Goal: Task Accomplishment & Management: Manage account settings

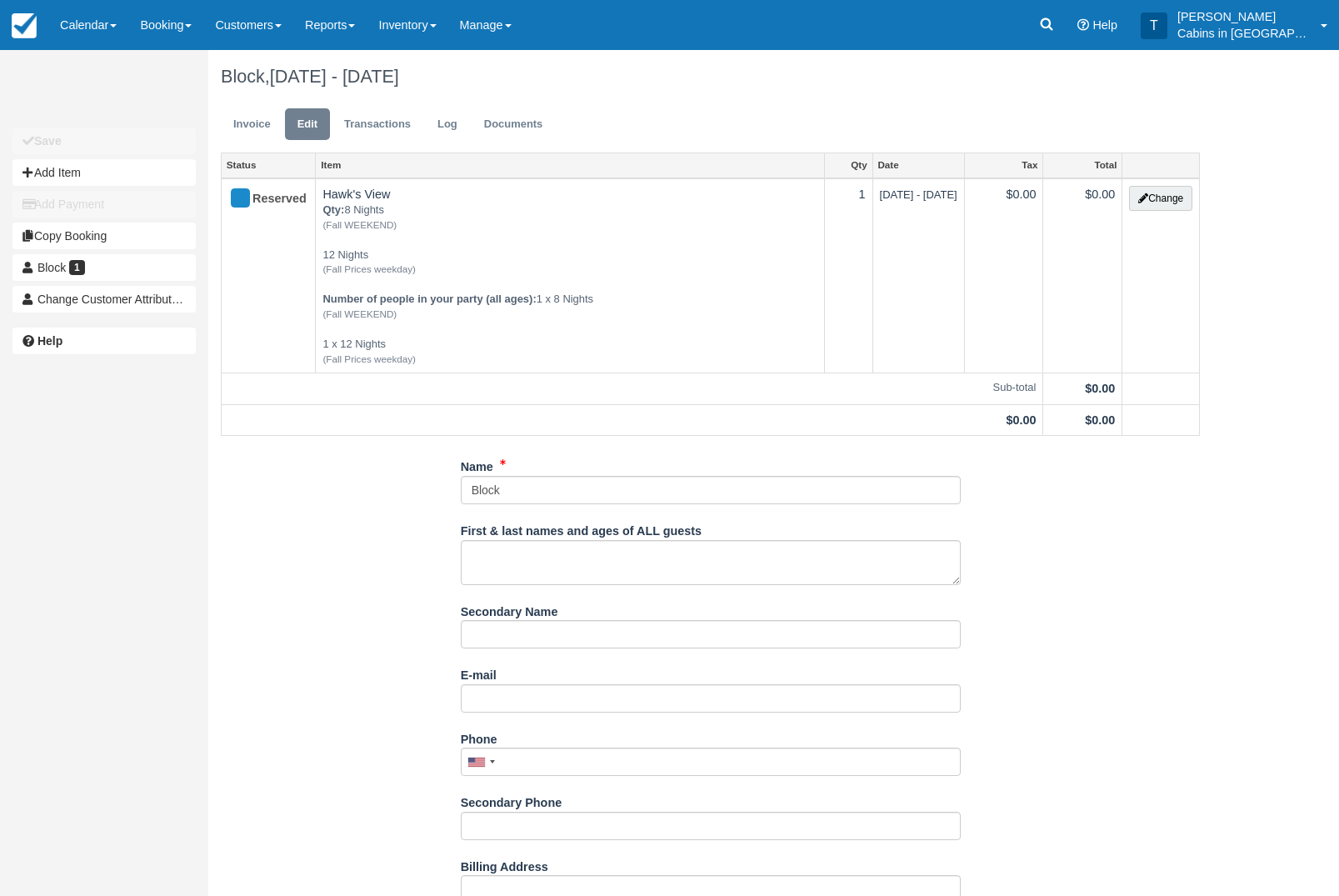
click at [263, 121] on link "Invoice" at bounding box center [253, 125] width 63 height 32
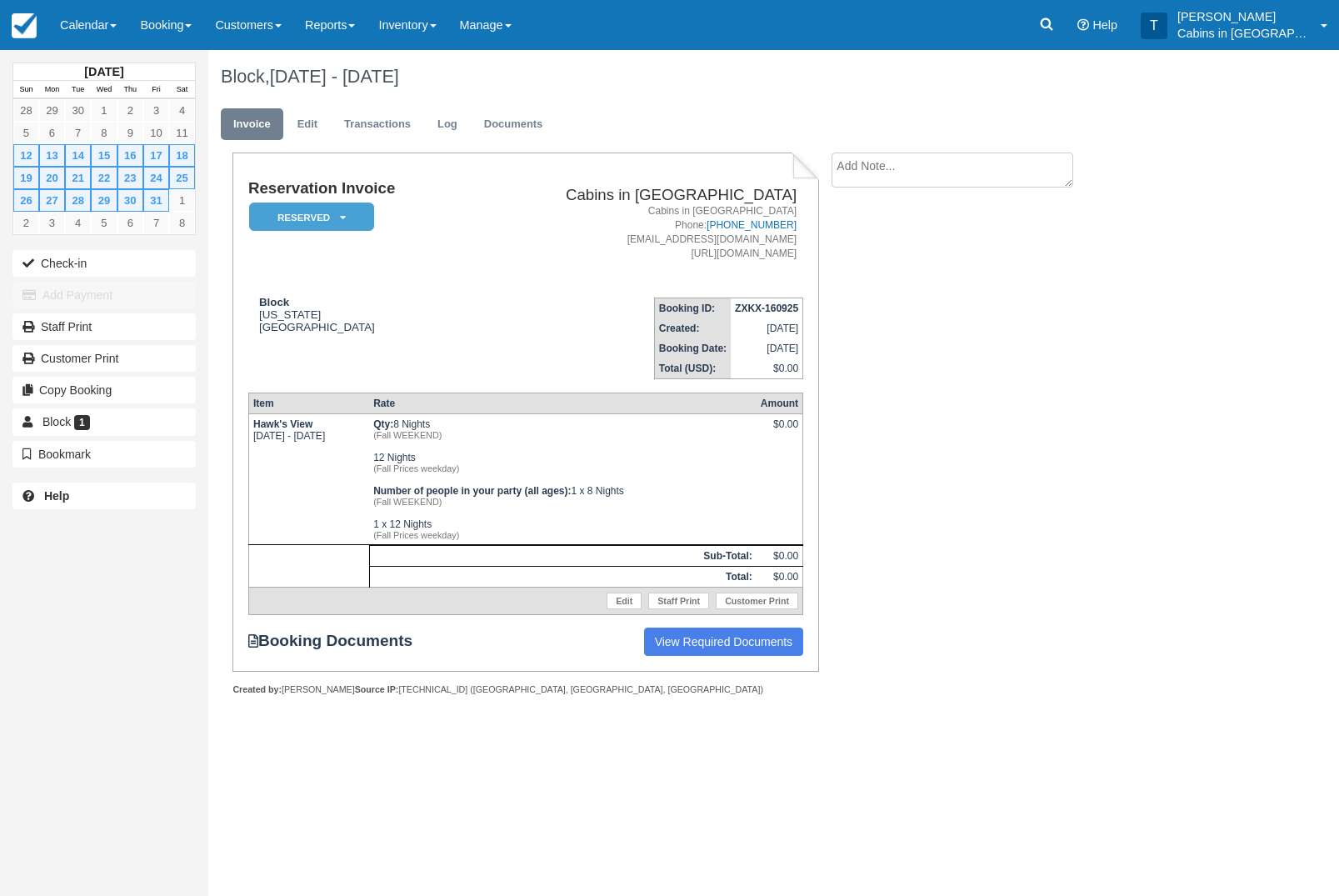
click at [357, 211] on em "Reserved" at bounding box center [311, 216] width 125 height 30
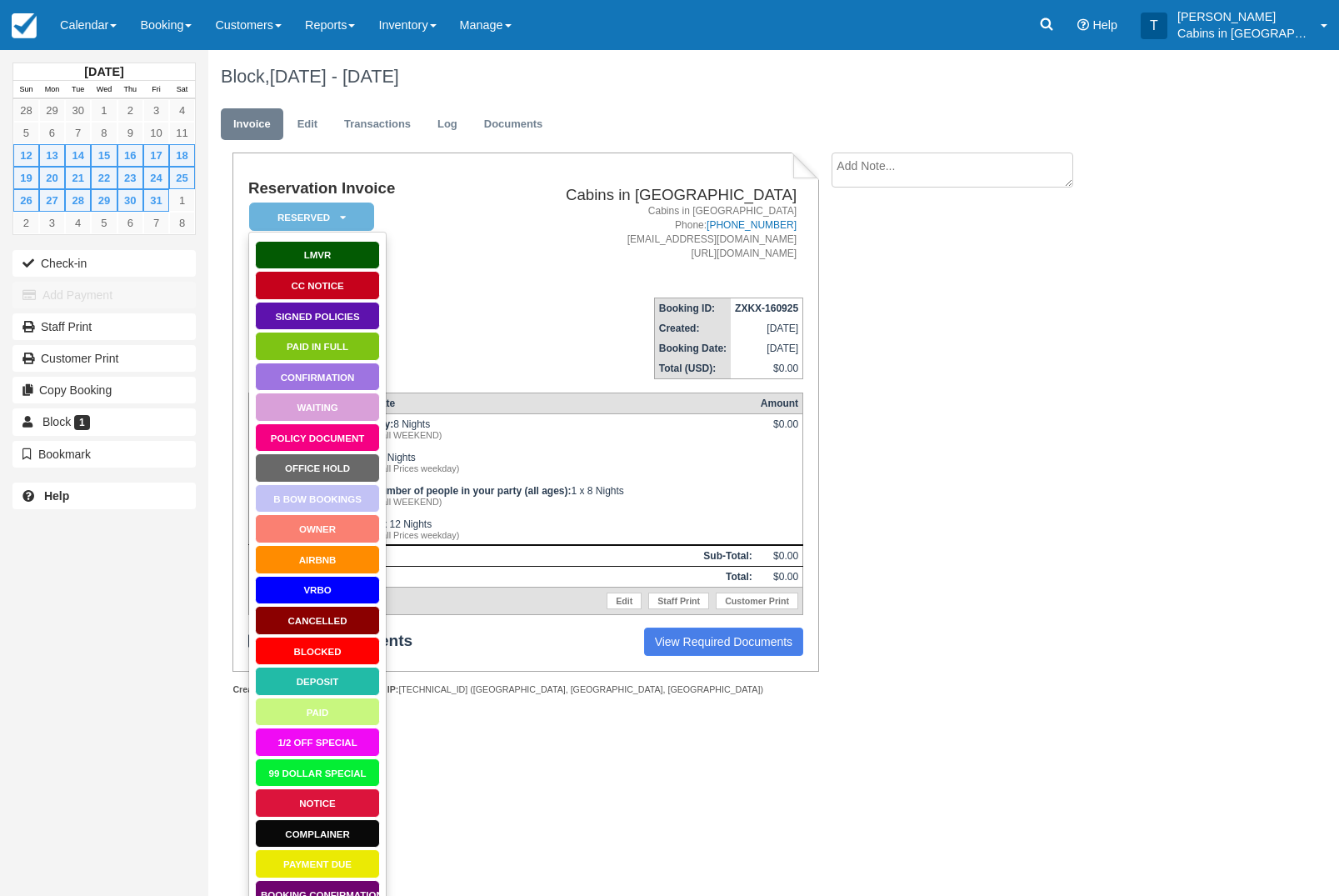
click at [359, 648] on link "Blocked" at bounding box center [317, 651] width 125 height 30
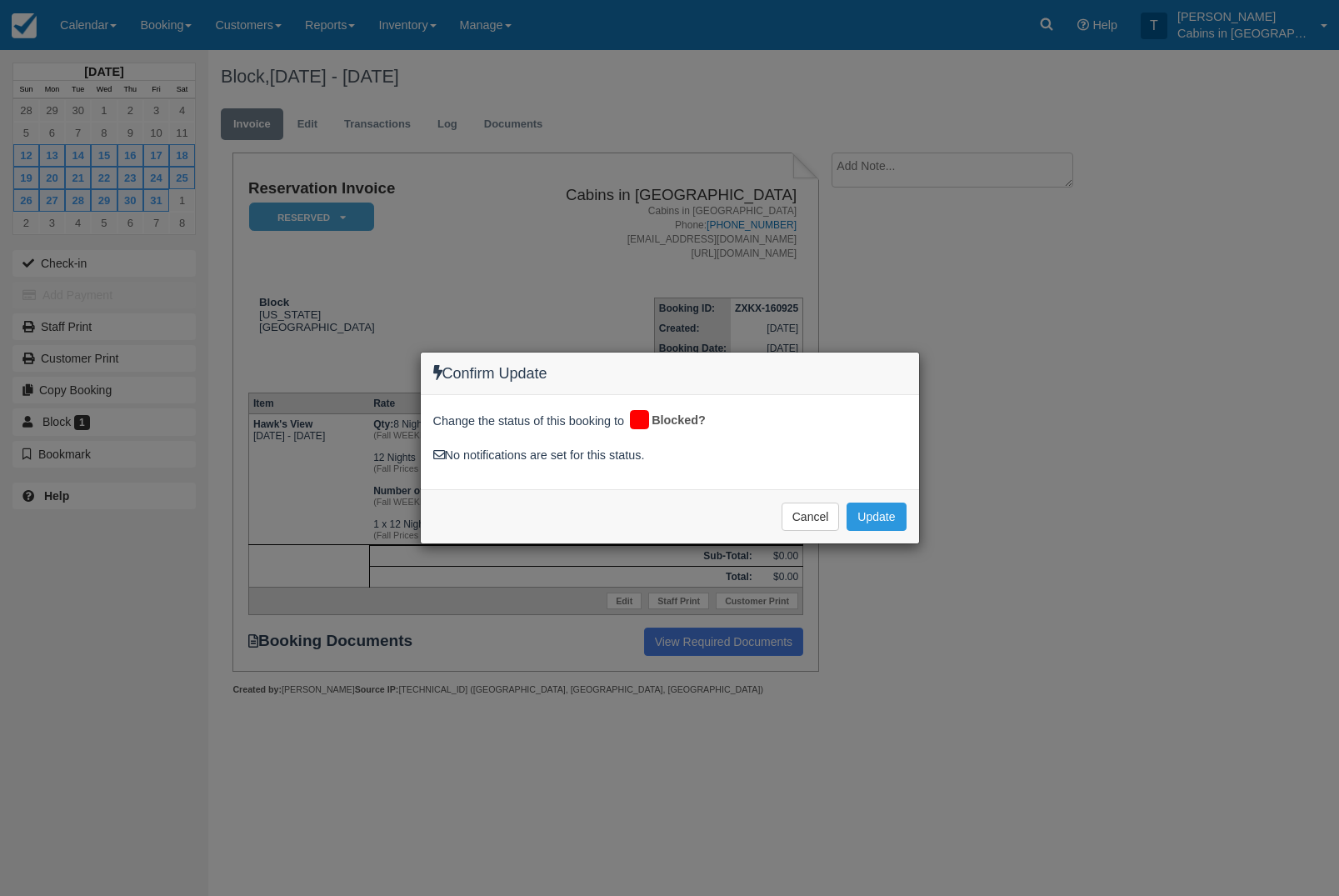
click at [899, 519] on button "Update" at bounding box center [876, 517] width 59 height 29
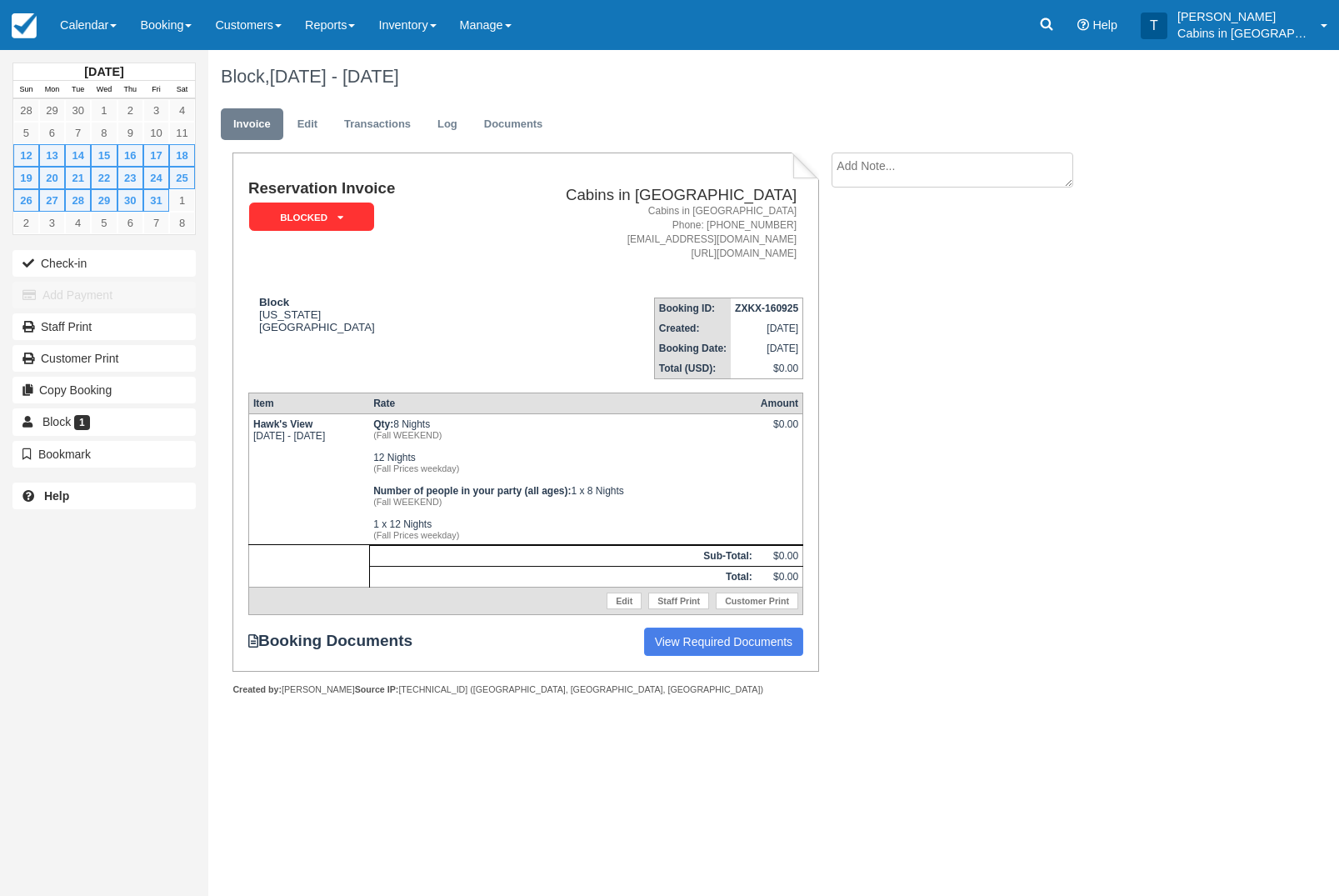
click at [103, 23] on link "Calendar" at bounding box center [89, 25] width 80 height 50
click at [150, 116] on link "Customer" at bounding box center [115, 107] width 132 height 35
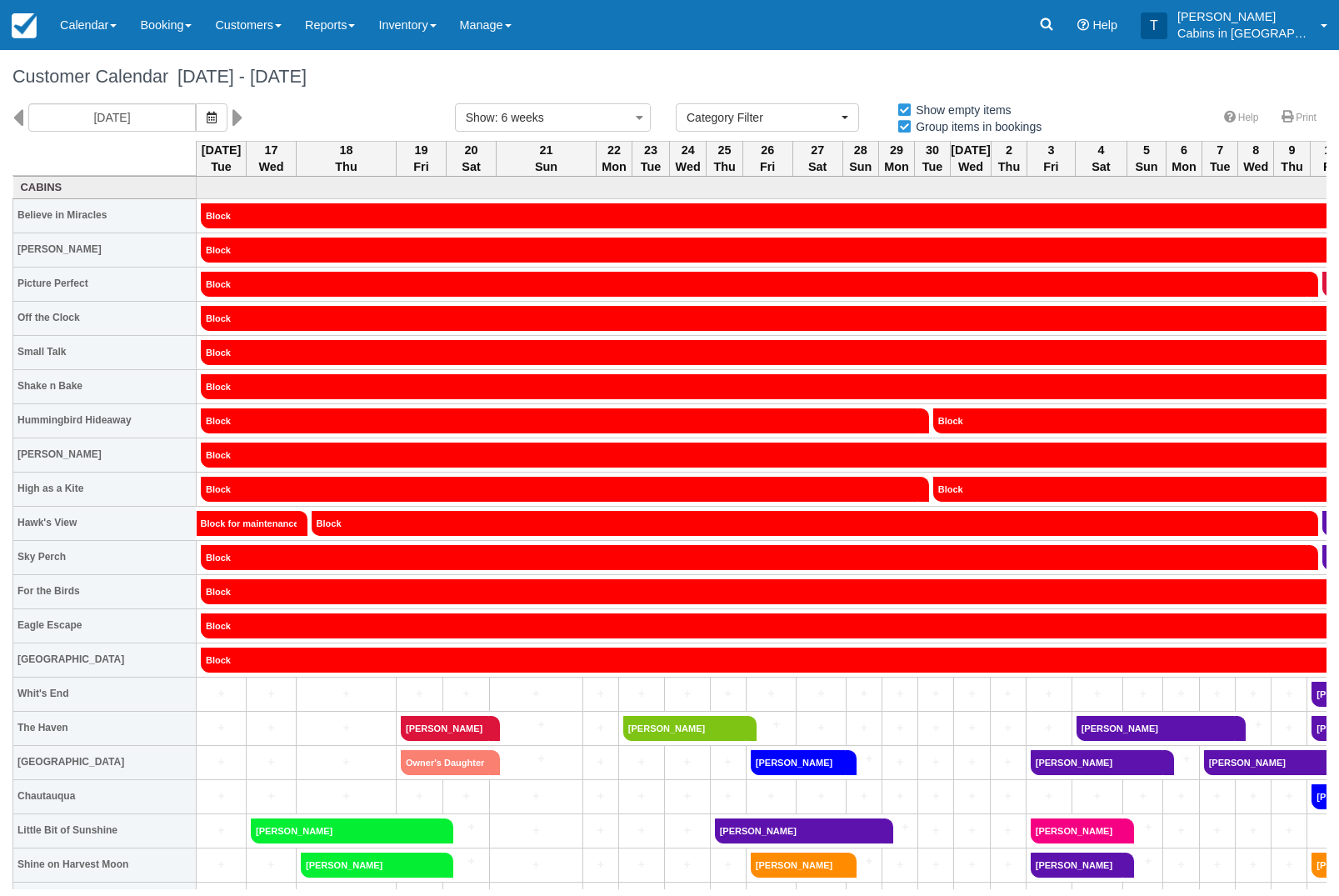
select select
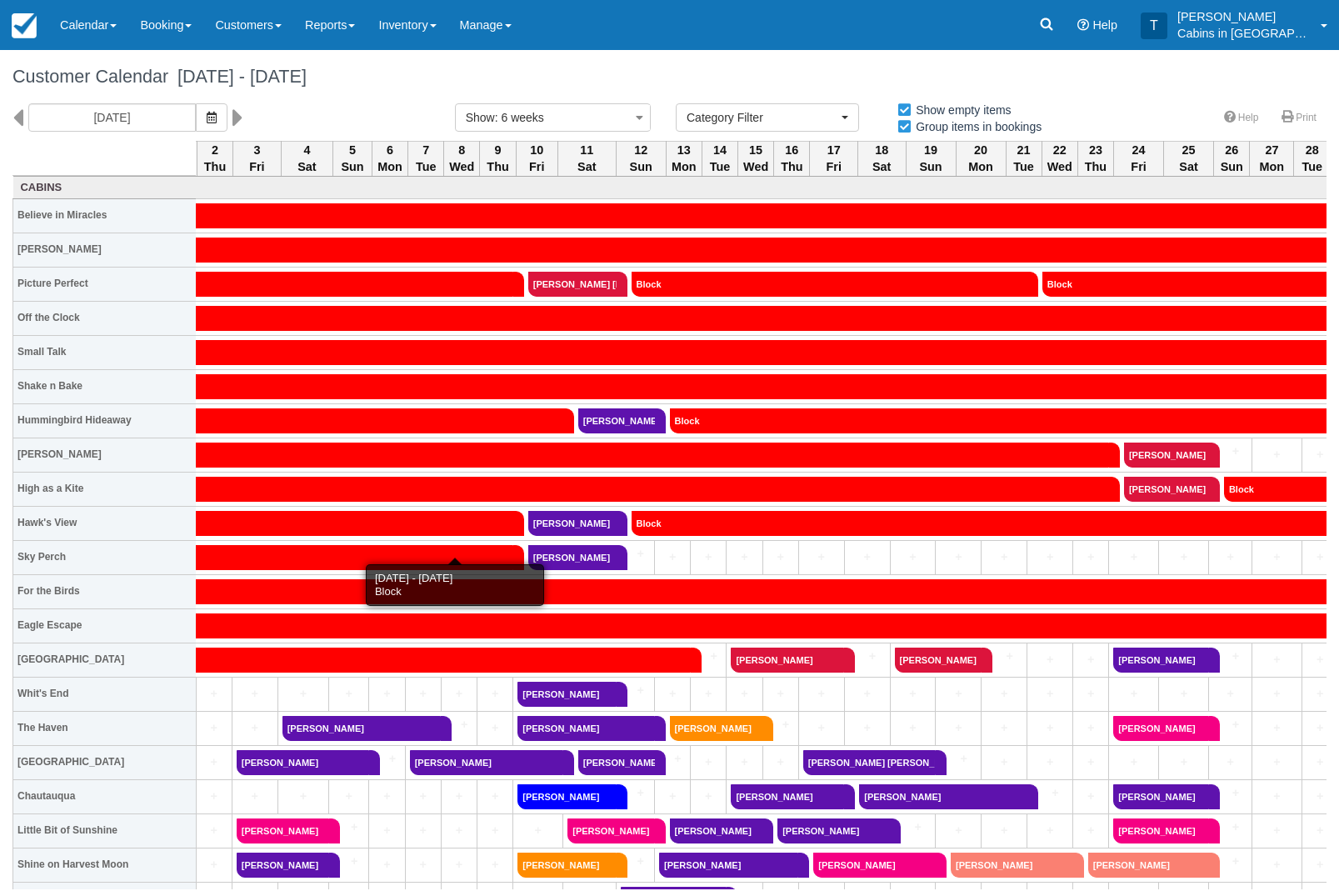
scroll to position [0, 793]
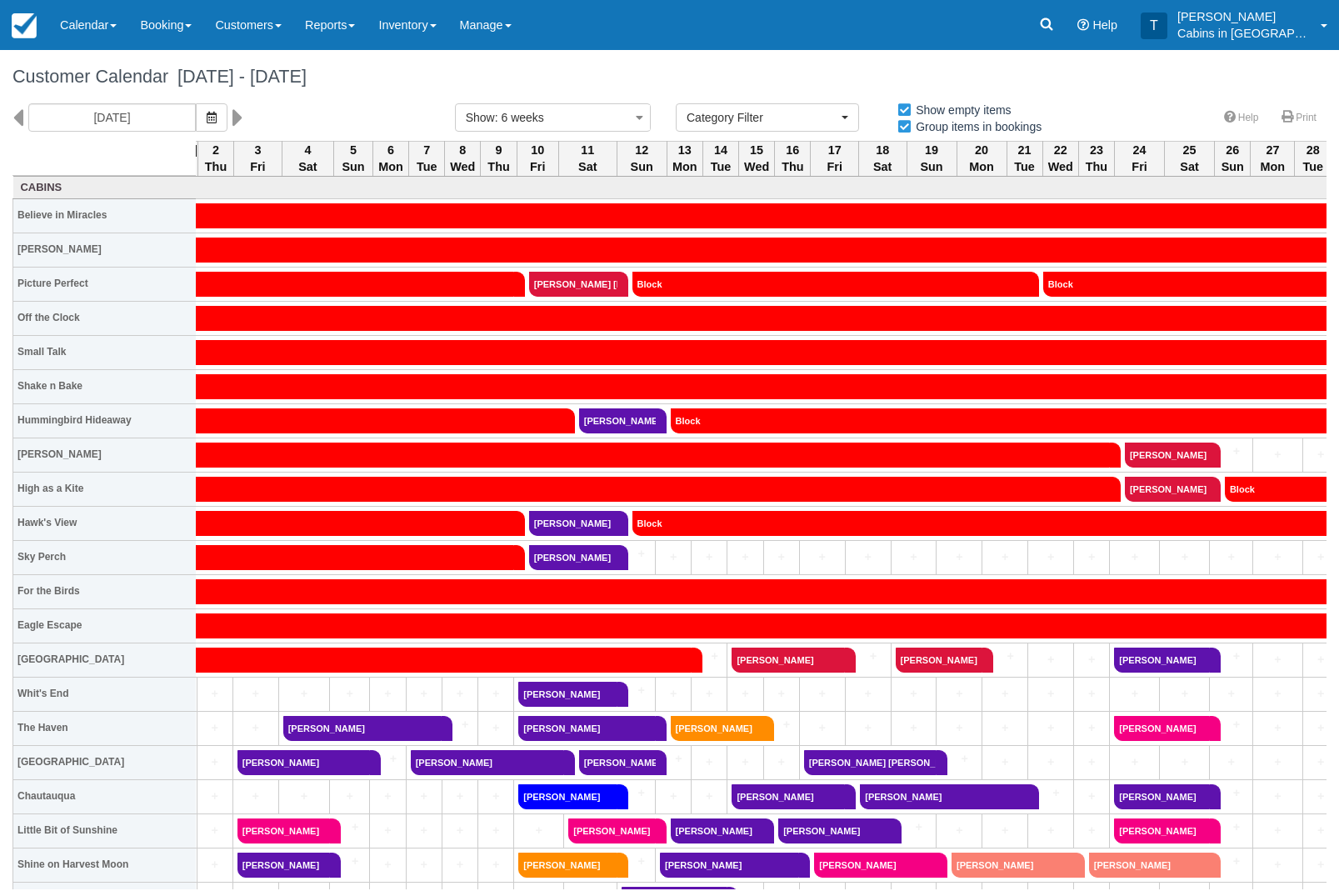
click at [189, 28] on link "Booking" at bounding box center [166, 25] width 75 height 50
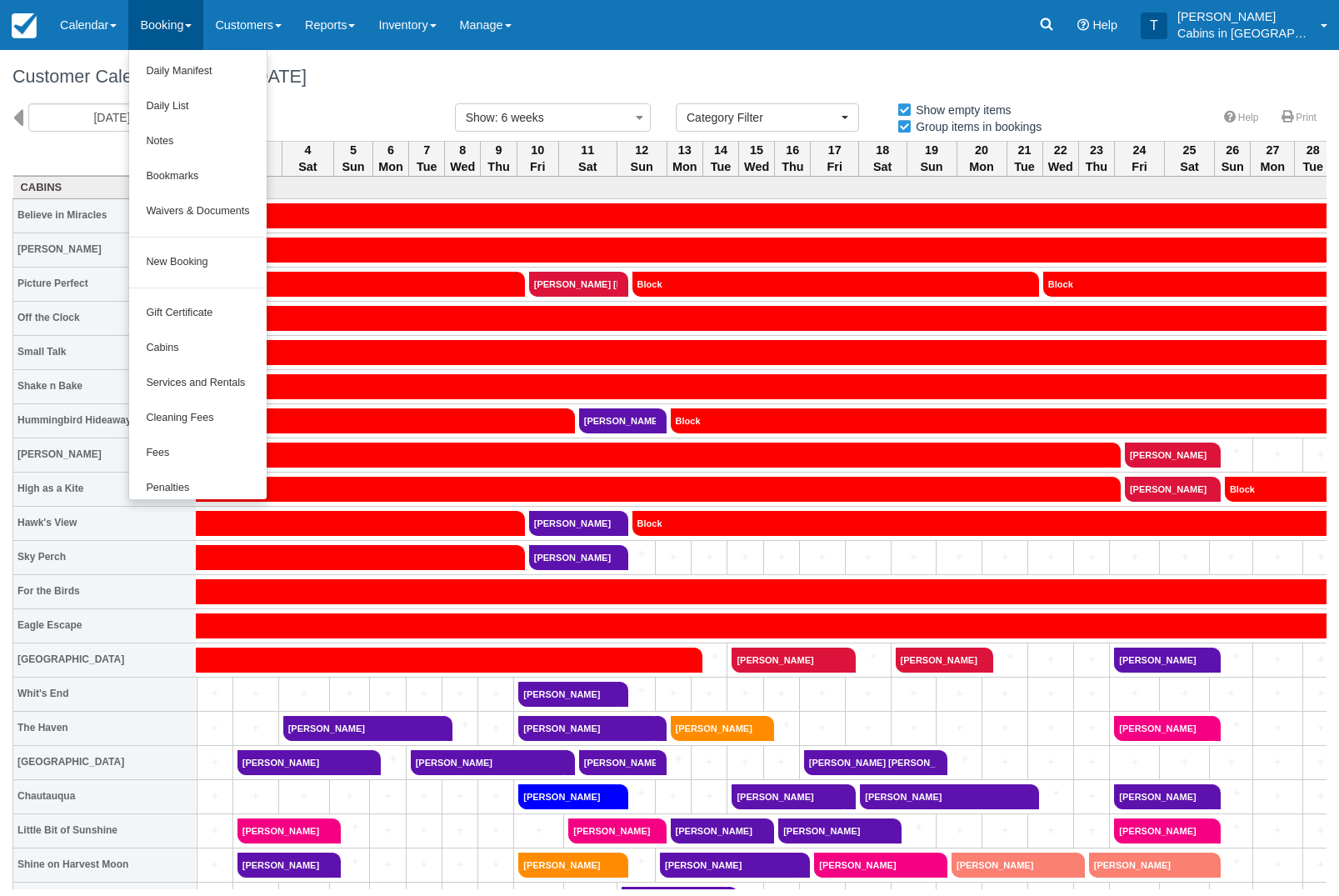
click at [339, 118] on div at bounding box center [669, 448] width 1339 height 896
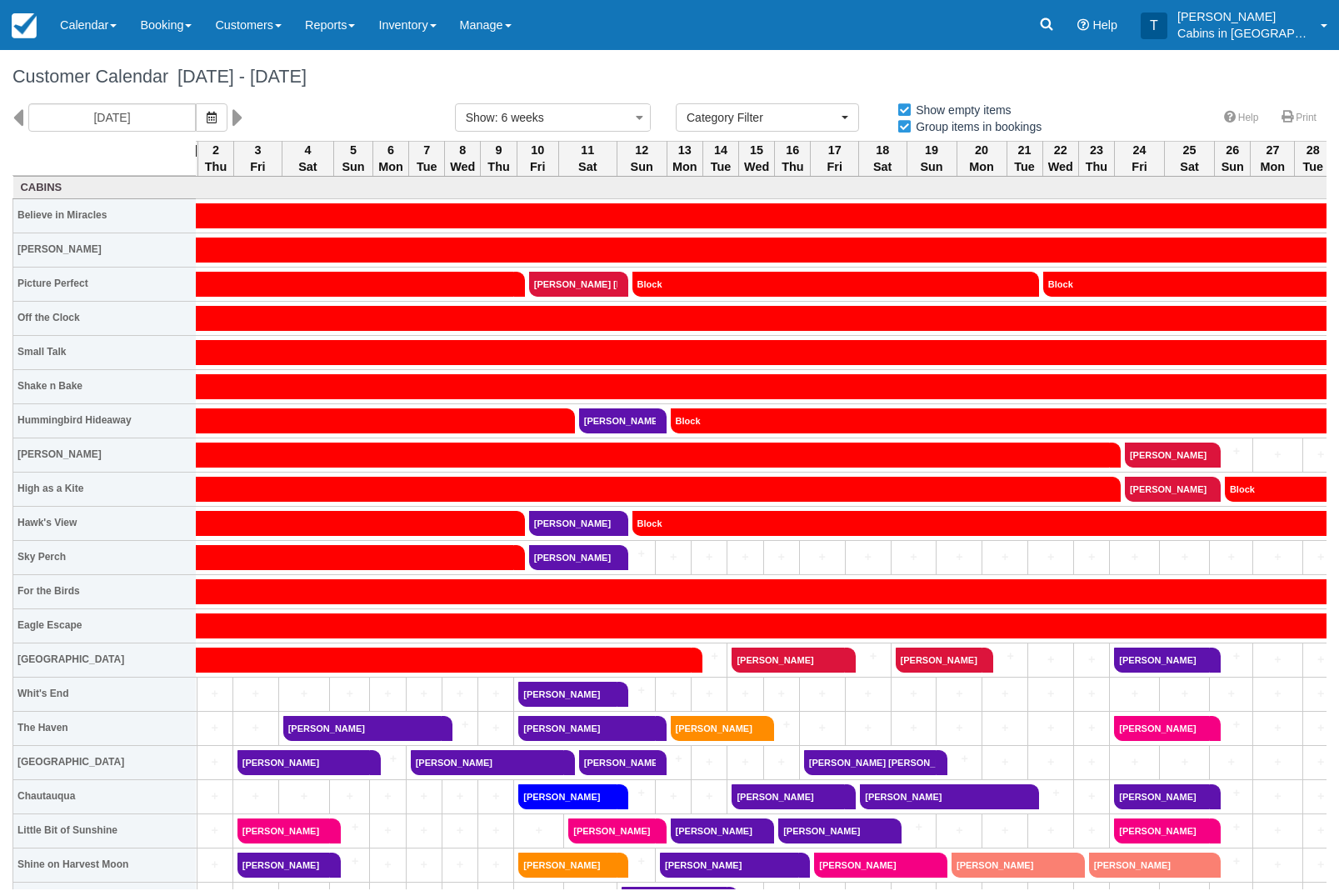
click at [233, 118] on link at bounding box center [242, 117] width 19 height 29
type input "10/29/25"
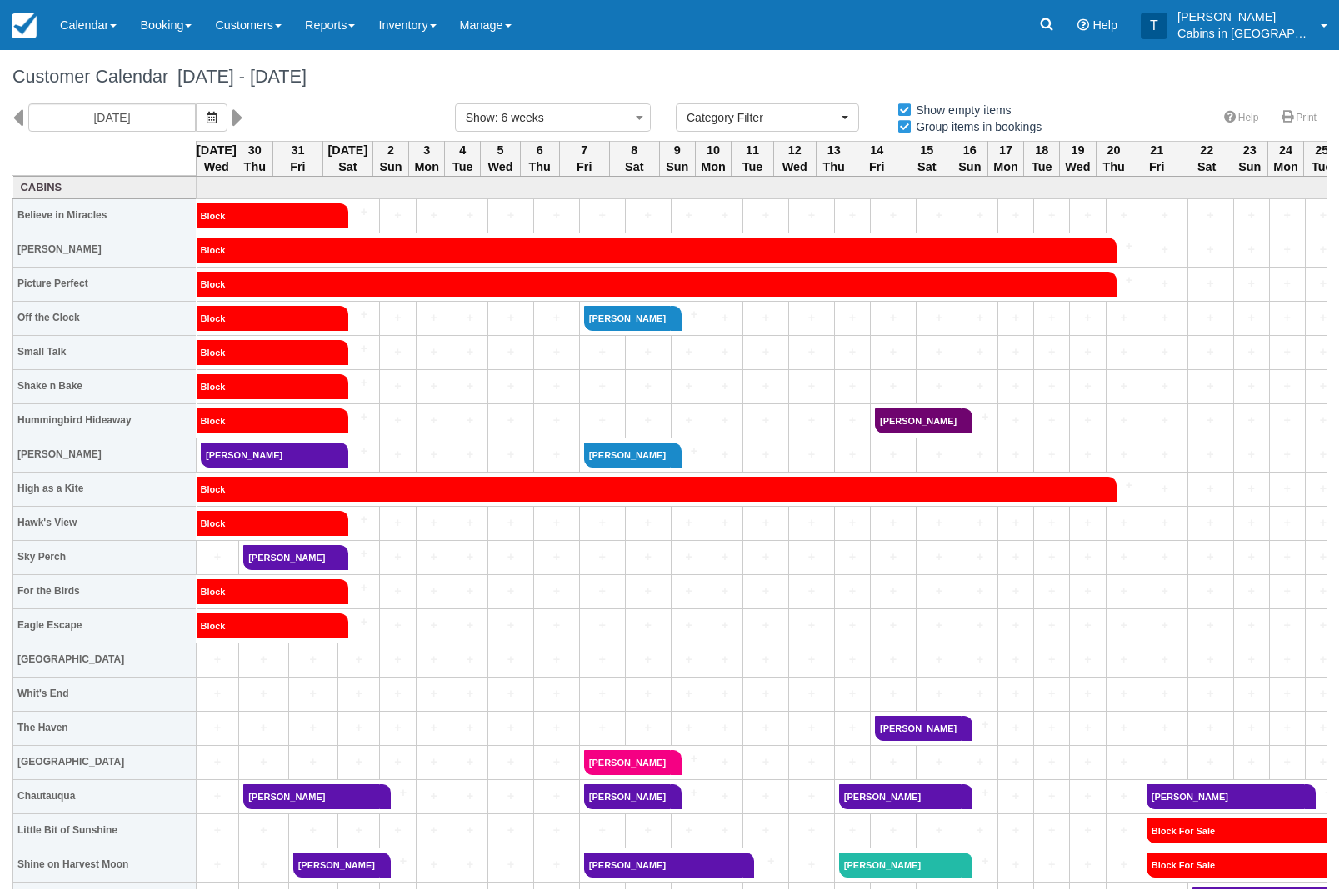
click at [174, 27] on link "Booking" at bounding box center [166, 25] width 75 height 50
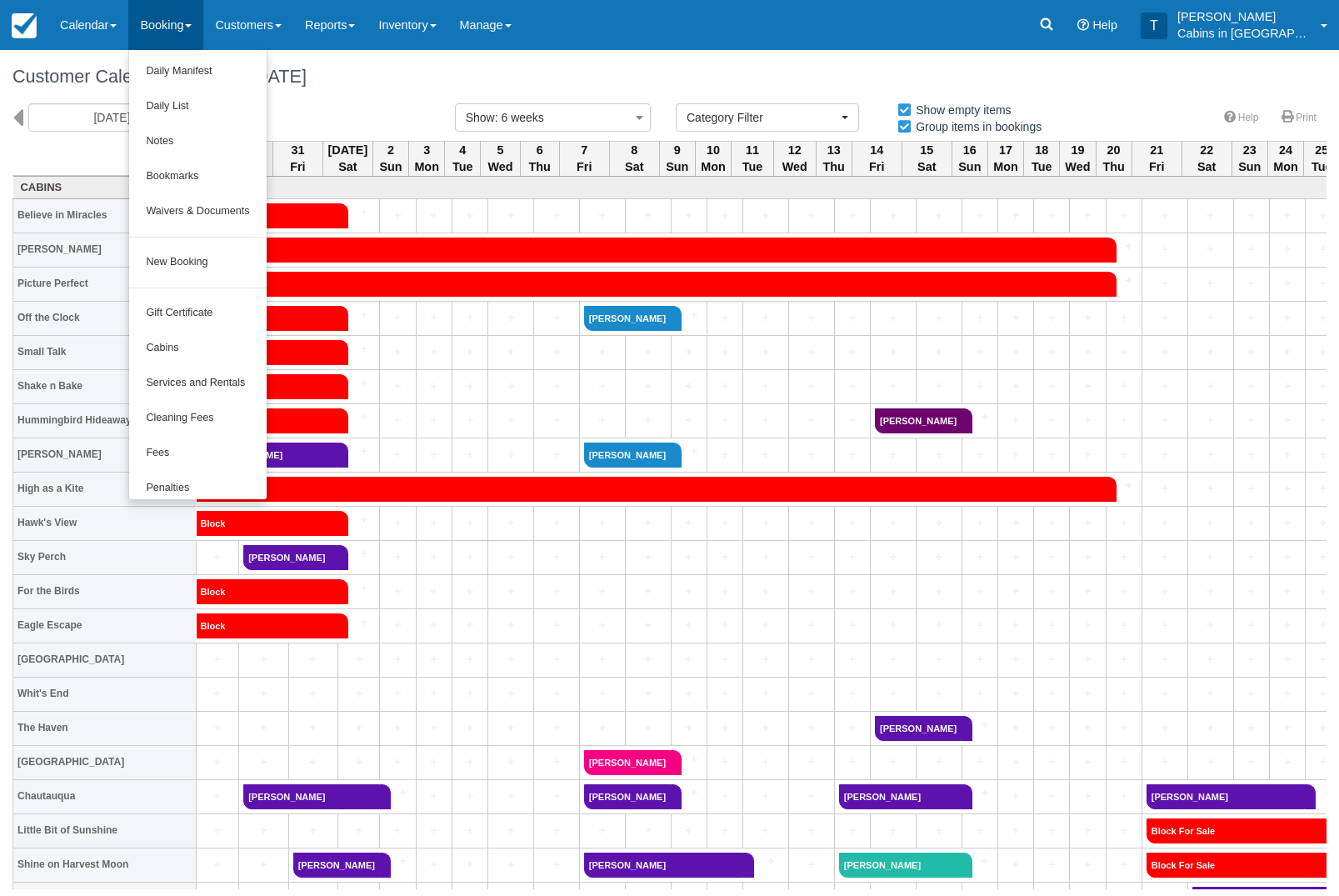
click at [232, 255] on link "New Booking" at bounding box center [197, 262] width 136 height 35
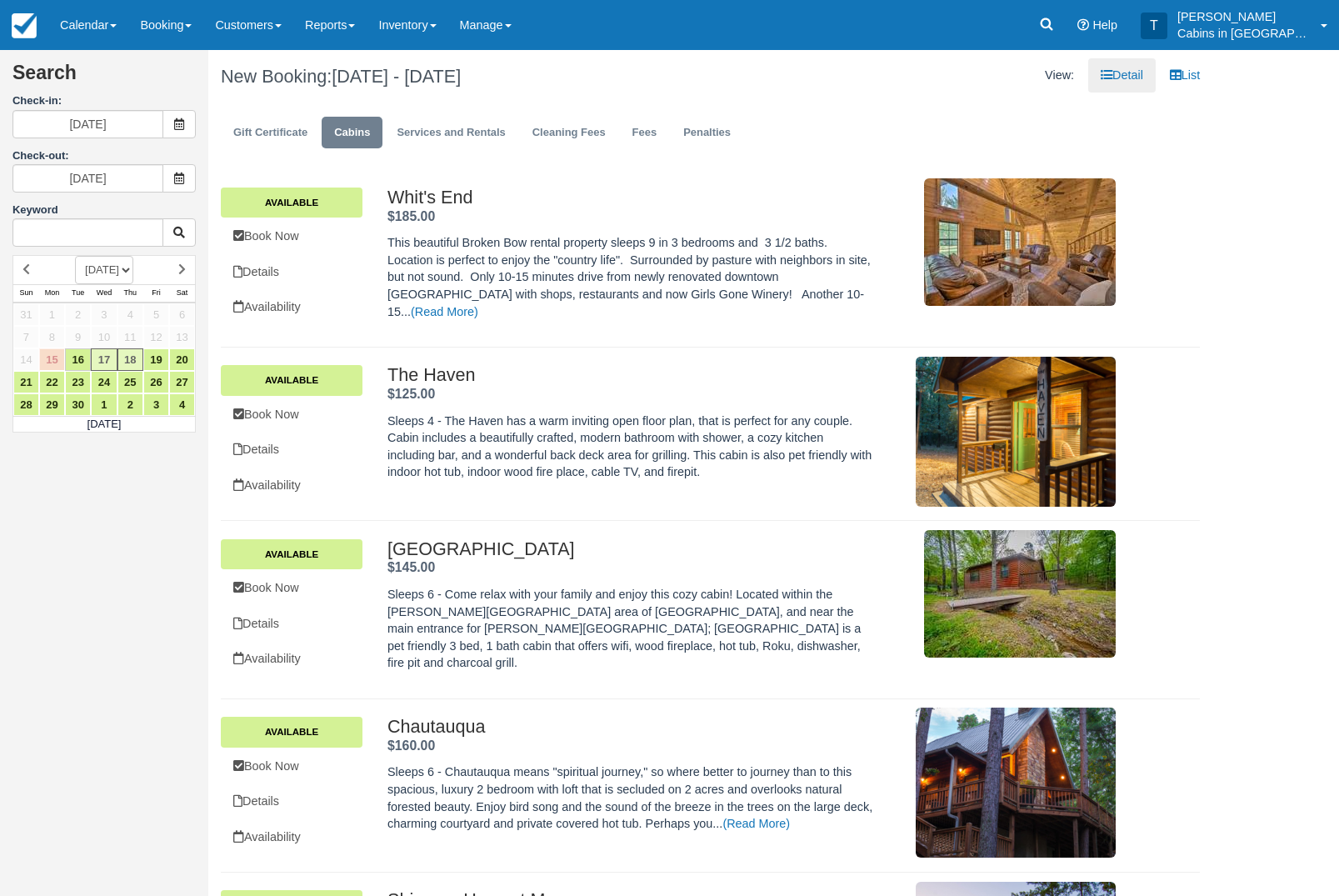
click at [188, 130] on span at bounding box center [178, 124] width 33 height 29
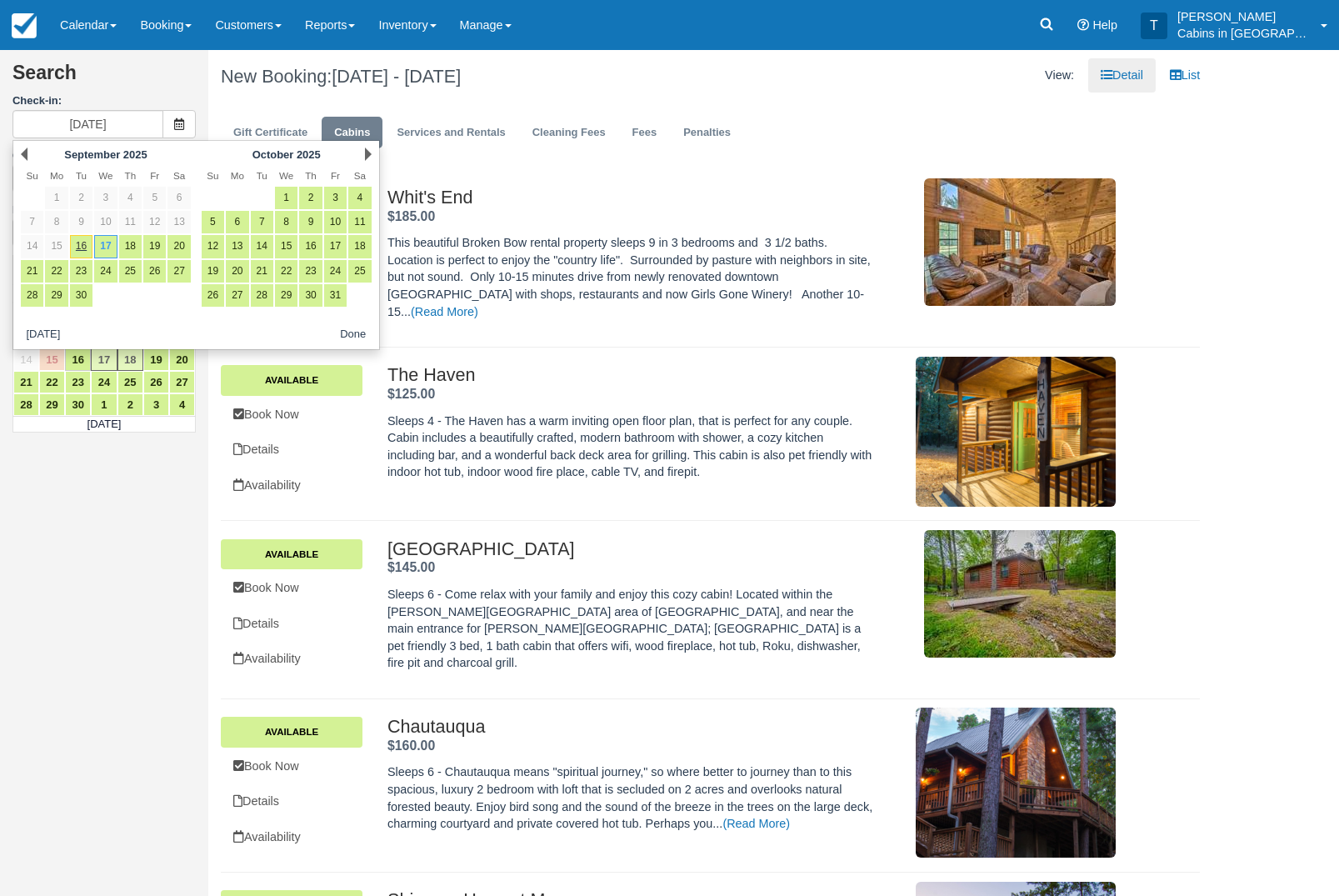
click at [221, 251] on link "12" at bounding box center [213, 247] width 23 height 23
type input "10/12/25"
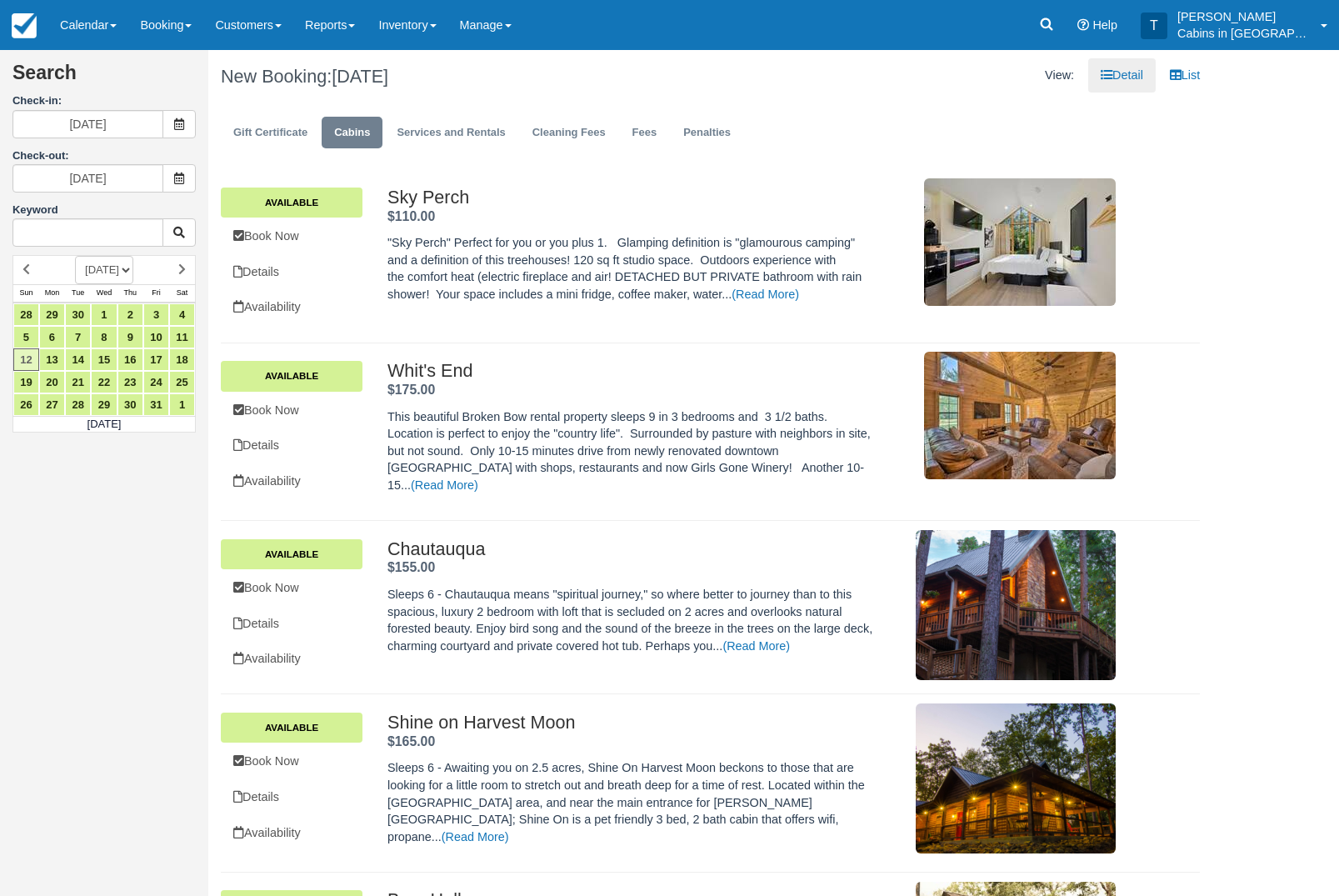
click at [182, 176] on icon at bounding box center [179, 178] width 11 height 11
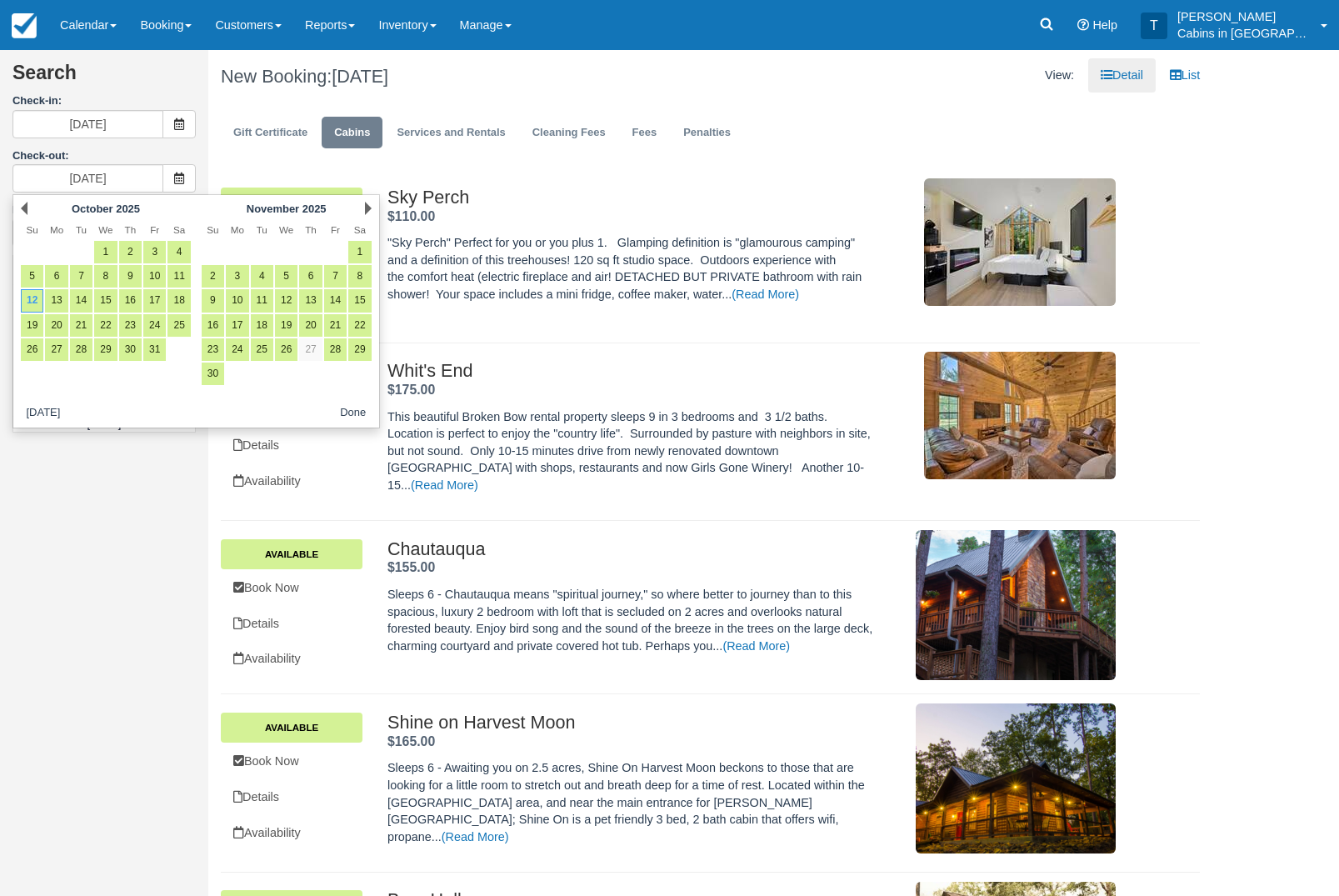
click at [363, 258] on link "1" at bounding box center [359, 253] width 23 height 23
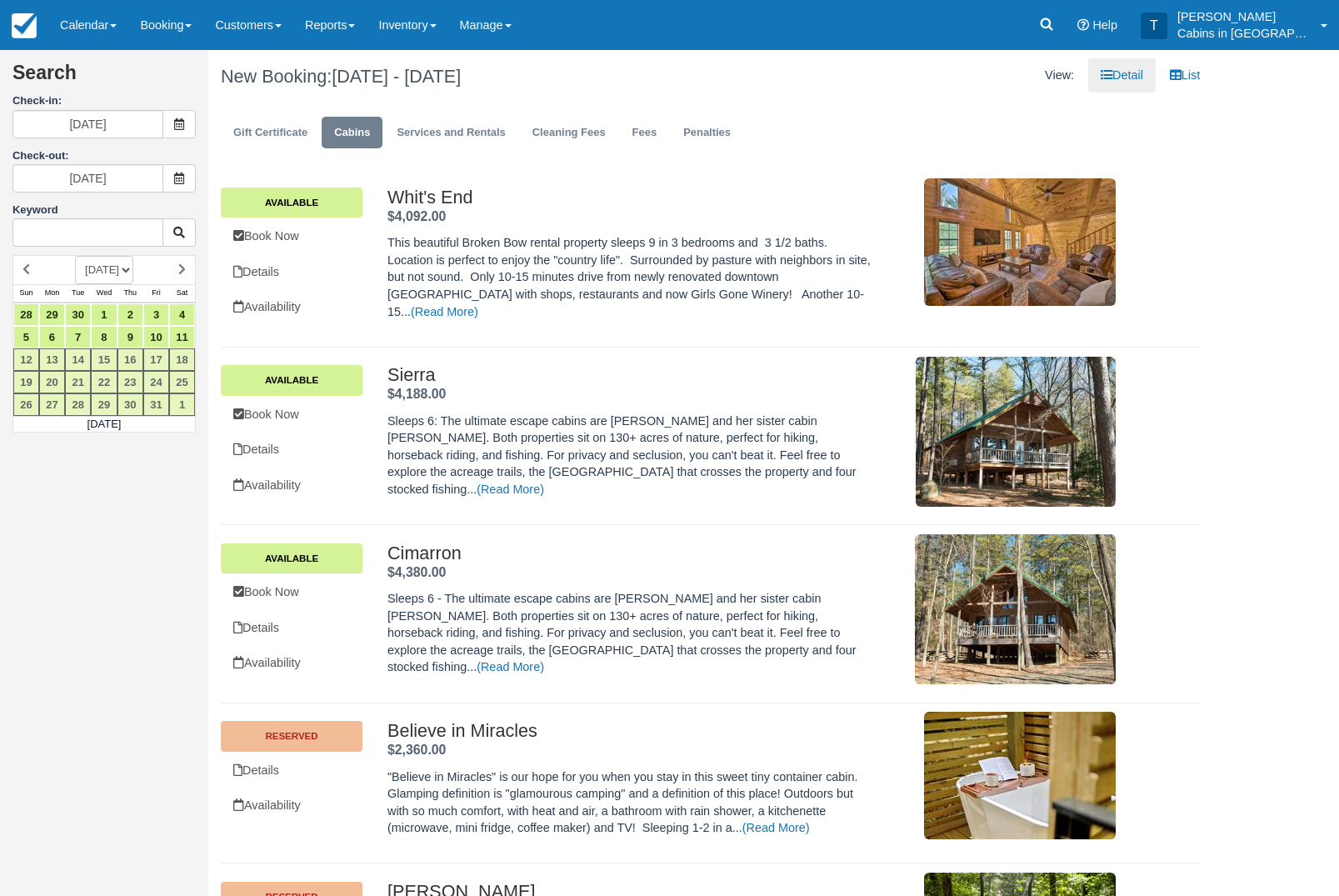
click at [185, 184] on span at bounding box center [178, 178] width 33 height 29
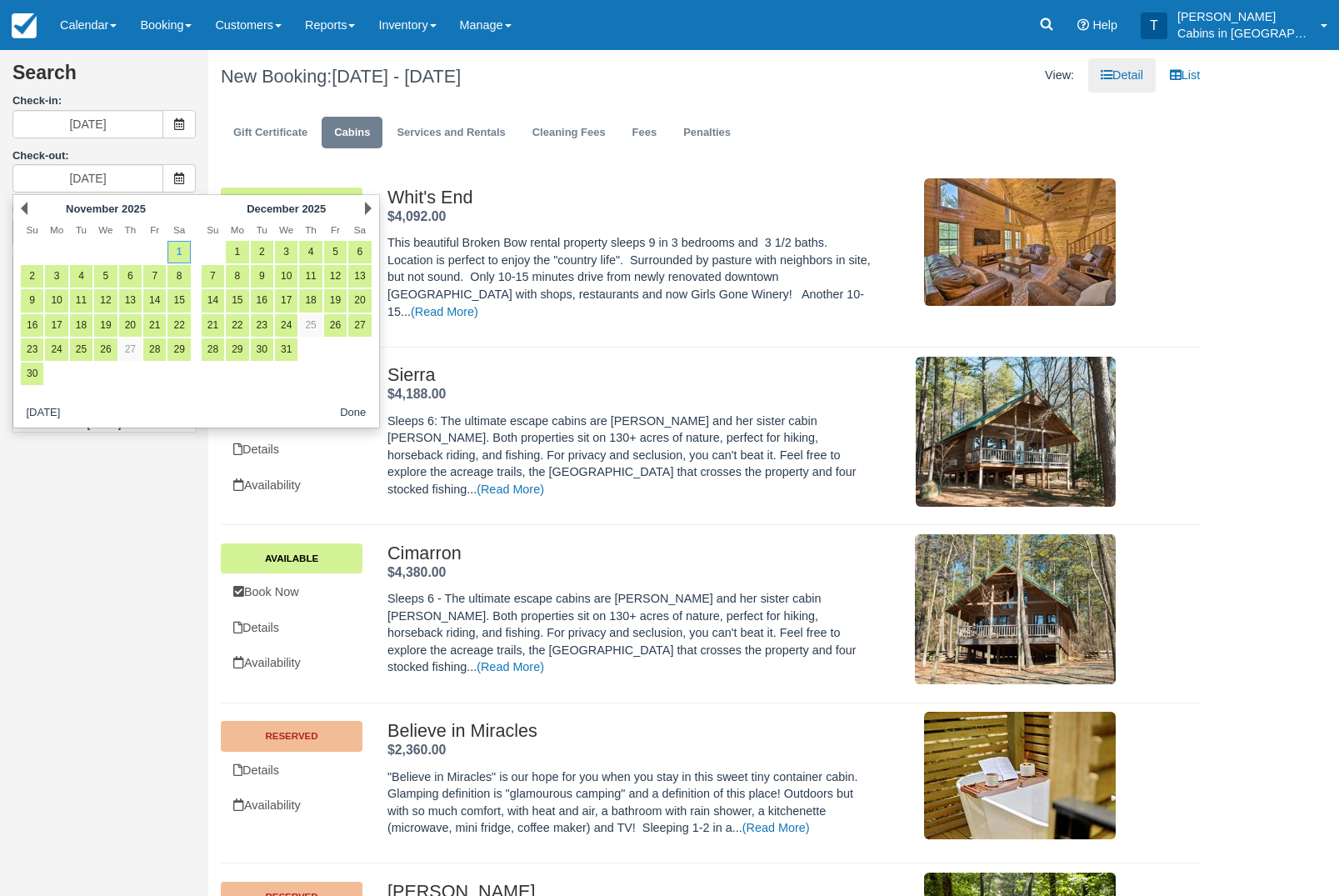
click at [23, 205] on link "Prev" at bounding box center [24, 209] width 7 height 13
click at [156, 279] on link "10" at bounding box center [154, 276] width 23 height 23
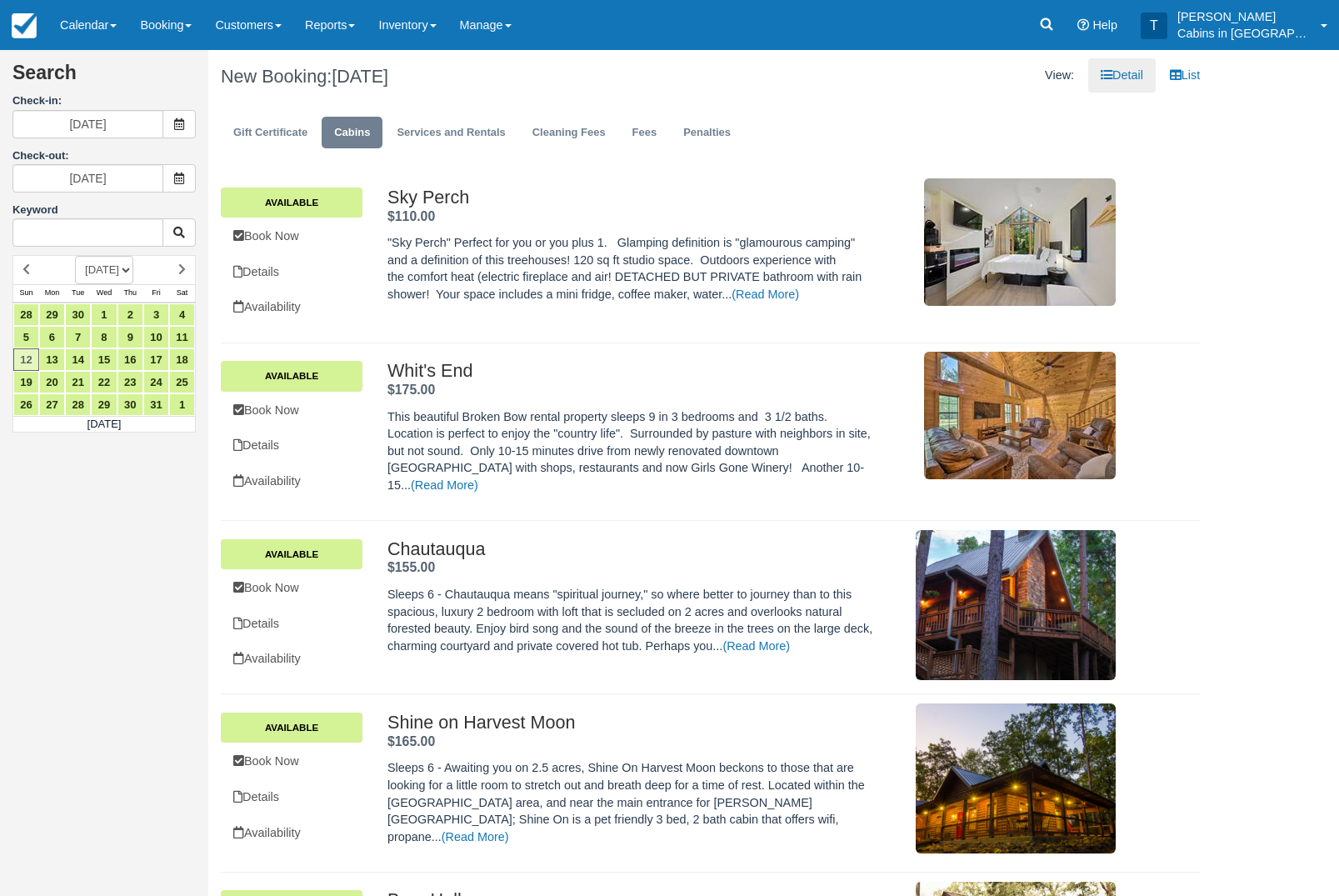
click at [181, 178] on icon at bounding box center [179, 178] width 11 height 11
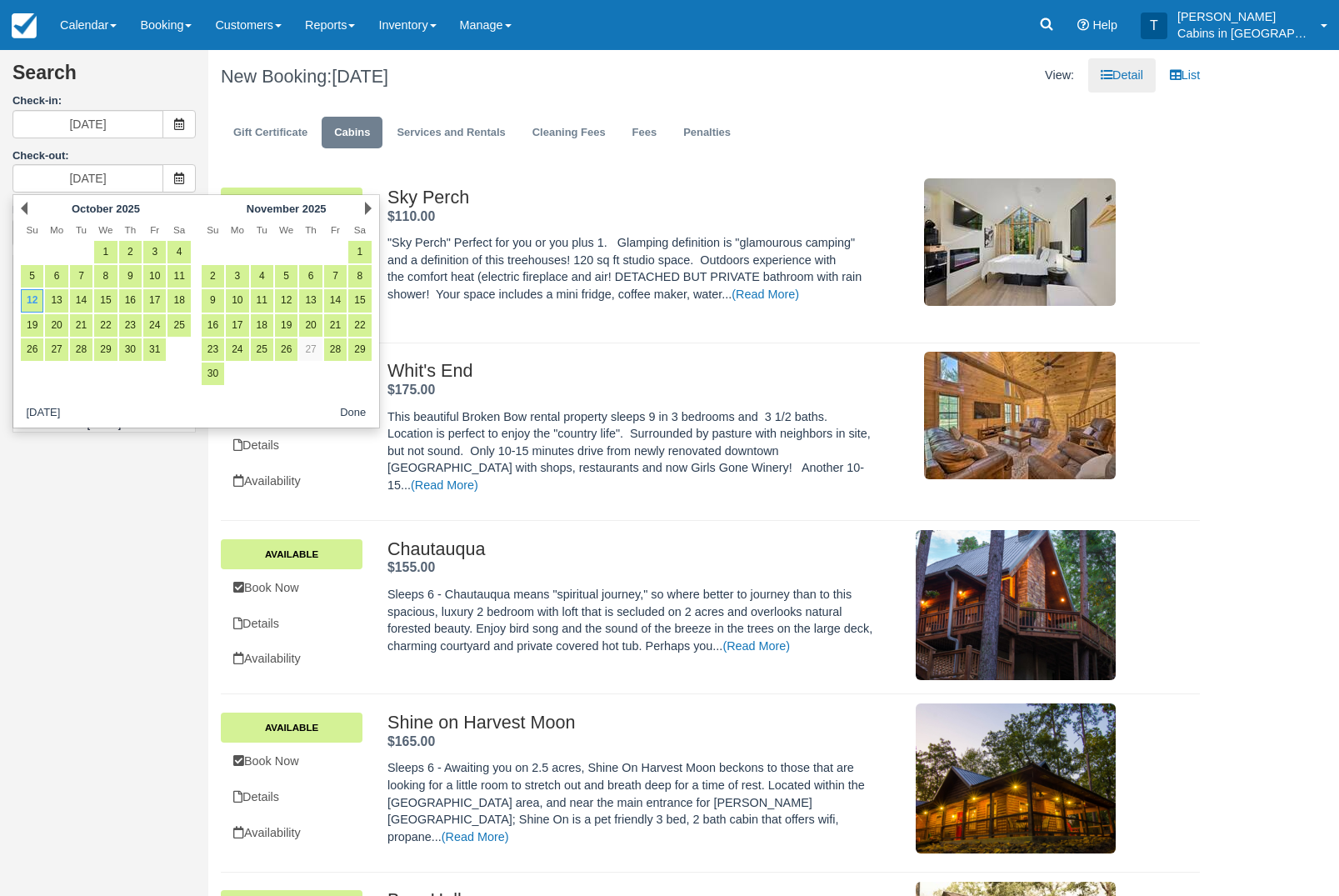
click at [163, 355] on link "31" at bounding box center [154, 350] width 23 height 23
type input "[DATE]"
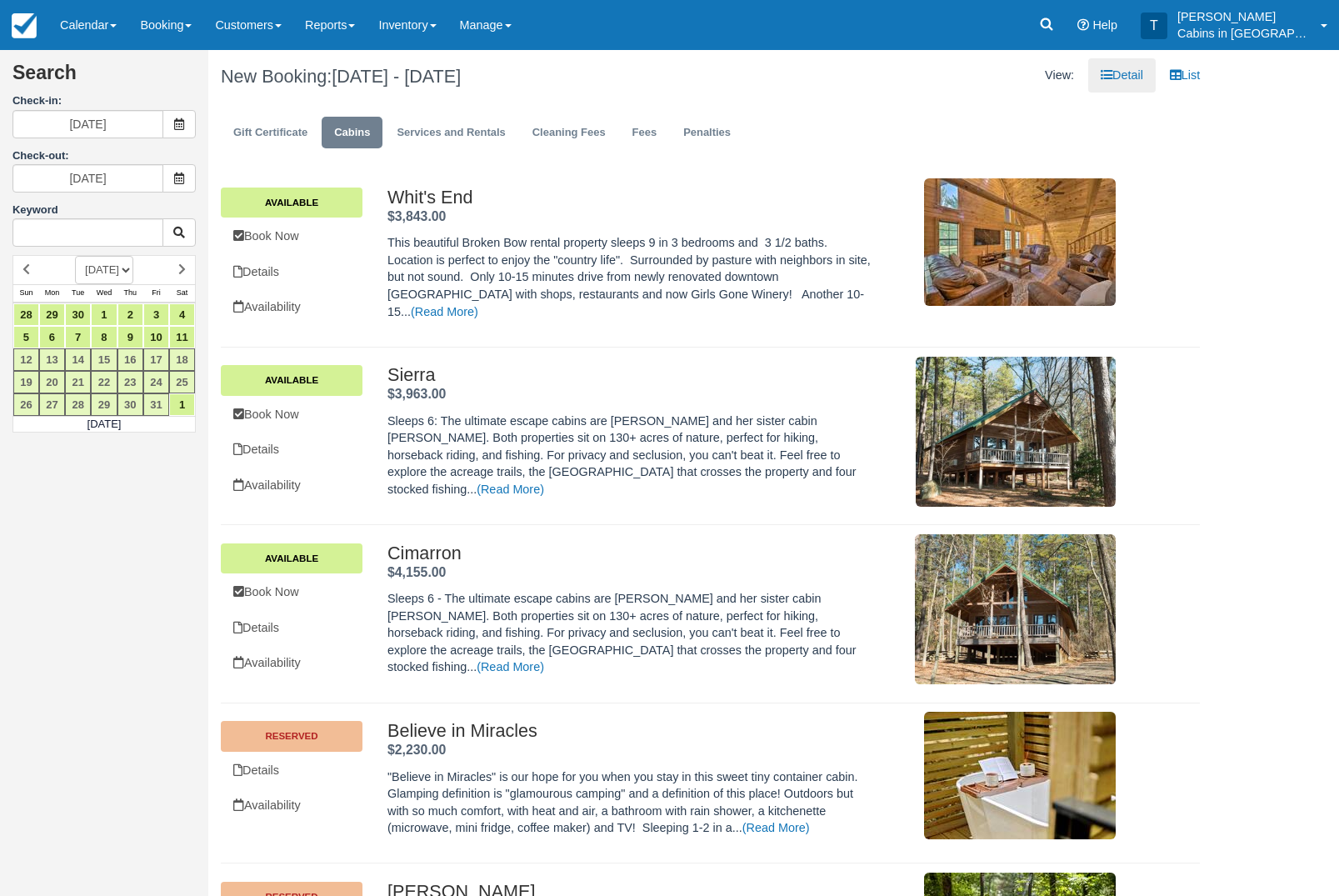
click at [121, 23] on link "Calendar" at bounding box center [89, 25] width 80 height 50
click at [158, 112] on link "Customer" at bounding box center [115, 108] width 132 height 36
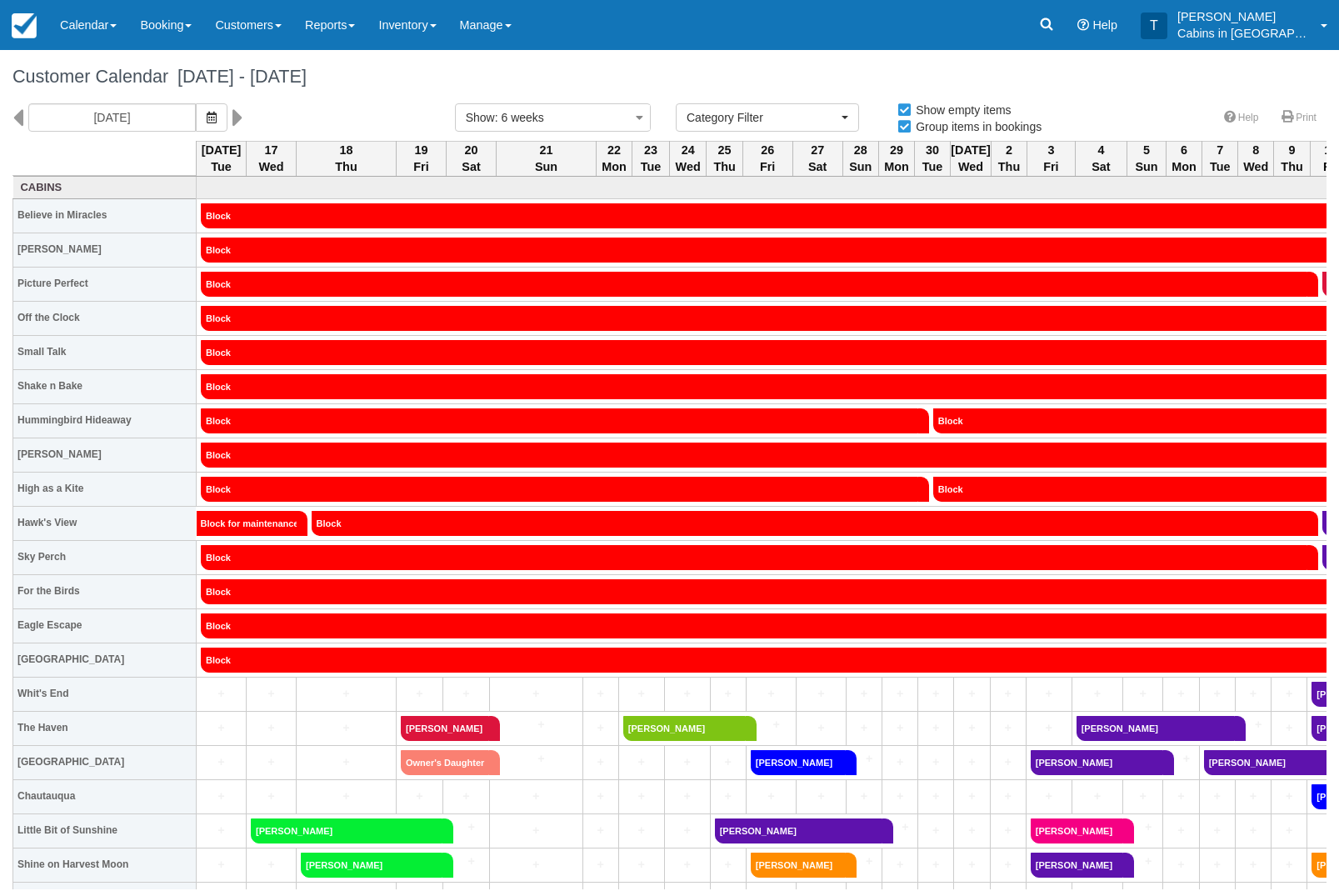
select select
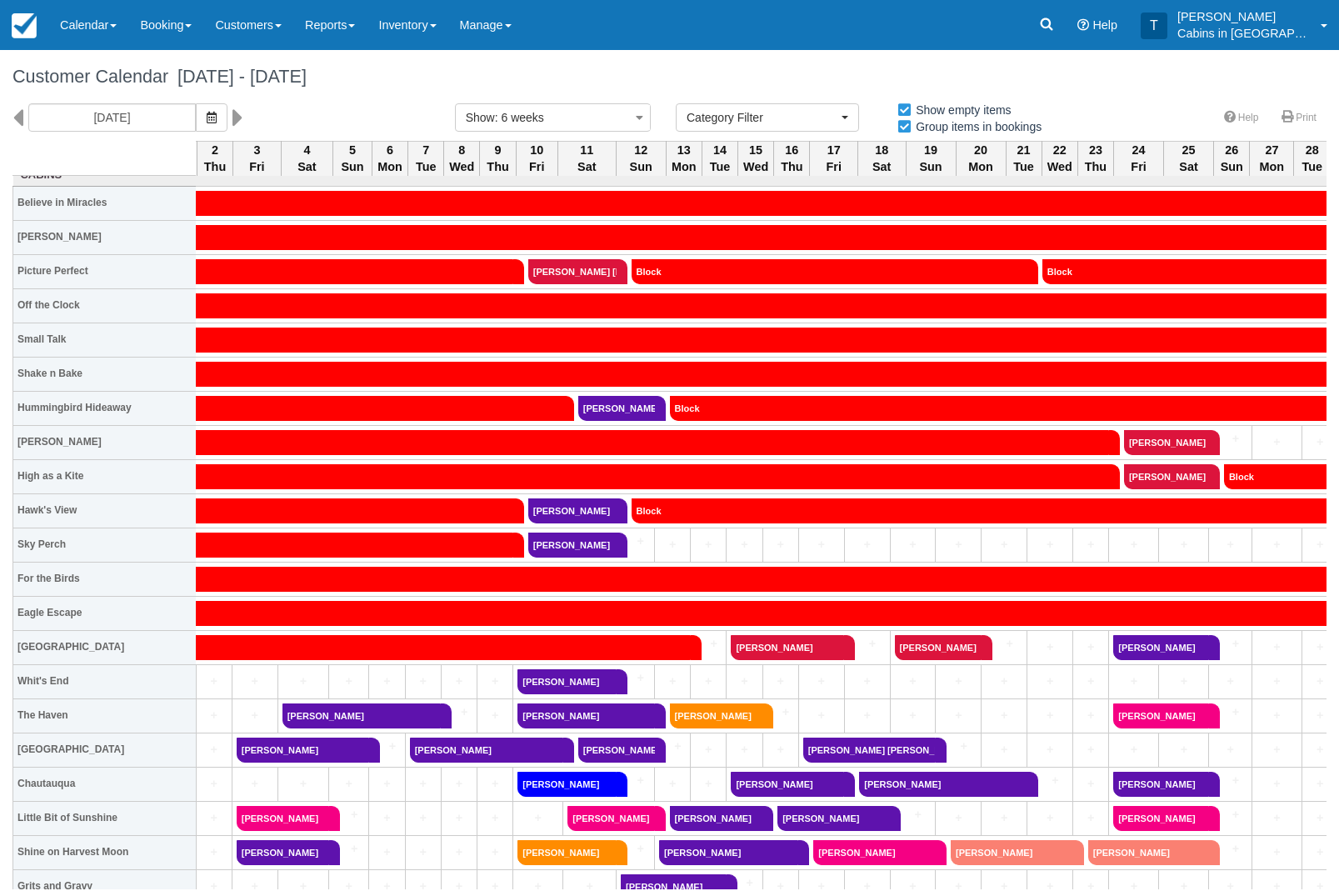
scroll to position [13, 793]
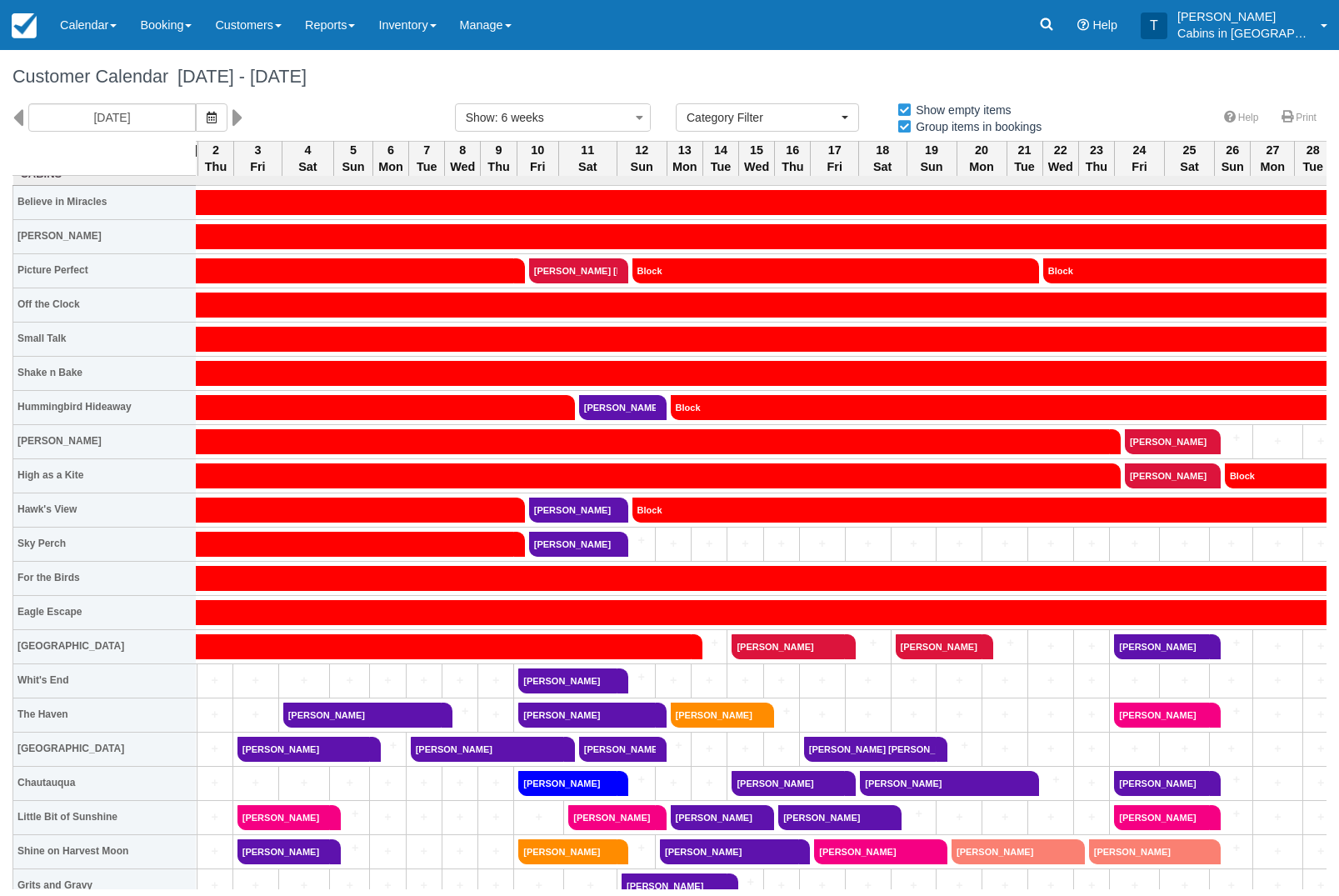
click at [177, 36] on link "Booking" at bounding box center [166, 25] width 75 height 50
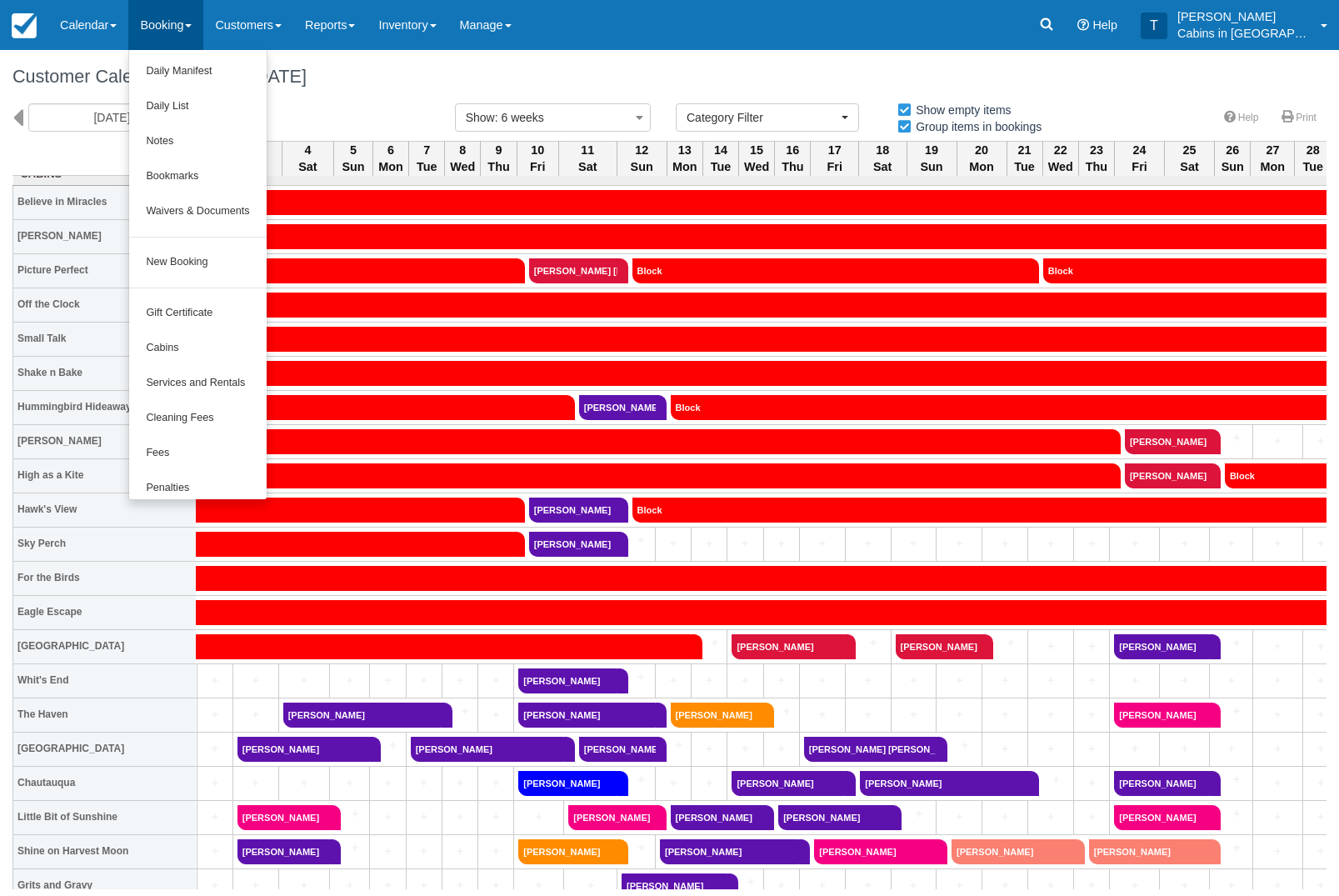
click at [229, 264] on link "New Booking" at bounding box center [197, 262] width 136 height 35
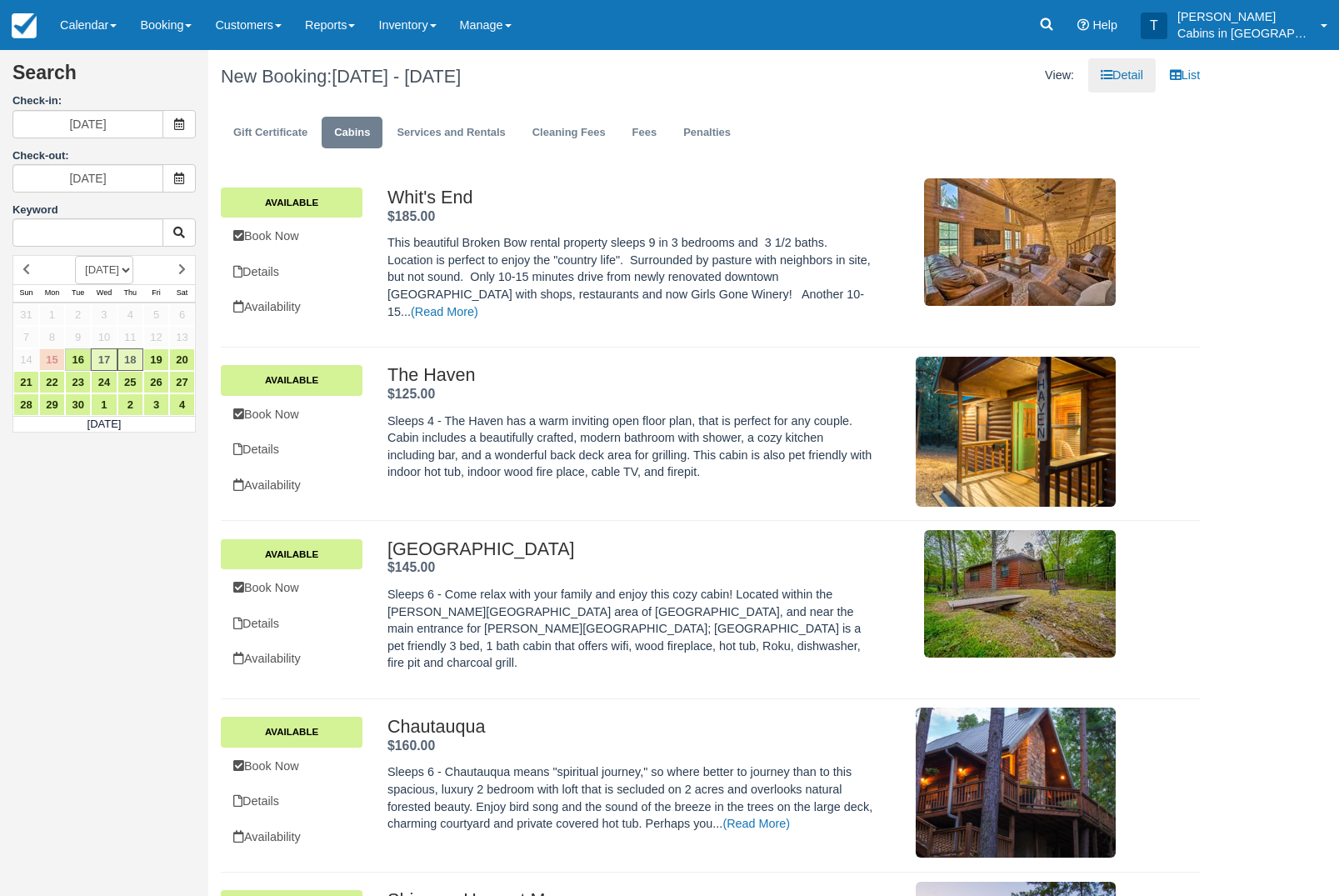
click at [179, 126] on icon at bounding box center [179, 124] width 11 height 11
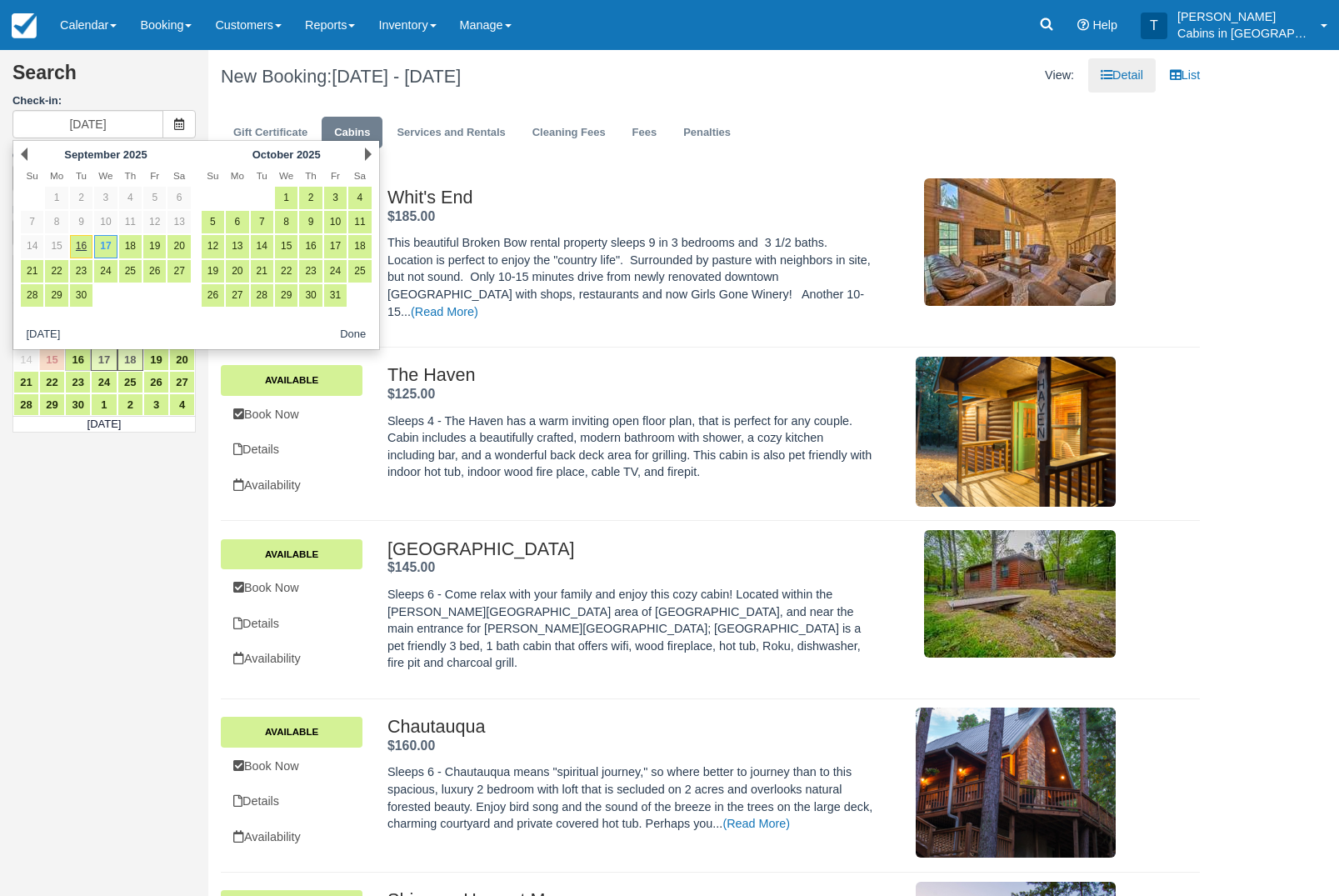
click at [388, 223] on strong "$185.00" at bounding box center [412, 215] width 48 height 14
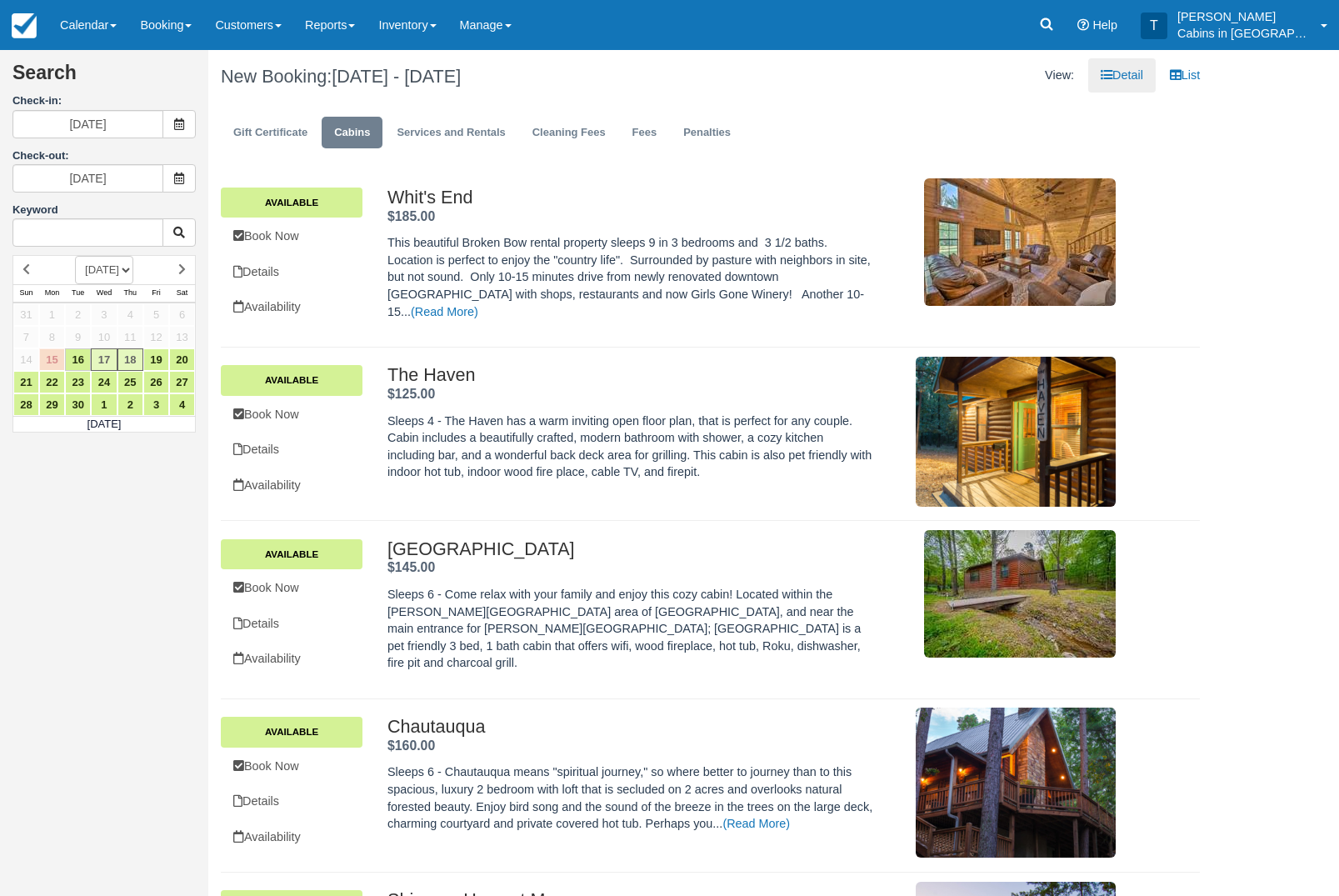
click at [179, 138] on span at bounding box center [178, 124] width 33 height 29
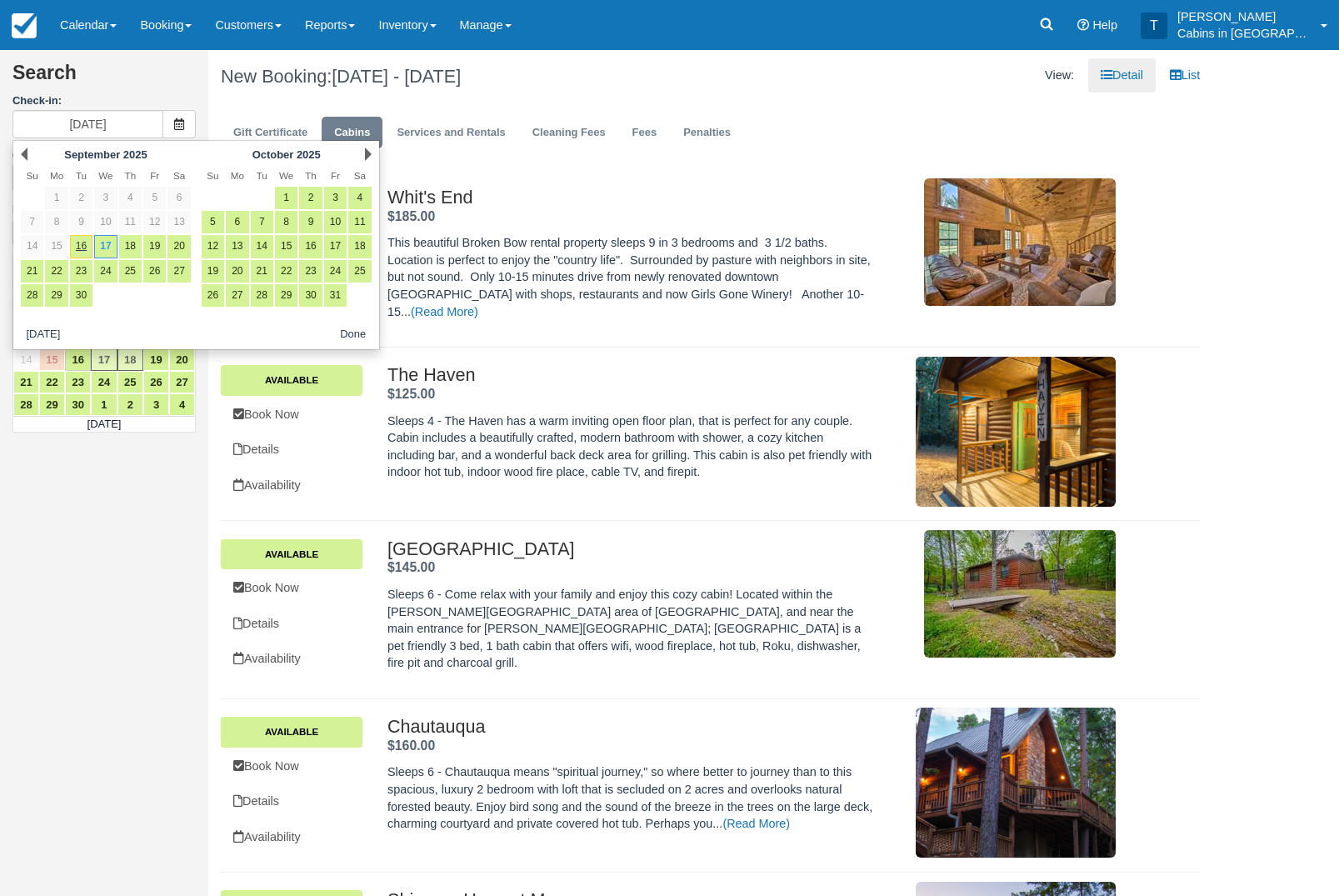
click at [222, 255] on link "12" at bounding box center [213, 247] width 23 height 23
type input "[DATE]"
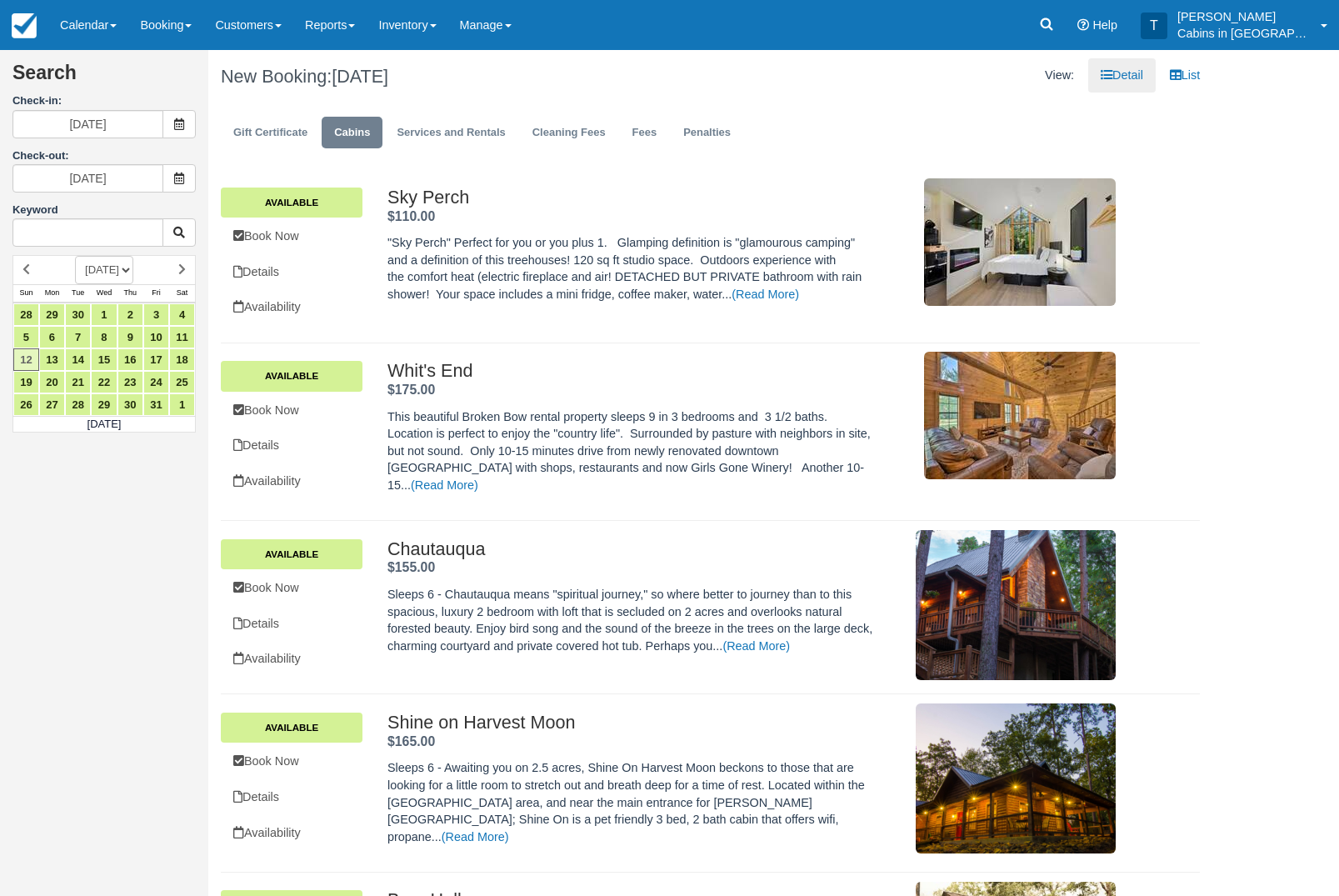
click at [191, 185] on span at bounding box center [178, 178] width 33 height 29
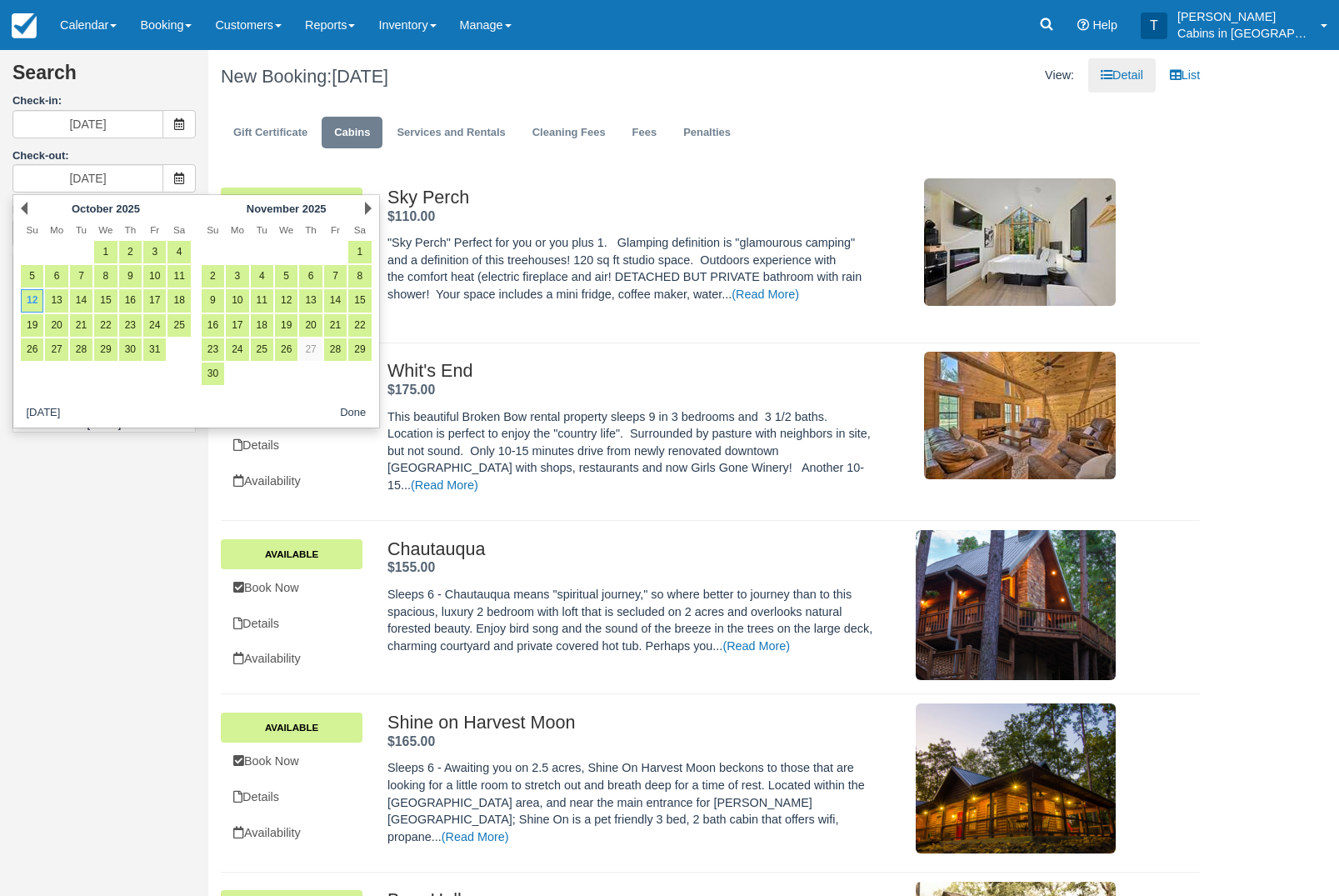
click at [163, 351] on link "31" at bounding box center [154, 350] width 23 height 23
type input "10/31/25"
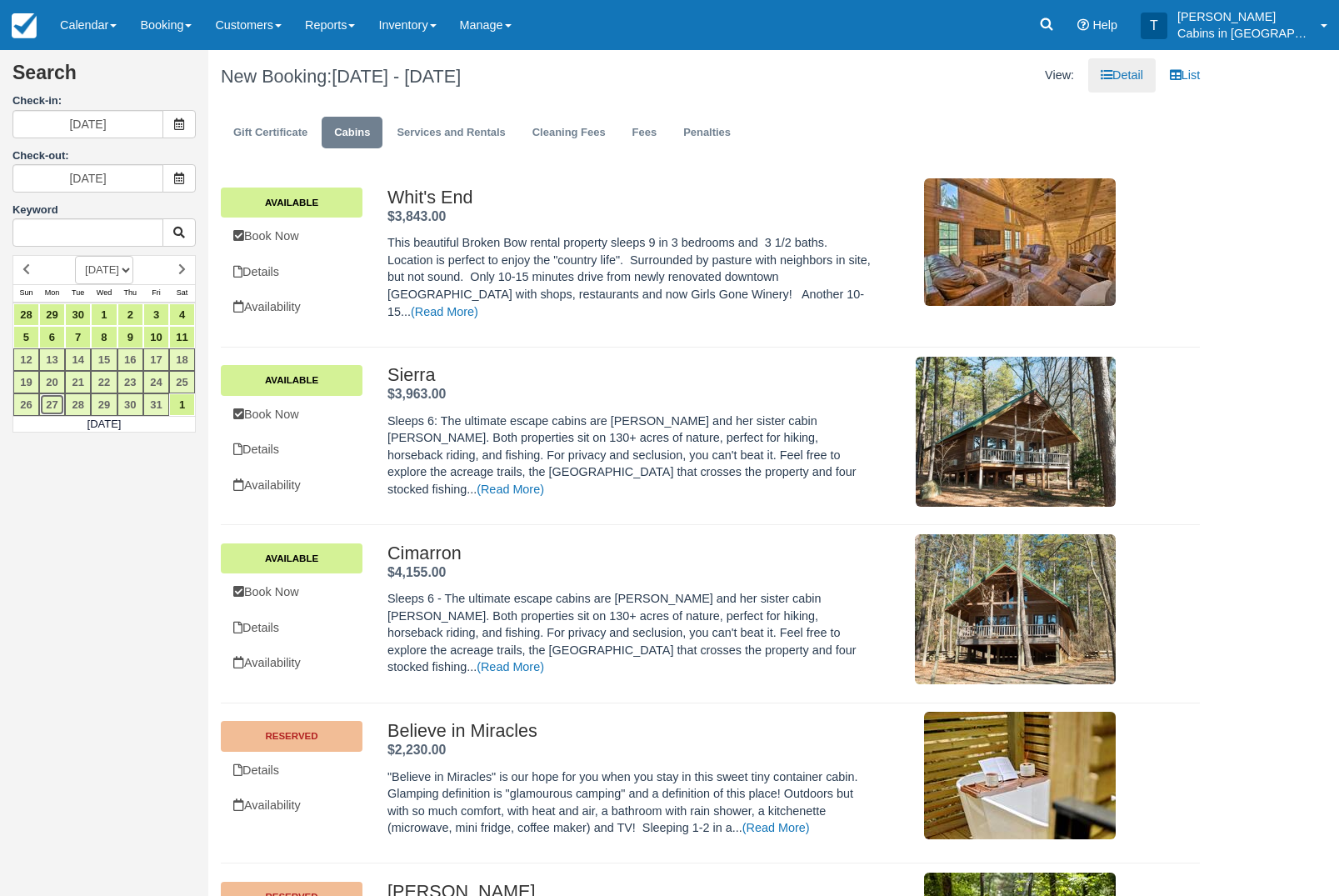
click at [40, 411] on link "27" at bounding box center [51, 405] width 26 height 23
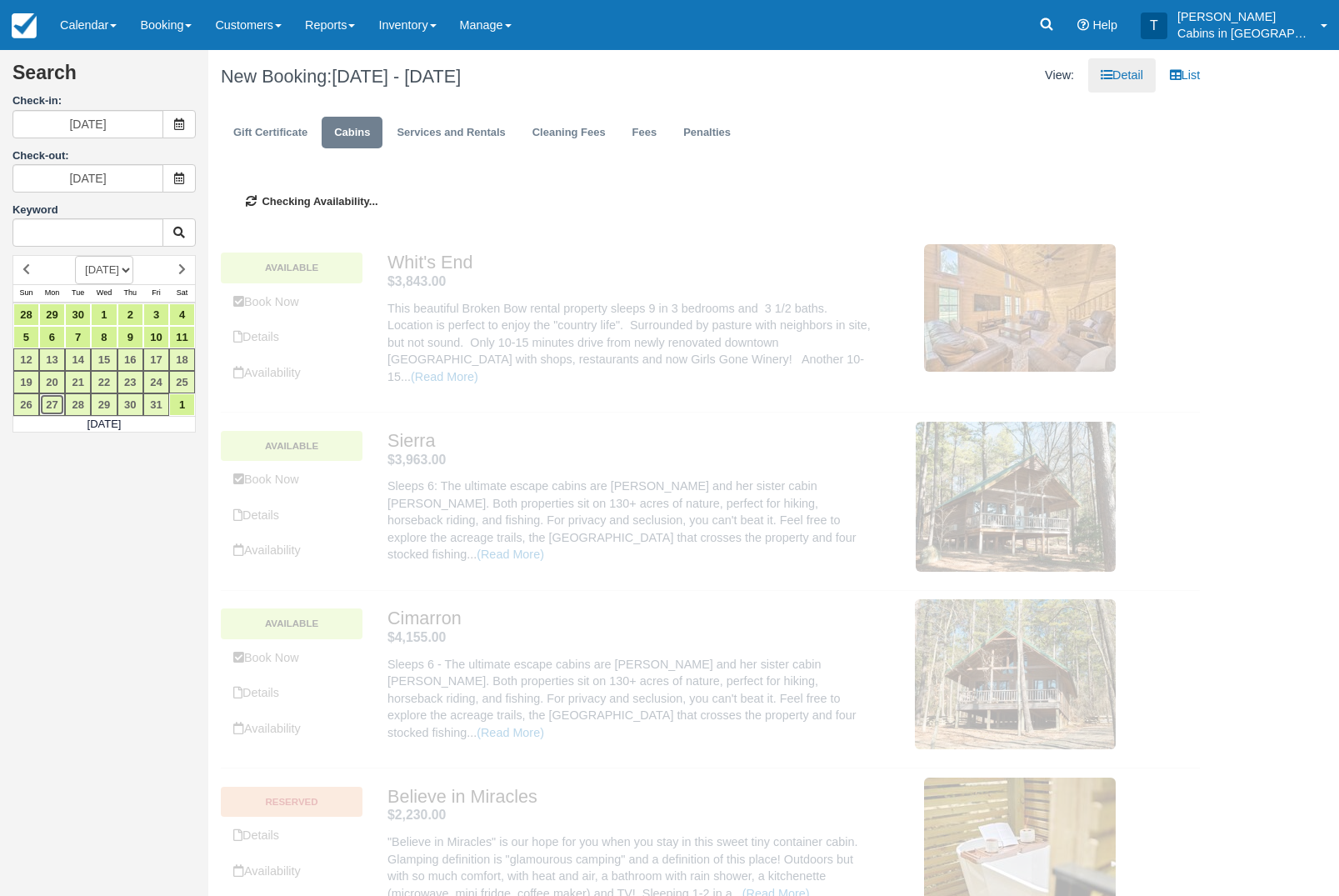
type input "10/27/25"
type input "11/15/25"
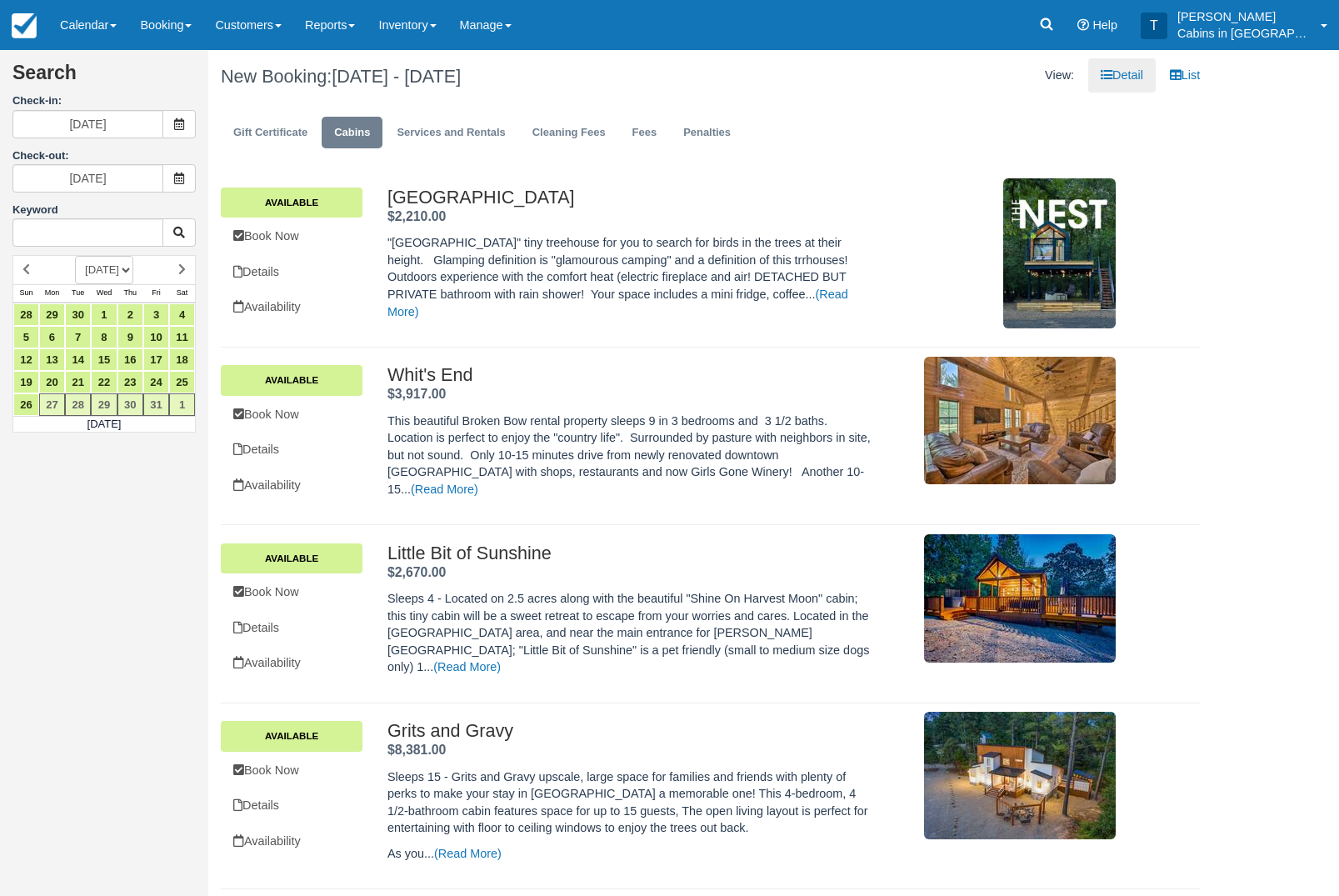
click at [316, 245] on link "Book Now" at bounding box center [292, 236] width 142 height 34
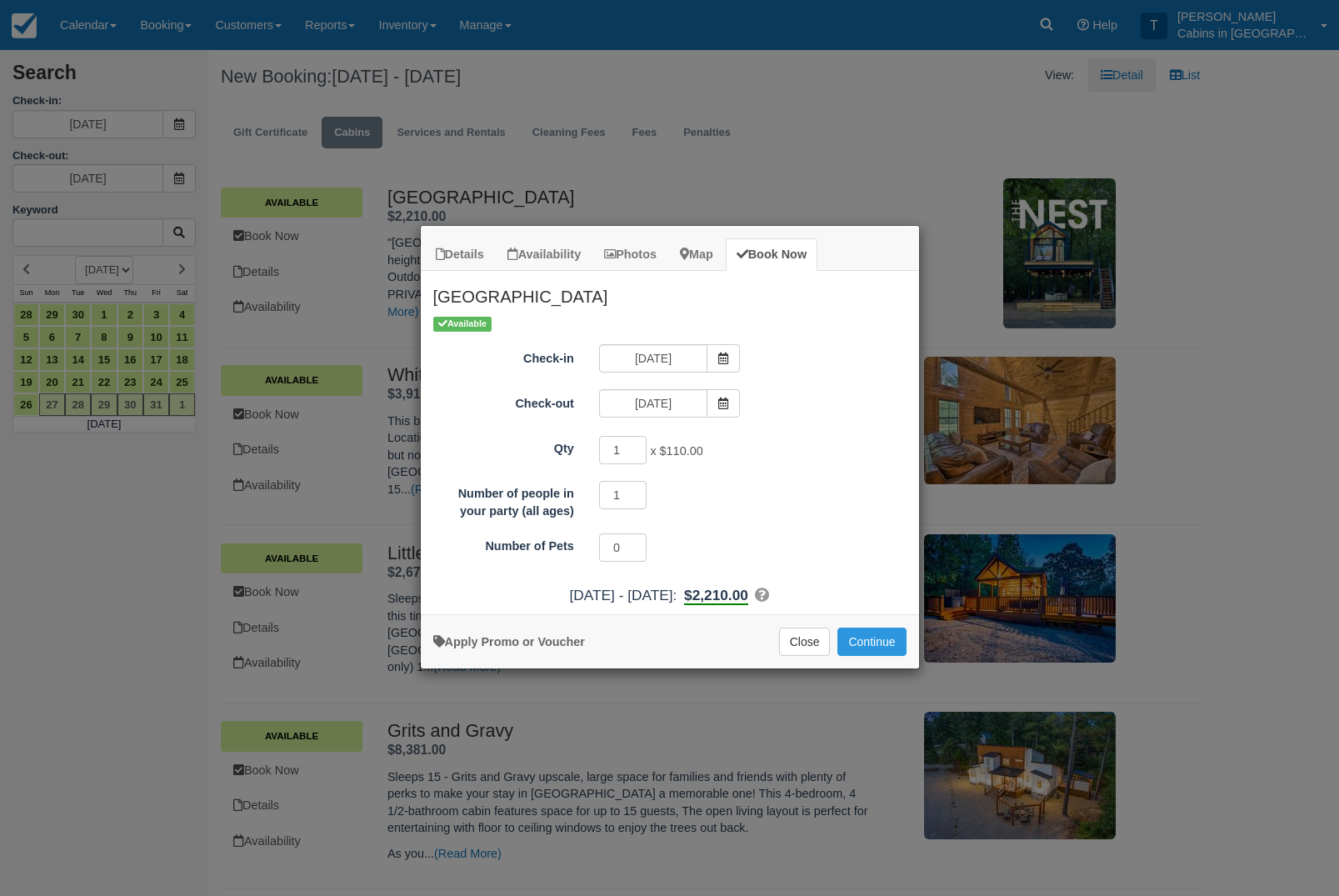
click at [896, 651] on button "Continue" at bounding box center [872, 641] width 69 height 29
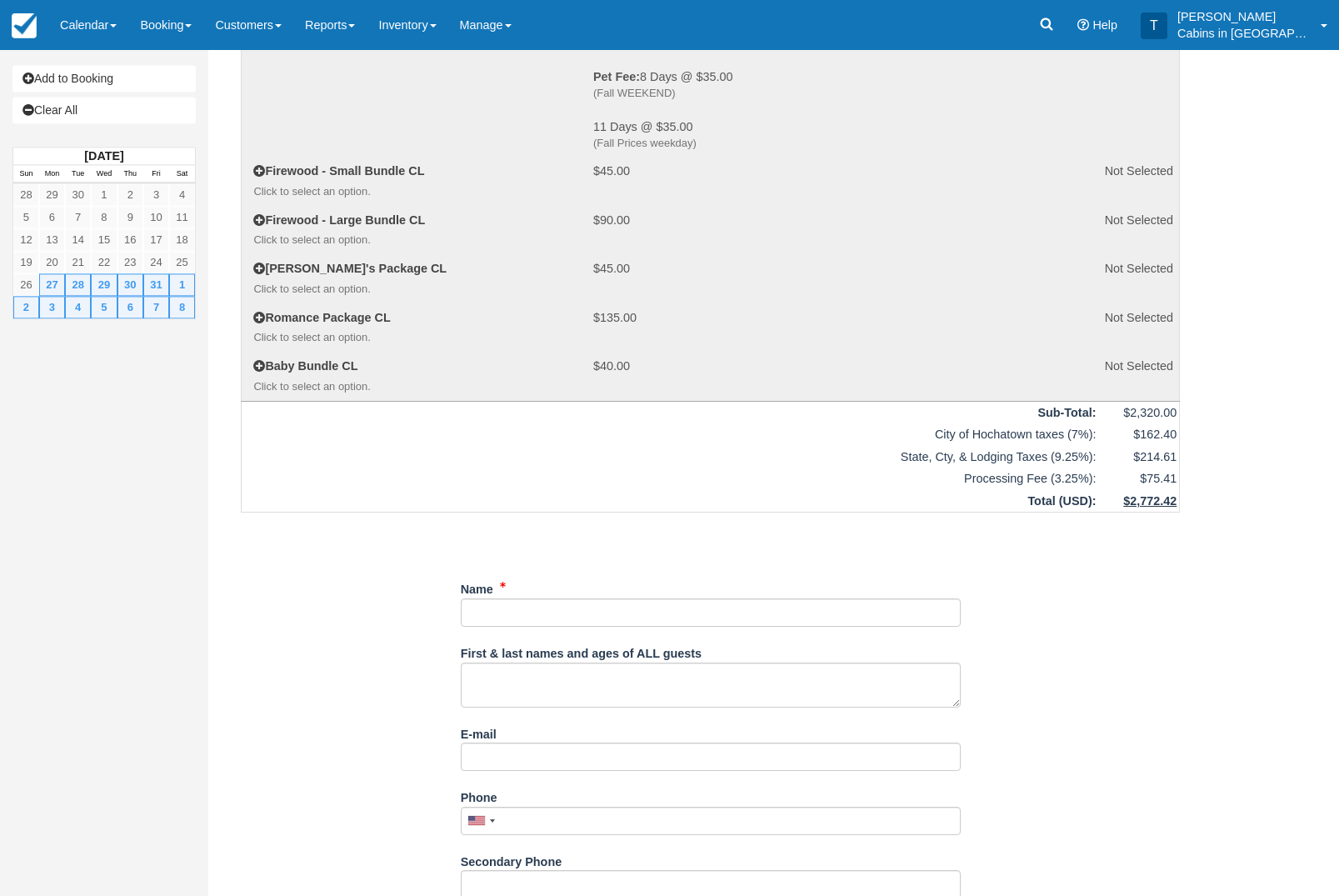
scroll to position [539, 0]
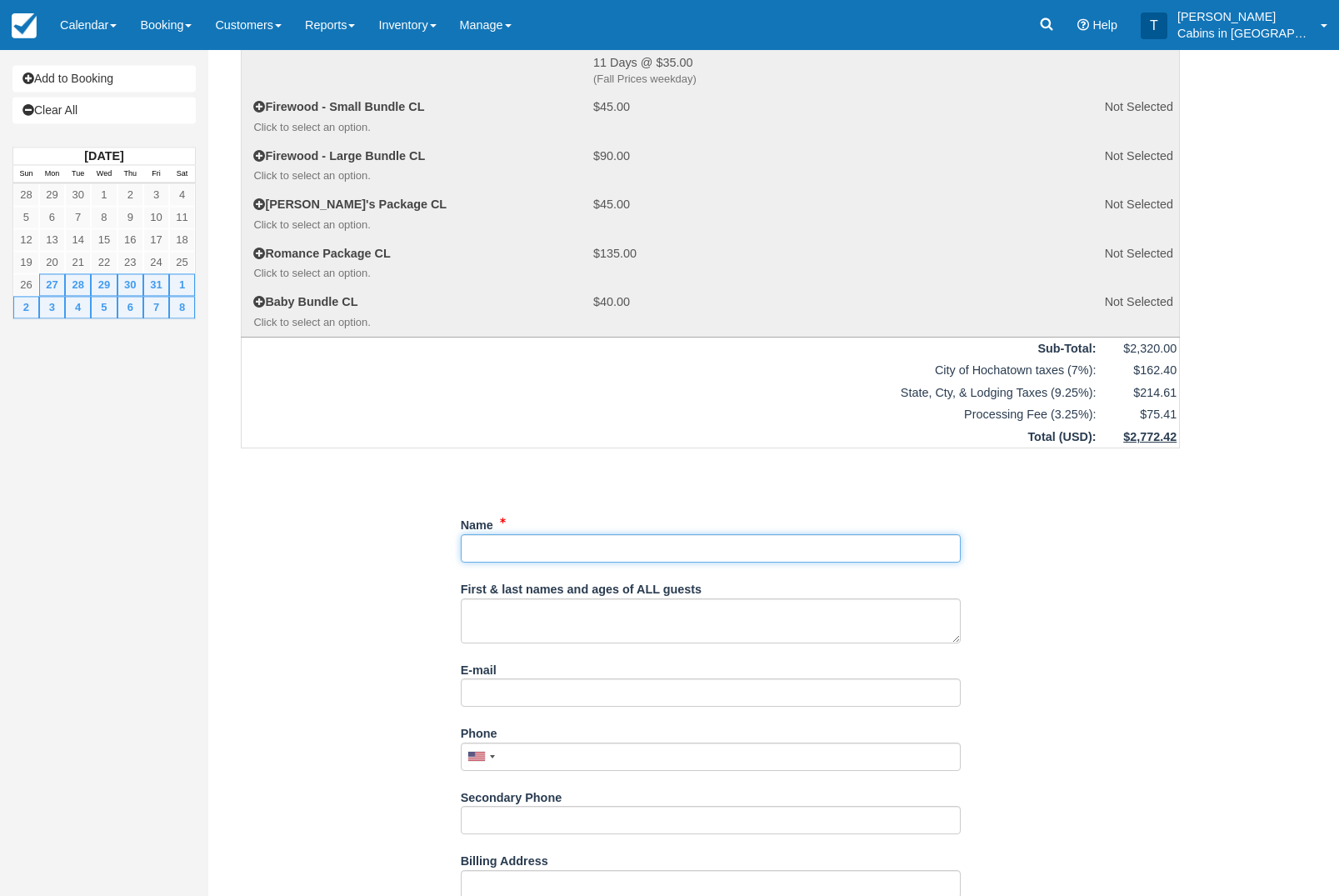
click at [624, 562] on input "Name" at bounding box center [711, 548] width 500 height 29
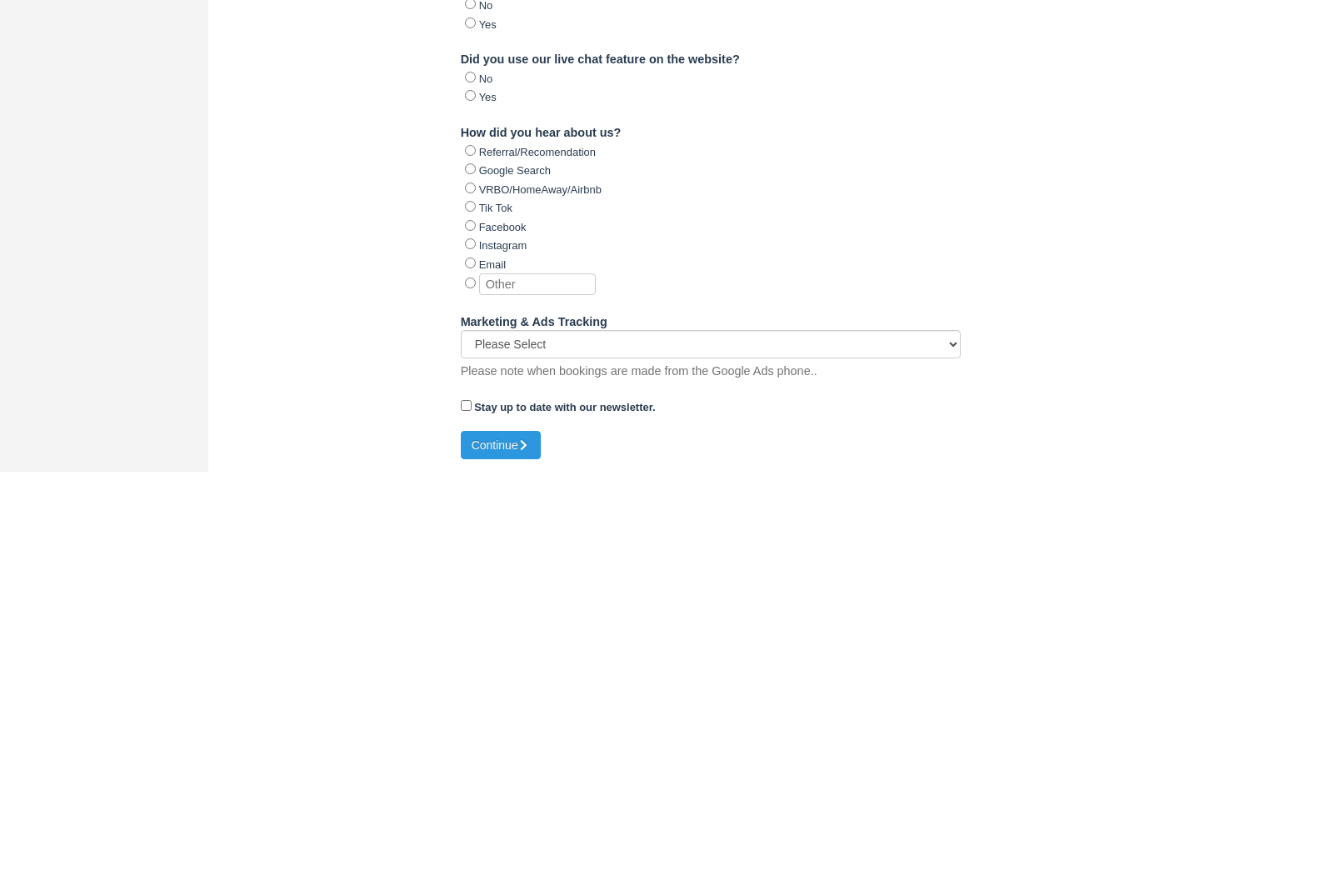
scroll to position [1666, 0]
type input "Block"
click at [530, 864] on icon "submit" at bounding box center [524, 869] width 11 height 11
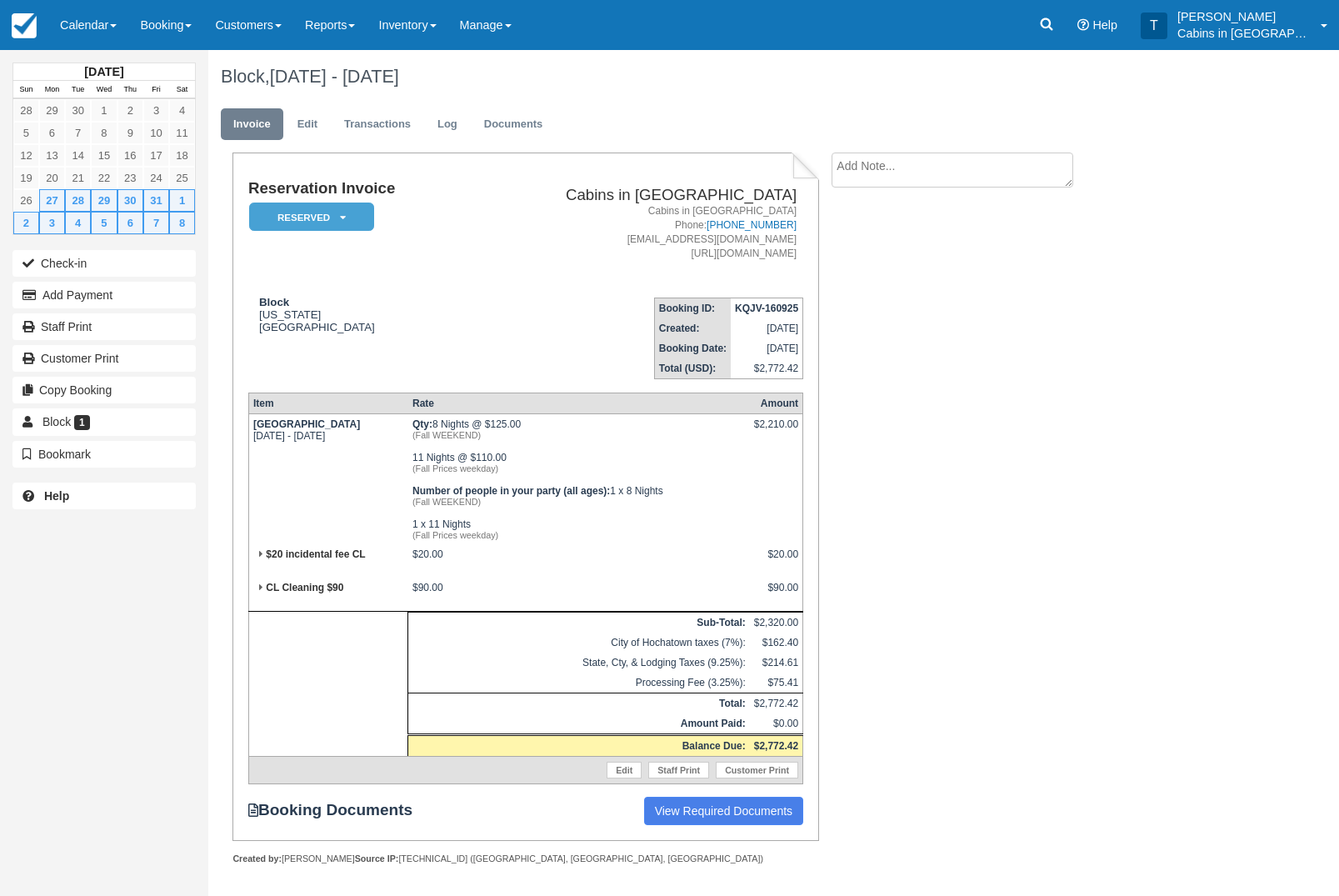
click at [316, 135] on link "Edit" at bounding box center [307, 125] width 45 height 32
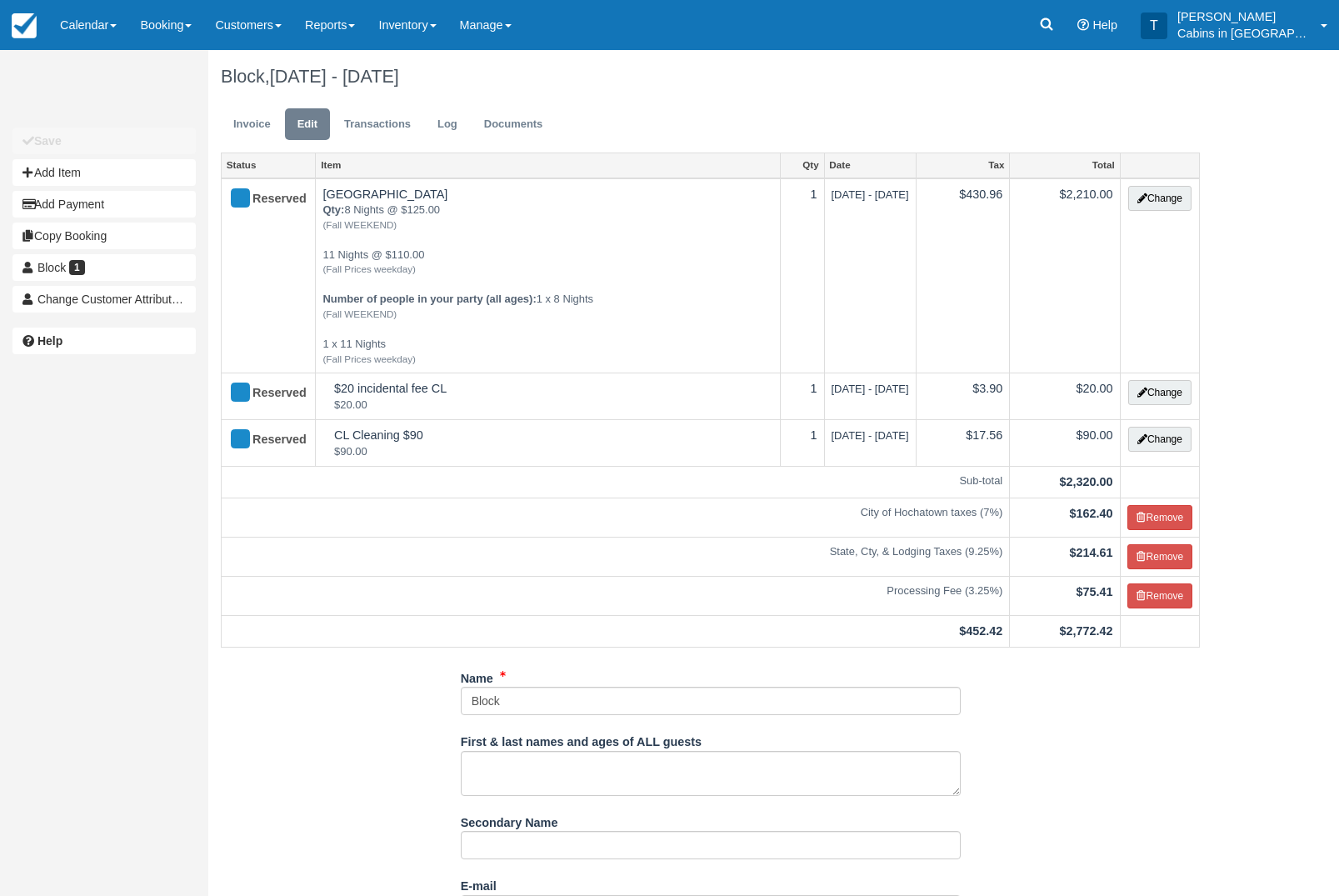
click at [1171, 204] on button "Change" at bounding box center [1160, 198] width 63 height 25
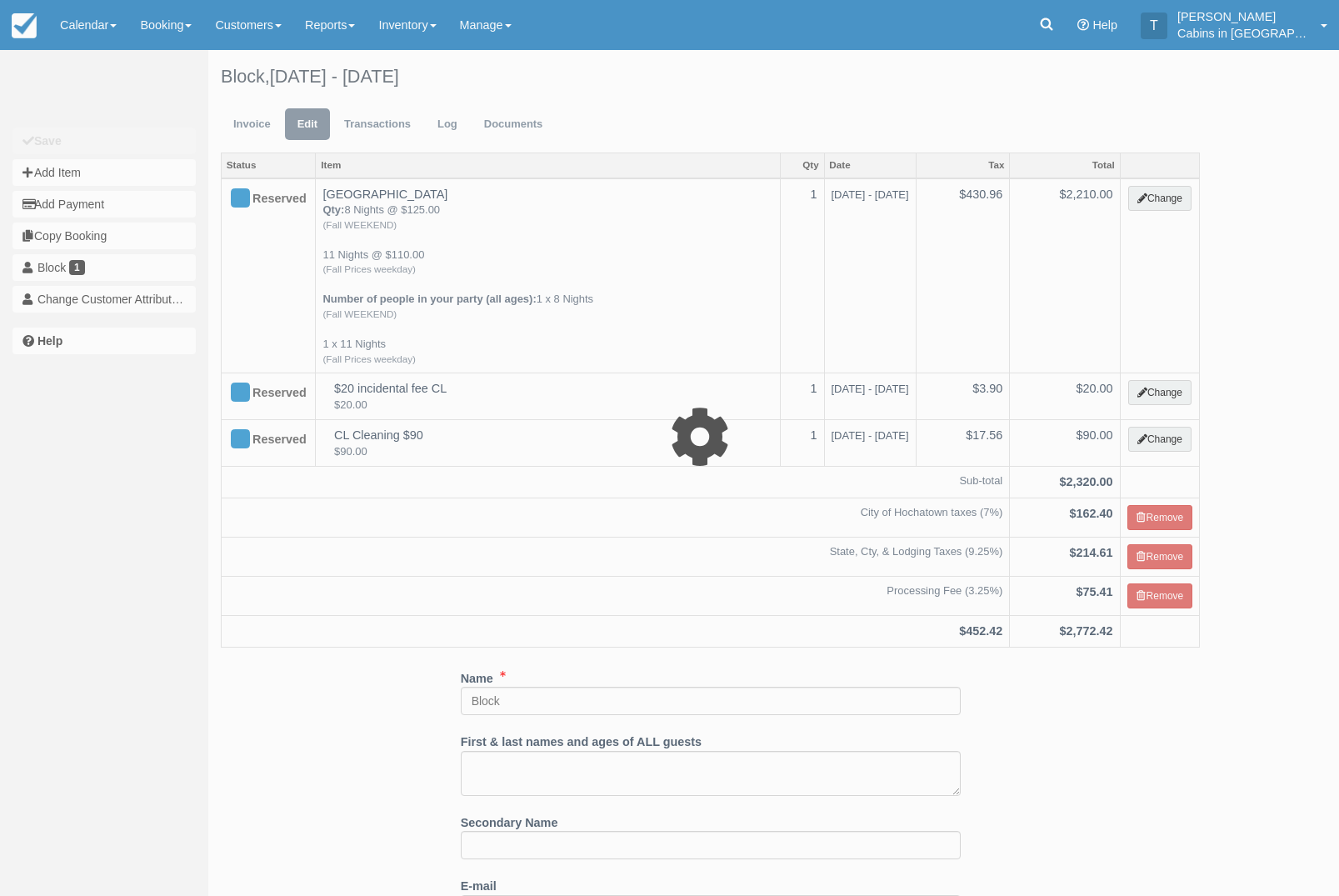
select select "1"
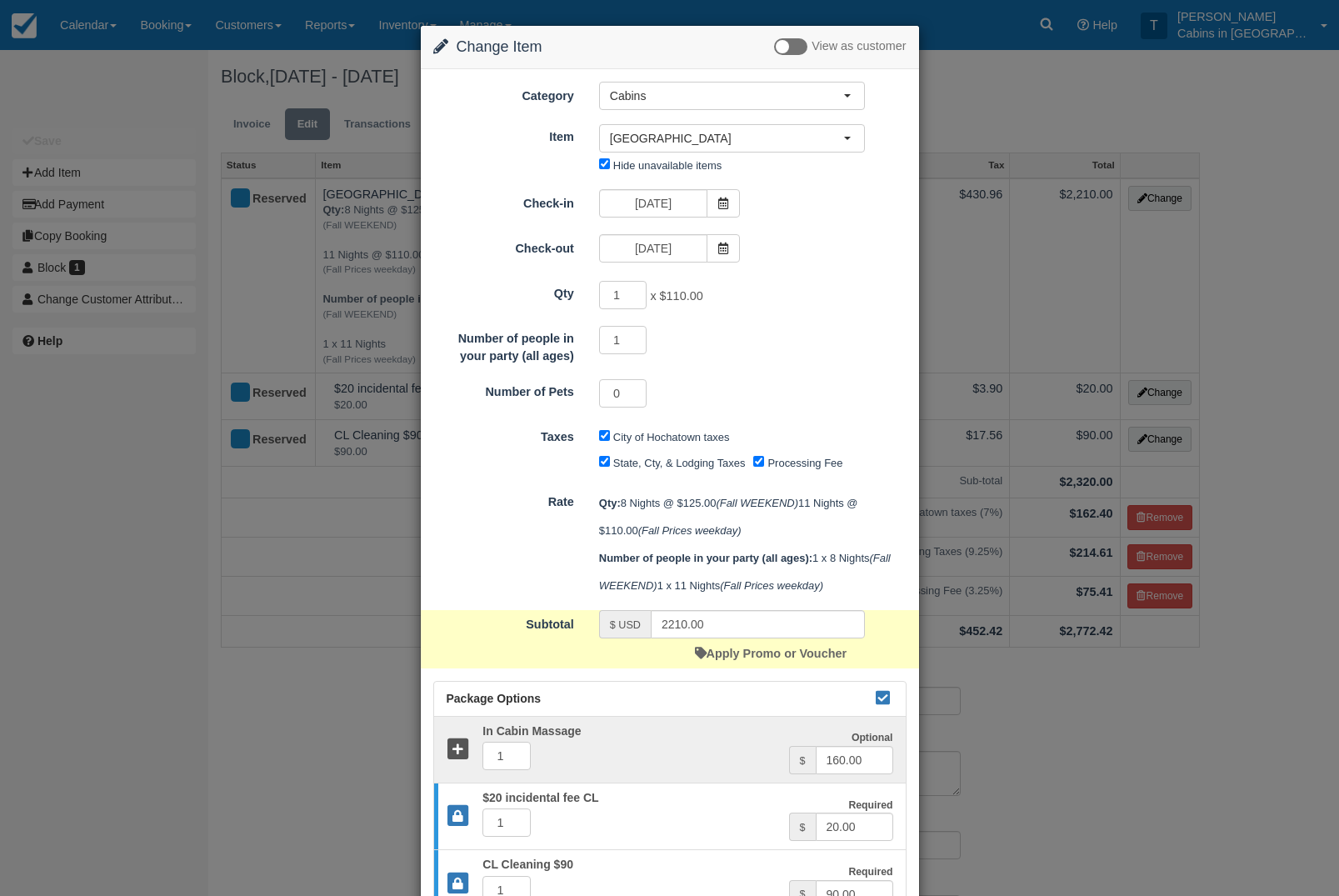
click at [888, 703] on icon at bounding box center [883, 698] width 20 height 11
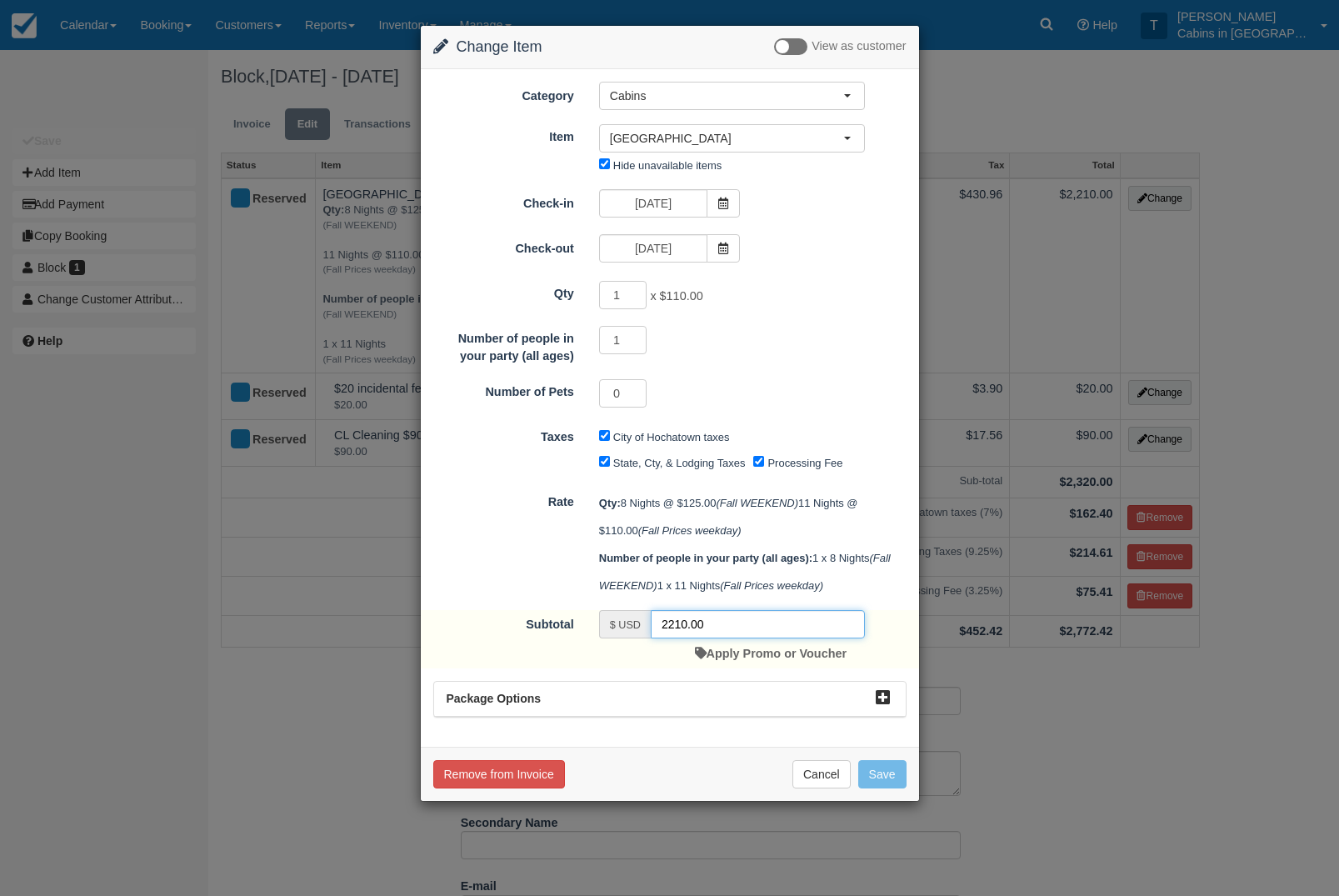
click at [728, 639] on input "2210.00" at bounding box center [758, 624] width 214 height 29
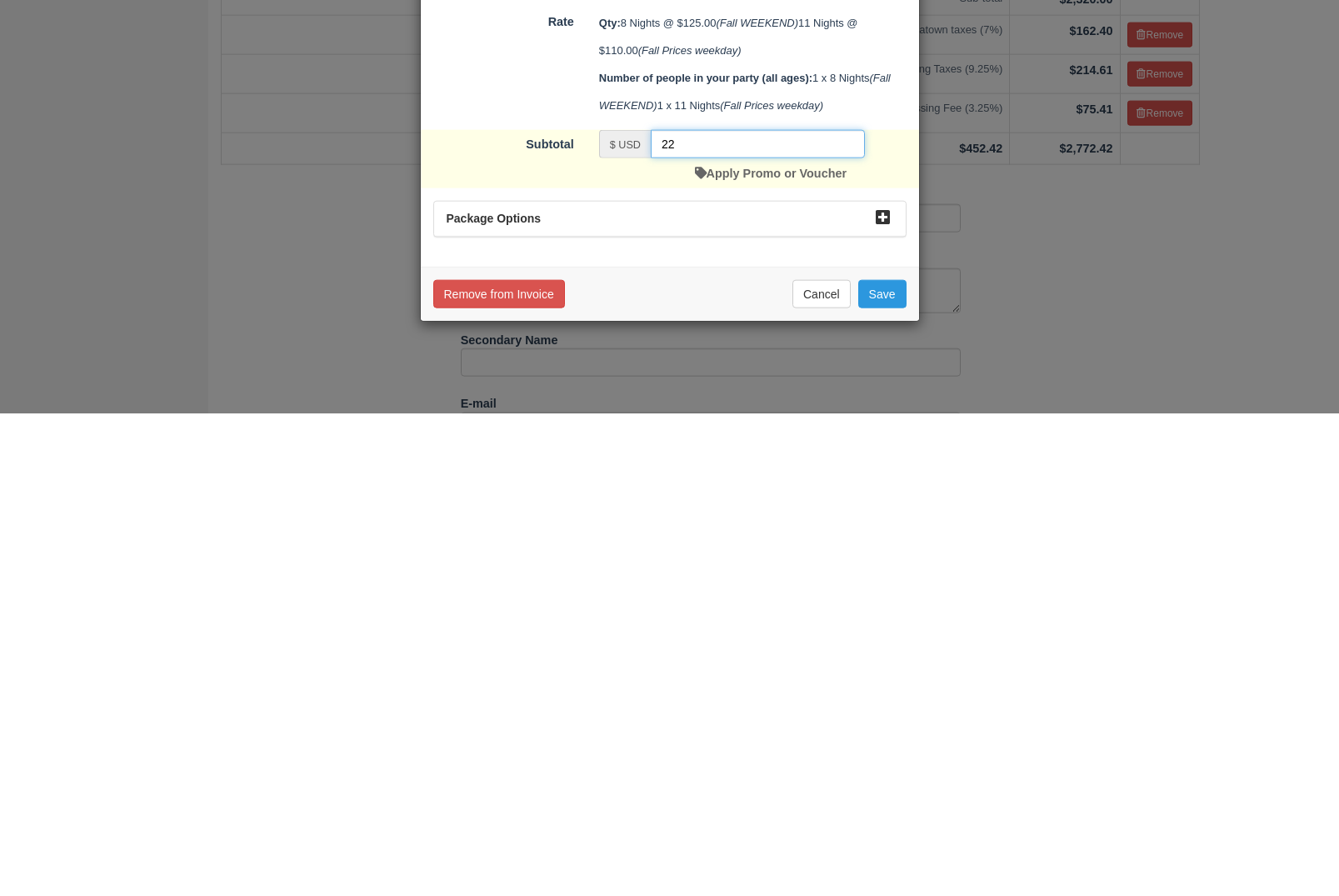
type input "2"
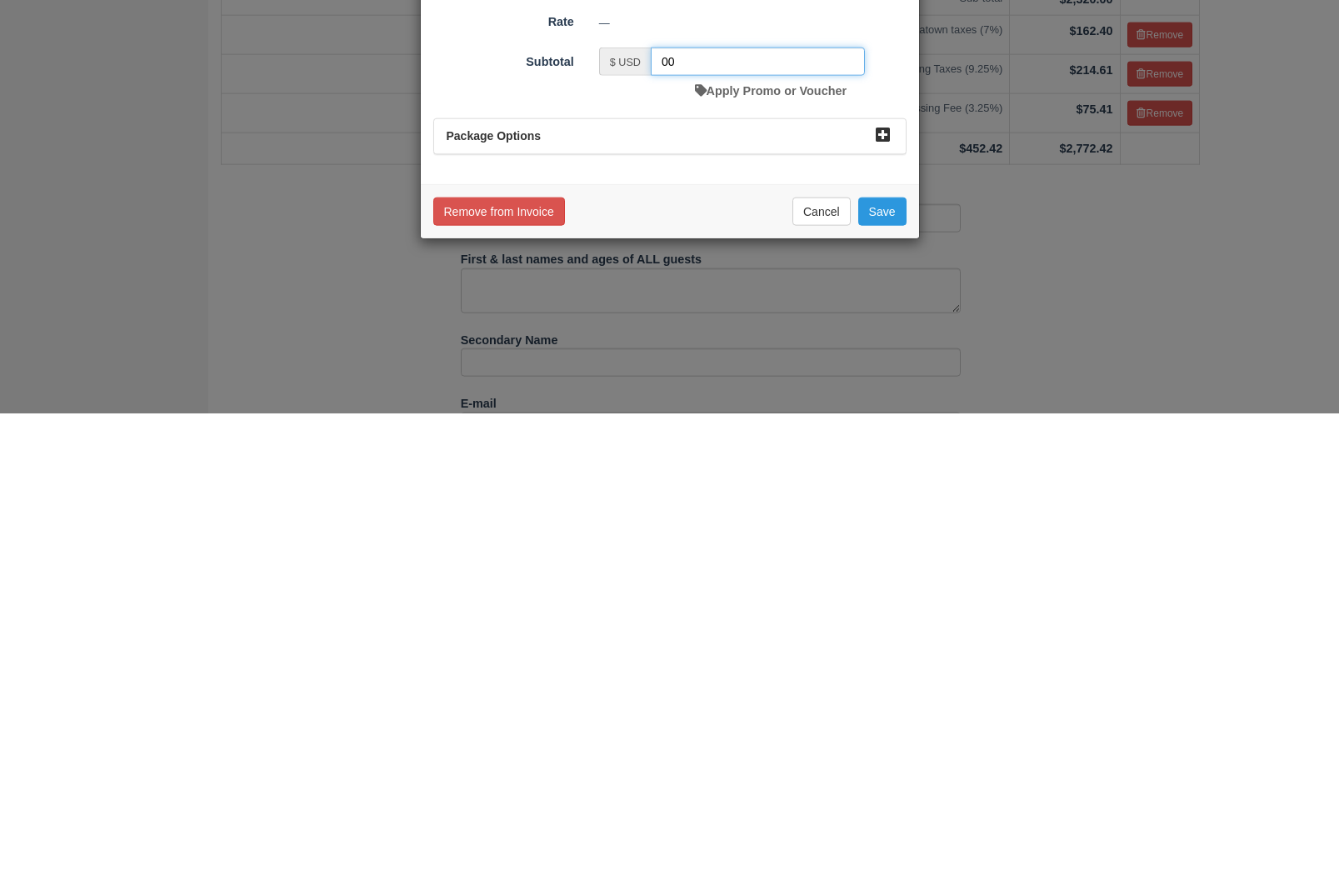
type input "00"
click at [896, 680] on button "Save" at bounding box center [883, 694] width 49 height 29
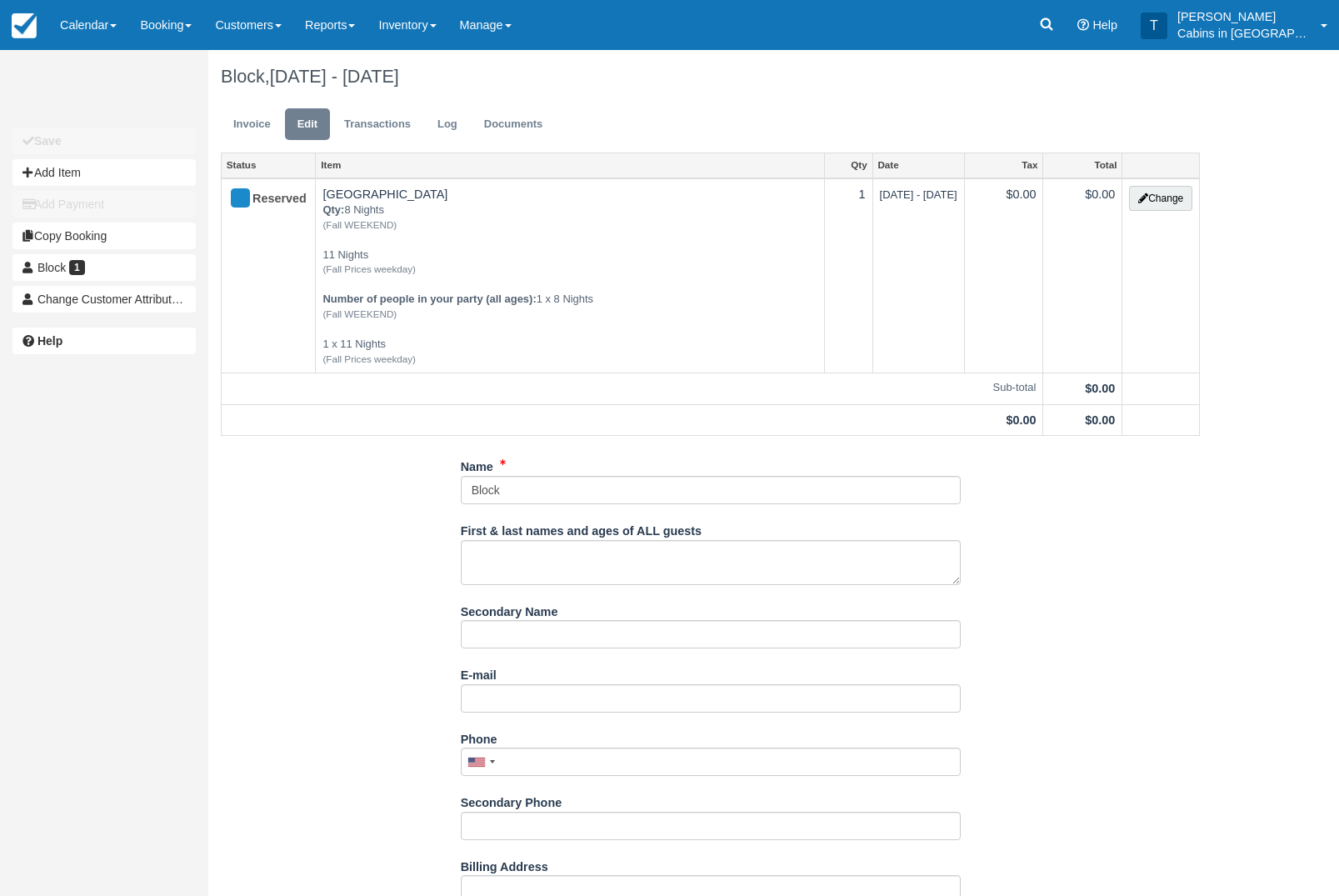
click at [263, 126] on link "Invoice" at bounding box center [253, 125] width 63 height 32
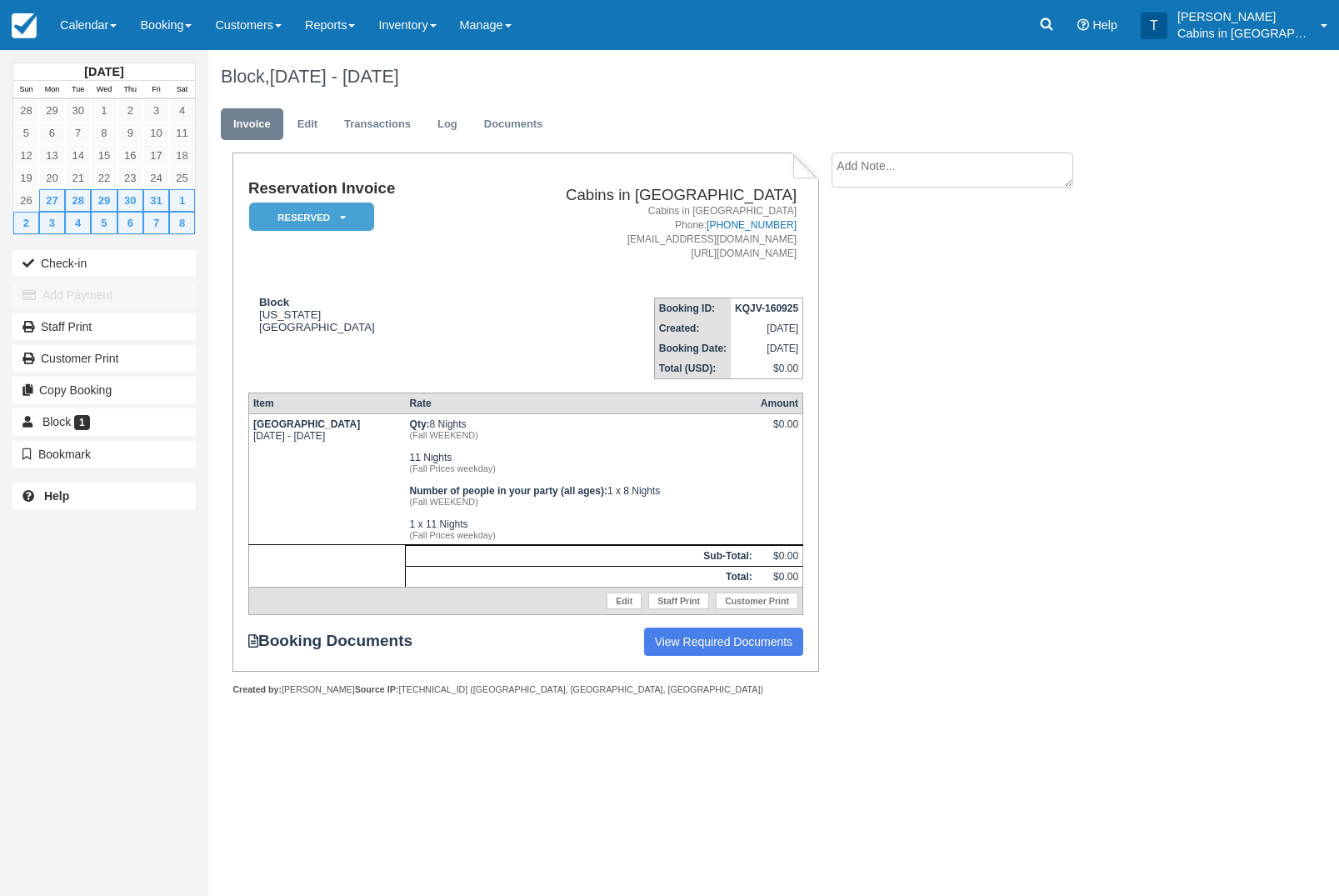
click at [333, 222] on em "Reserved" at bounding box center [311, 216] width 125 height 30
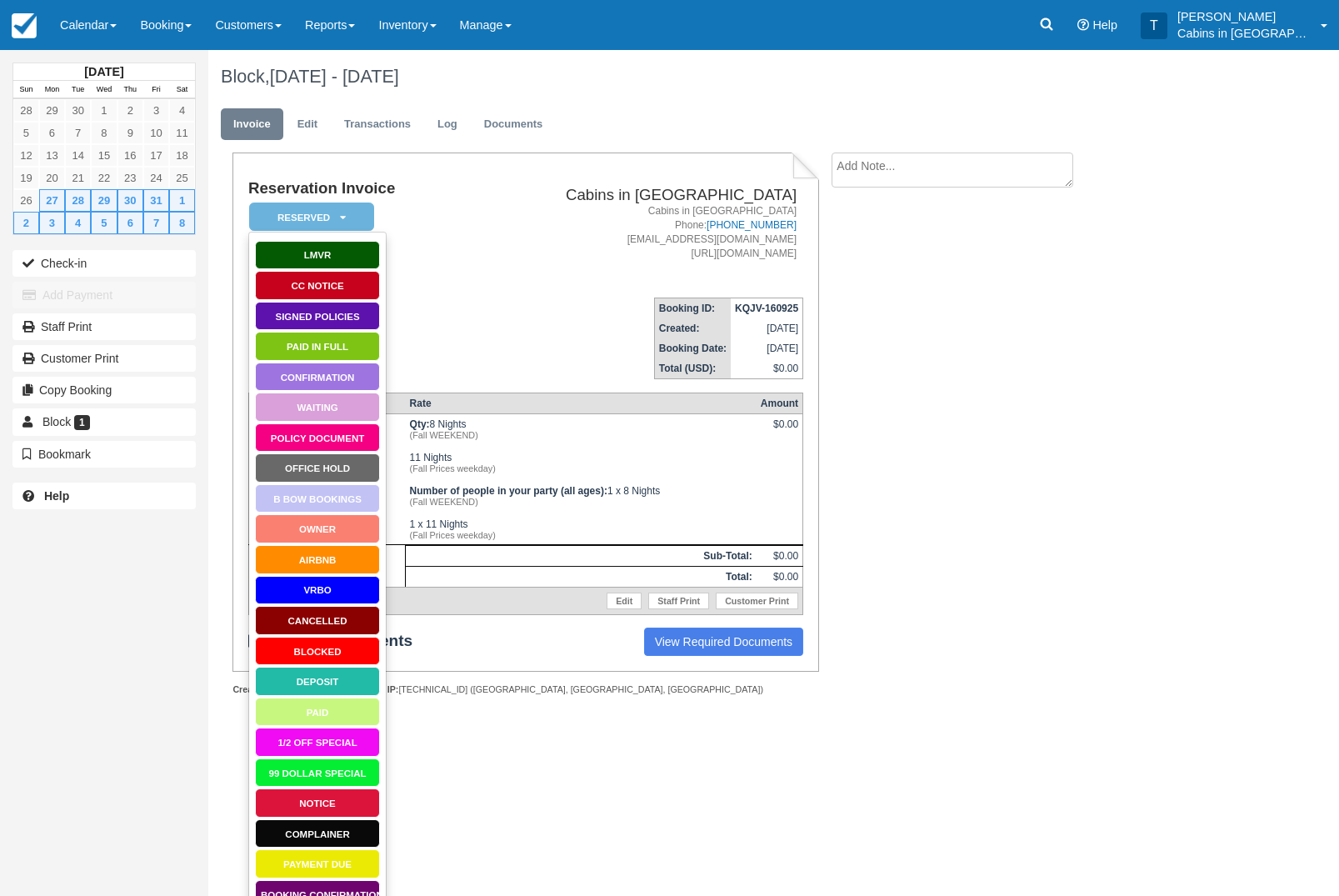
click at [351, 655] on link "Blocked" at bounding box center [317, 651] width 125 height 30
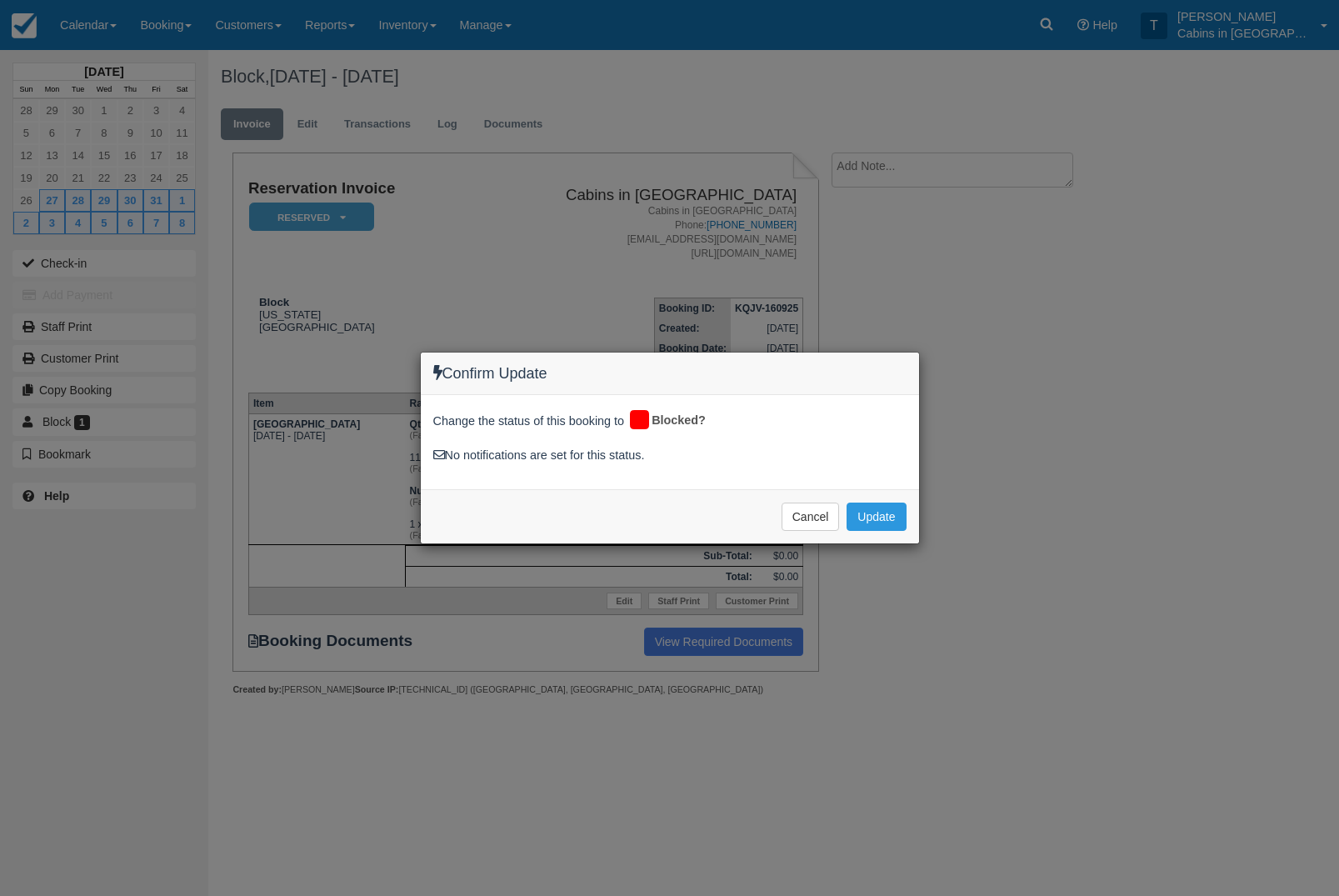
click at [891, 527] on button "Update" at bounding box center [876, 517] width 59 height 29
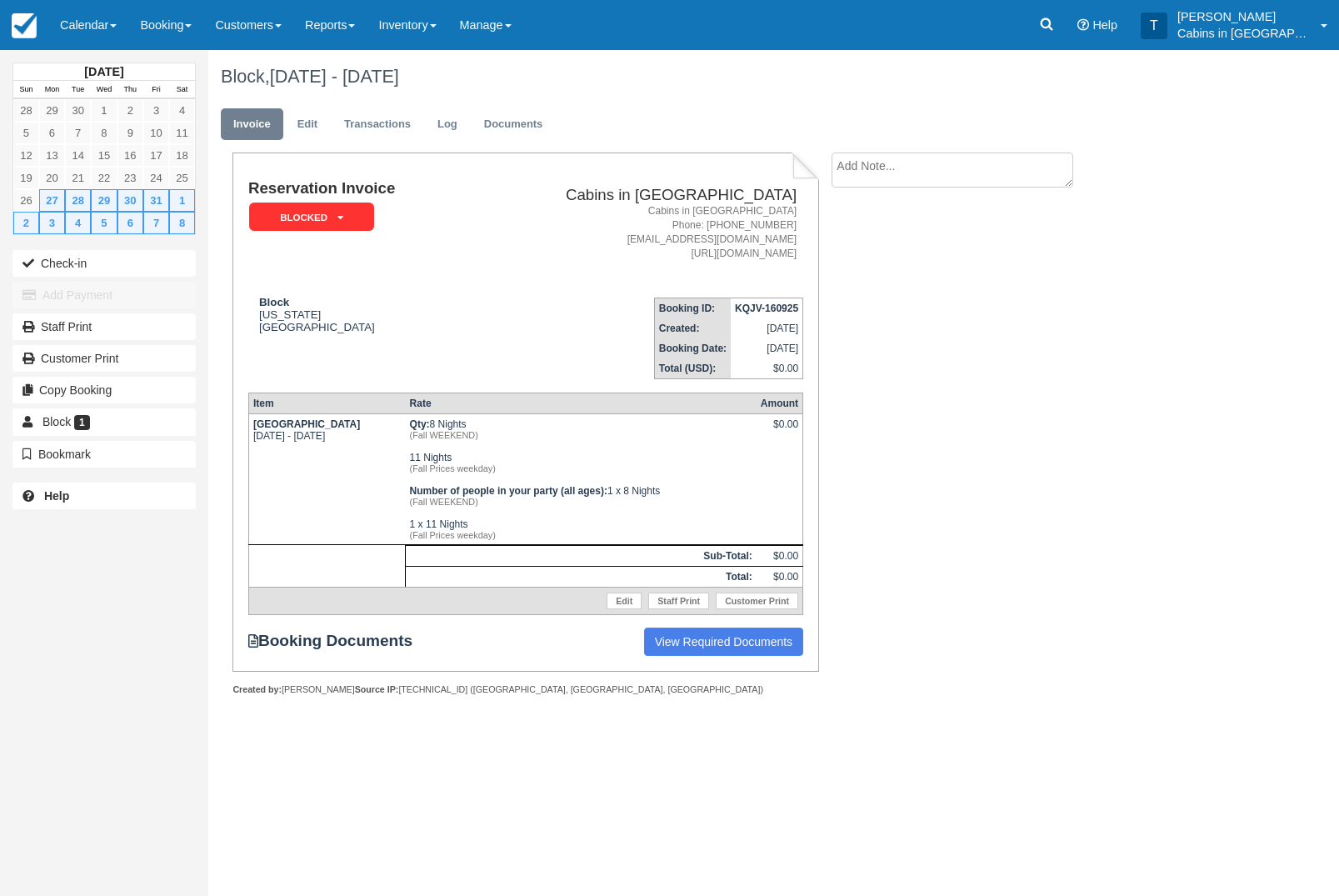
click at [112, 36] on link "Calendar" at bounding box center [89, 25] width 80 height 50
click at [143, 112] on link "Customer" at bounding box center [115, 107] width 132 height 35
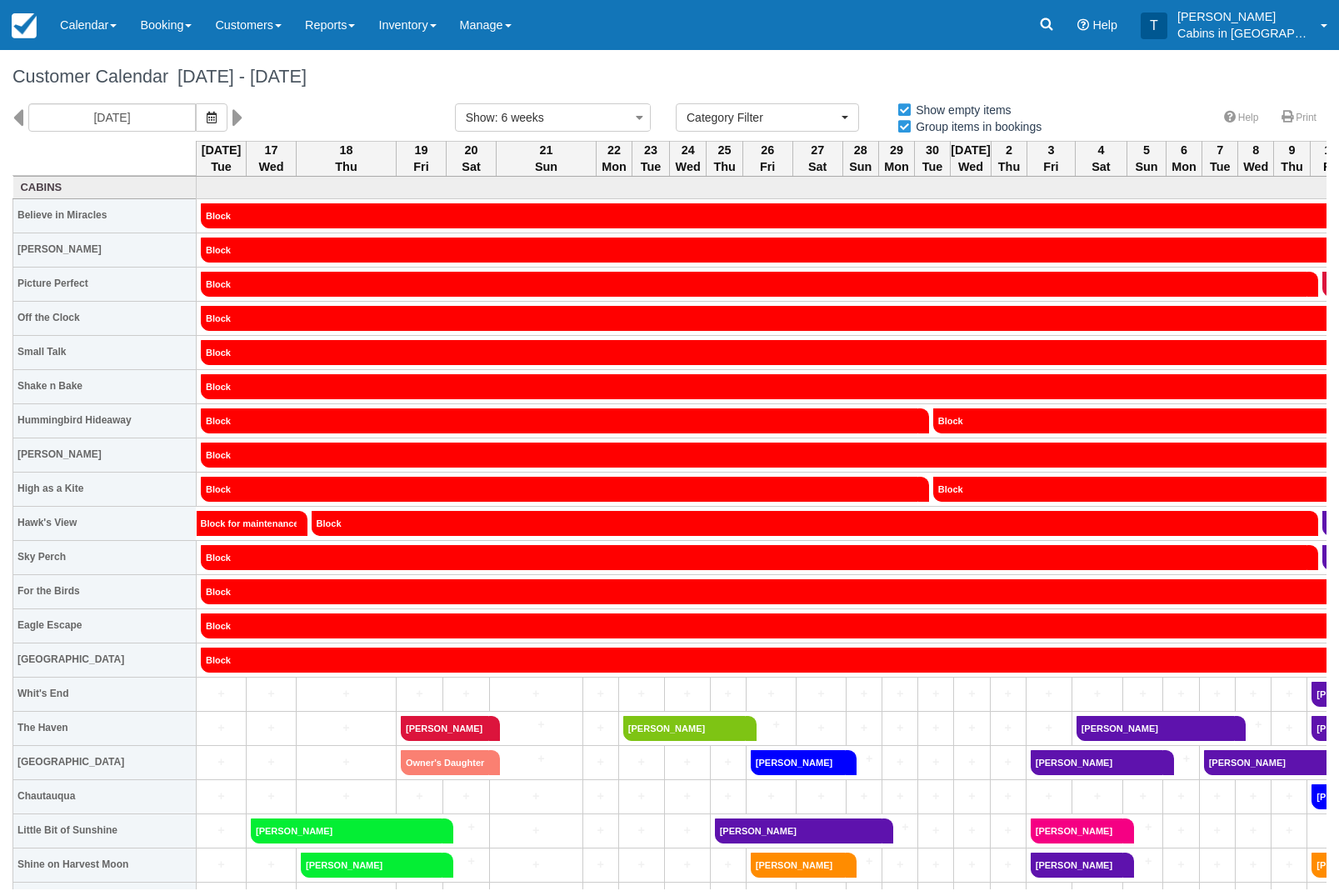
select select
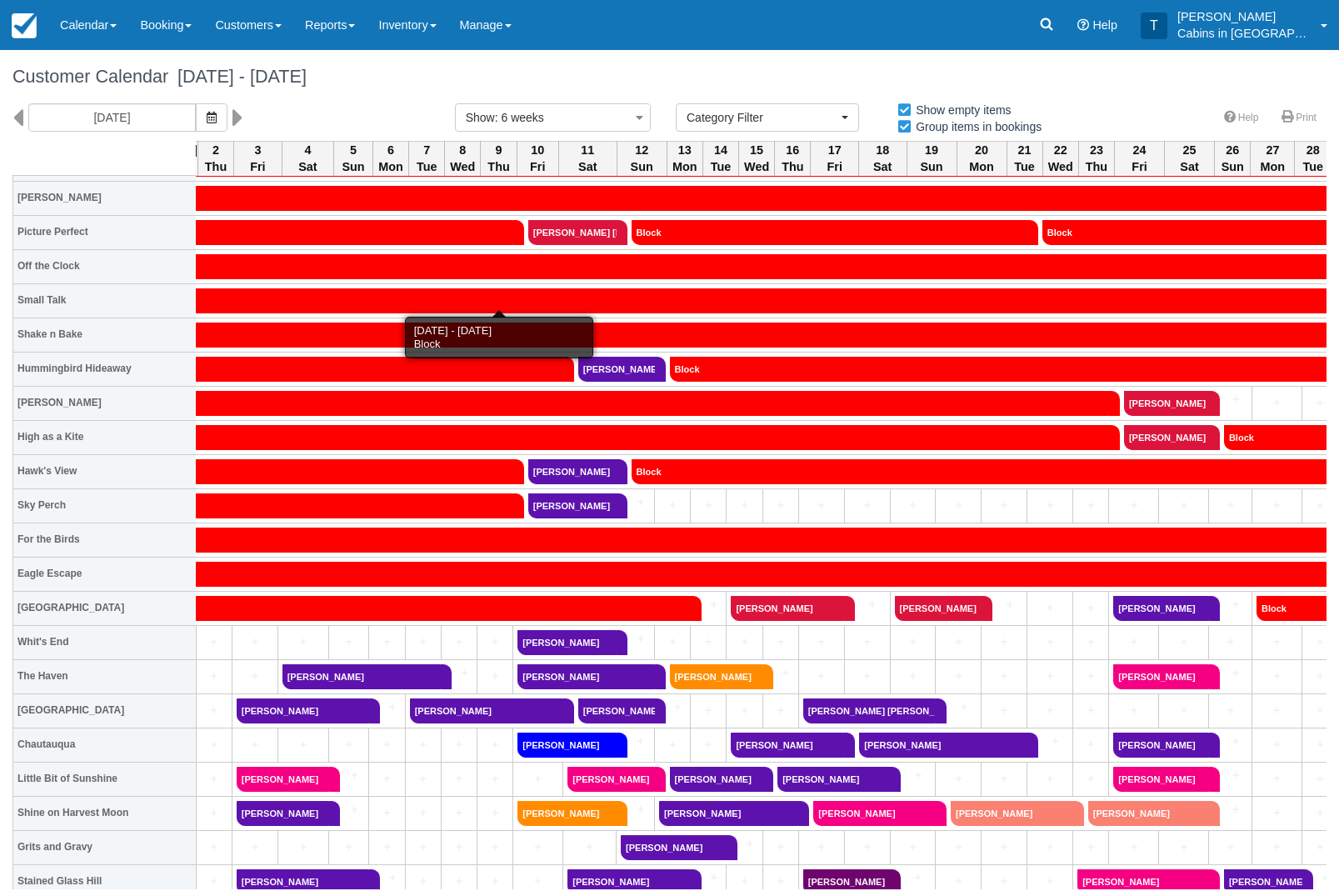
scroll to position [51, 793]
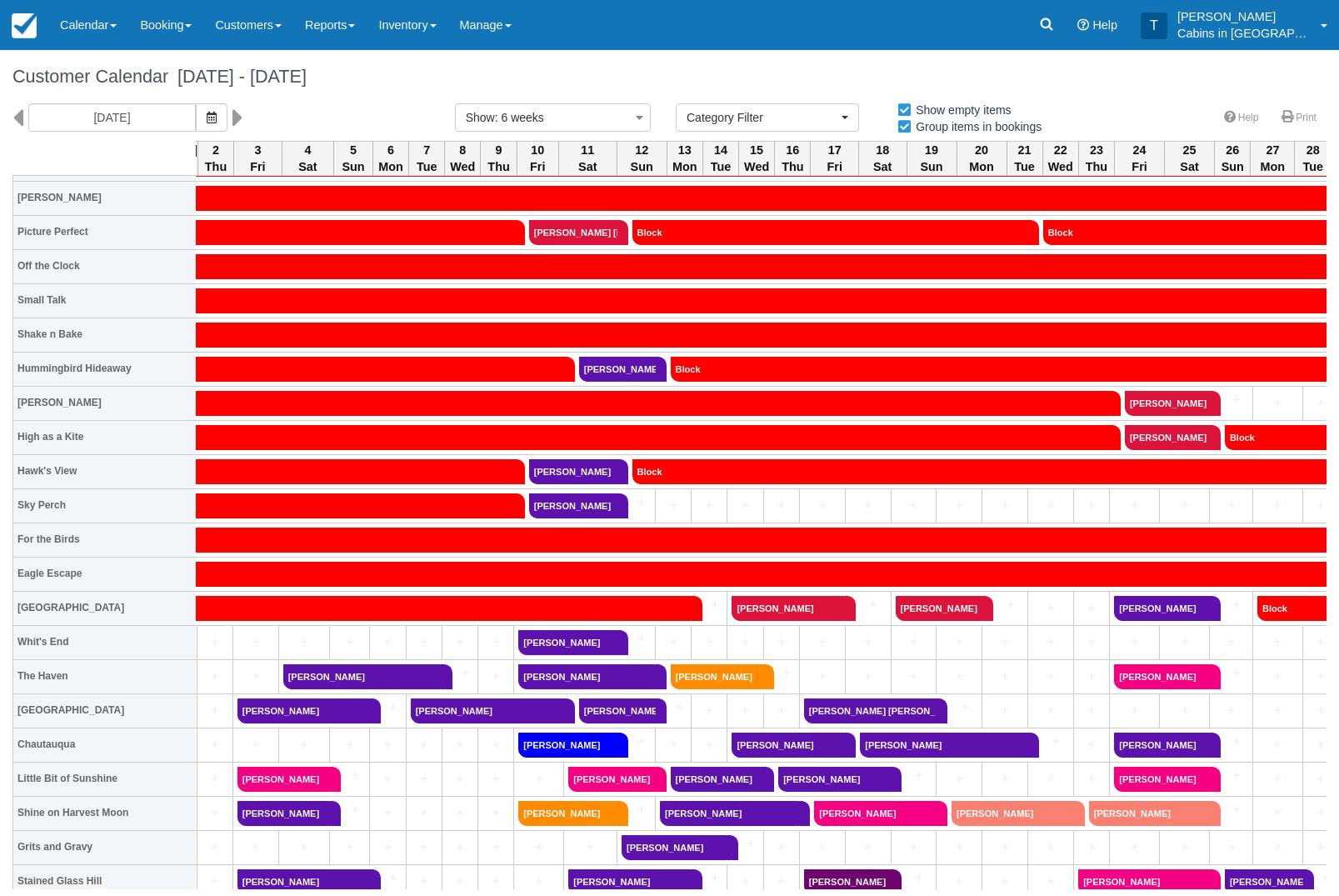
click at [178, 29] on link "Booking" at bounding box center [166, 25] width 75 height 50
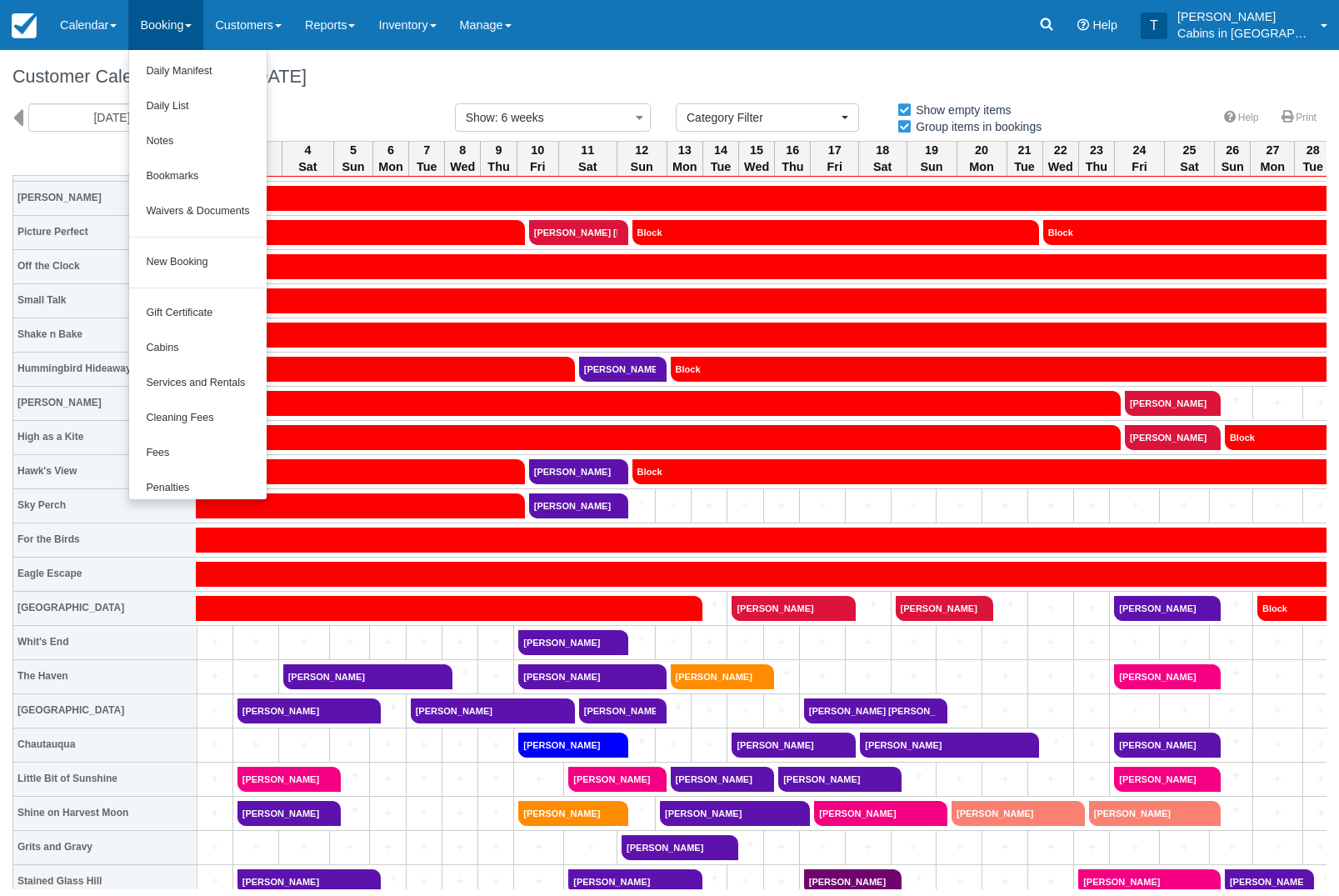
click at [241, 262] on link "New Booking" at bounding box center [197, 262] width 136 height 35
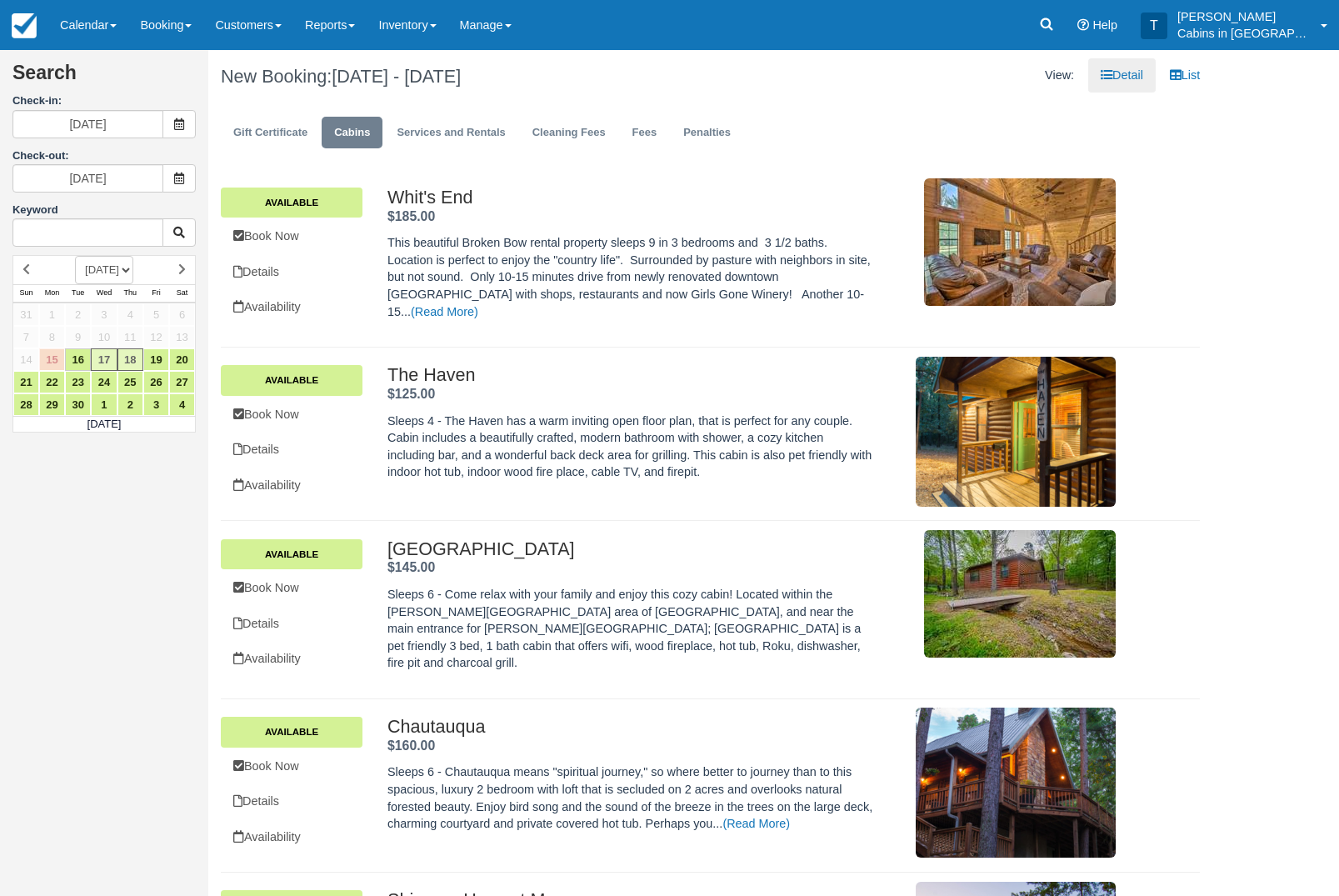
click at [181, 132] on span at bounding box center [178, 124] width 33 height 29
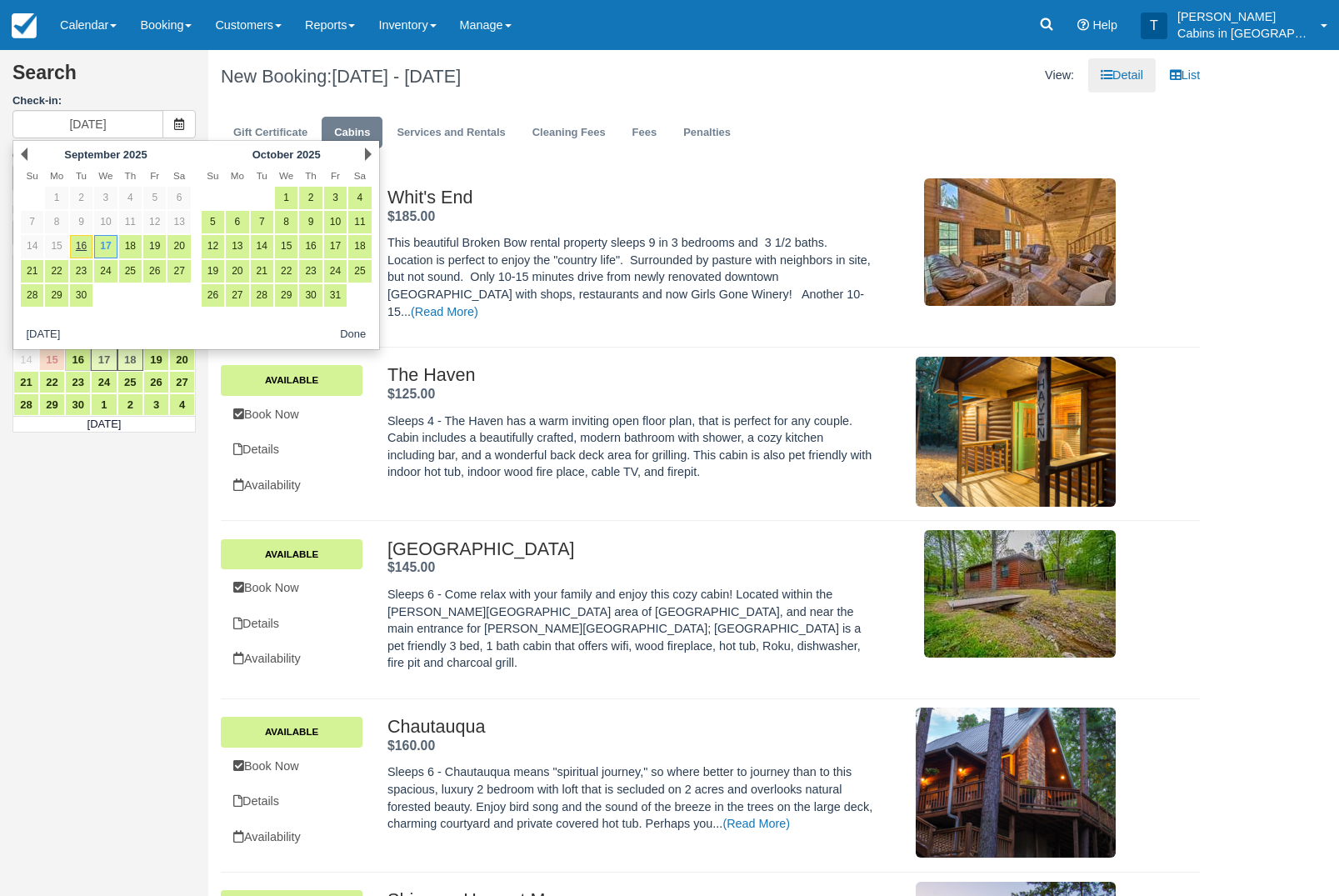
click at [222, 249] on link "12" at bounding box center [213, 247] width 23 height 23
type input "10/12/25"
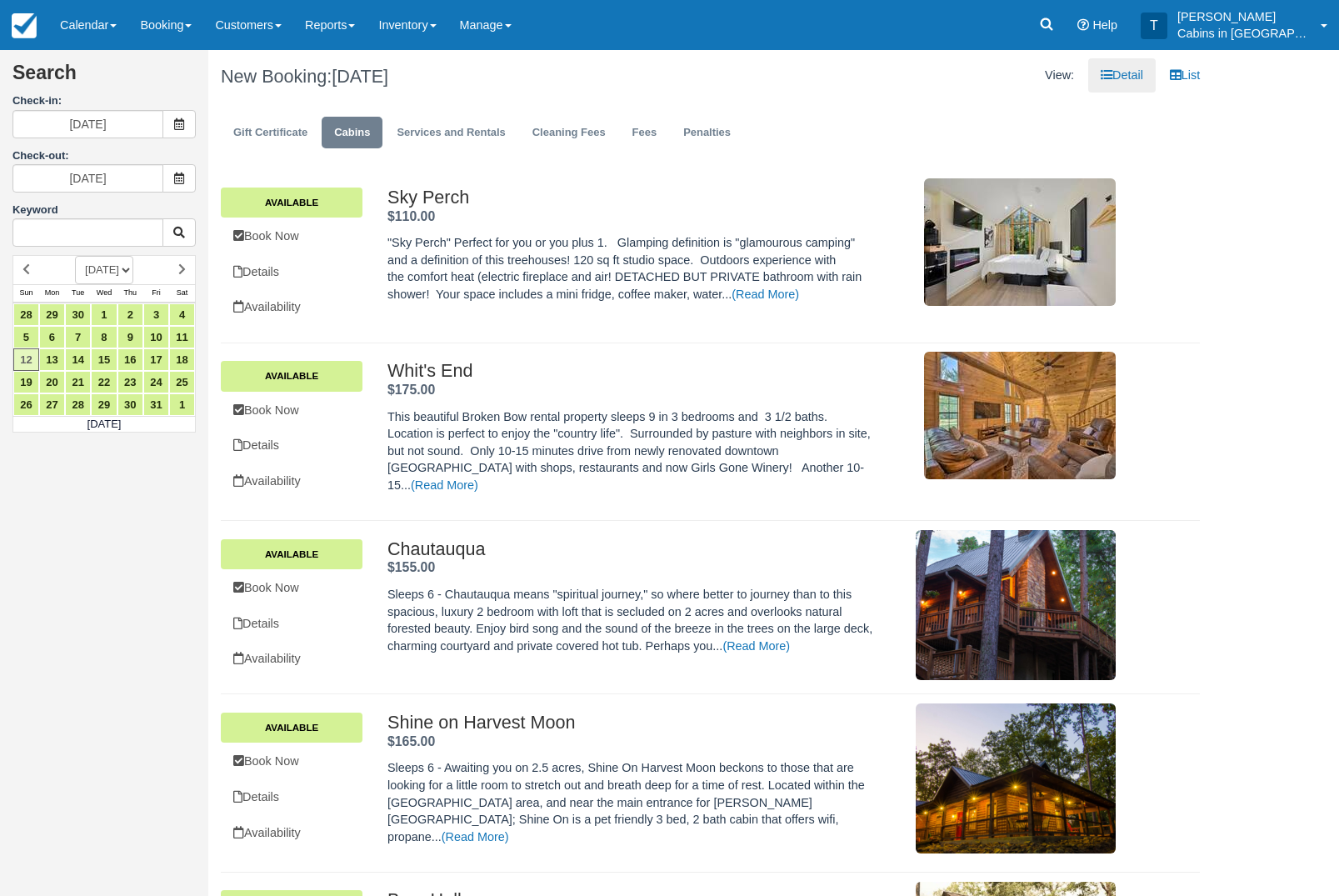
click at [185, 186] on span at bounding box center [178, 178] width 33 height 29
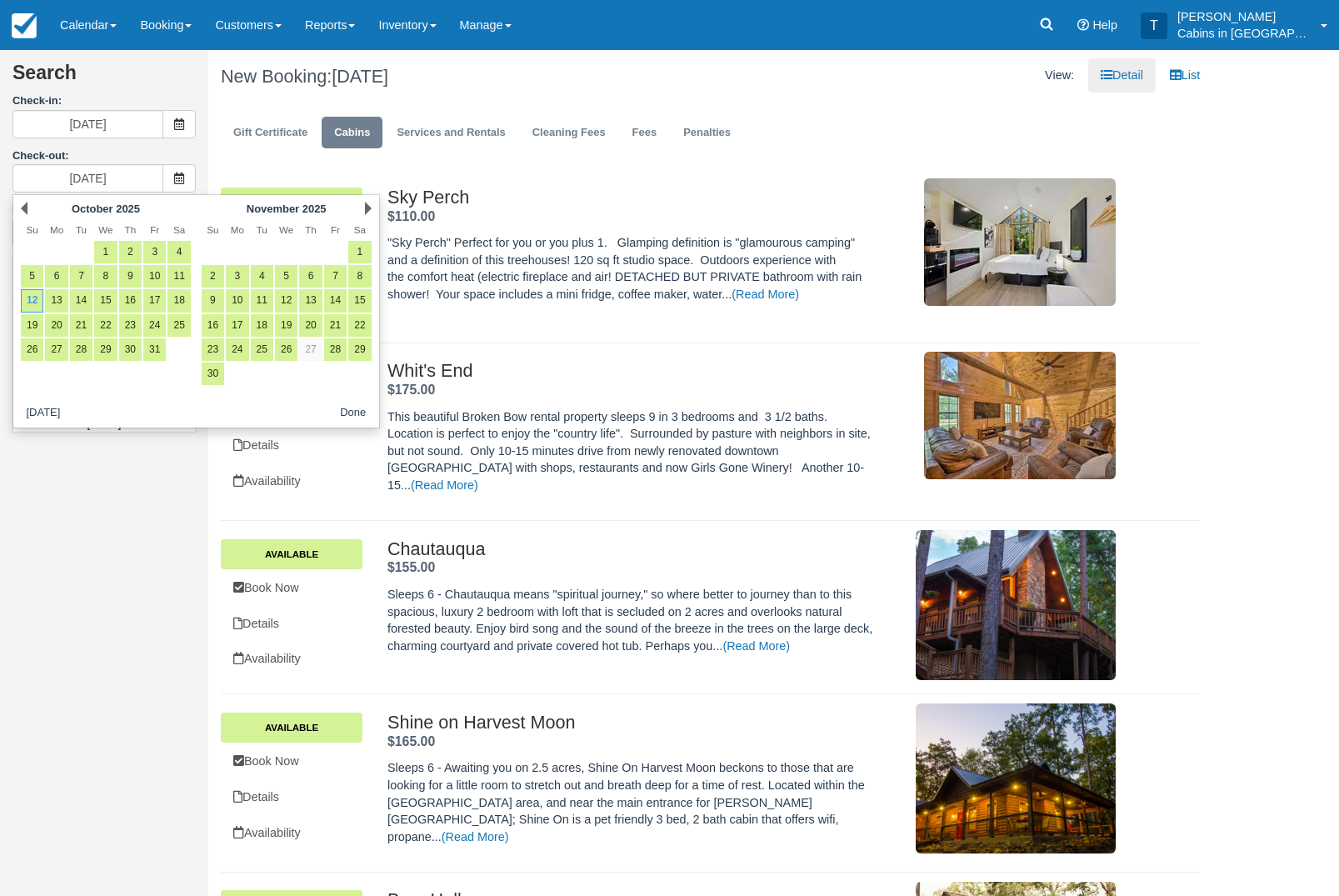
click at [165, 355] on link "31" at bounding box center [154, 350] width 23 height 23
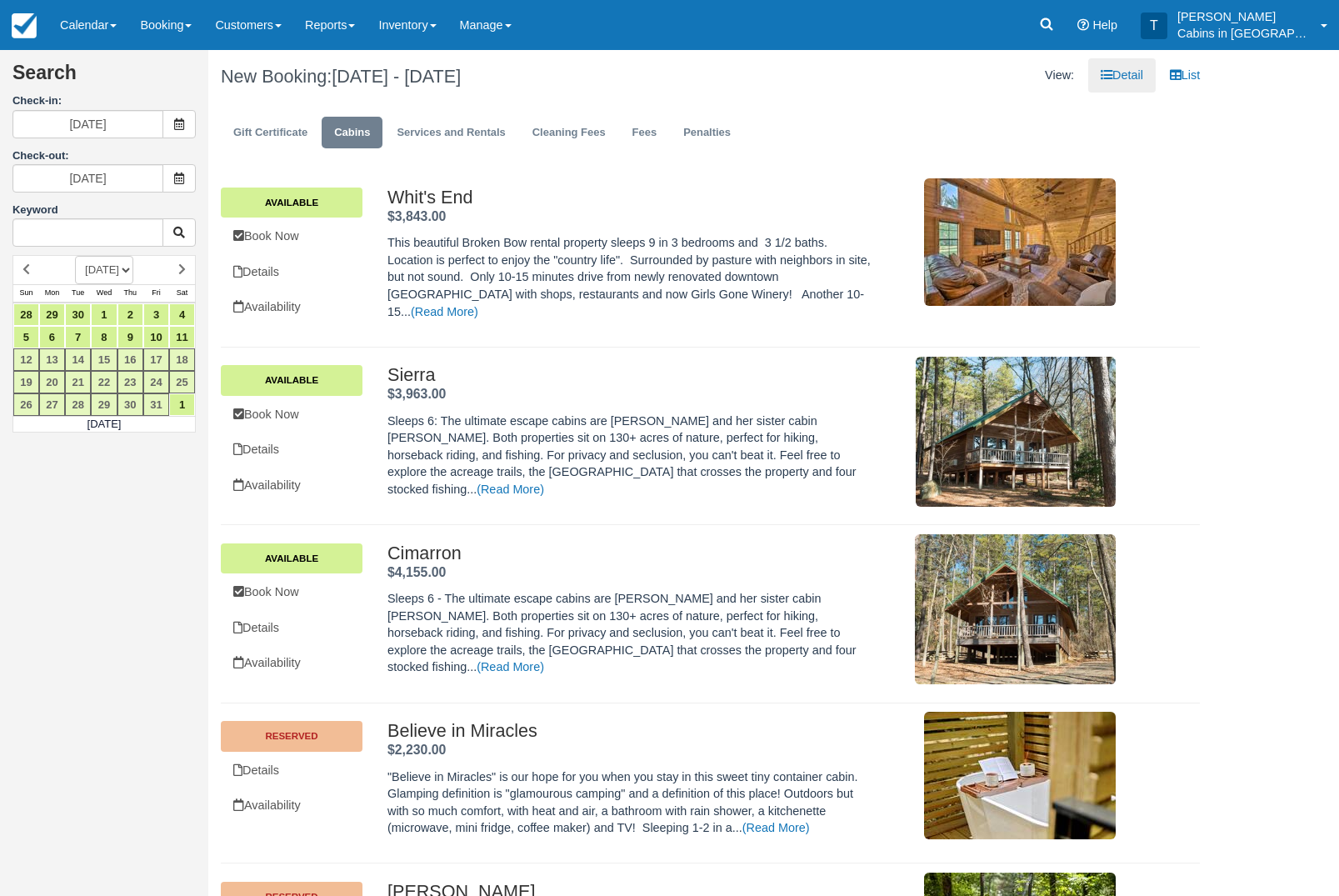
click at [180, 187] on span at bounding box center [178, 178] width 33 height 29
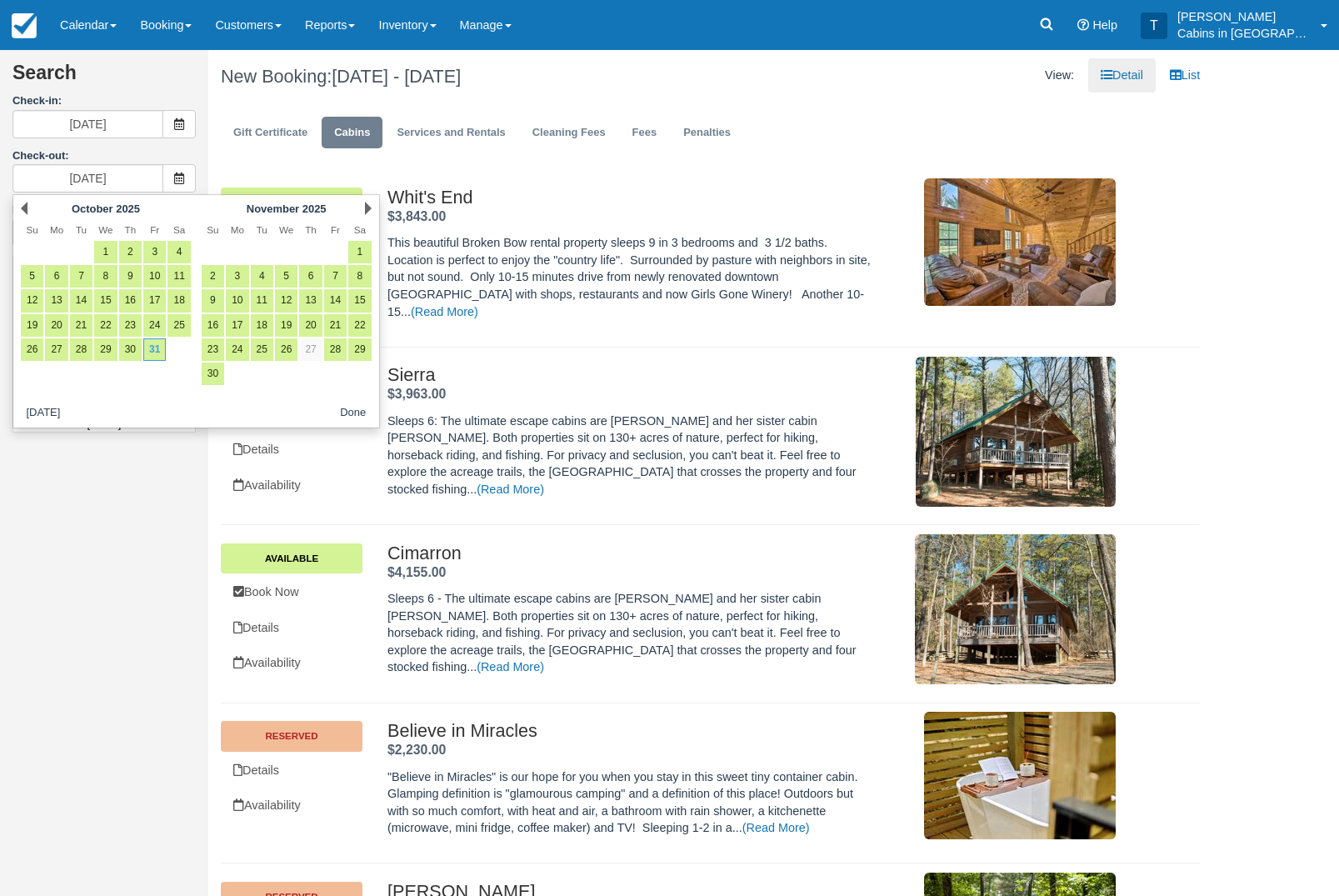
click at [92, 335] on link "21" at bounding box center [81, 326] width 23 height 23
type input "10/21/25"
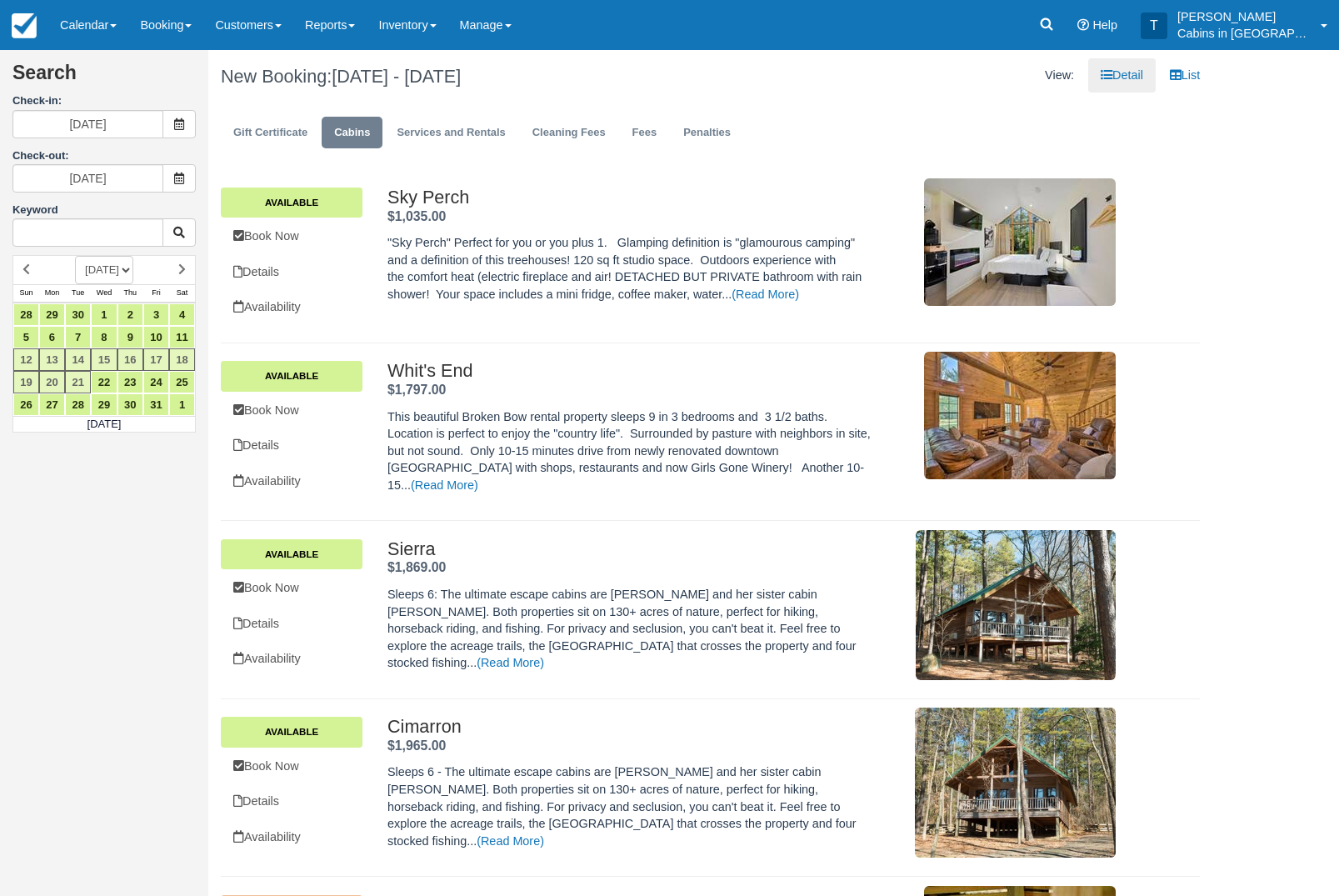
click at [314, 239] on link "Book Now" at bounding box center [292, 236] width 142 height 34
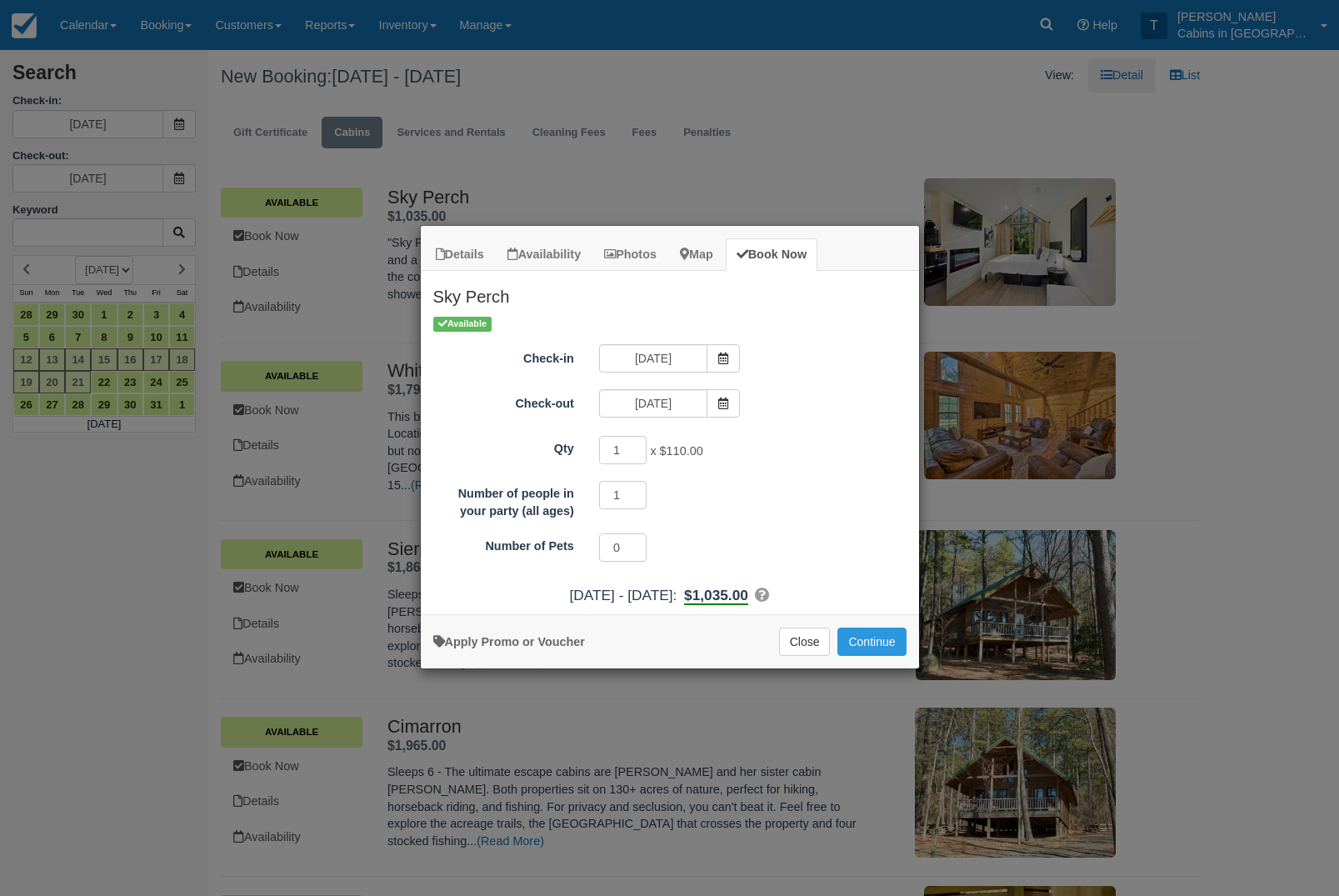
click at [884, 636] on button "Continue" at bounding box center [872, 641] width 69 height 29
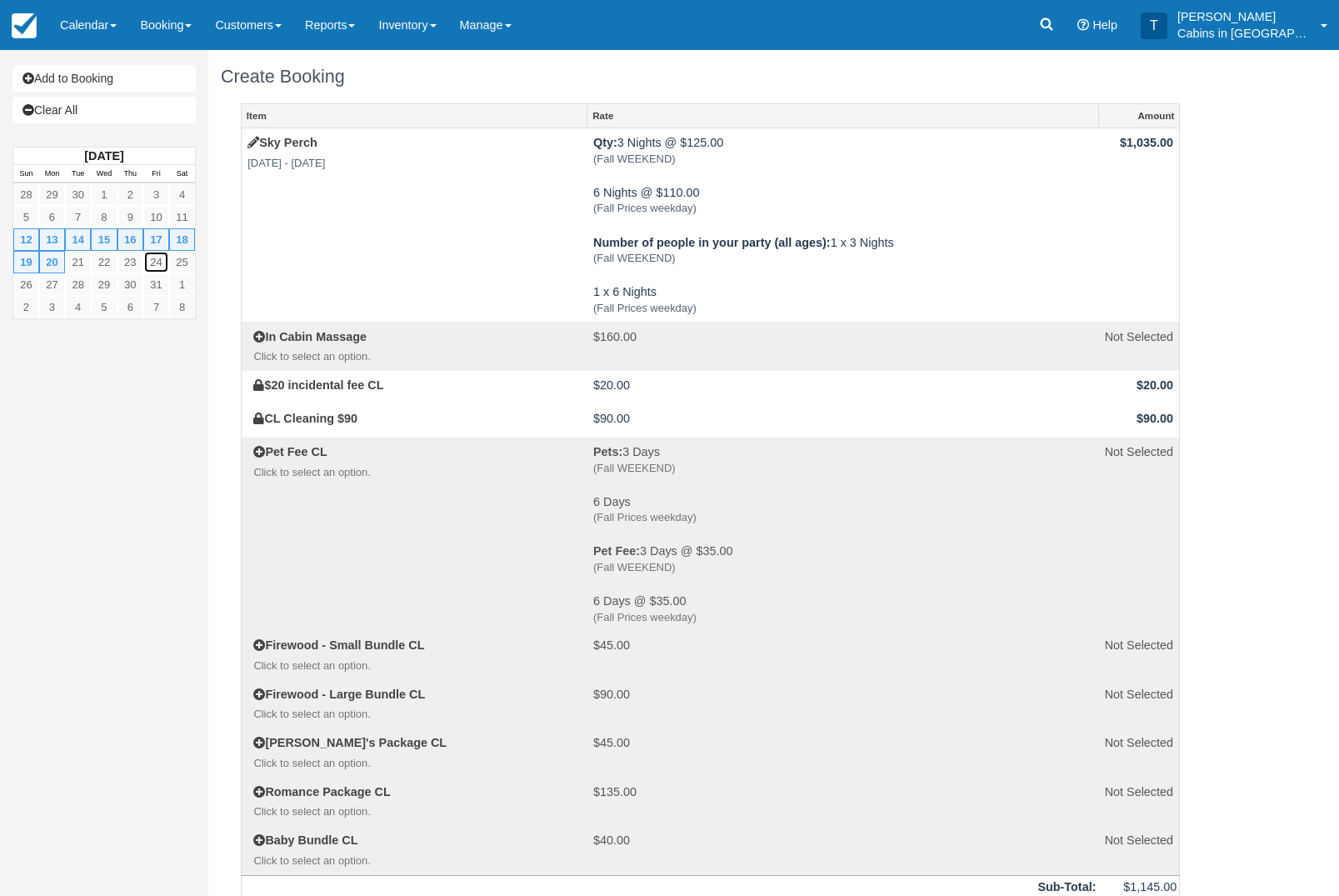
click at [147, 270] on link "24" at bounding box center [155, 262] width 26 height 23
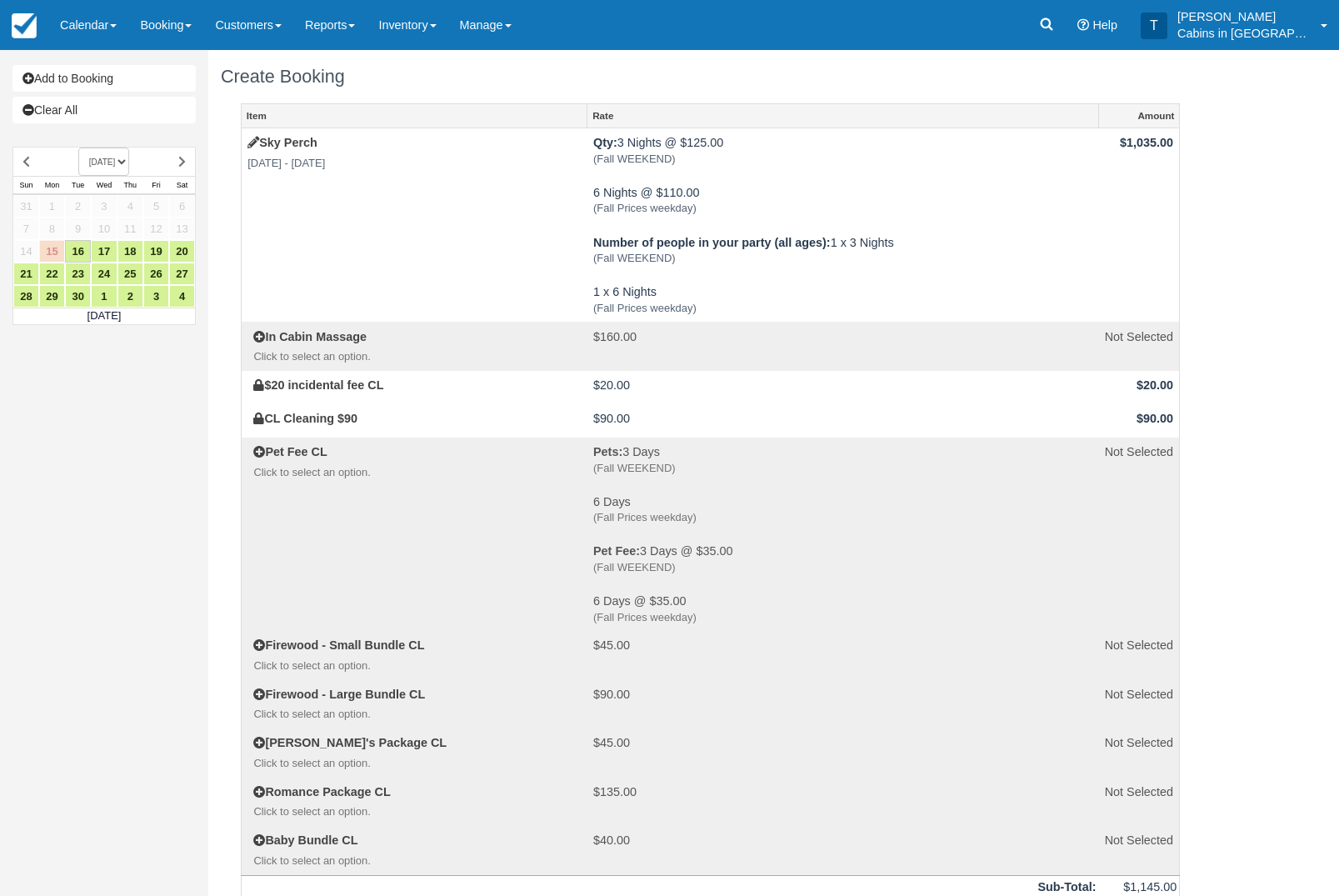
click at [145, 121] on link "Clear All" at bounding box center [104, 110] width 183 height 27
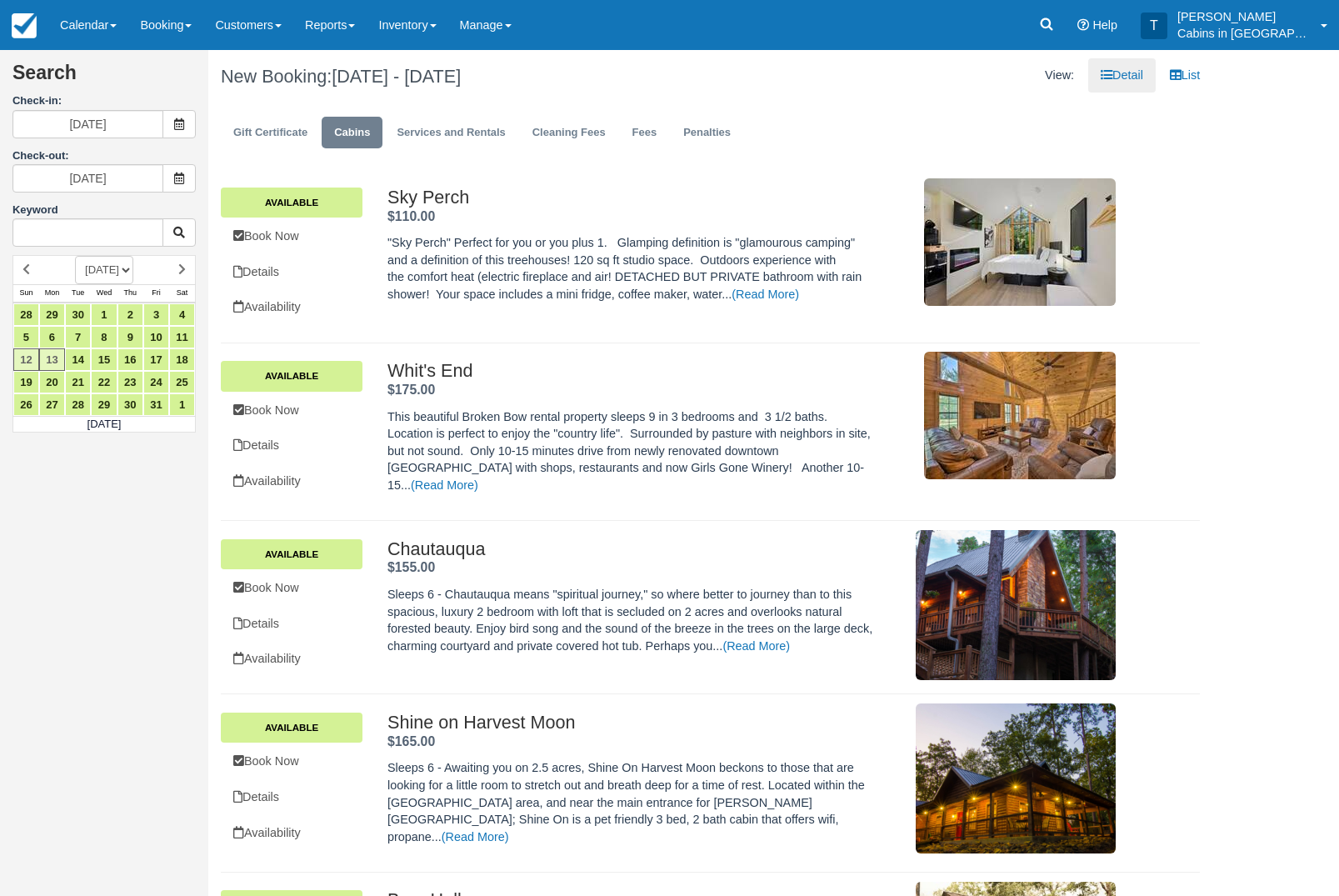
click at [193, 182] on span at bounding box center [178, 178] width 33 height 29
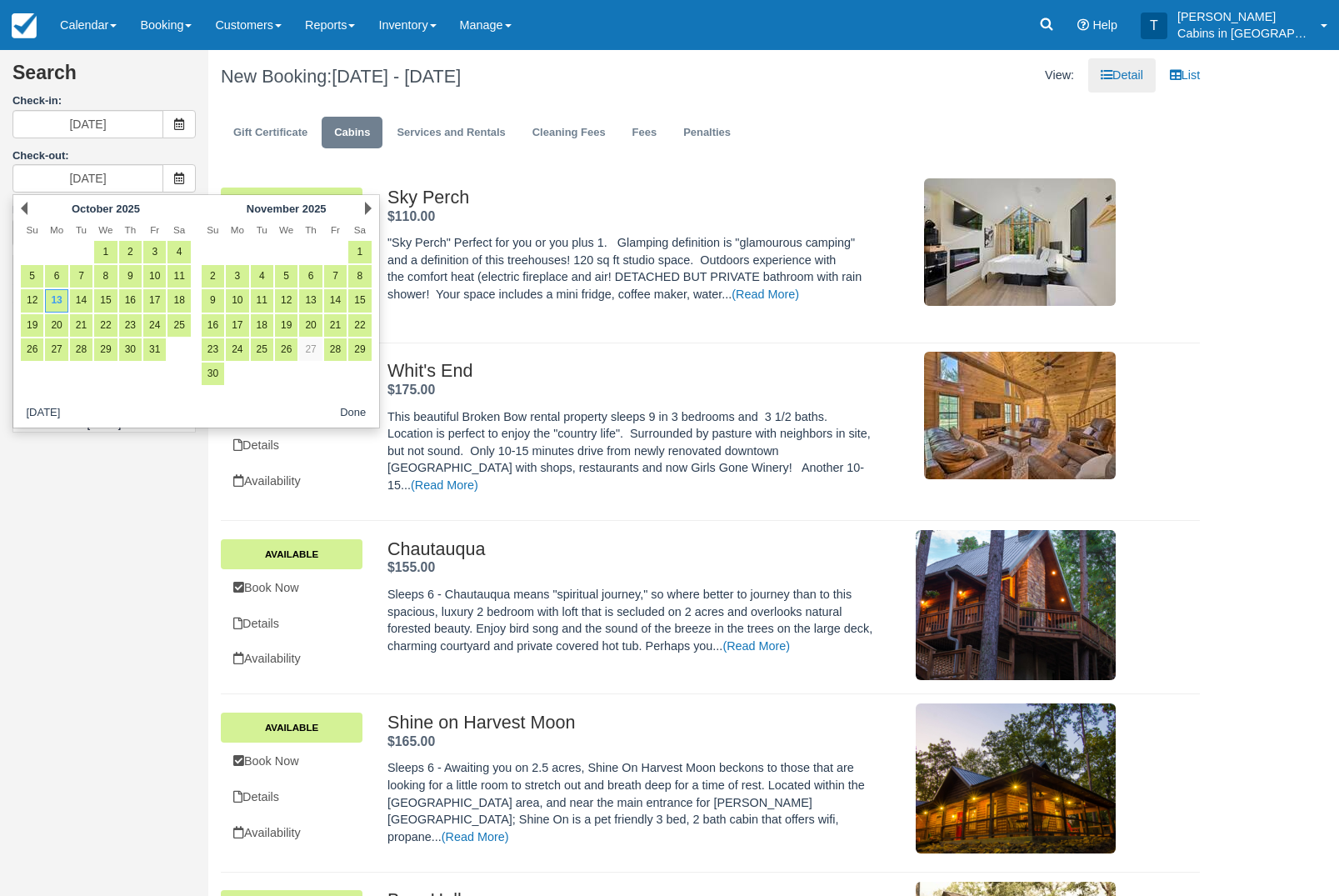
click at [95, 361] on link "29" at bounding box center [106, 350] width 23 height 23
type input "[DATE]"
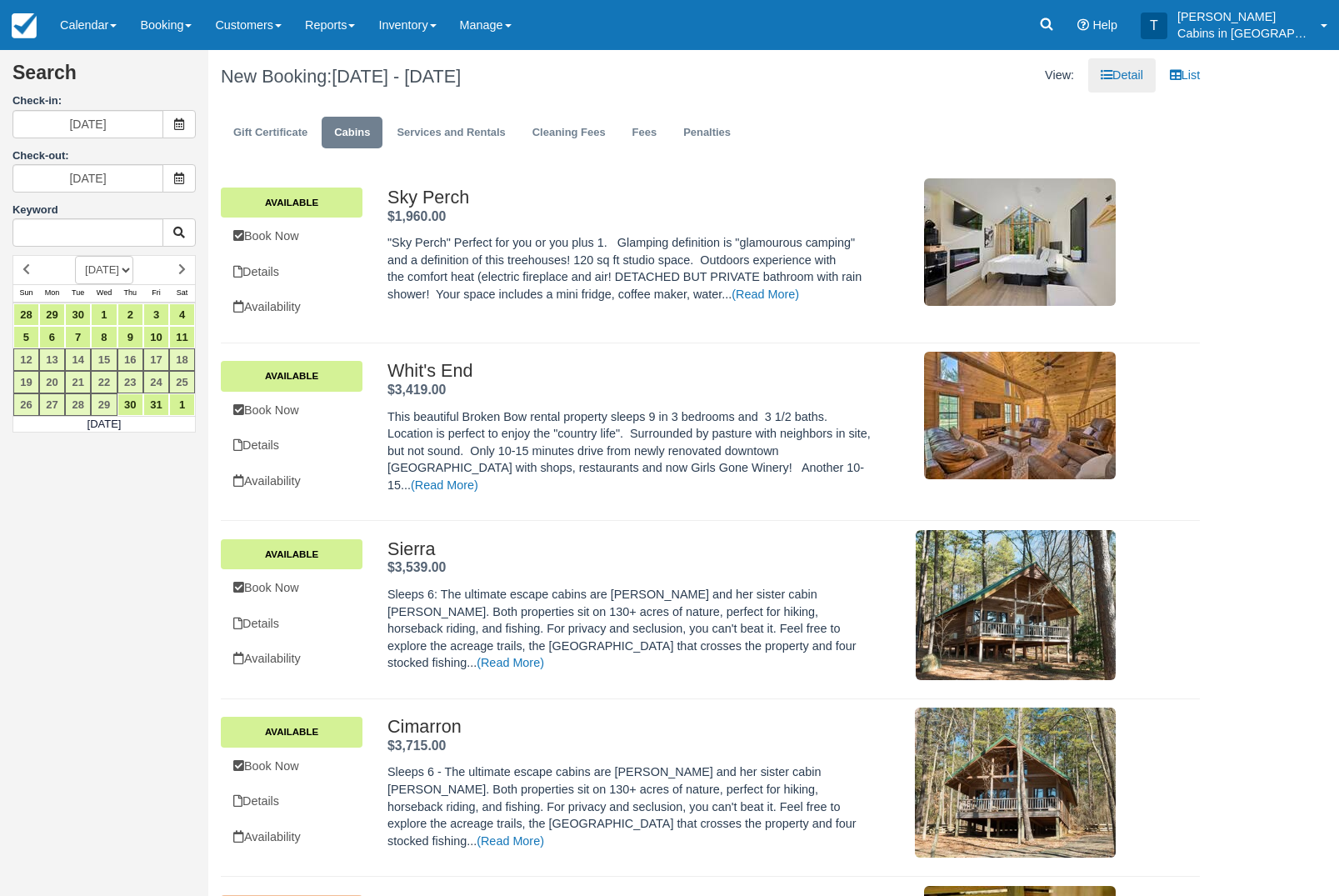
click at [302, 246] on link "Book Now" at bounding box center [292, 236] width 142 height 34
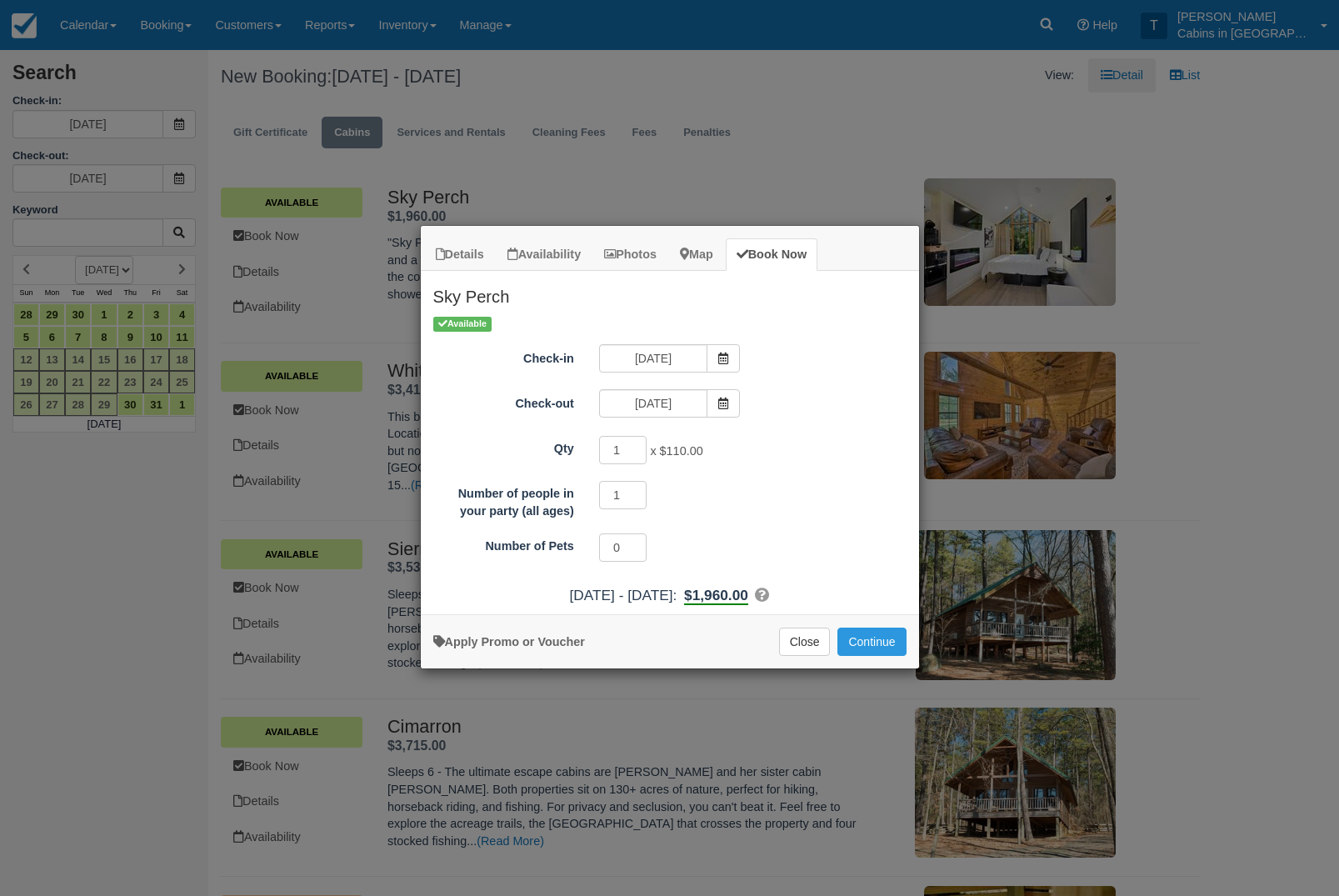
click at [884, 655] on button "Continue" at bounding box center [872, 641] width 69 height 29
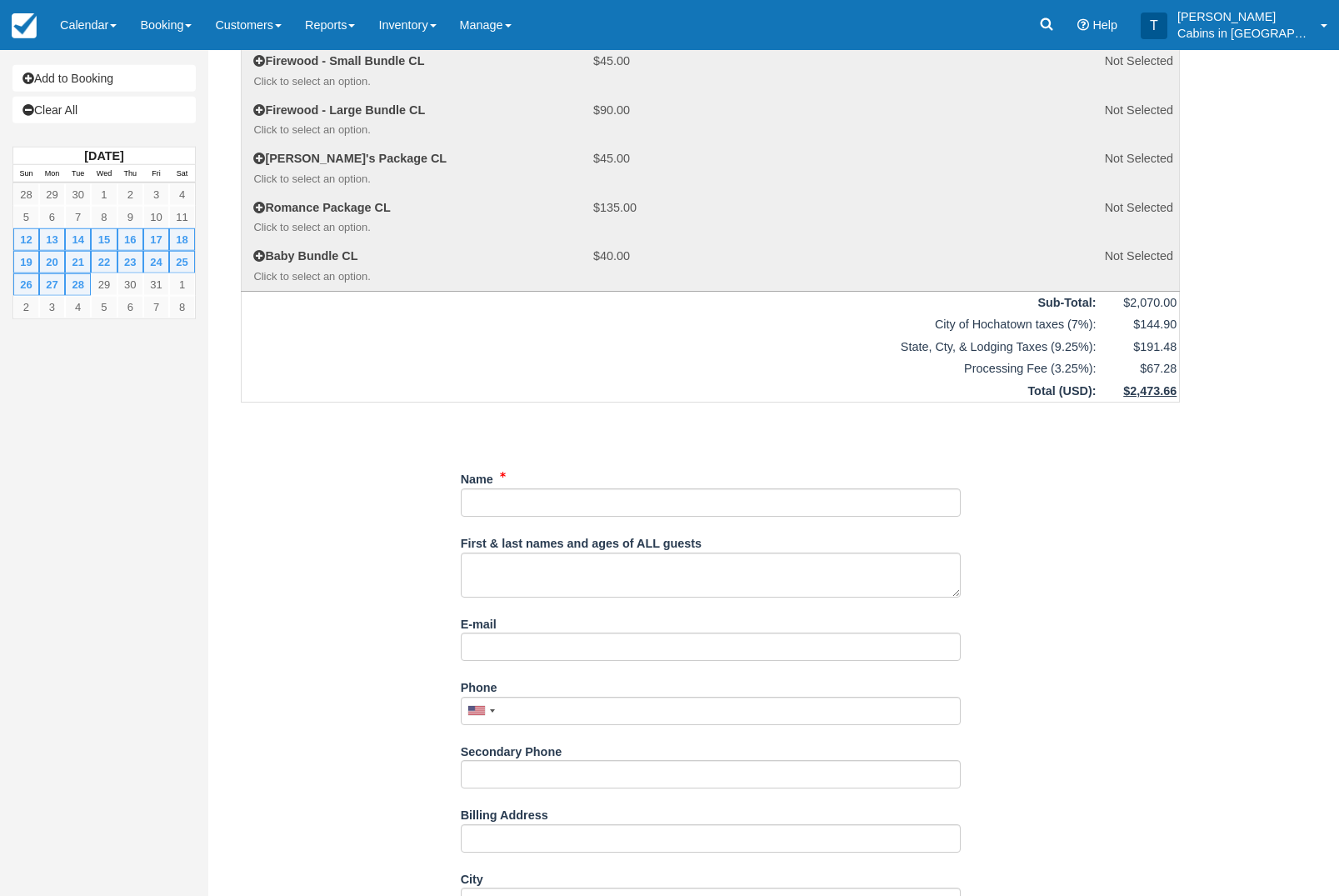
scroll to position [612, 0]
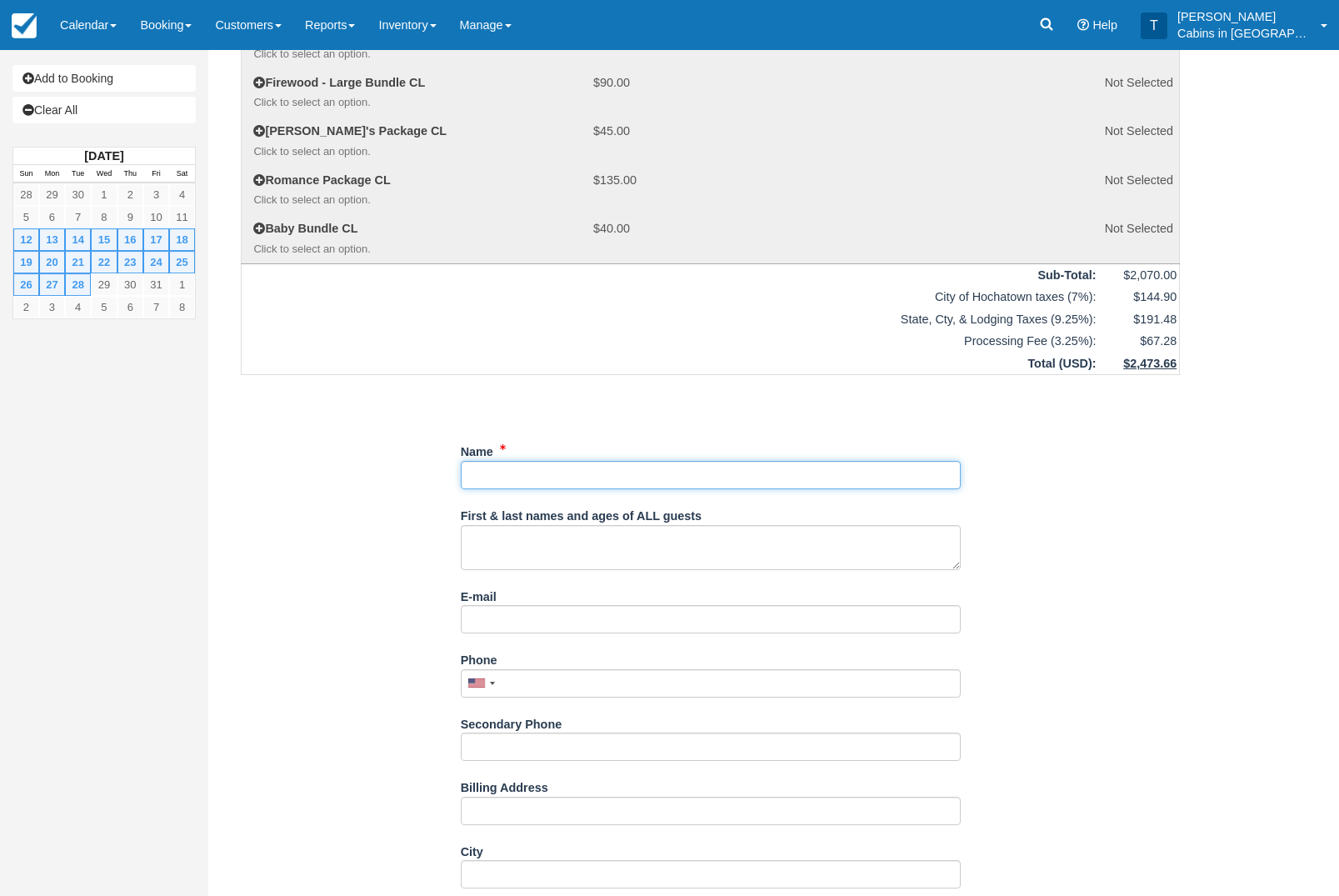
click at [644, 489] on input "Name" at bounding box center [711, 476] width 500 height 29
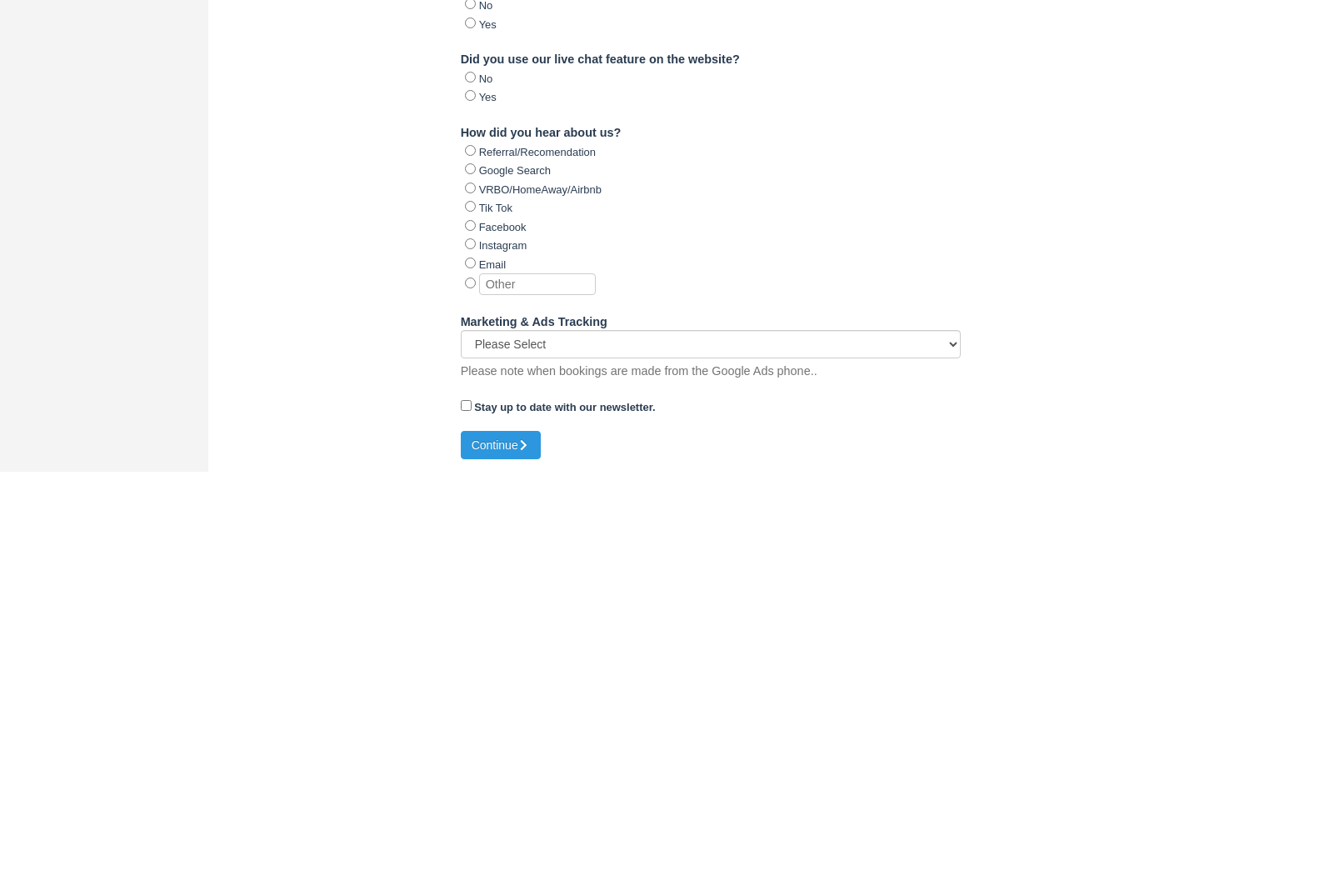
scroll to position [1666, 0]
type input "Block"
click at [524, 855] on button "Continue" at bounding box center [501, 869] width 80 height 29
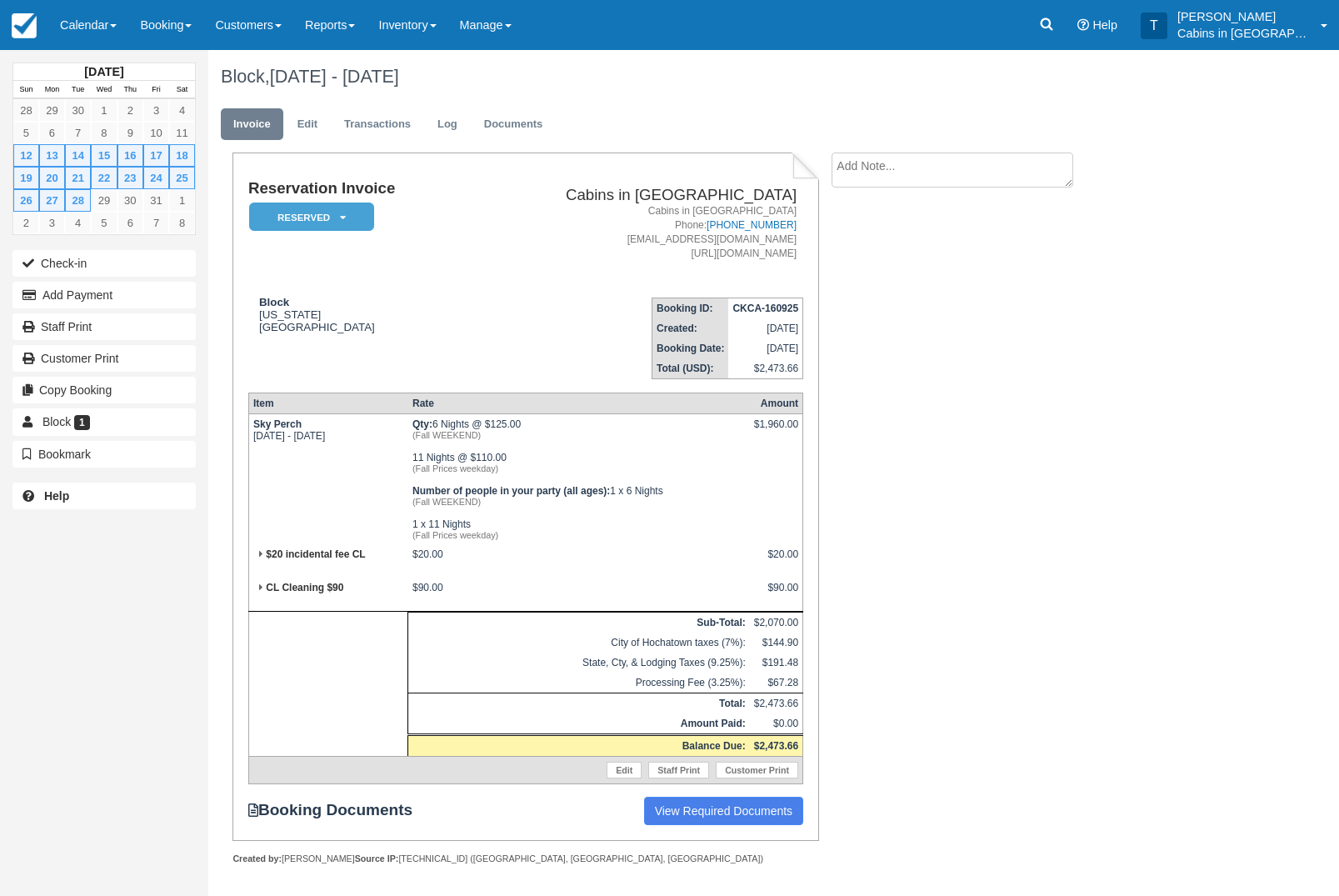
click at [326, 118] on link "Edit" at bounding box center [307, 125] width 45 height 32
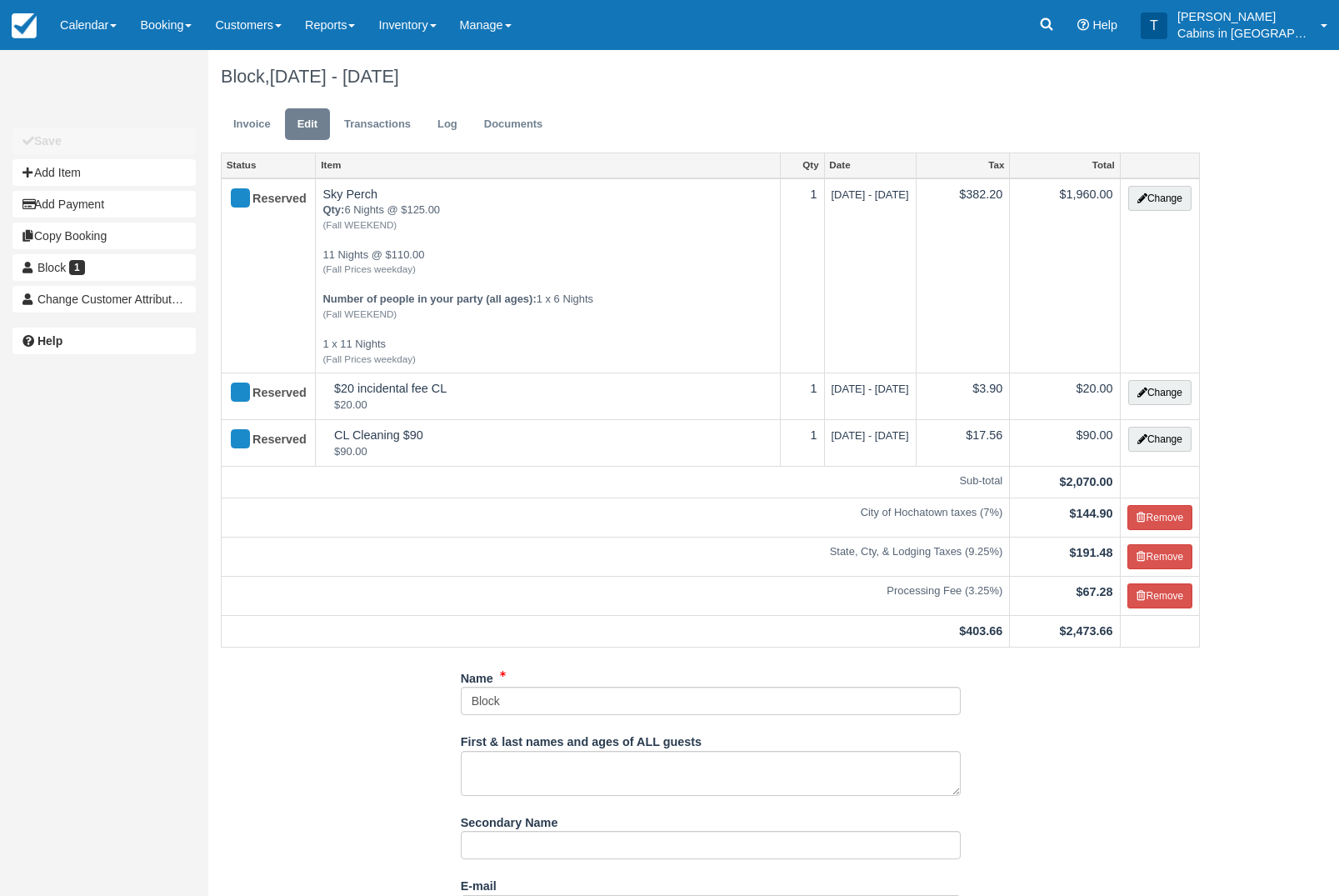
click at [1170, 209] on button "Change" at bounding box center [1160, 198] width 63 height 25
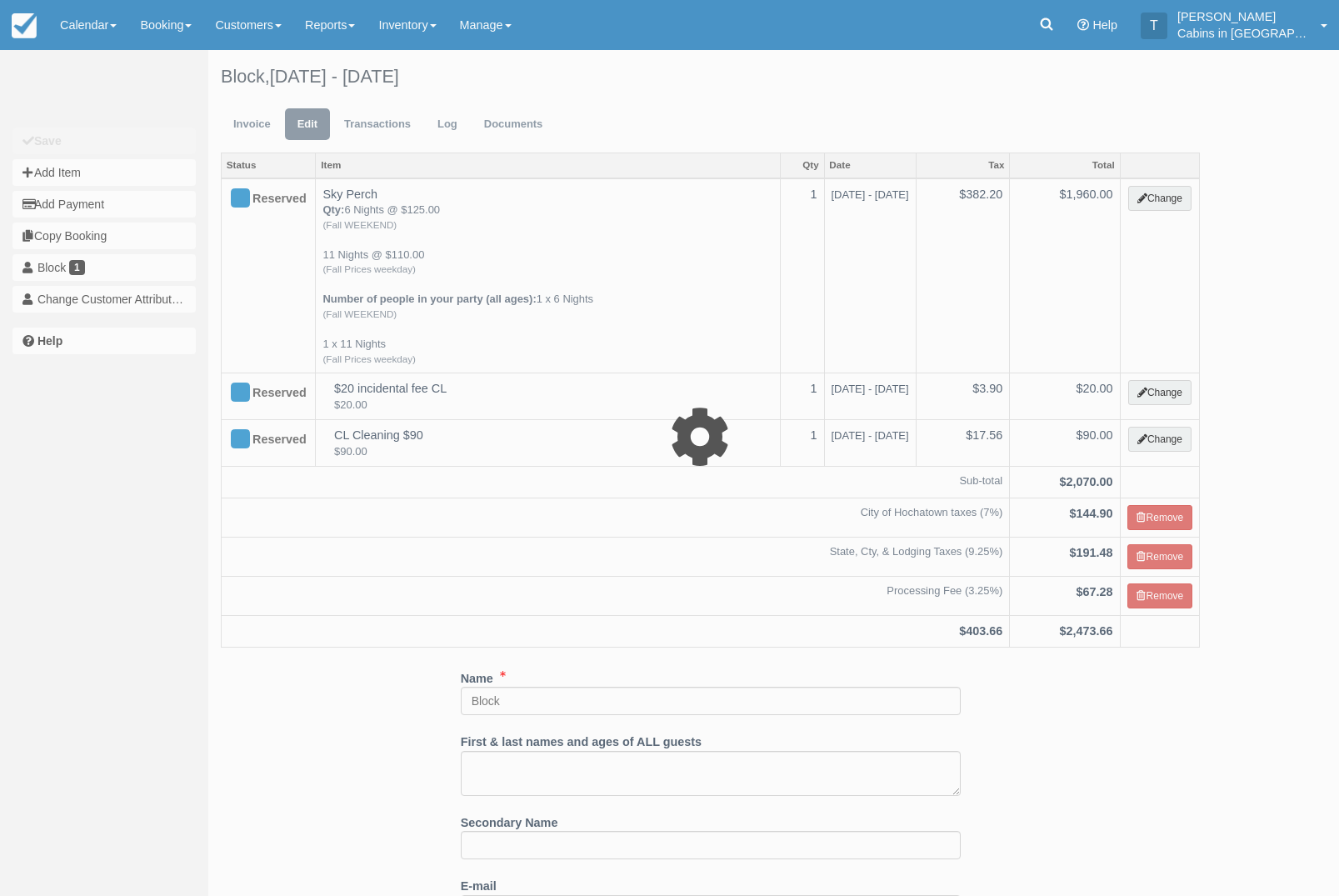
select select "1"
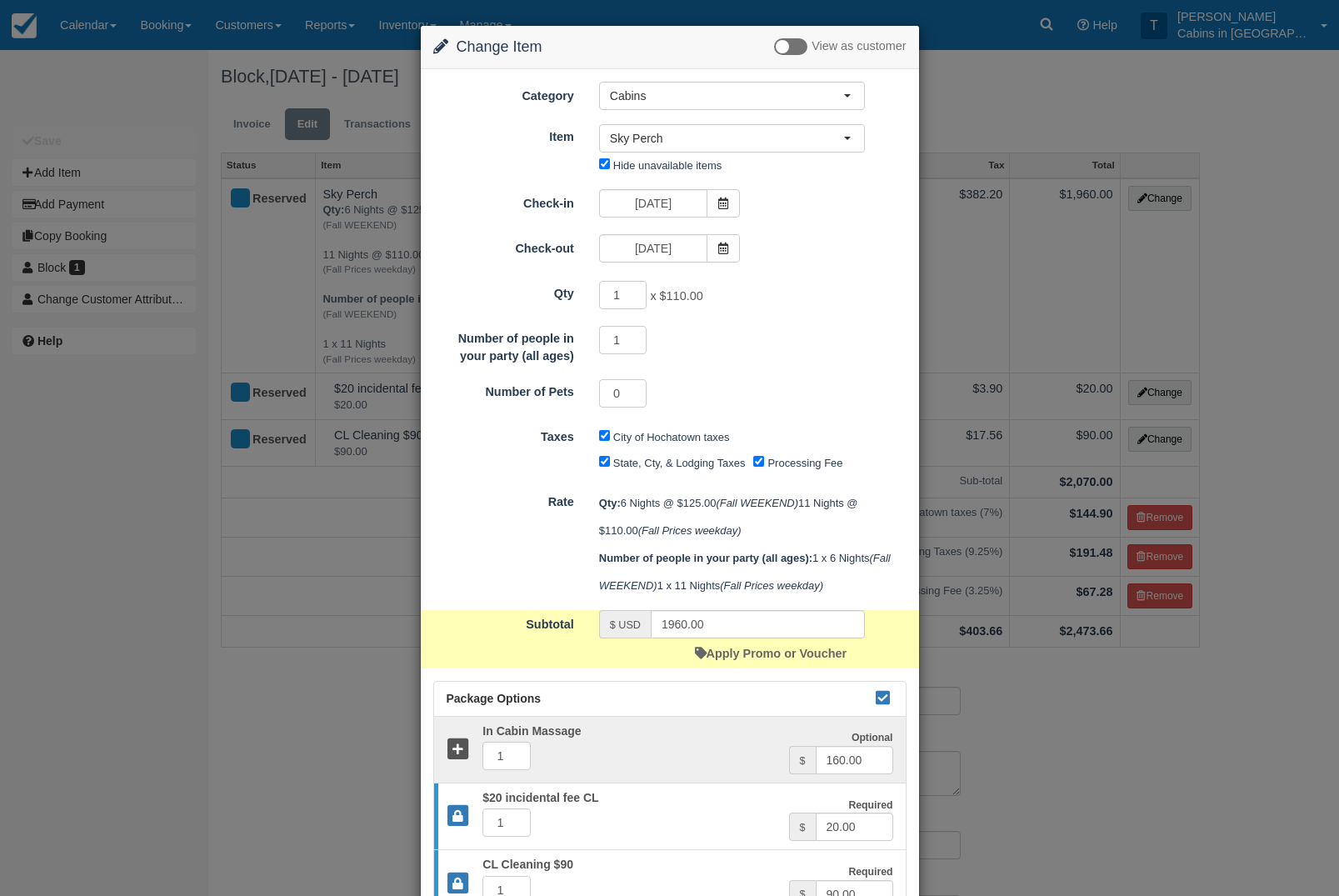
click at [888, 703] on icon at bounding box center [883, 698] width 20 height 11
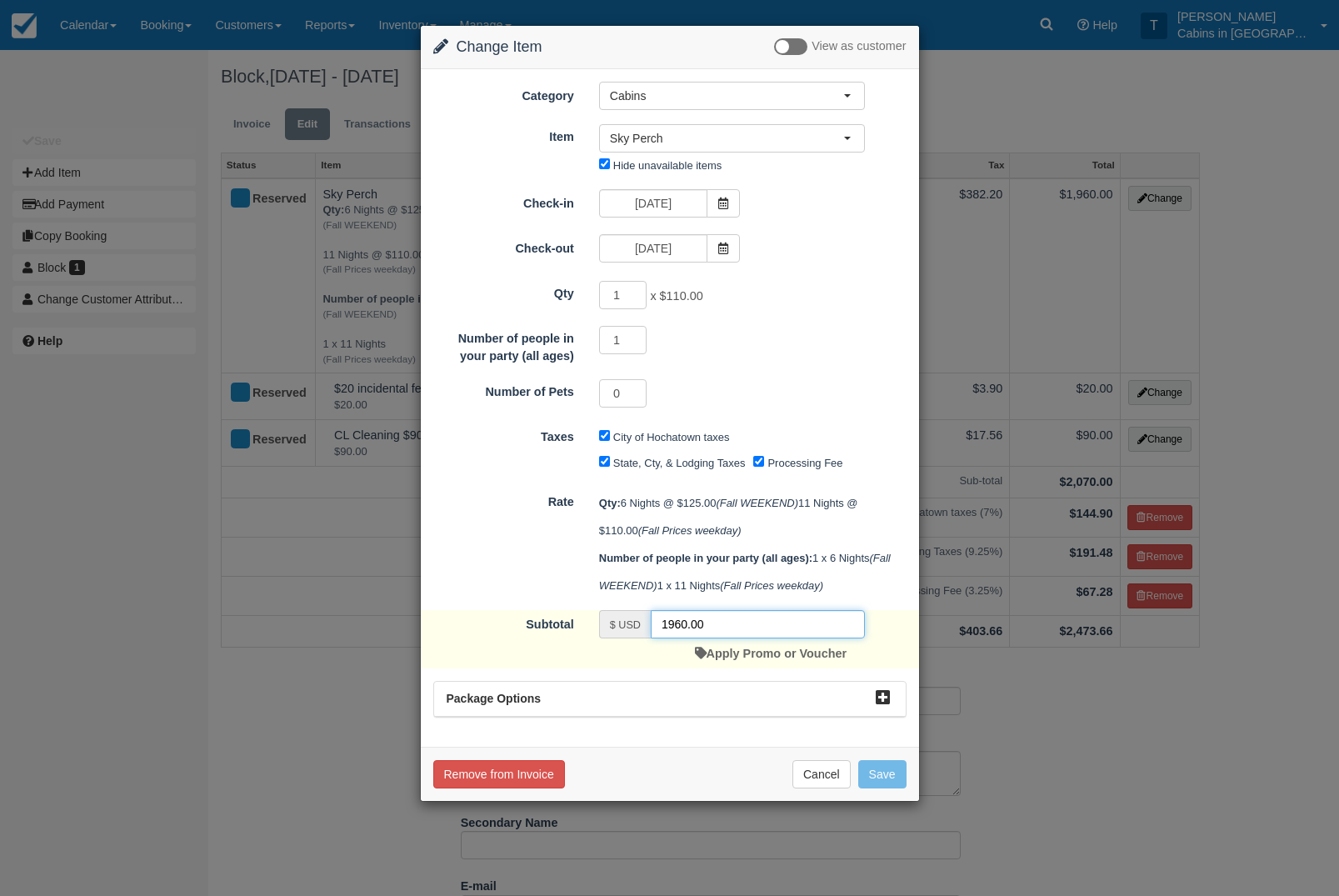
click at [741, 639] on input "1960.00" at bounding box center [758, 624] width 214 height 29
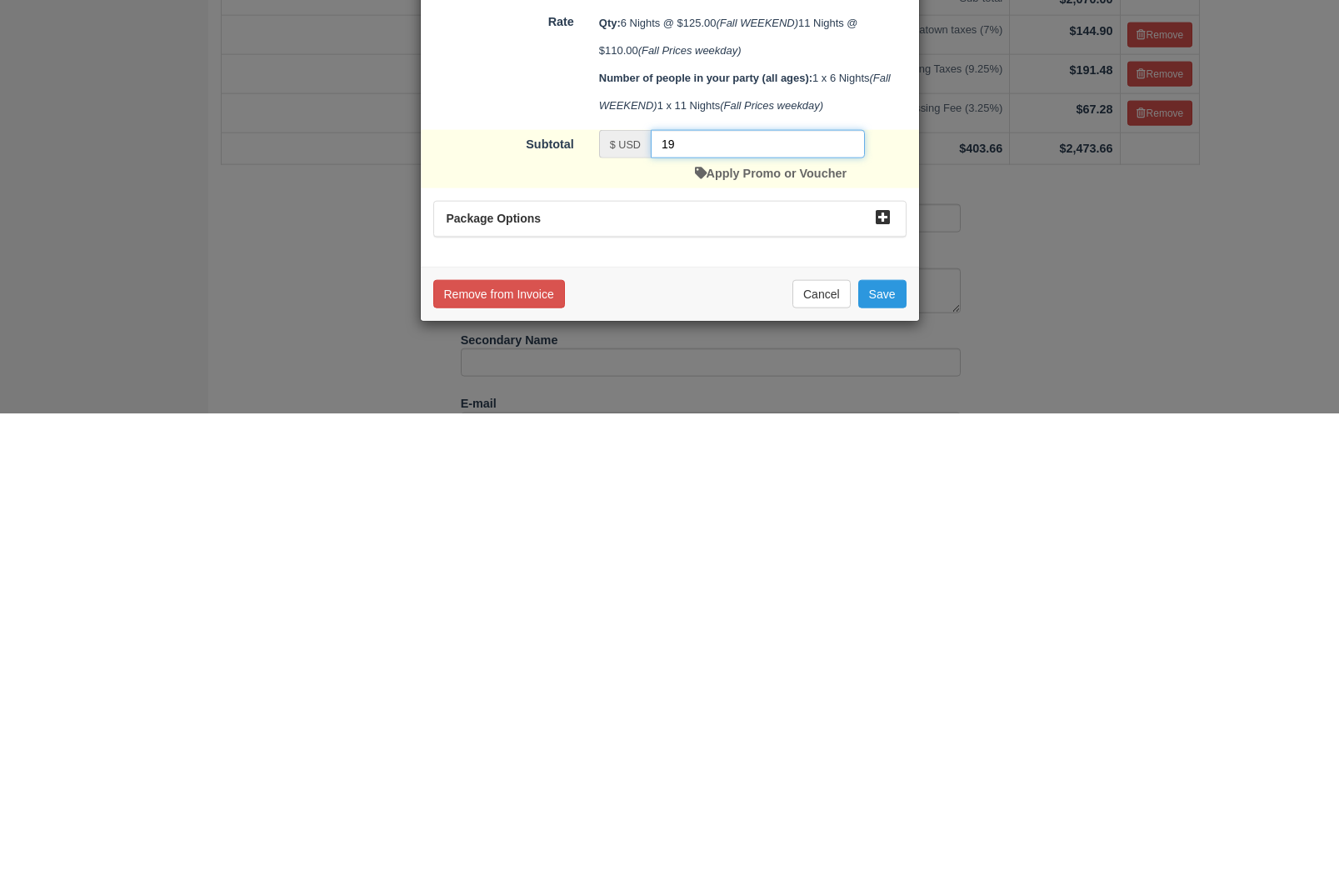
type input "1"
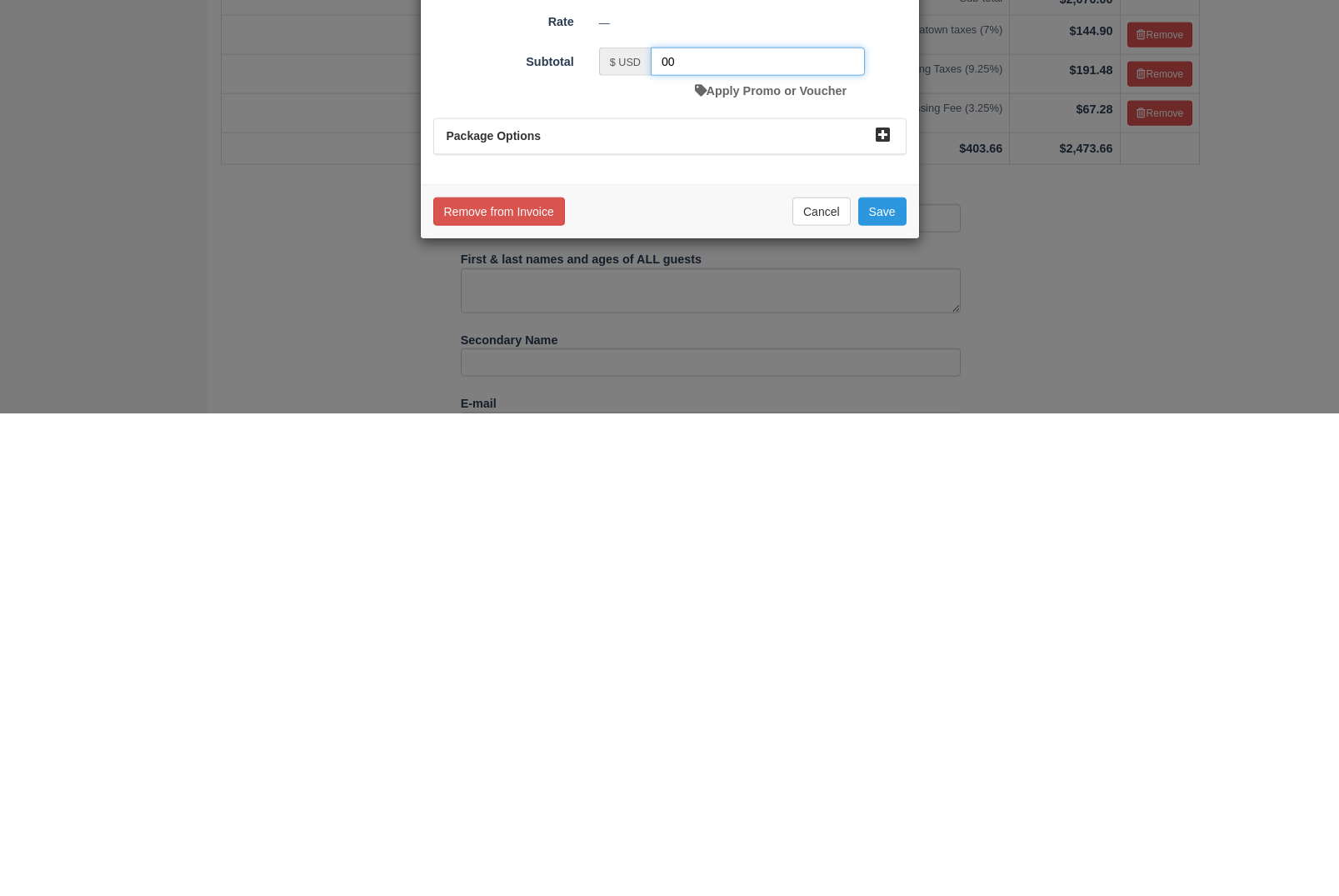
type input "00"
click at [885, 680] on button "Save" at bounding box center [883, 694] width 49 height 29
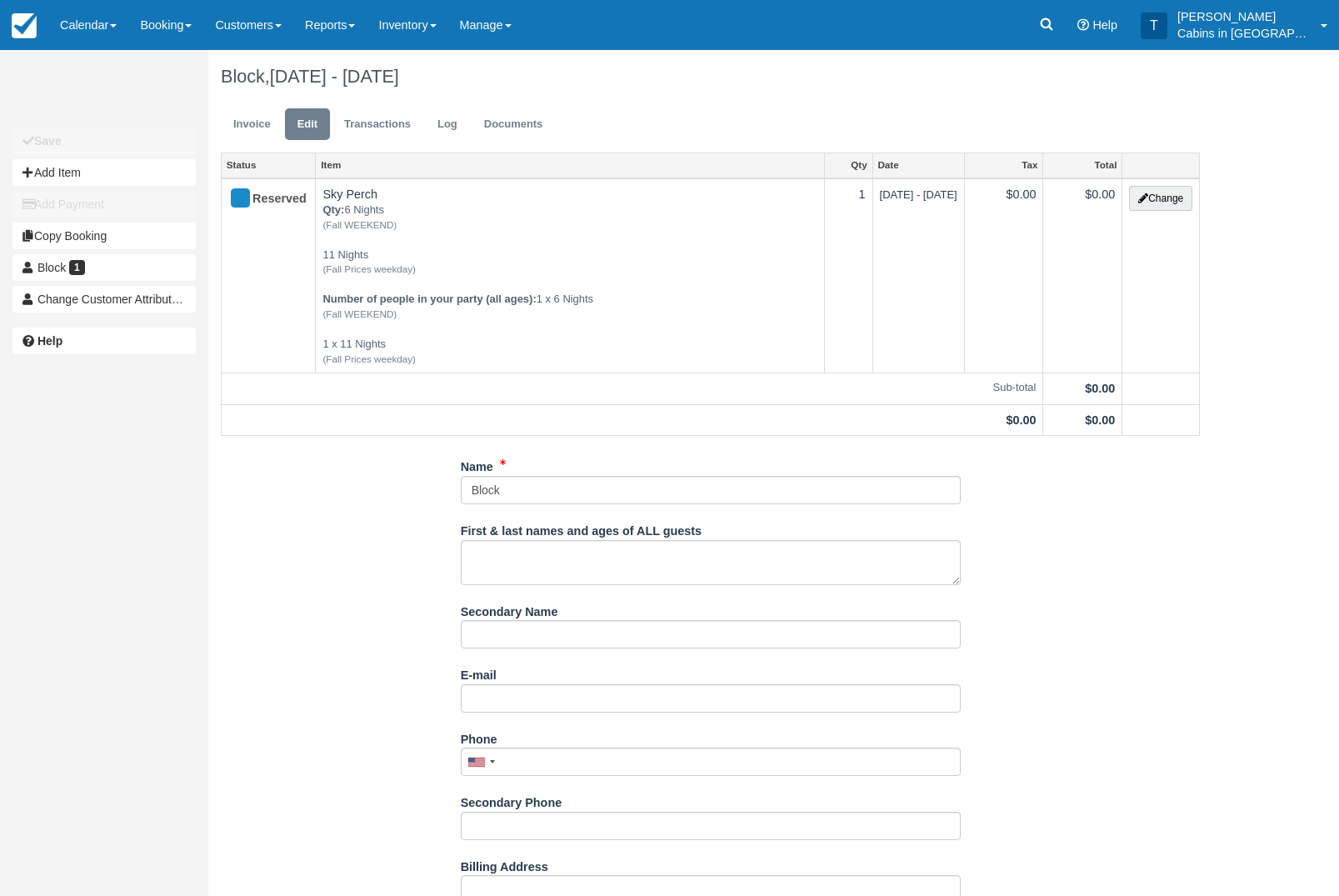
click at [265, 126] on link "Invoice" at bounding box center [253, 125] width 63 height 32
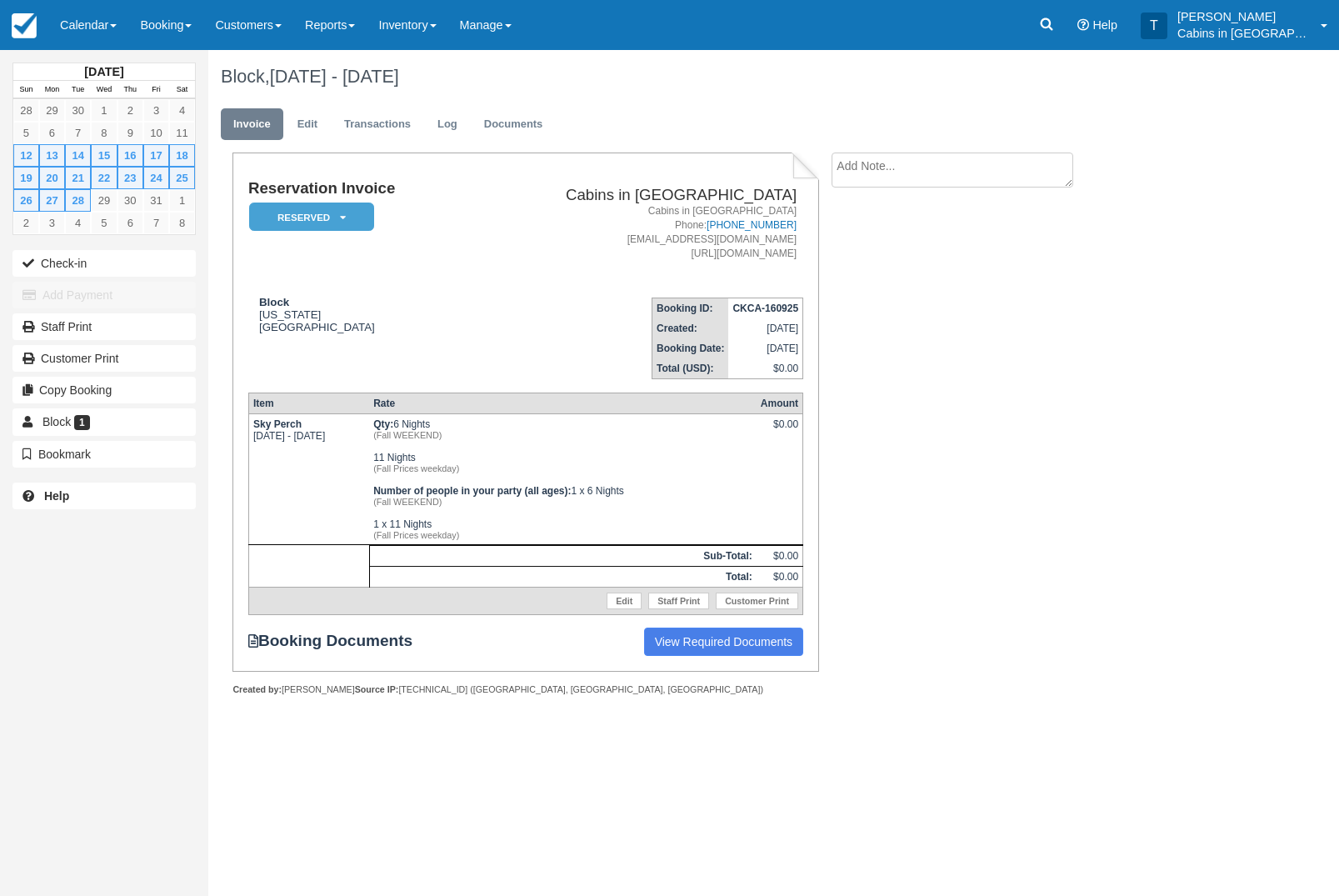
click at [359, 223] on em "Reserved" at bounding box center [311, 216] width 125 height 30
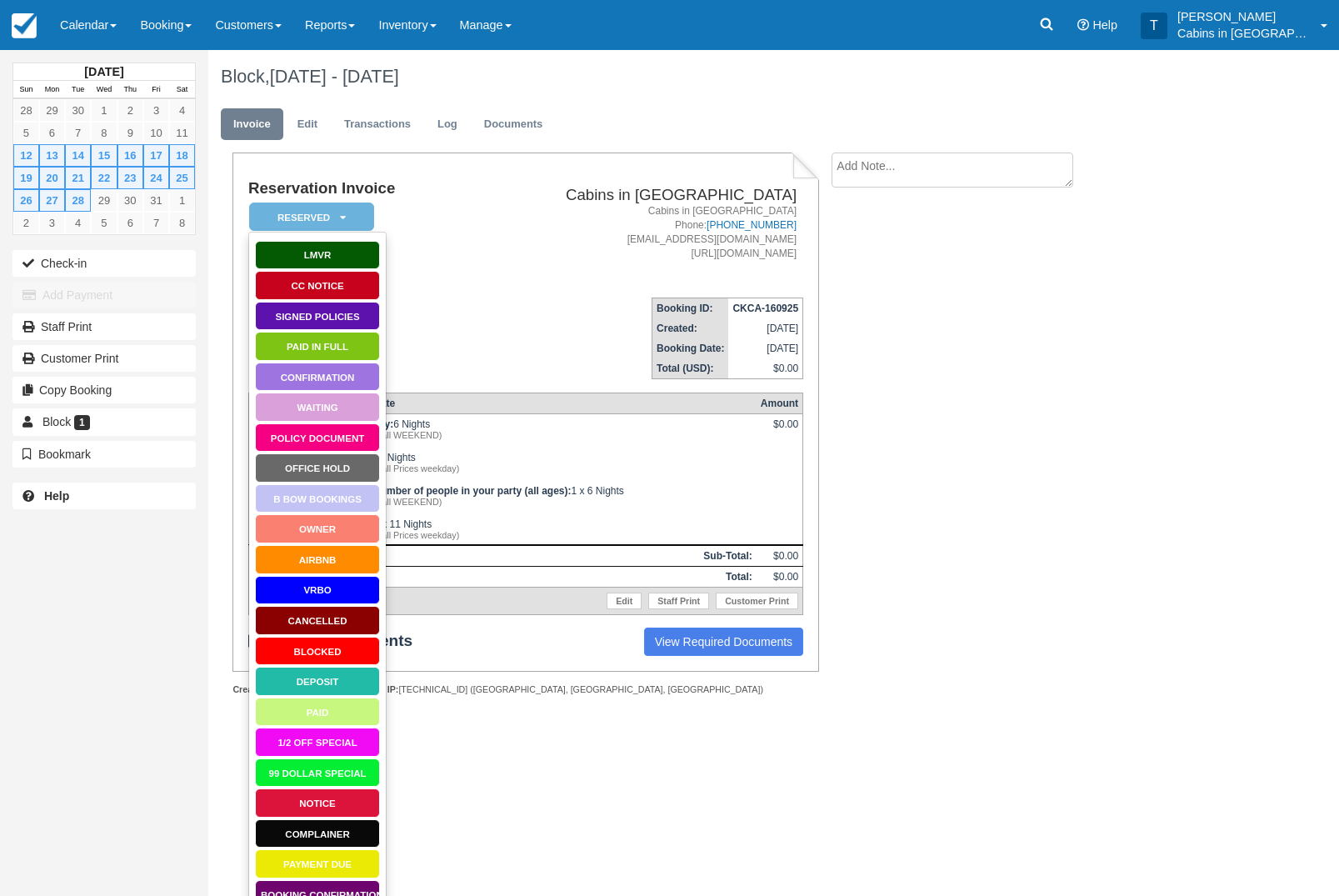
click at [355, 654] on link "Blocked" at bounding box center [317, 651] width 125 height 30
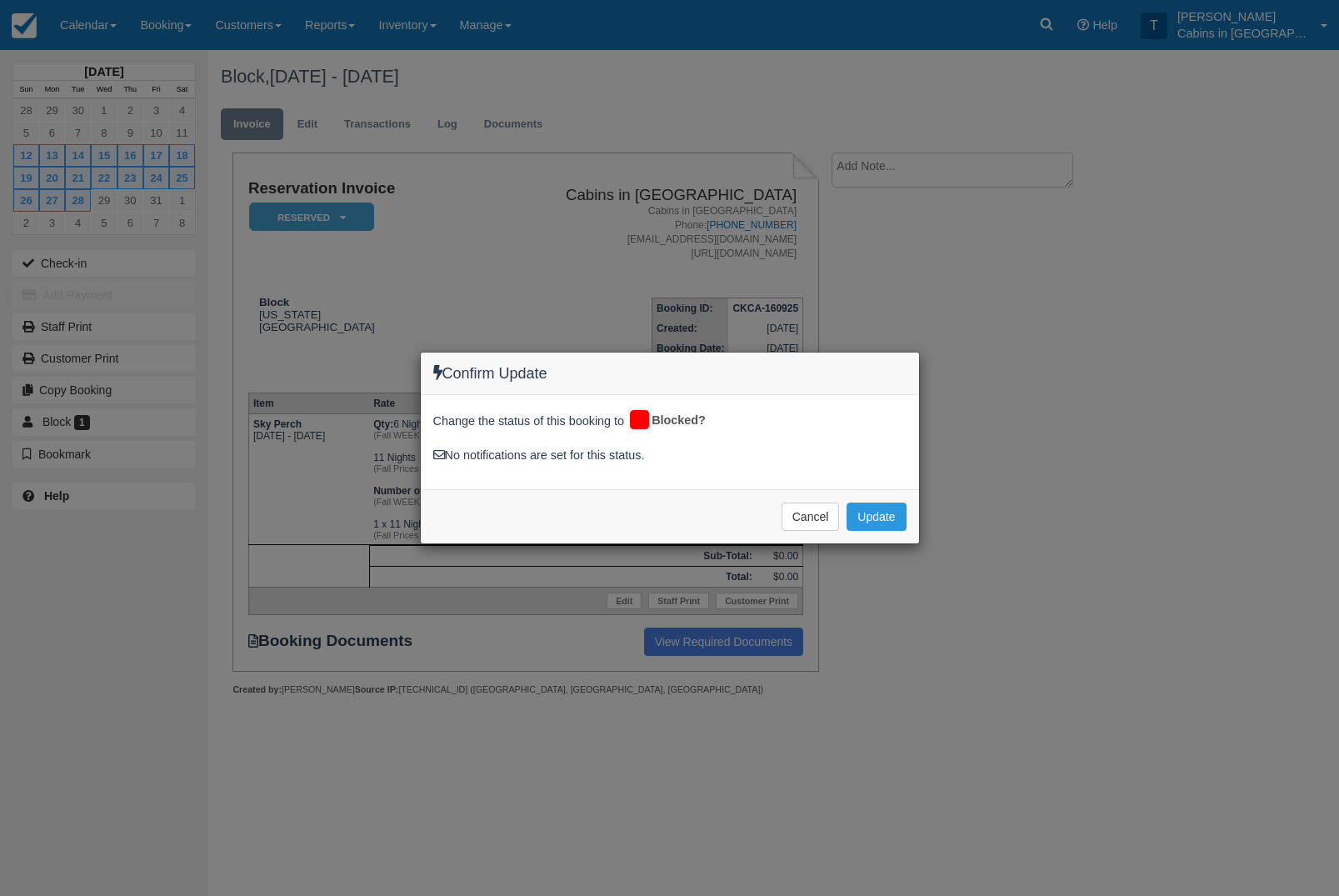
click at [884, 519] on button "Update" at bounding box center [876, 517] width 59 height 29
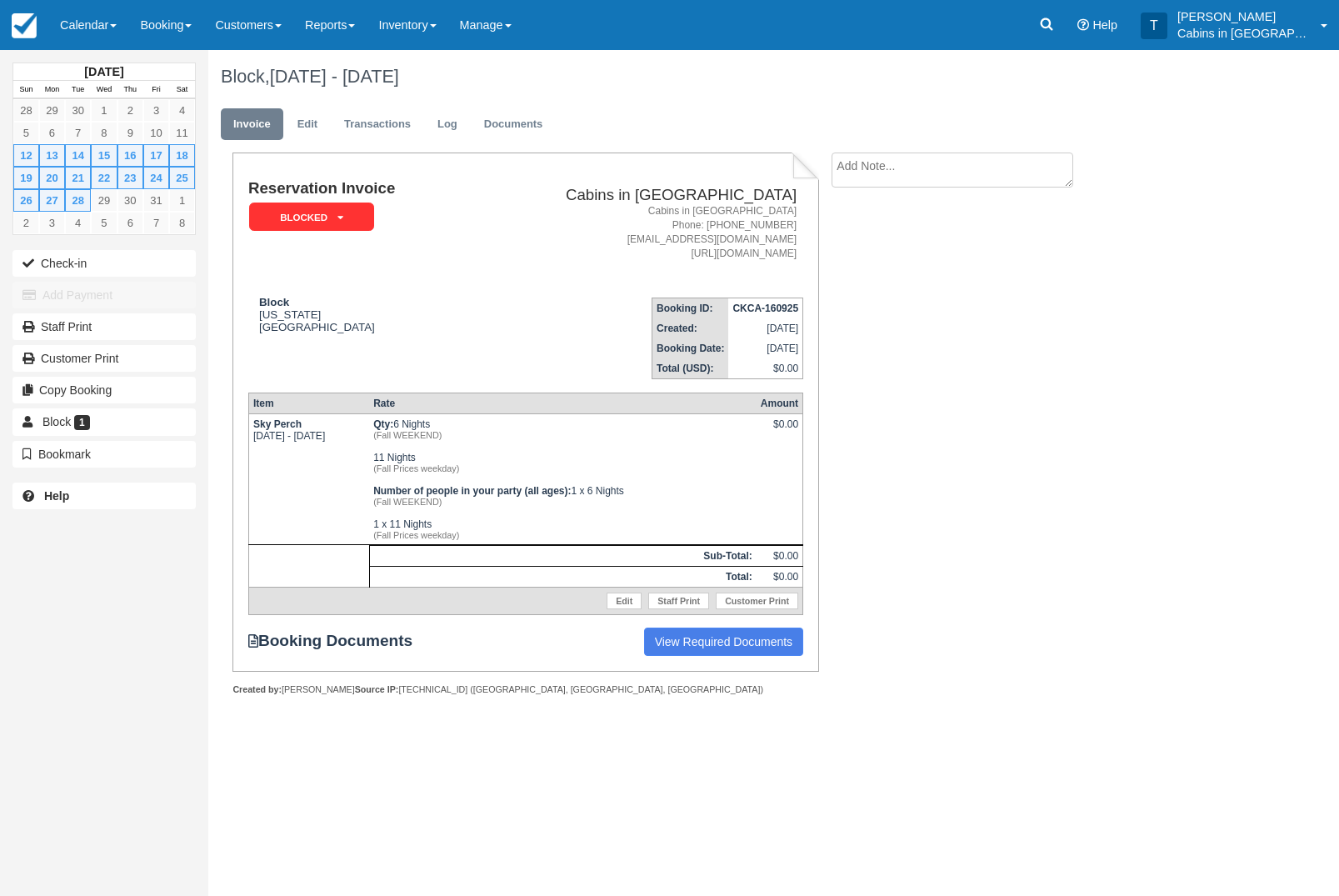
click at [110, 36] on link "Calendar" at bounding box center [89, 25] width 80 height 50
click at [155, 104] on link "Customer" at bounding box center [115, 107] width 132 height 35
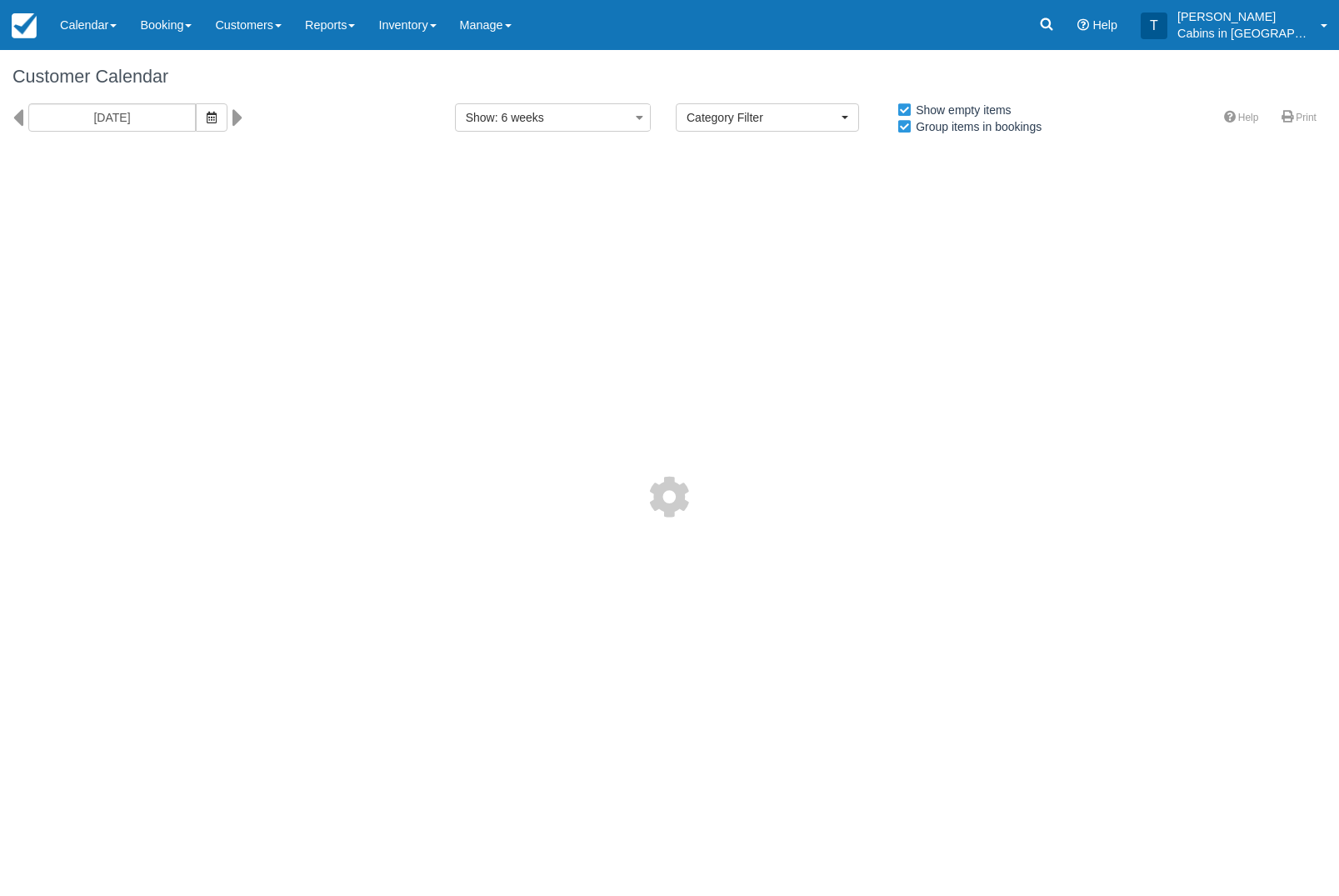
select select
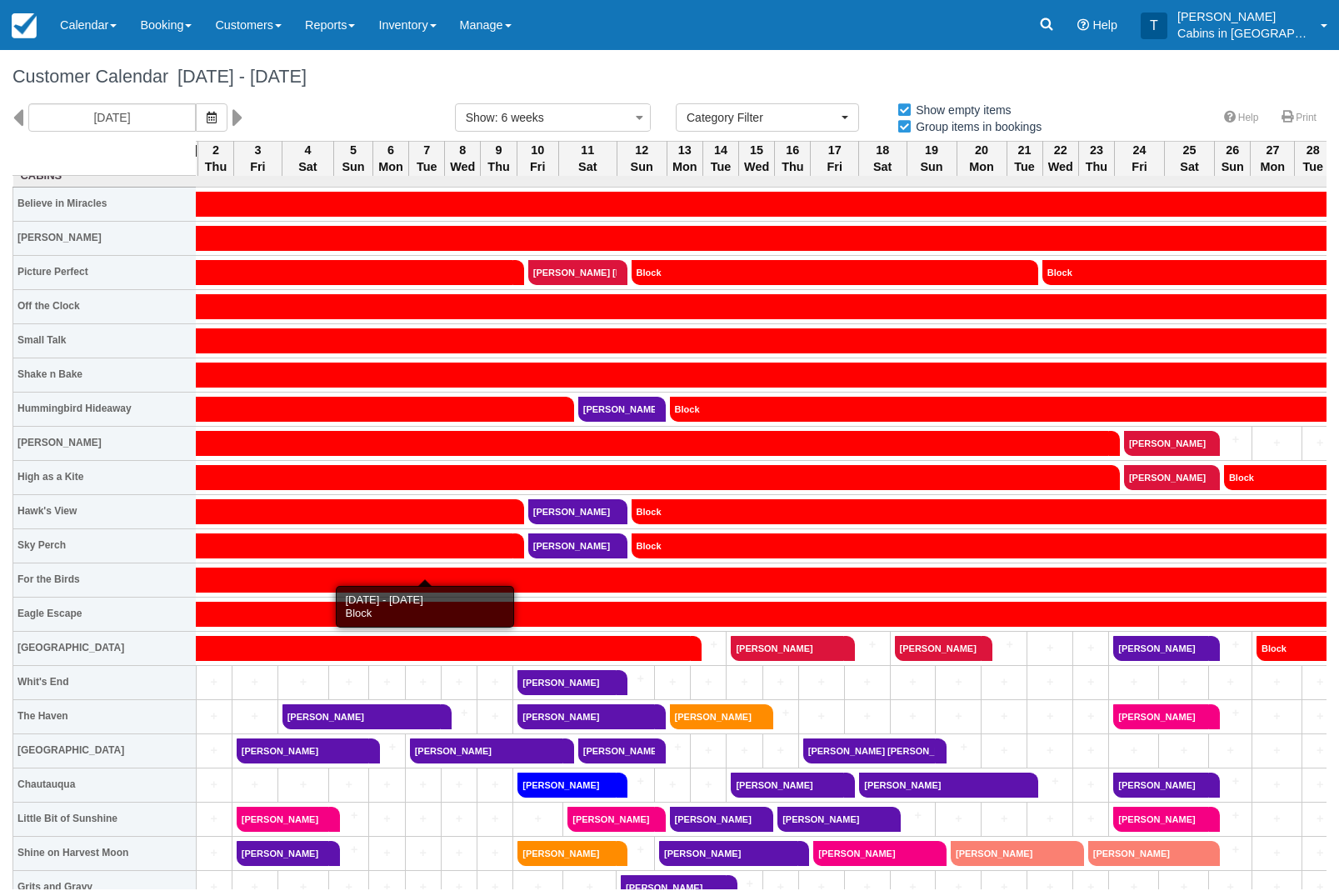
scroll to position [11, 793]
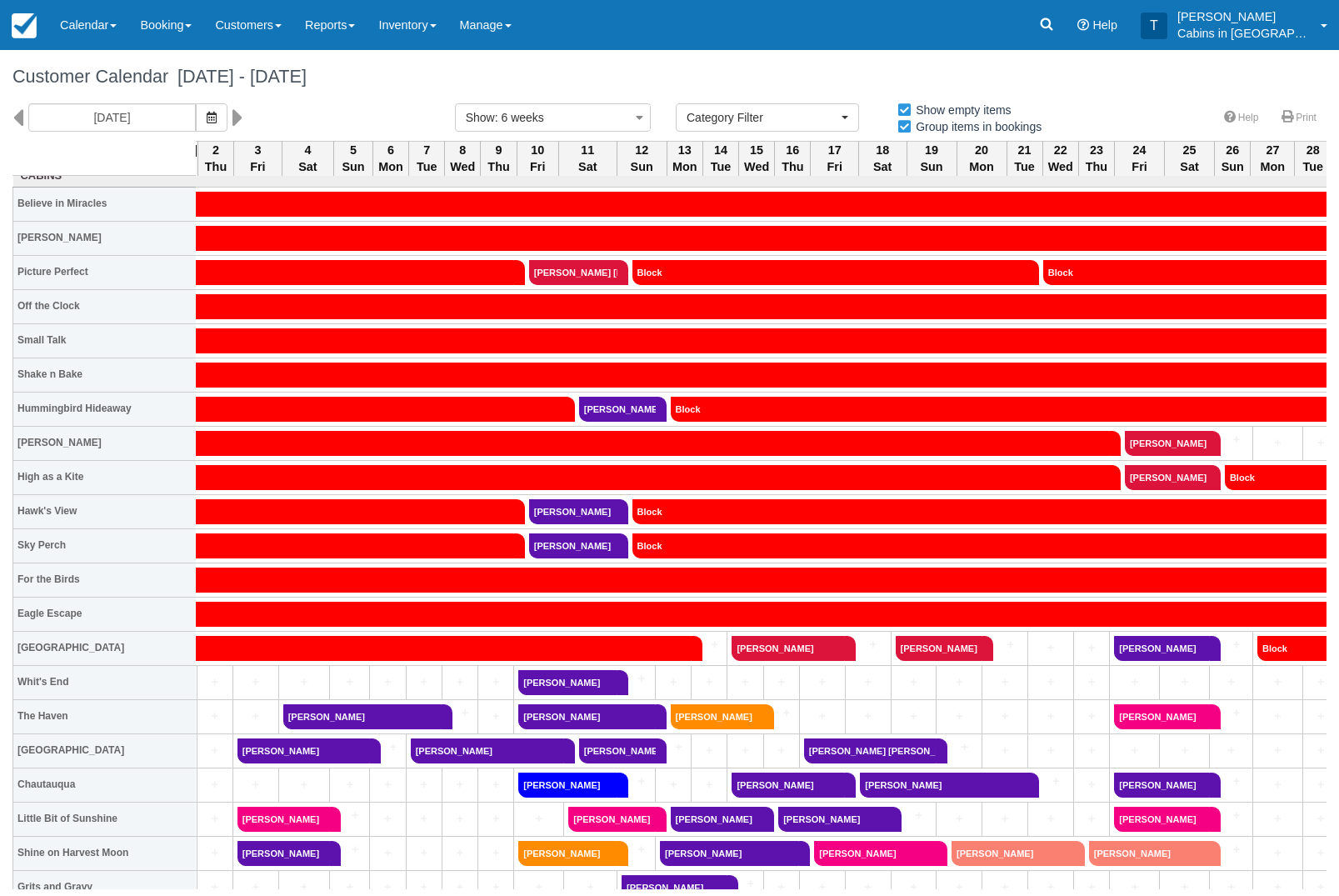
click at [692, 658] on link "Block" at bounding box center [49, 648] width 1284 height 25
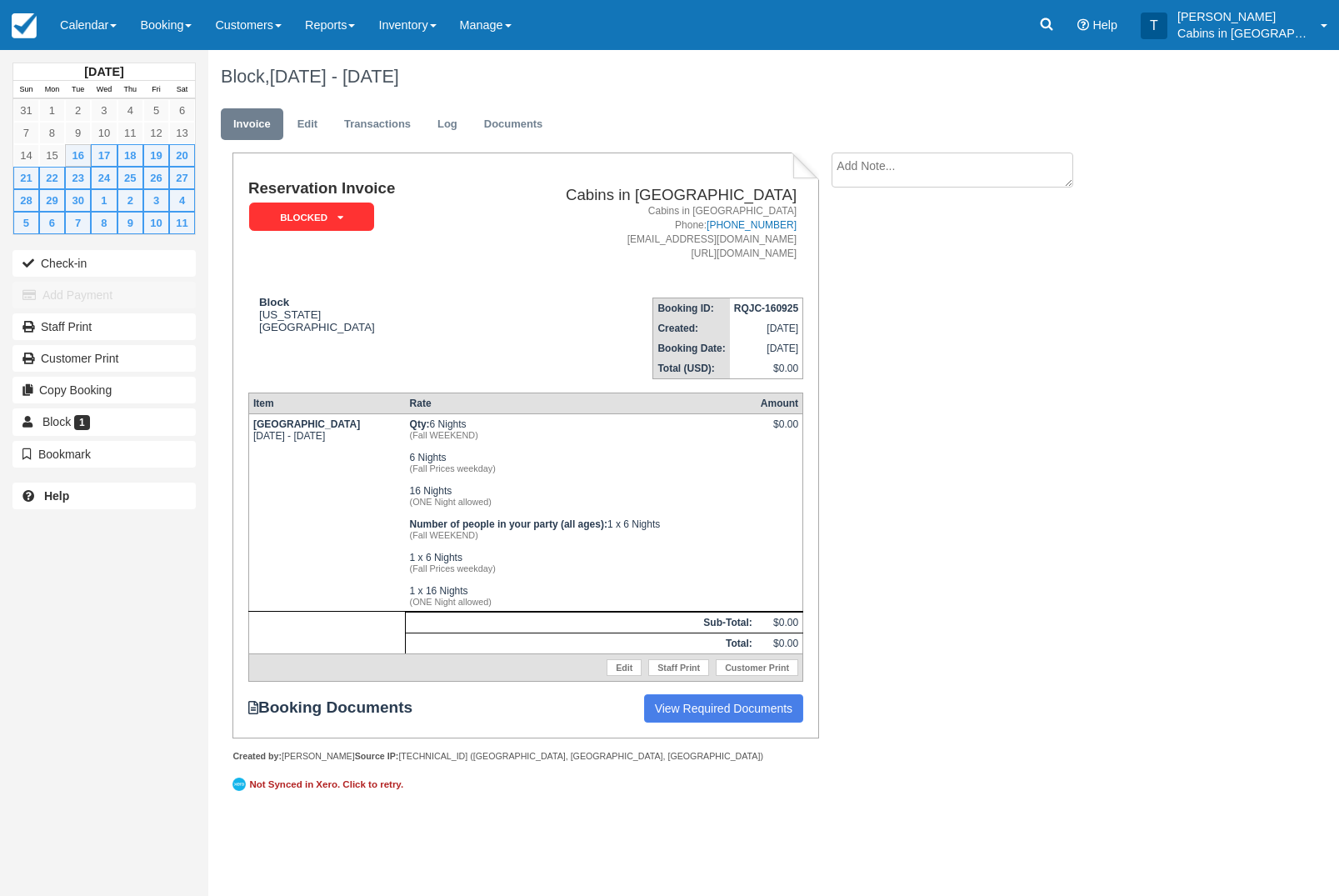
click at [323, 126] on link "Edit" at bounding box center [307, 125] width 45 height 32
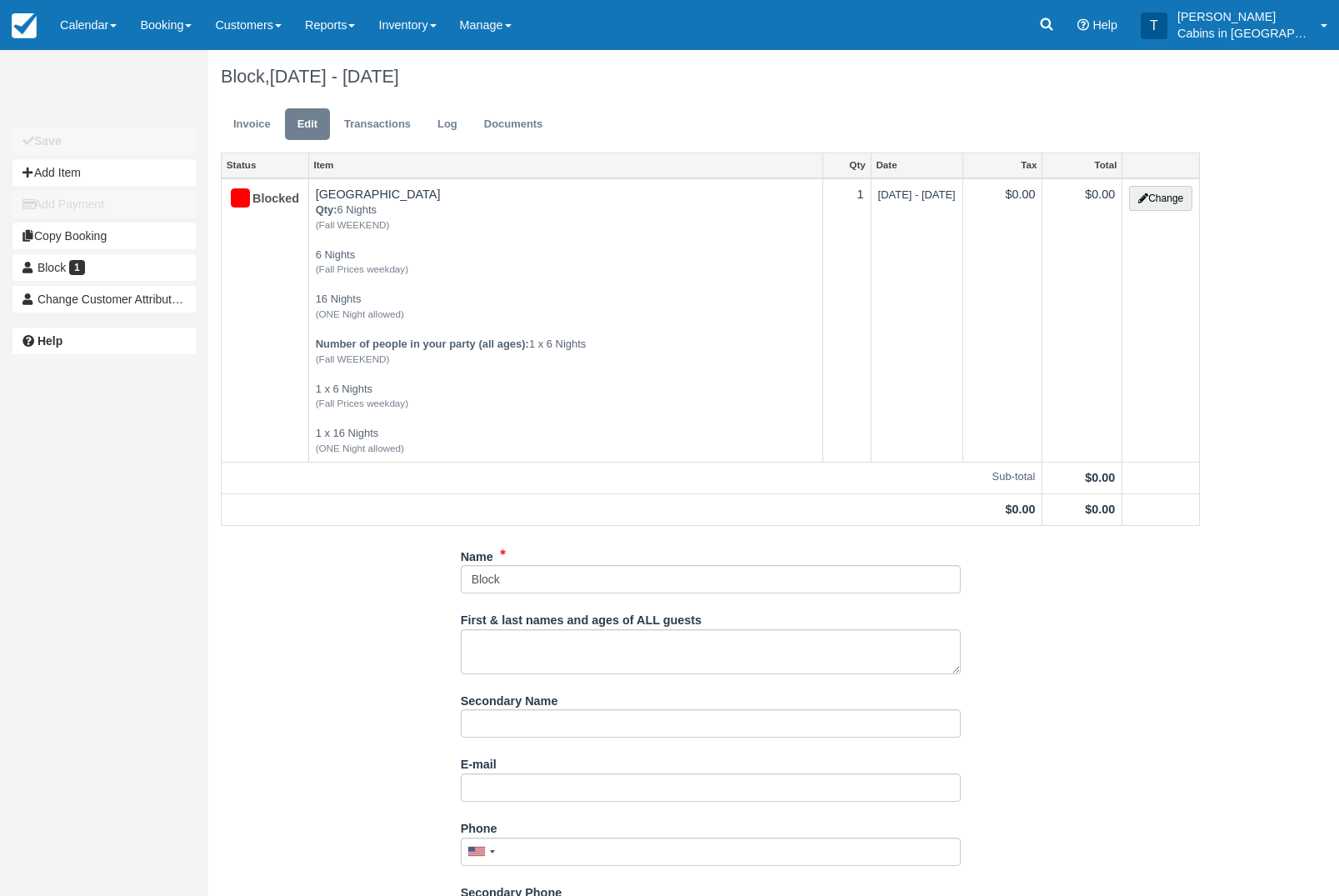
click at [1165, 211] on button "Change" at bounding box center [1161, 198] width 63 height 25
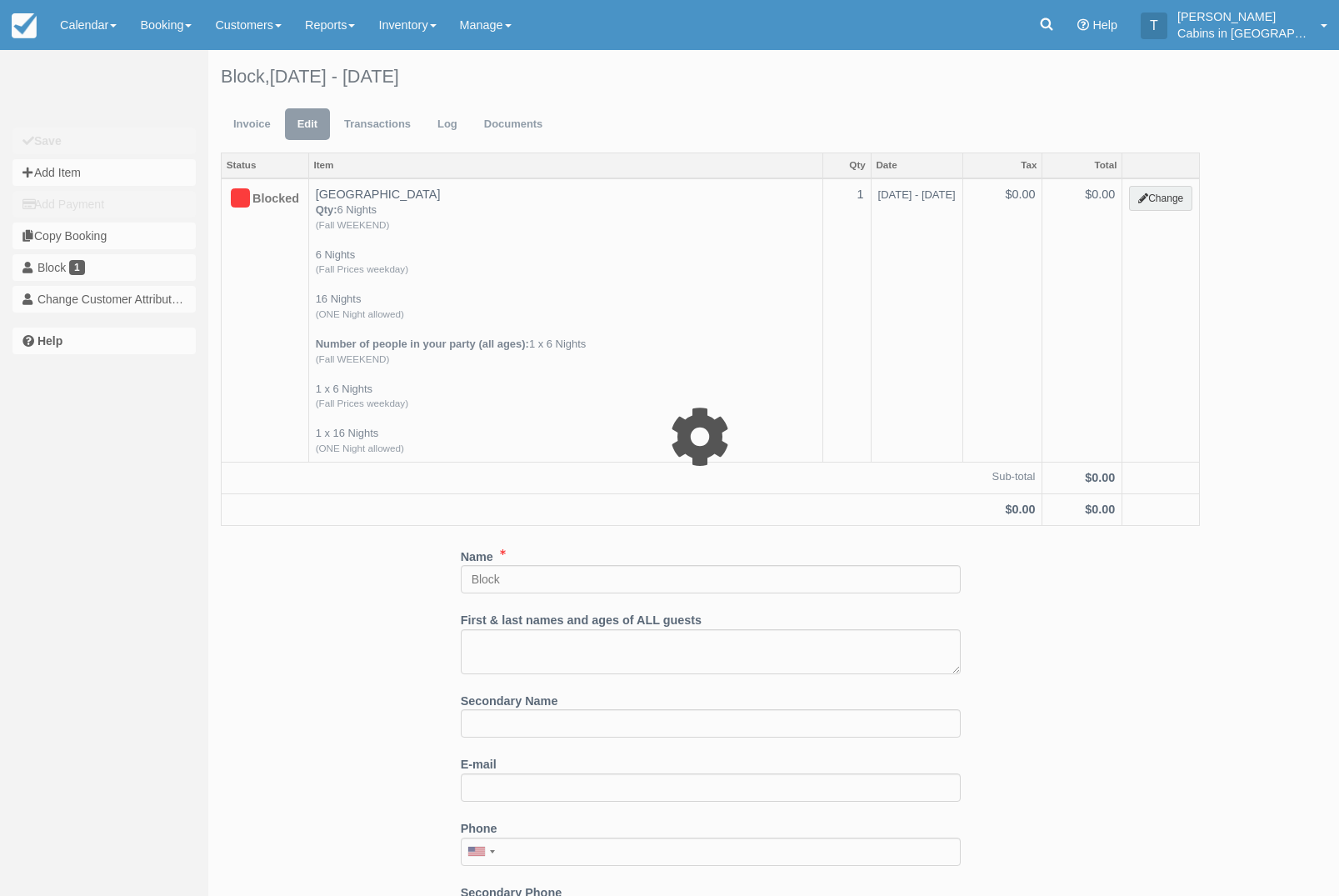
select select "1"
type input "0.00"
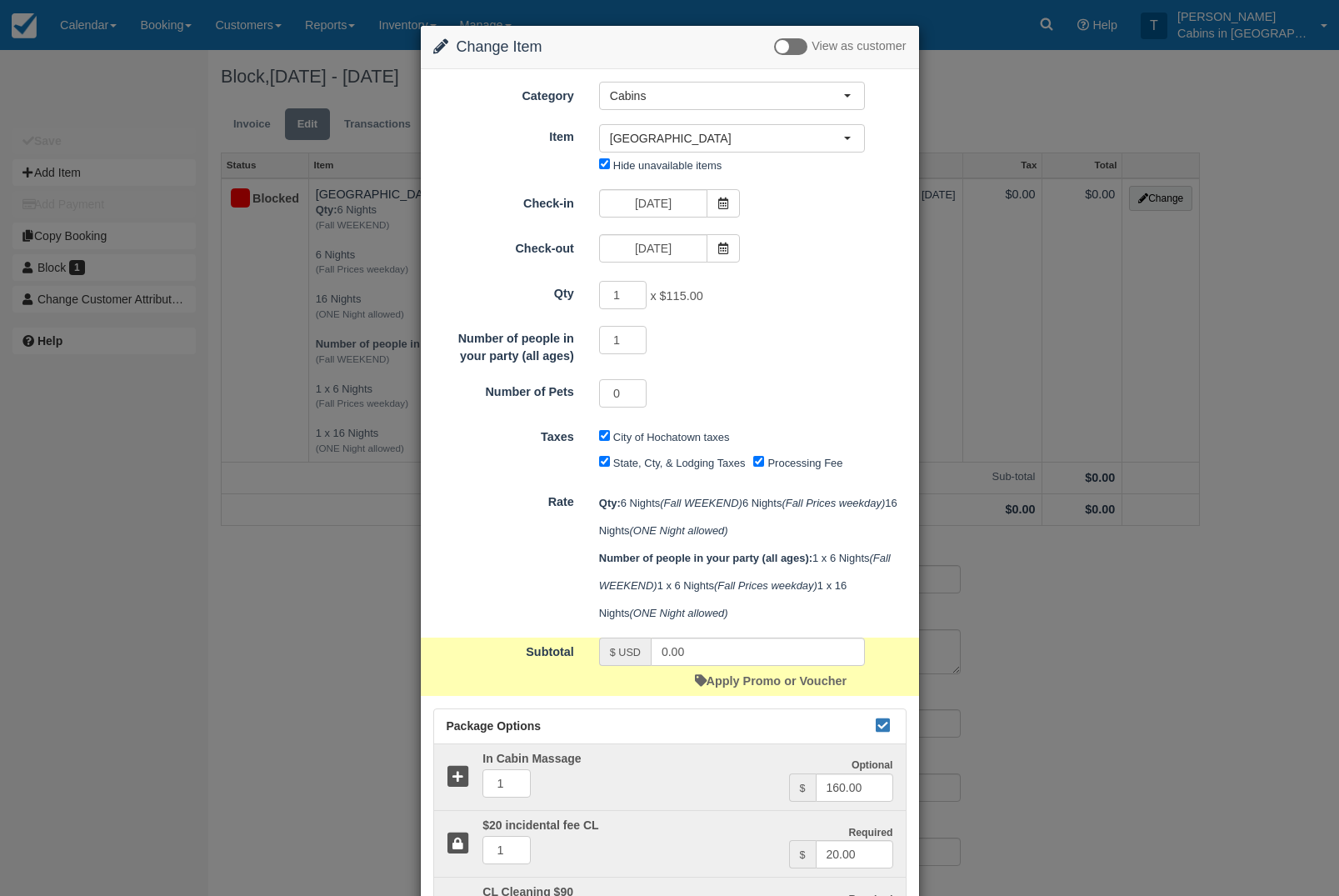
click at [752, 265] on div "10/14/25" at bounding box center [670, 251] width 166 height 32
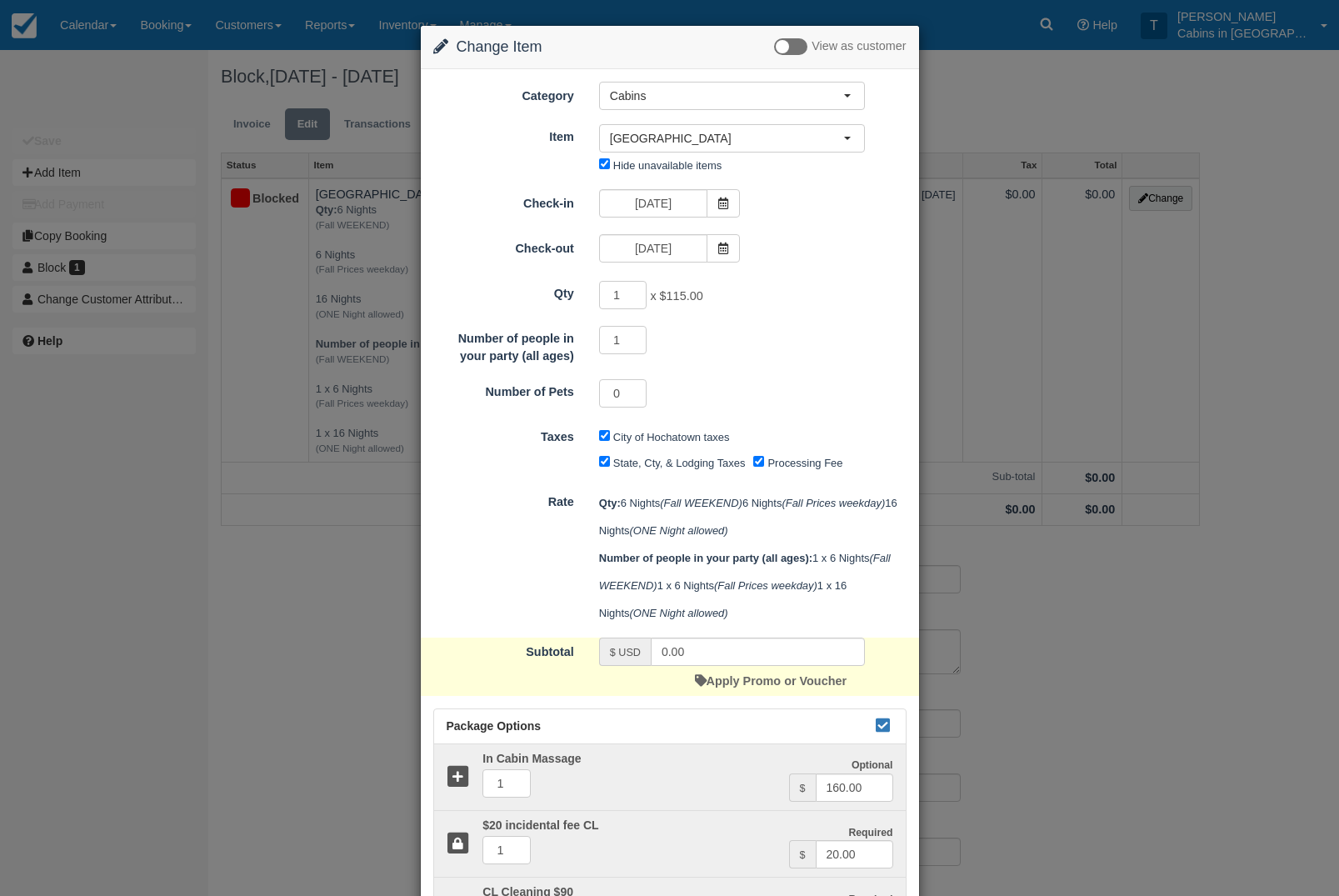
click at [721, 255] on icon at bounding box center [723, 248] width 11 height 11
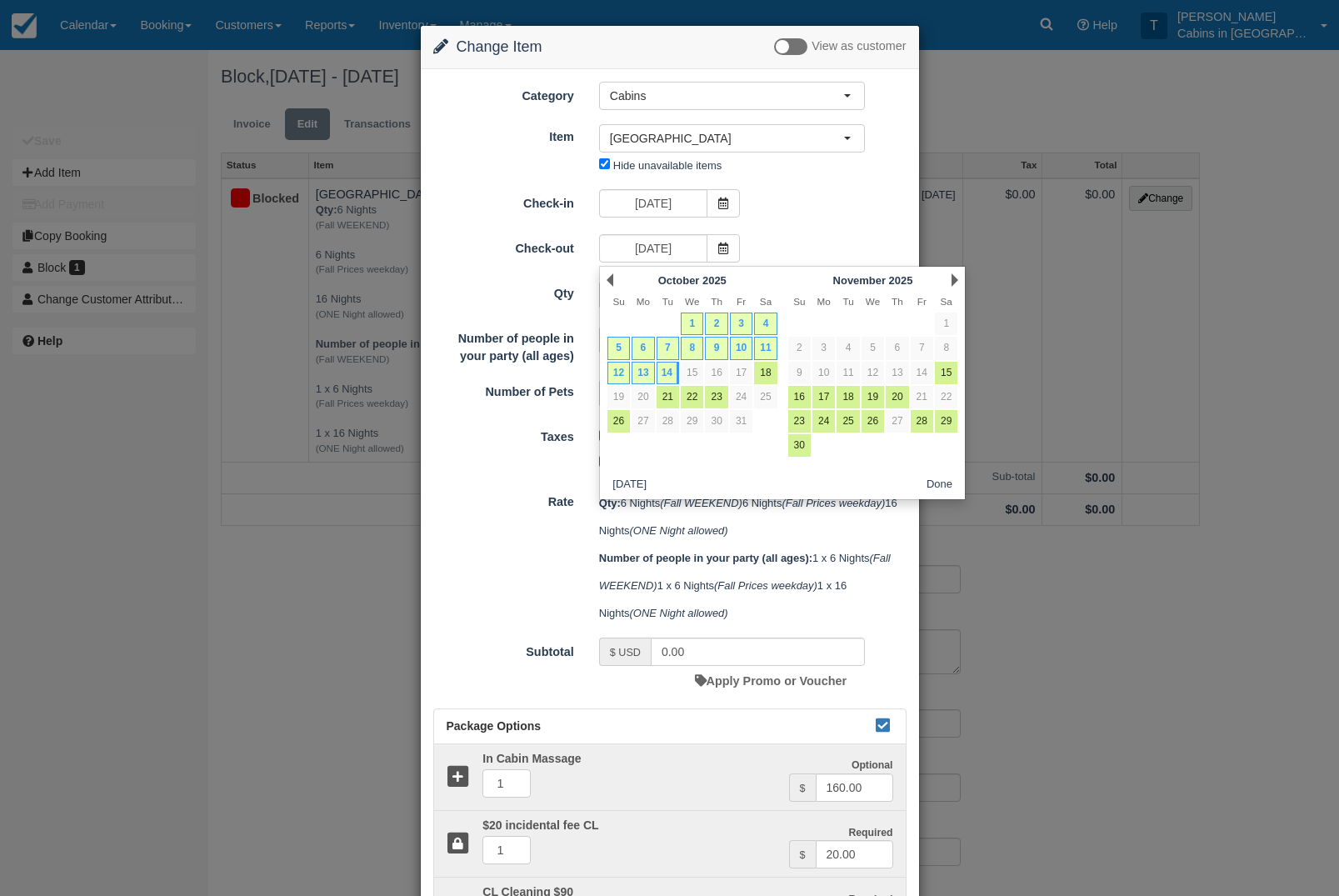
click at [700, 379] on link "15" at bounding box center [692, 373] width 23 height 23
type input "10/15/25"
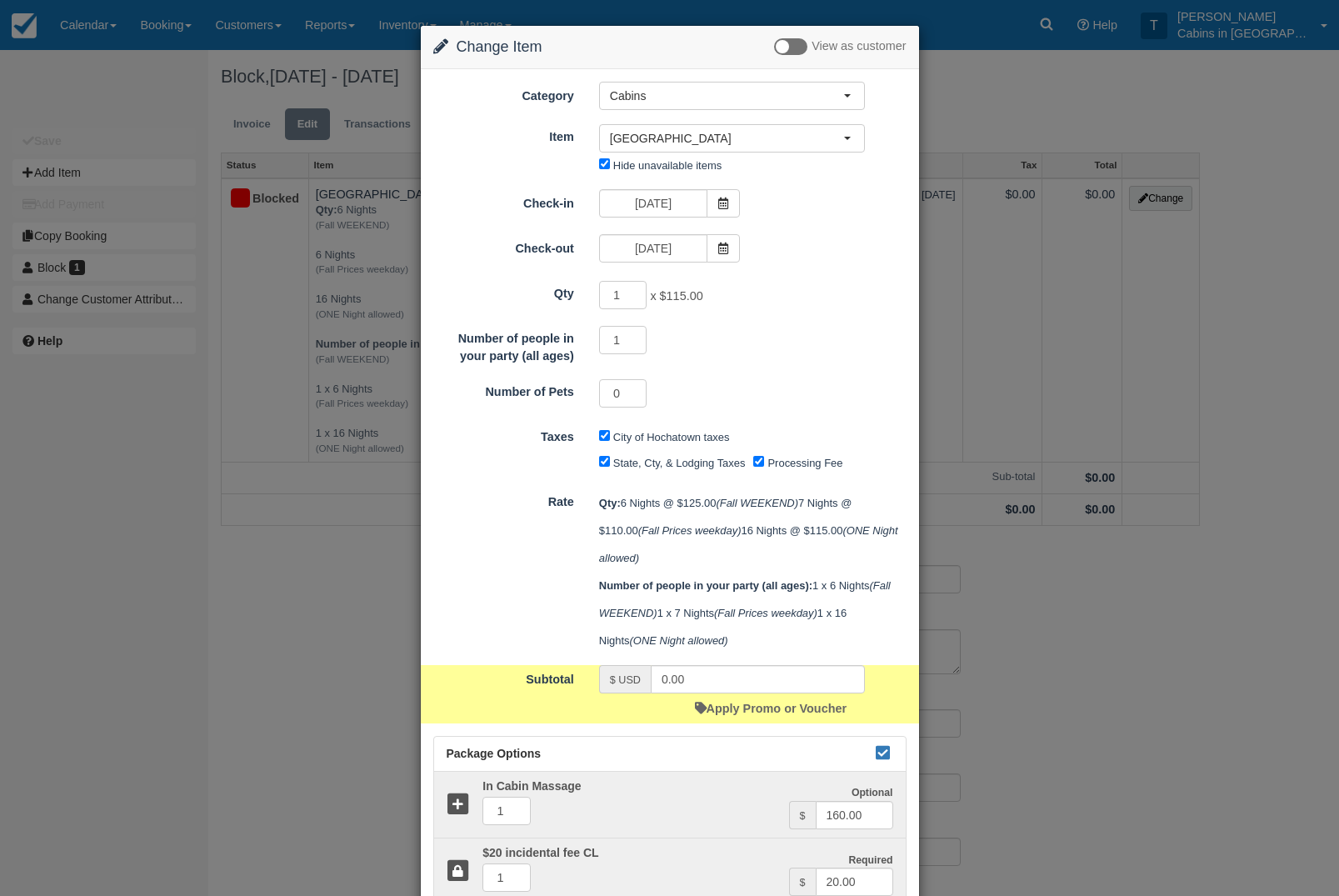
type input "3360.00"
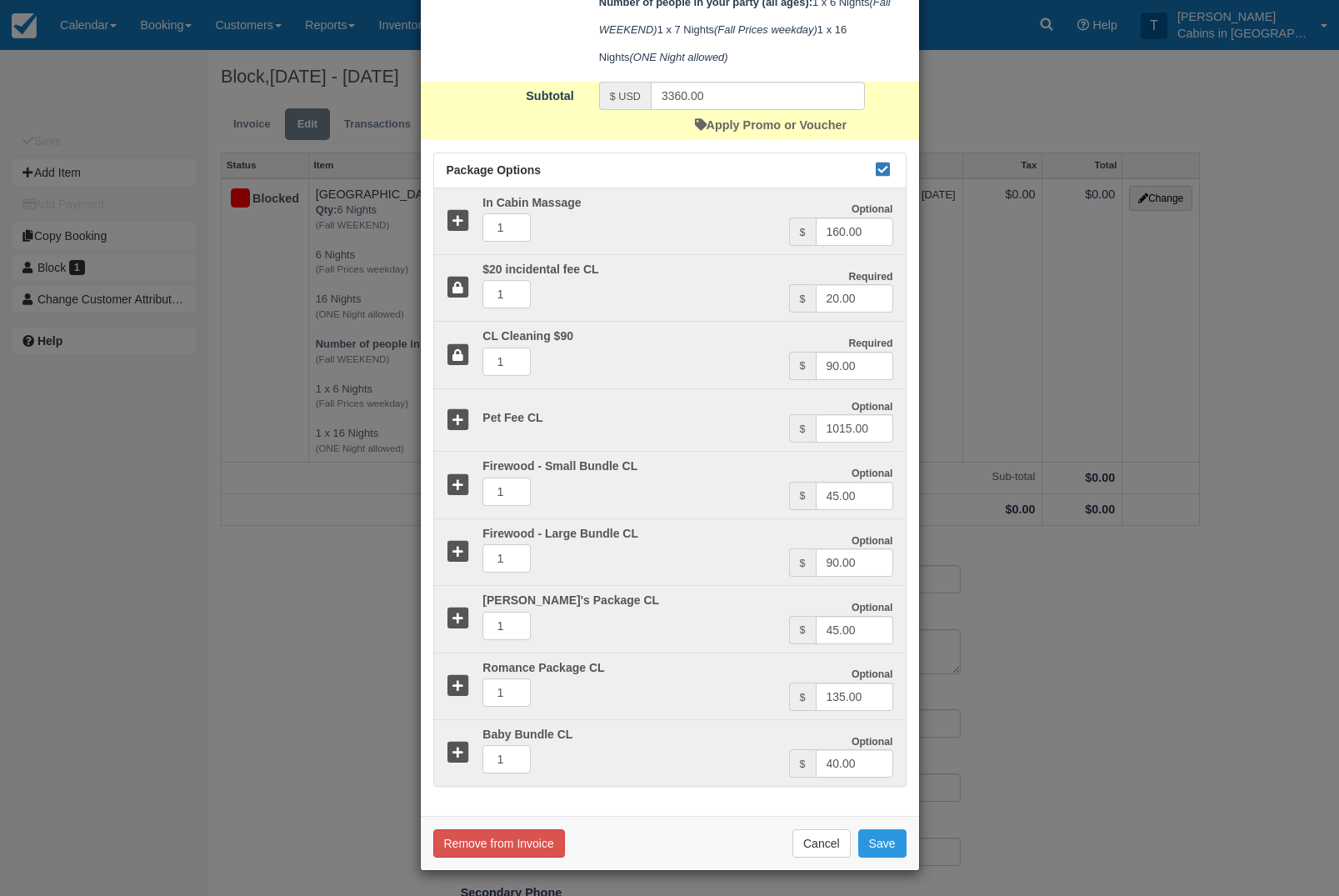
scroll to position [653, 0]
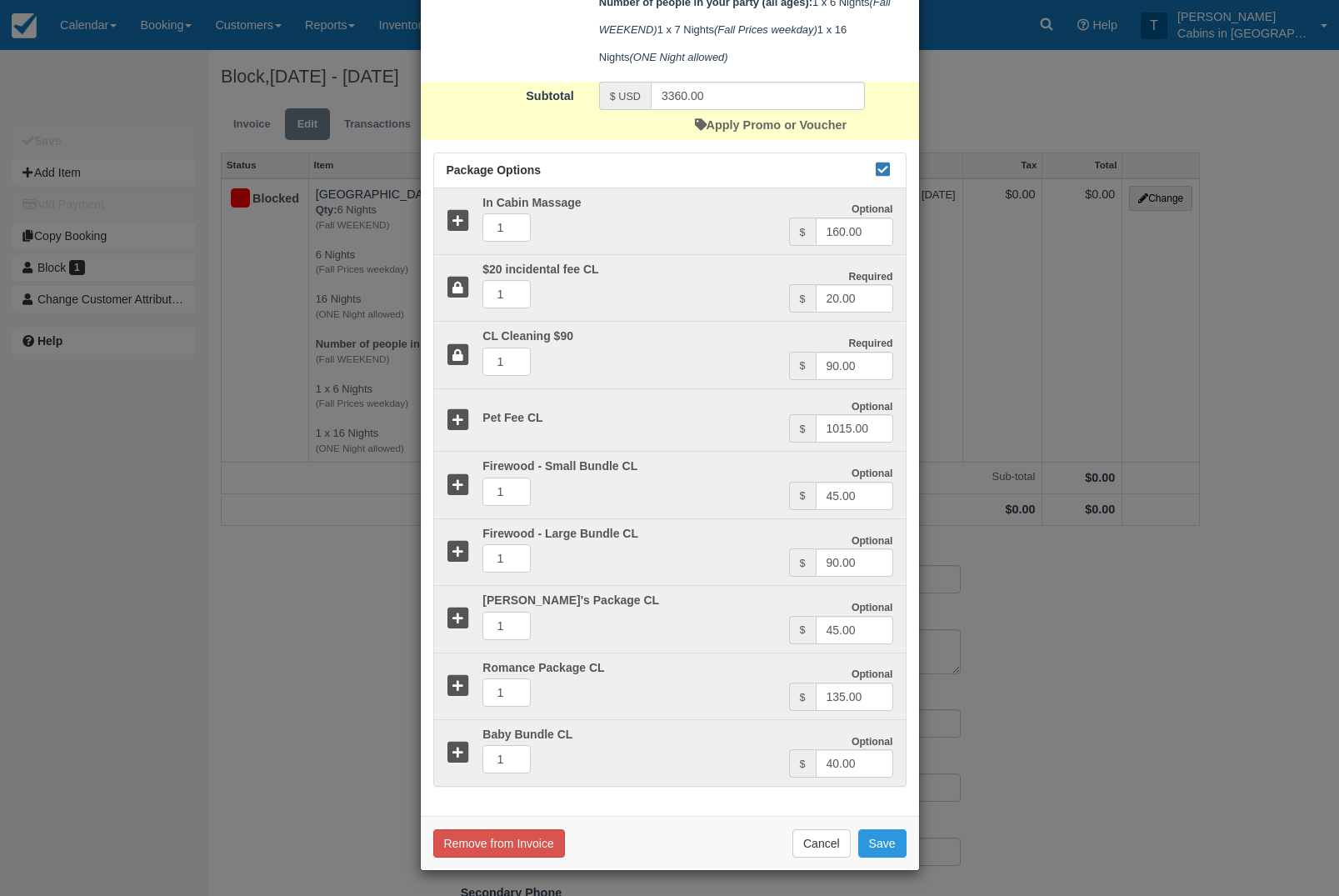
click at [888, 836] on button "Save" at bounding box center [883, 844] width 49 height 29
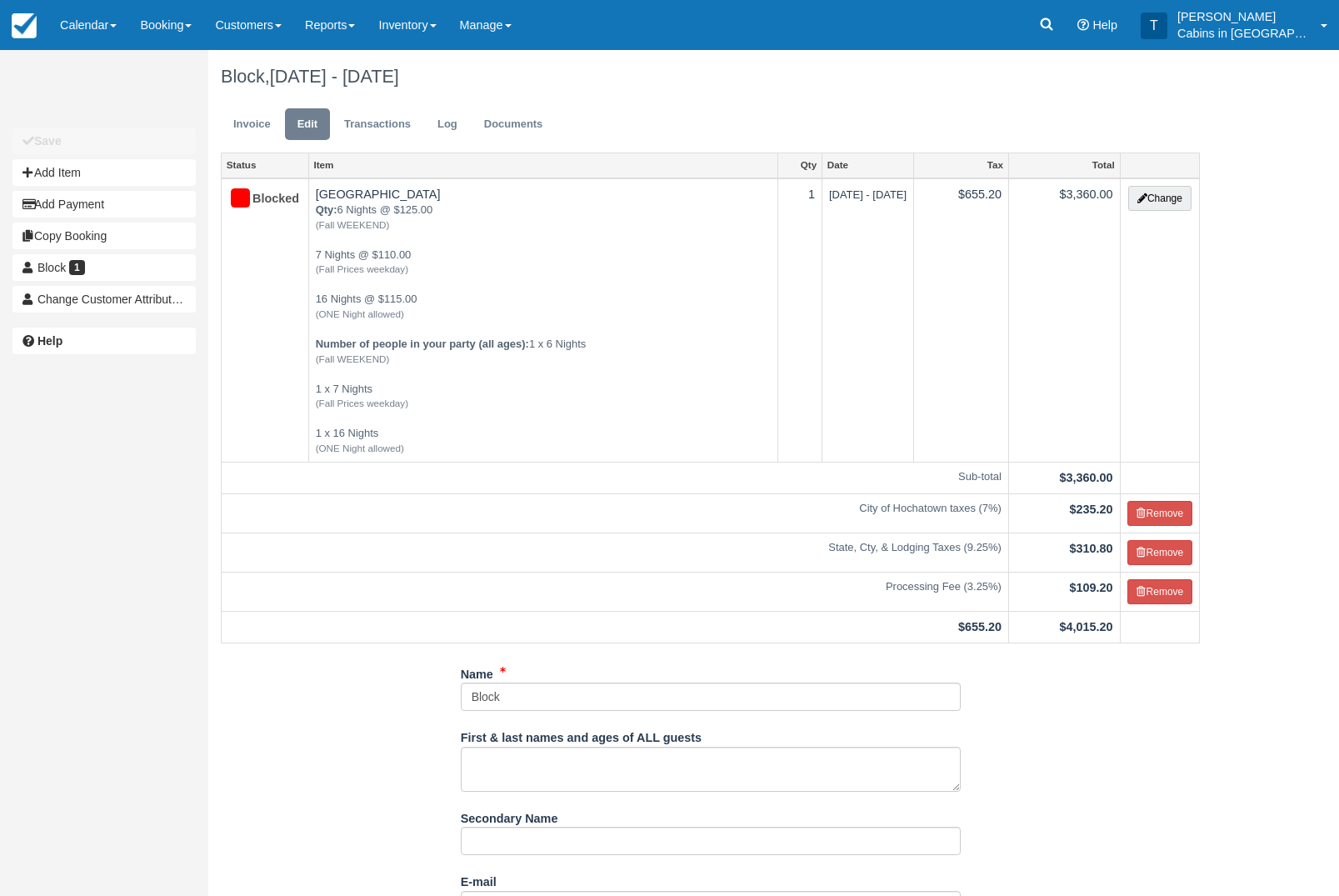
click at [1161, 202] on button "Change" at bounding box center [1160, 198] width 63 height 25
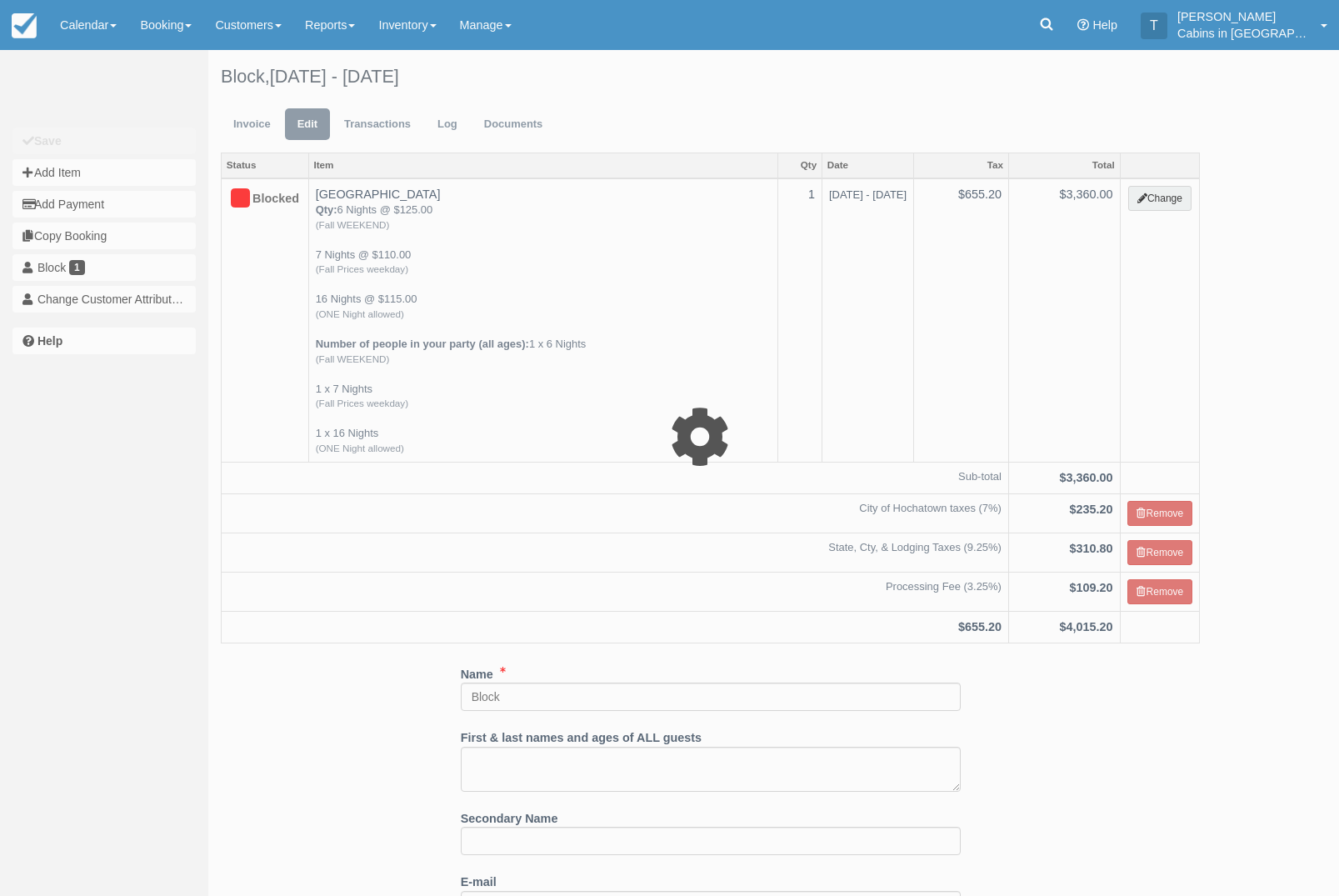
select select "1"
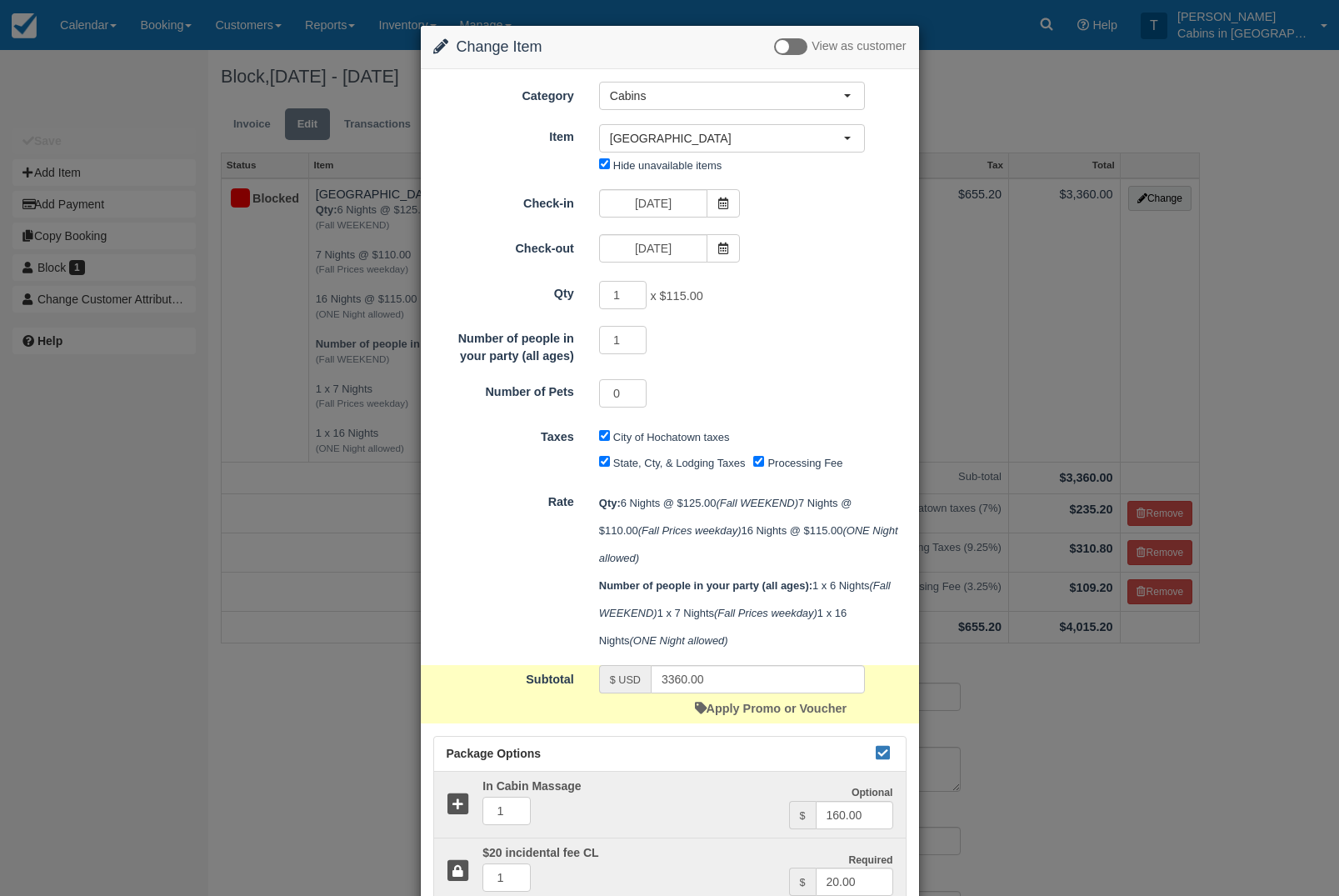
click at [892, 759] on icon at bounding box center [883, 752] width 20 height 11
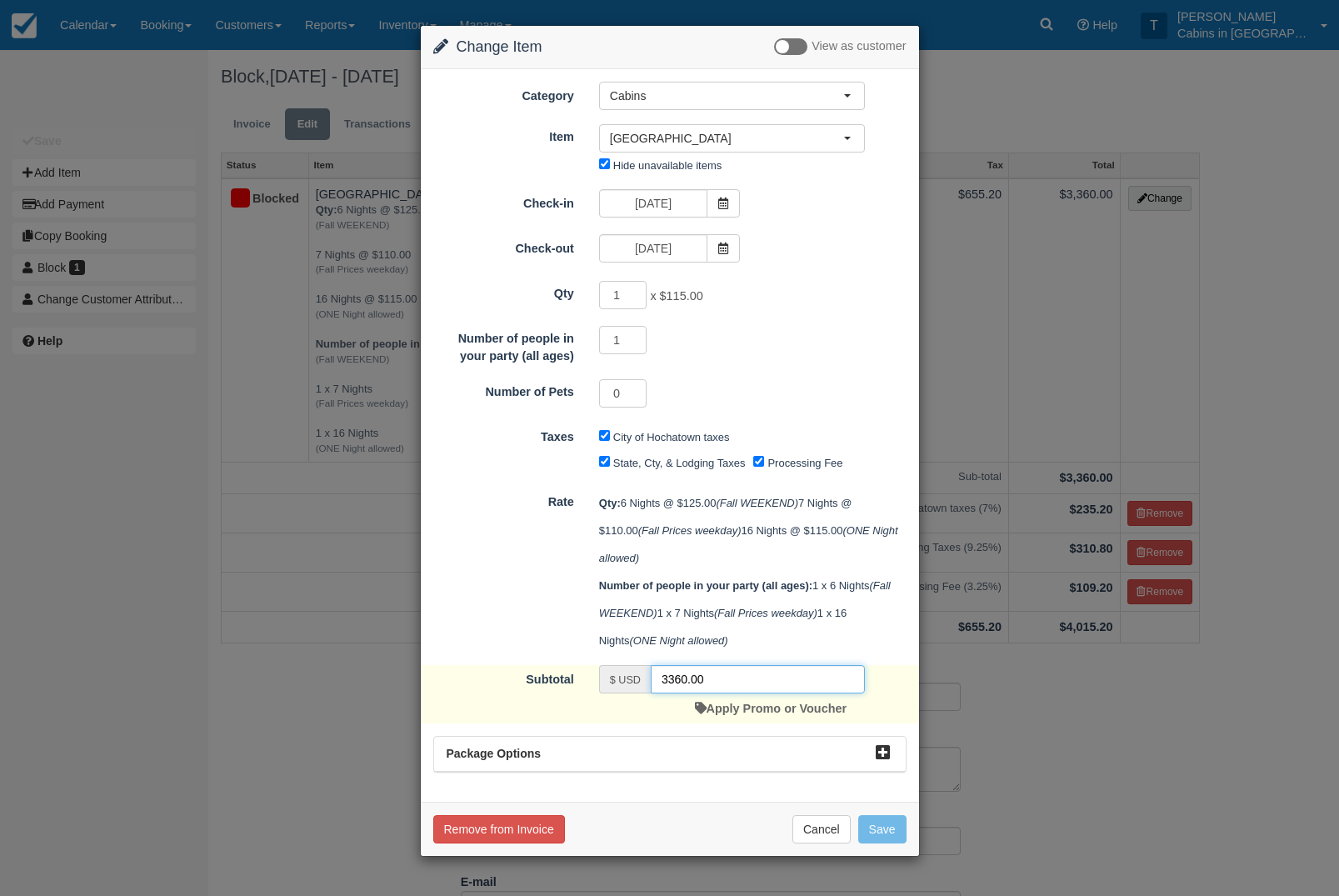
click at [733, 693] on input "3360.00" at bounding box center [758, 680] width 214 height 29
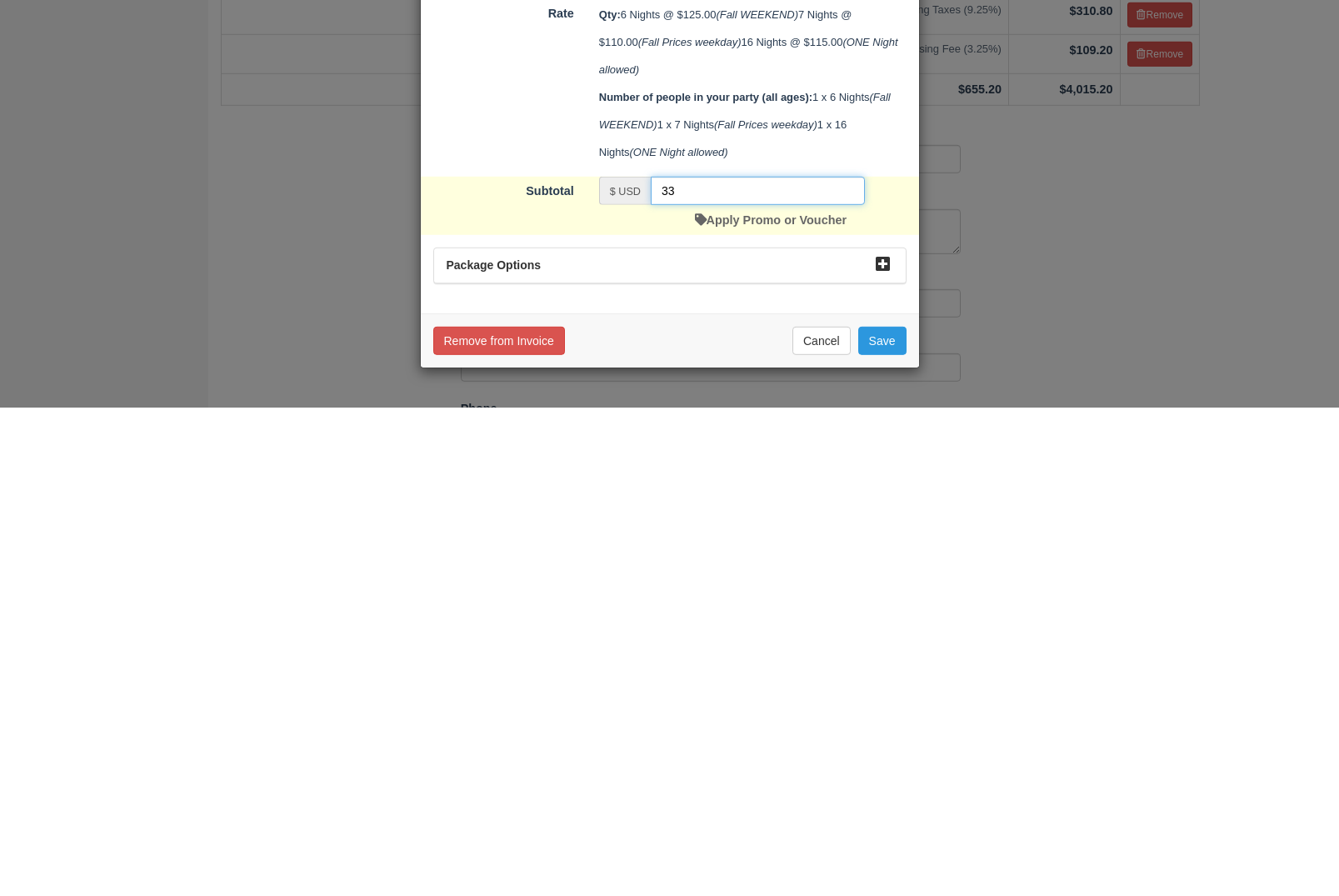
type input "3"
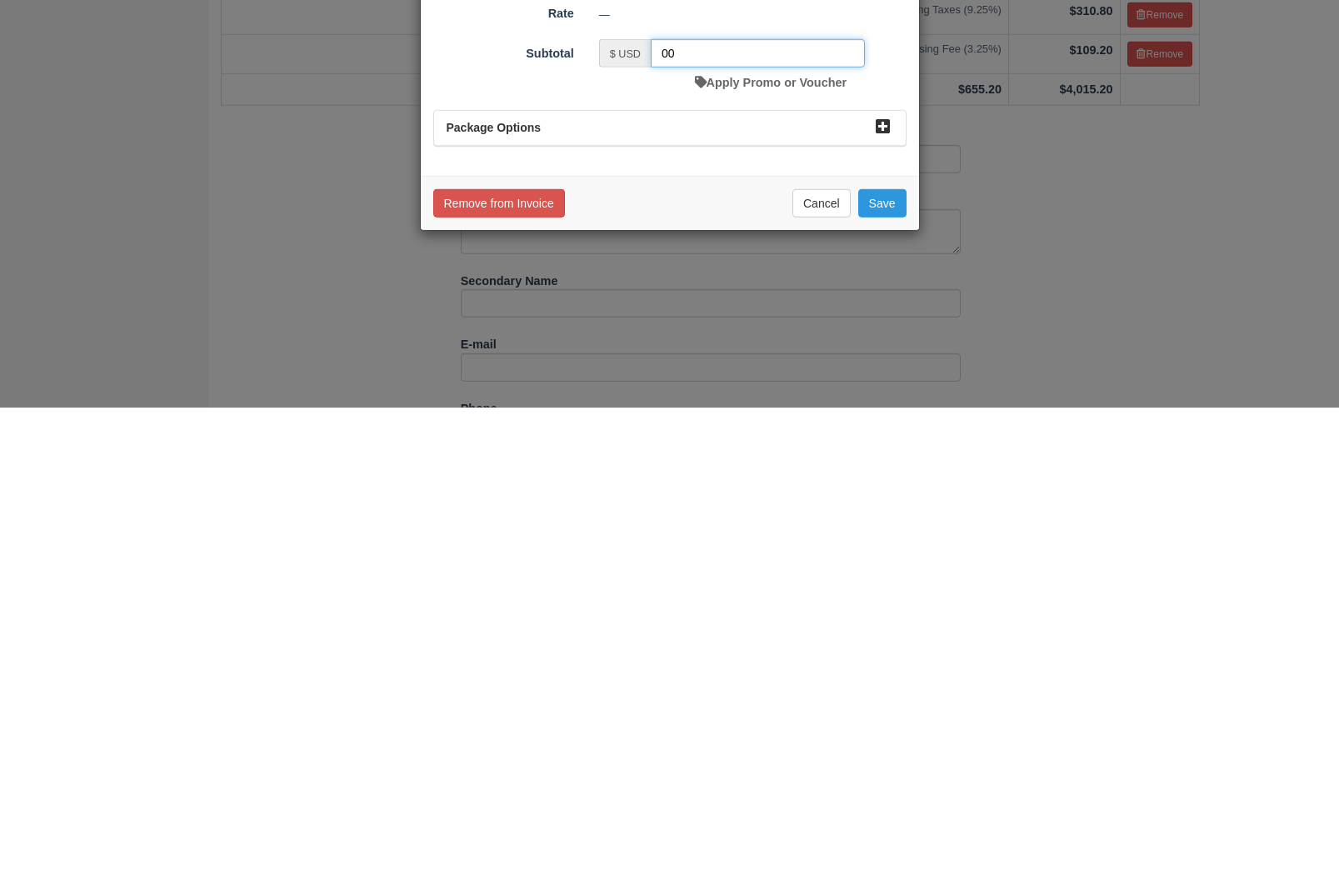
type input "00"
click at [901, 678] on button "Save" at bounding box center [883, 692] width 49 height 29
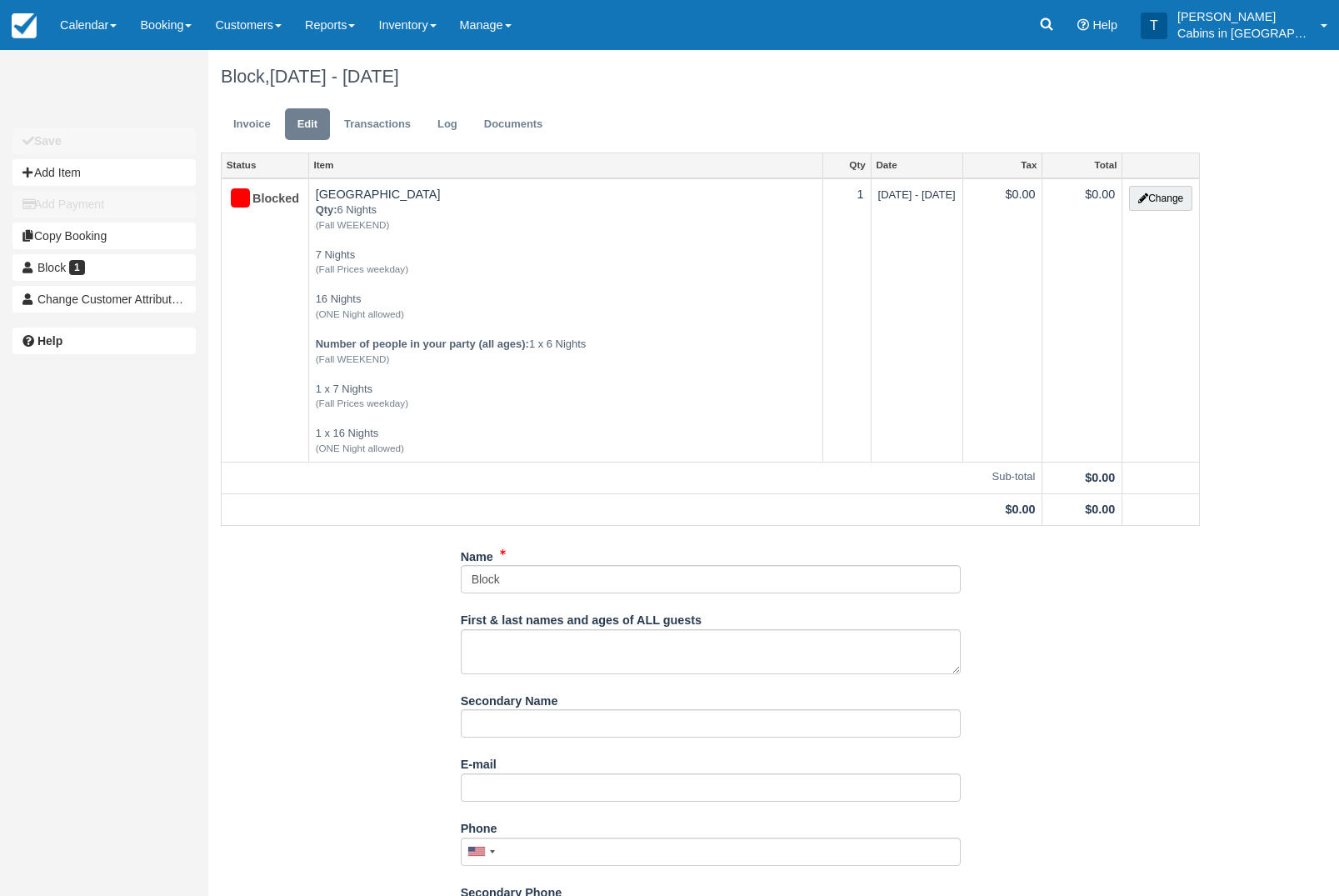
click at [252, 129] on link "Invoice" at bounding box center [253, 125] width 63 height 32
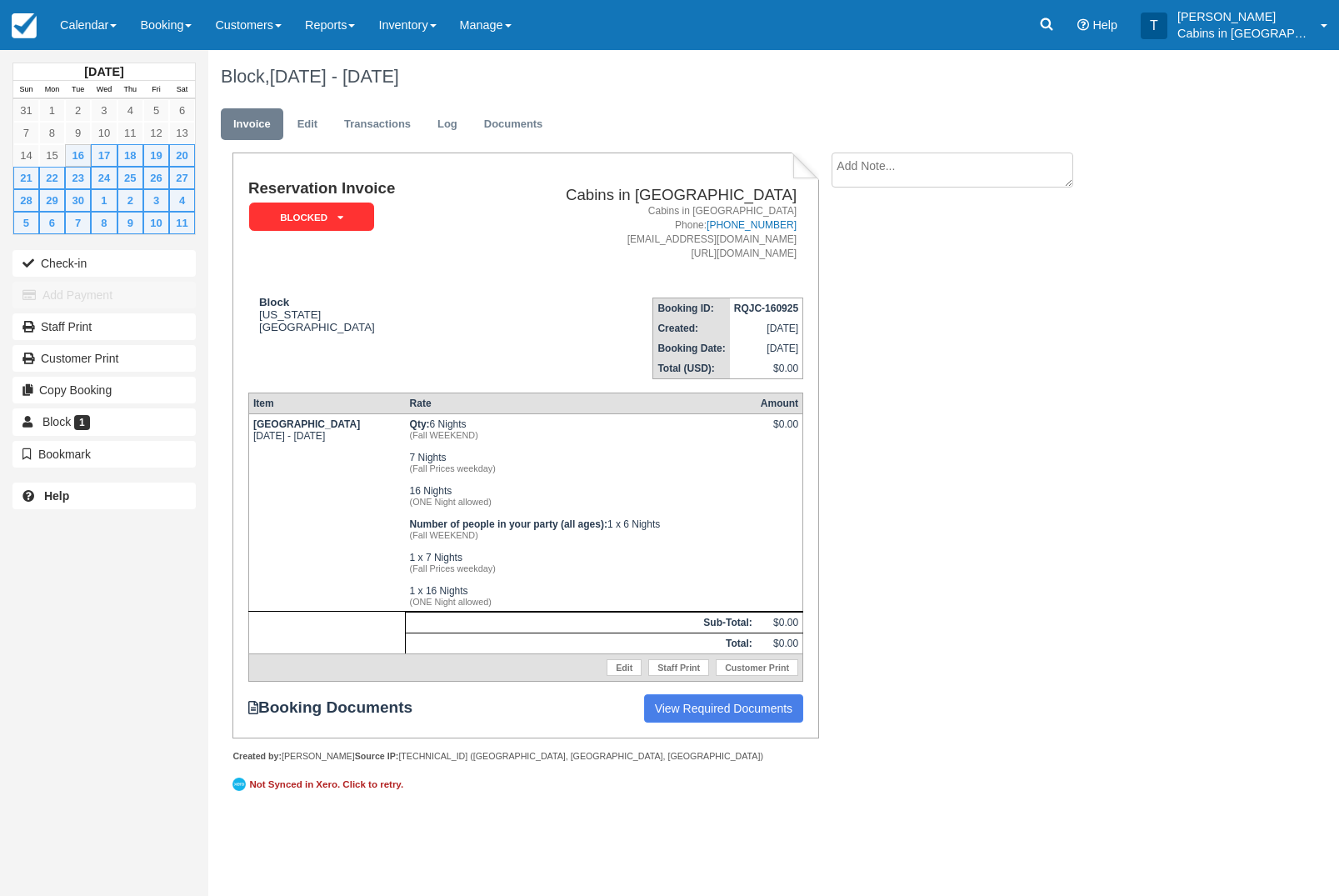
click at [104, 26] on link "Calendar" at bounding box center [89, 25] width 80 height 50
click at [151, 112] on link "Customer" at bounding box center [115, 107] width 132 height 35
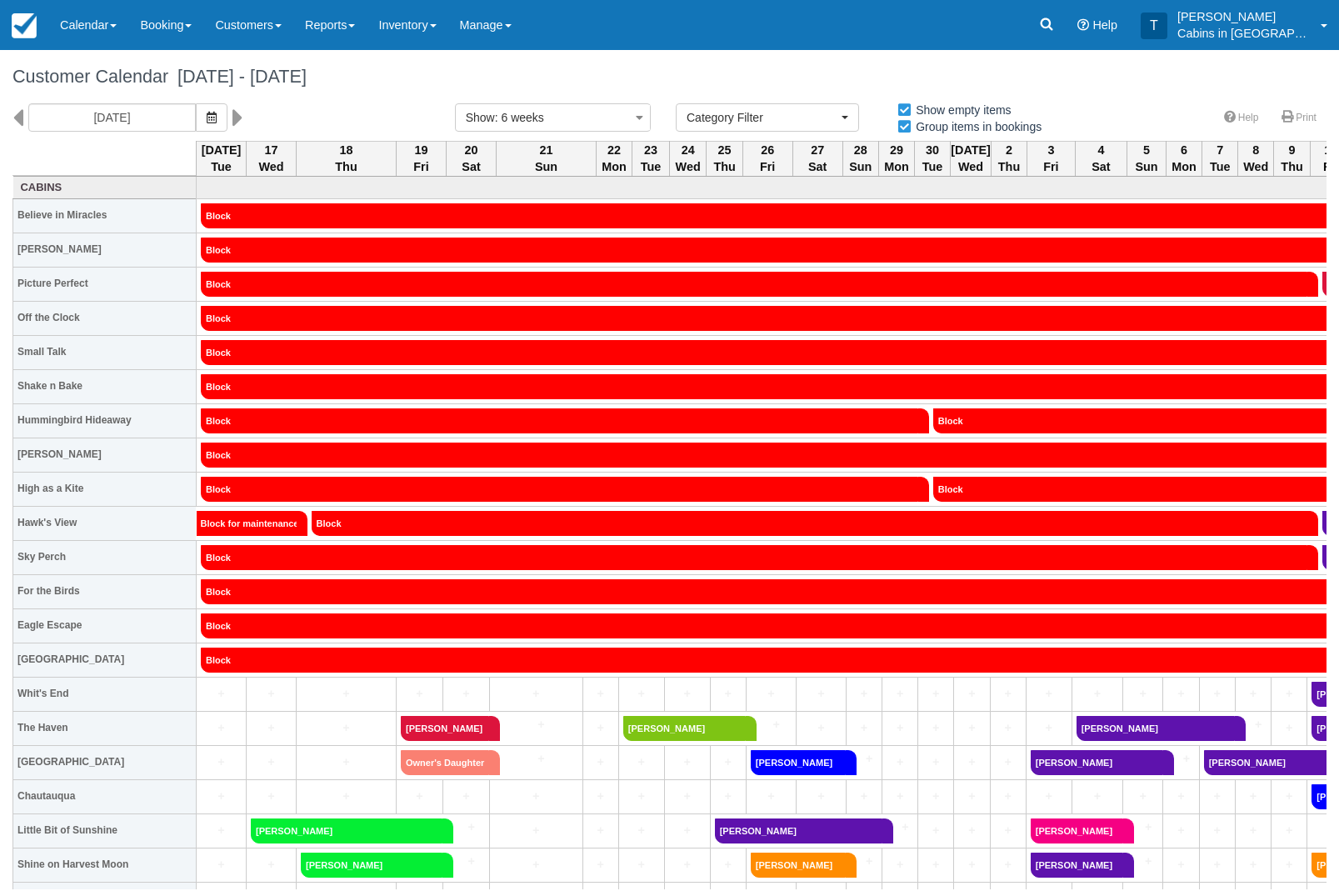
select select
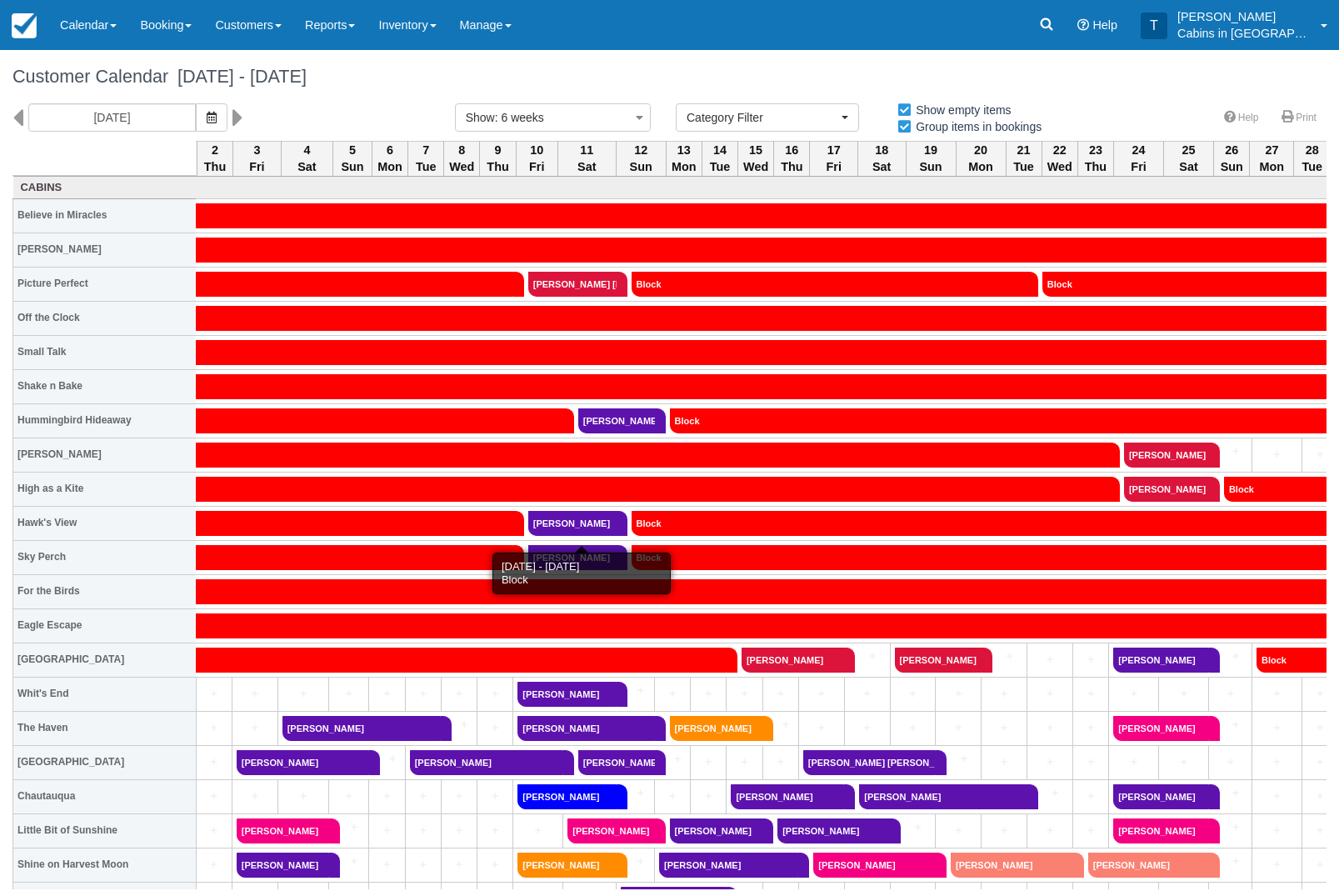
scroll to position [0, 793]
click at [195, 122] on button "button" at bounding box center [211, 117] width 31 height 29
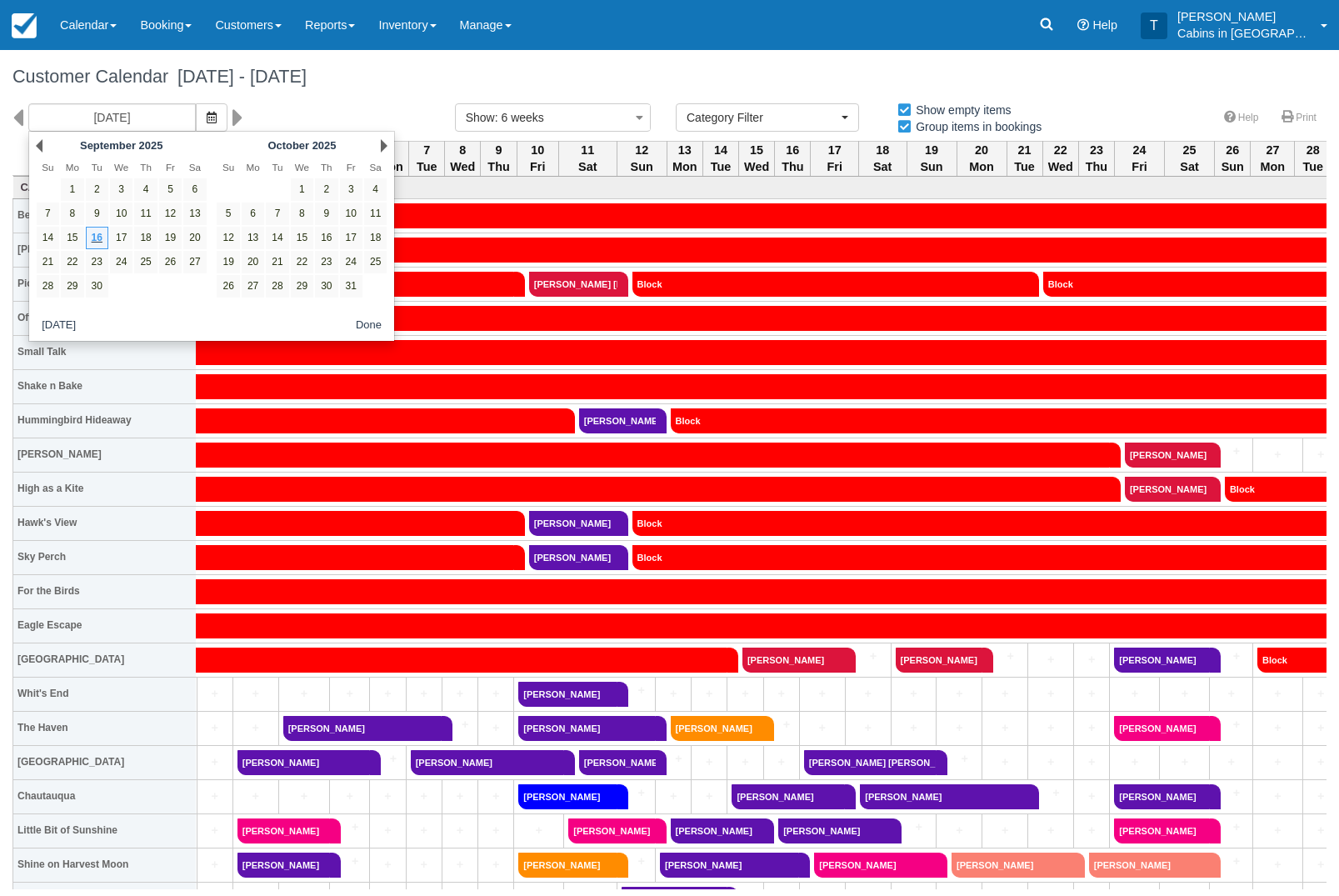
click at [183, 27] on link "Booking" at bounding box center [166, 25] width 75 height 50
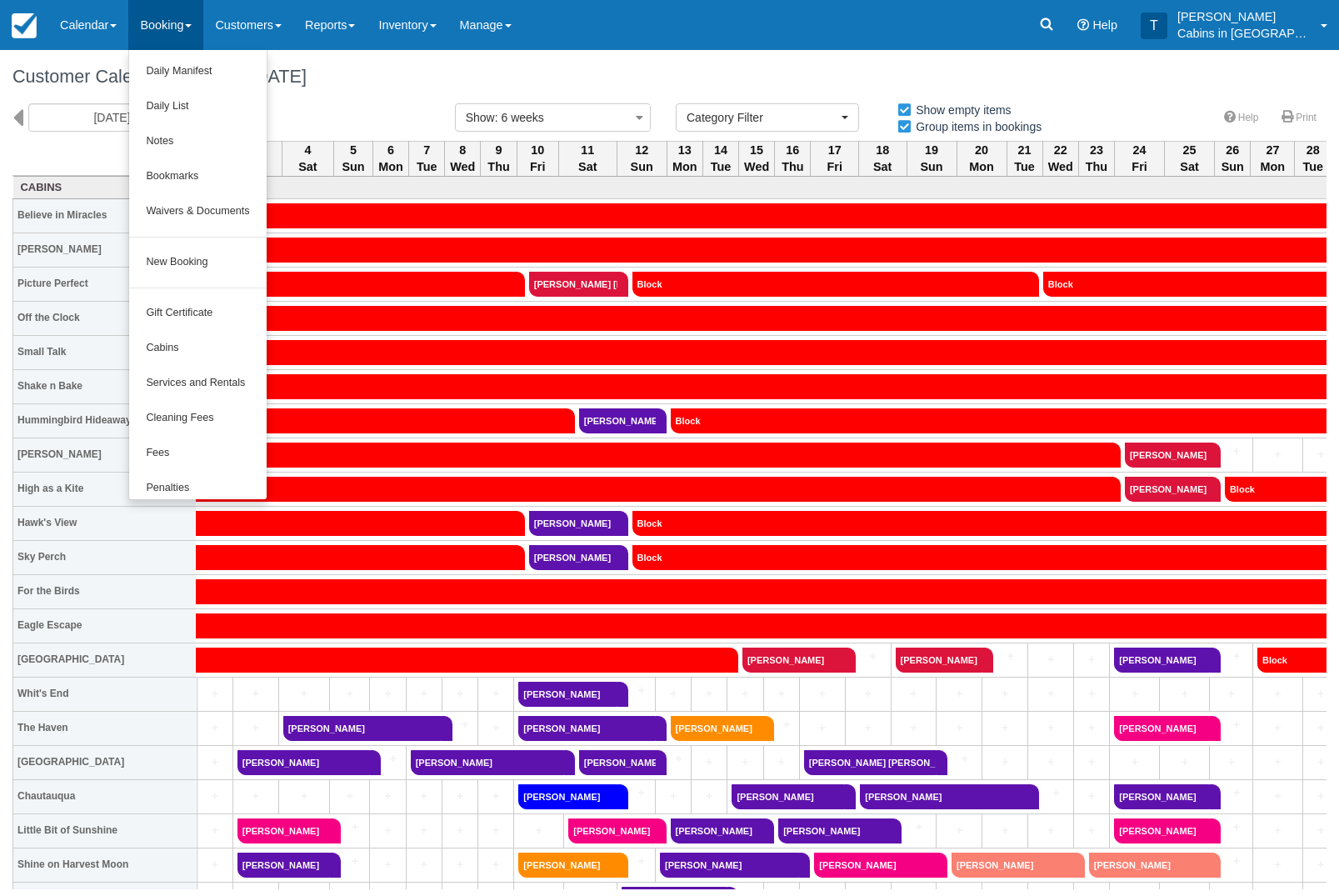
click at [374, 126] on div at bounding box center [669, 448] width 1339 height 896
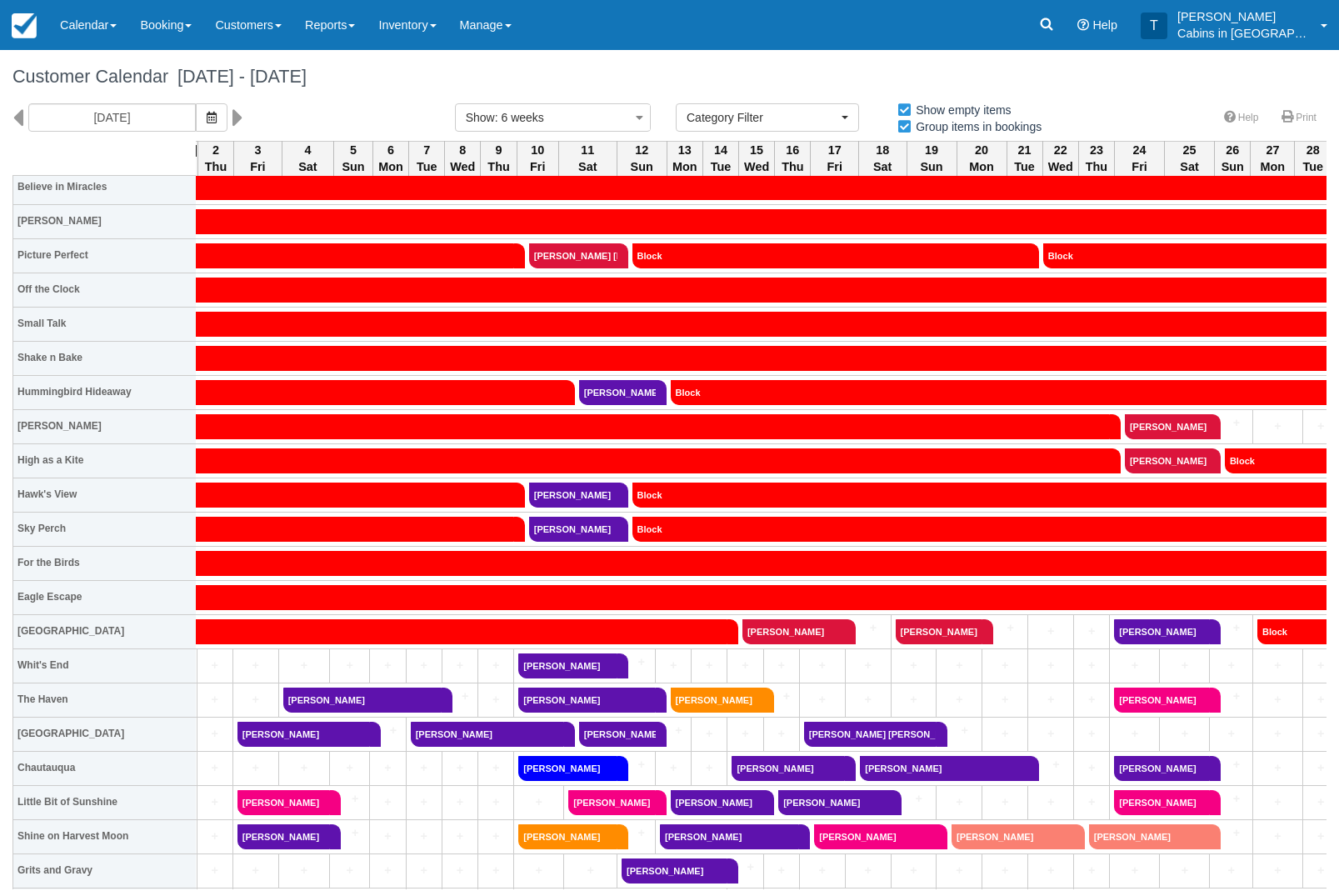
click at [207, 124] on span "button" at bounding box center [212, 117] width 10 height 13
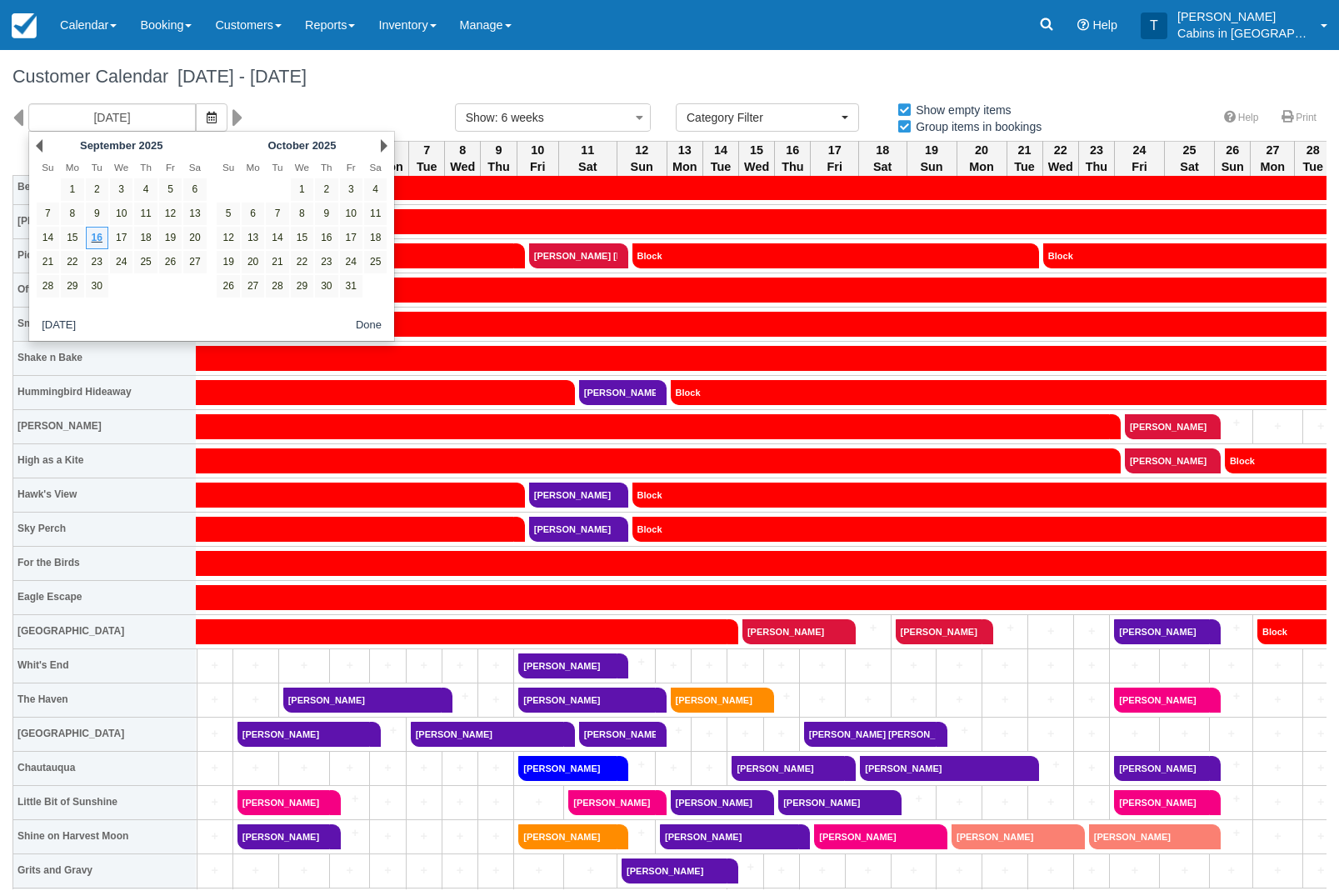
click at [178, 35] on link "Booking" at bounding box center [166, 25] width 75 height 50
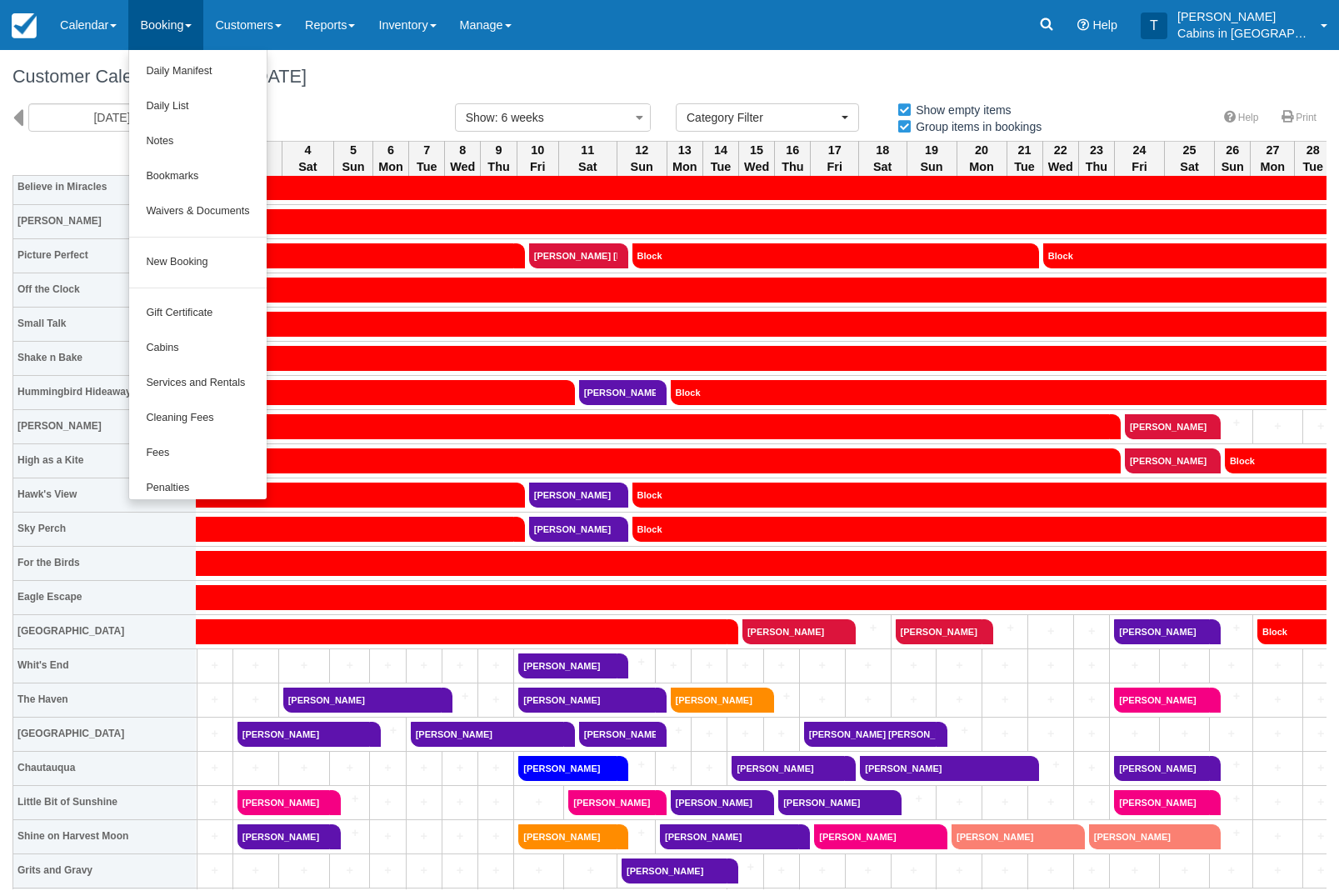
click at [235, 258] on link "New Booking" at bounding box center [197, 262] width 136 height 35
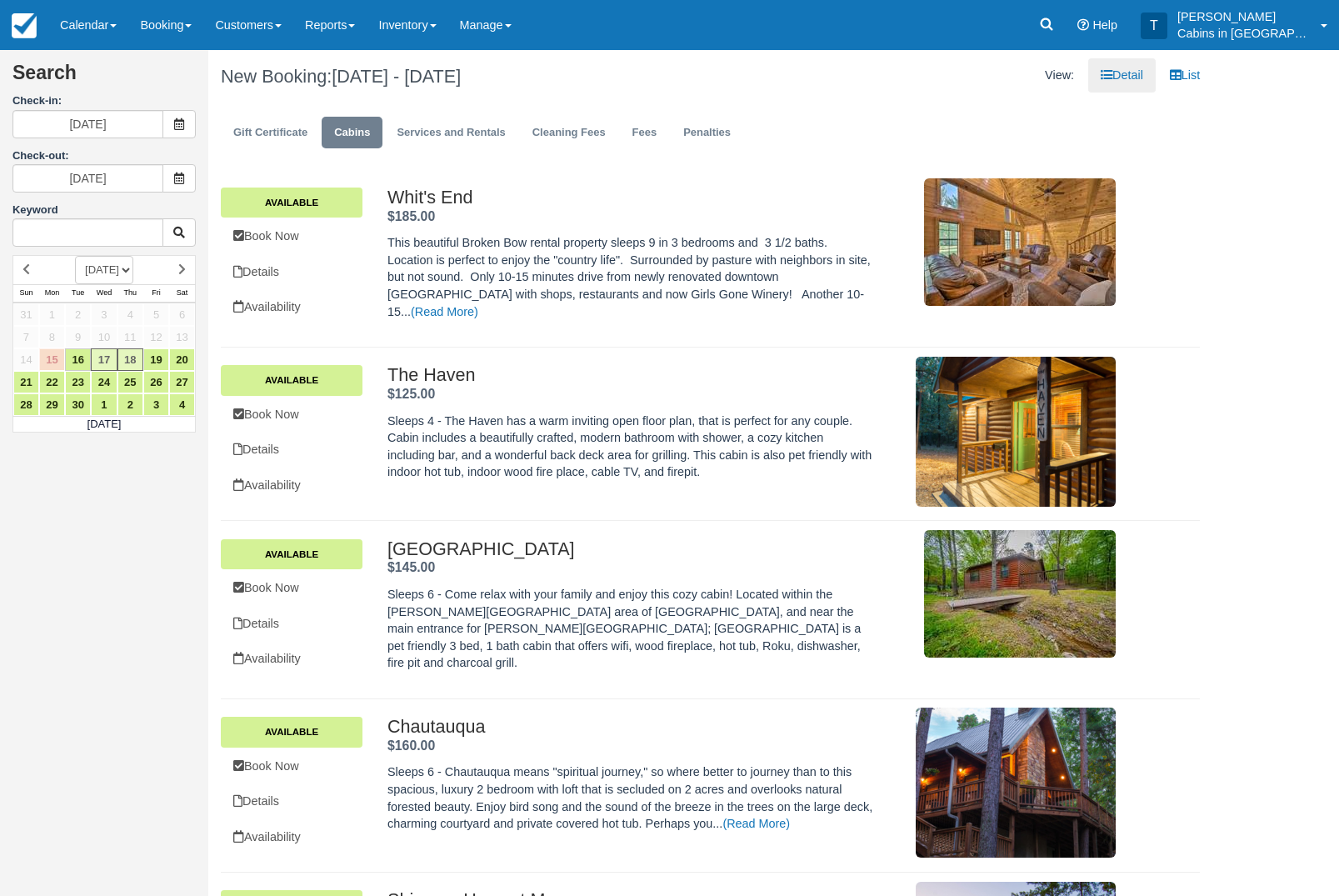
click at [184, 137] on span at bounding box center [178, 124] width 33 height 29
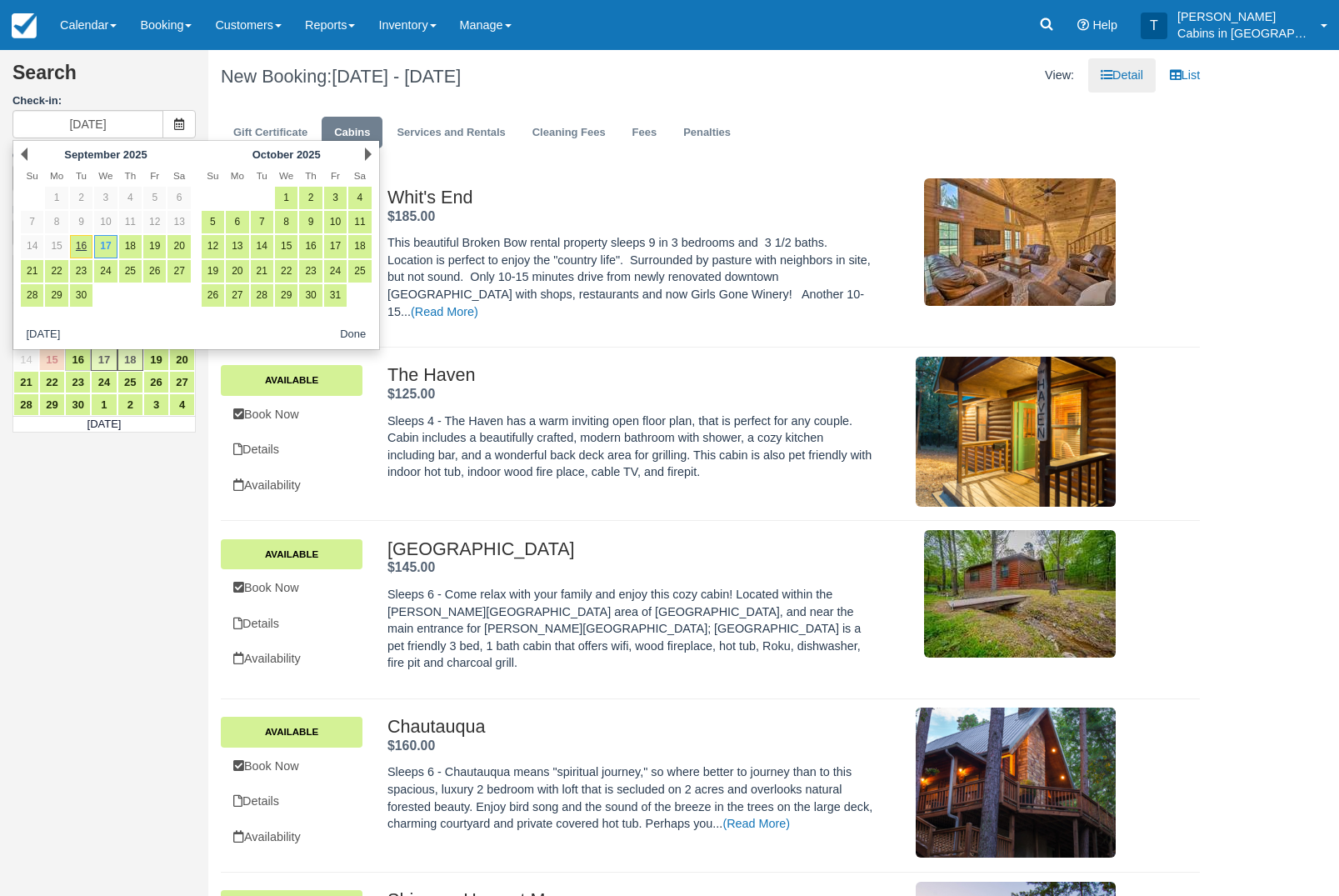
click at [221, 306] on link "26" at bounding box center [213, 295] width 23 height 23
type input "10/26/25"
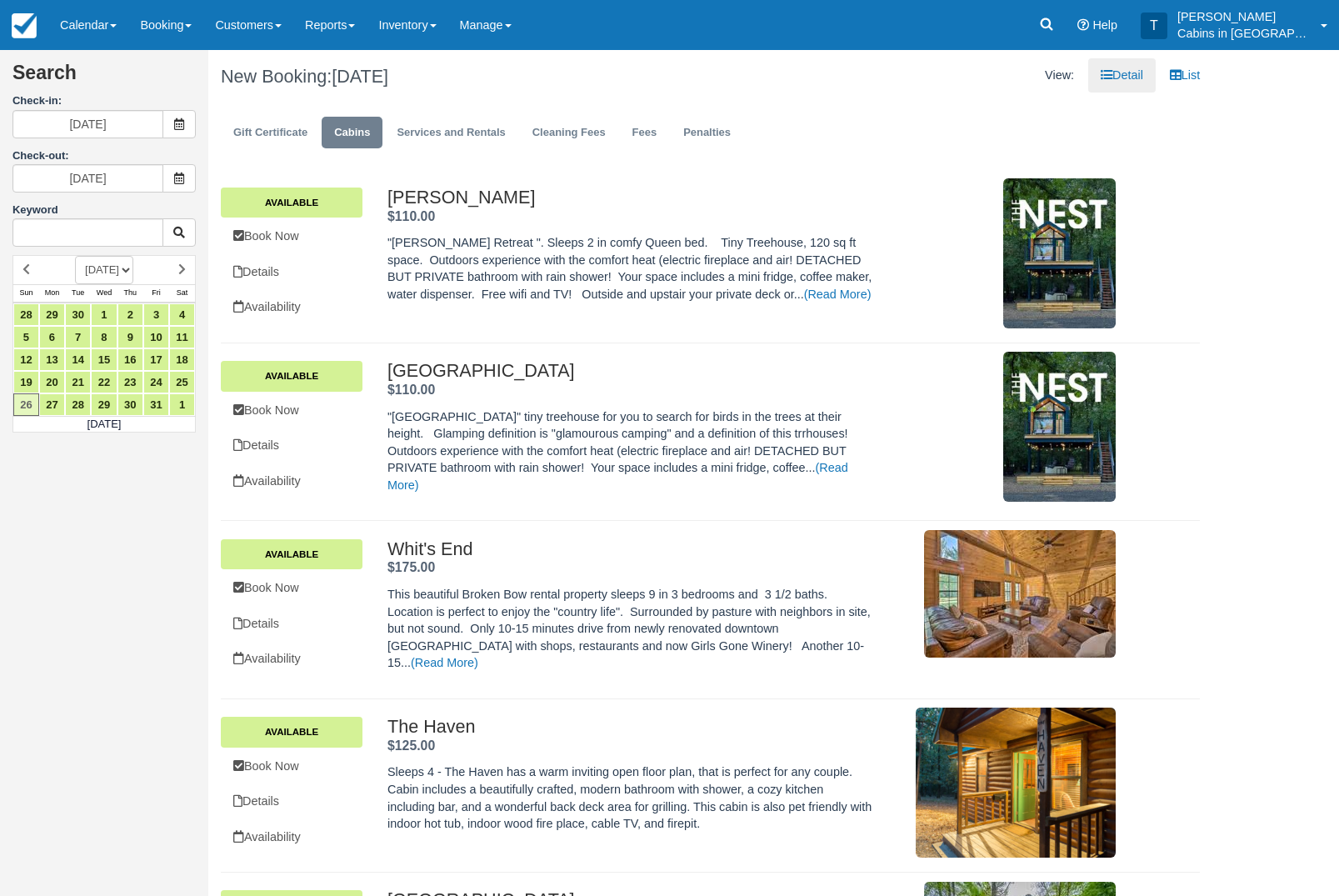
click at [185, 188] on span at bounding box center [178, 178] width 33 height 29
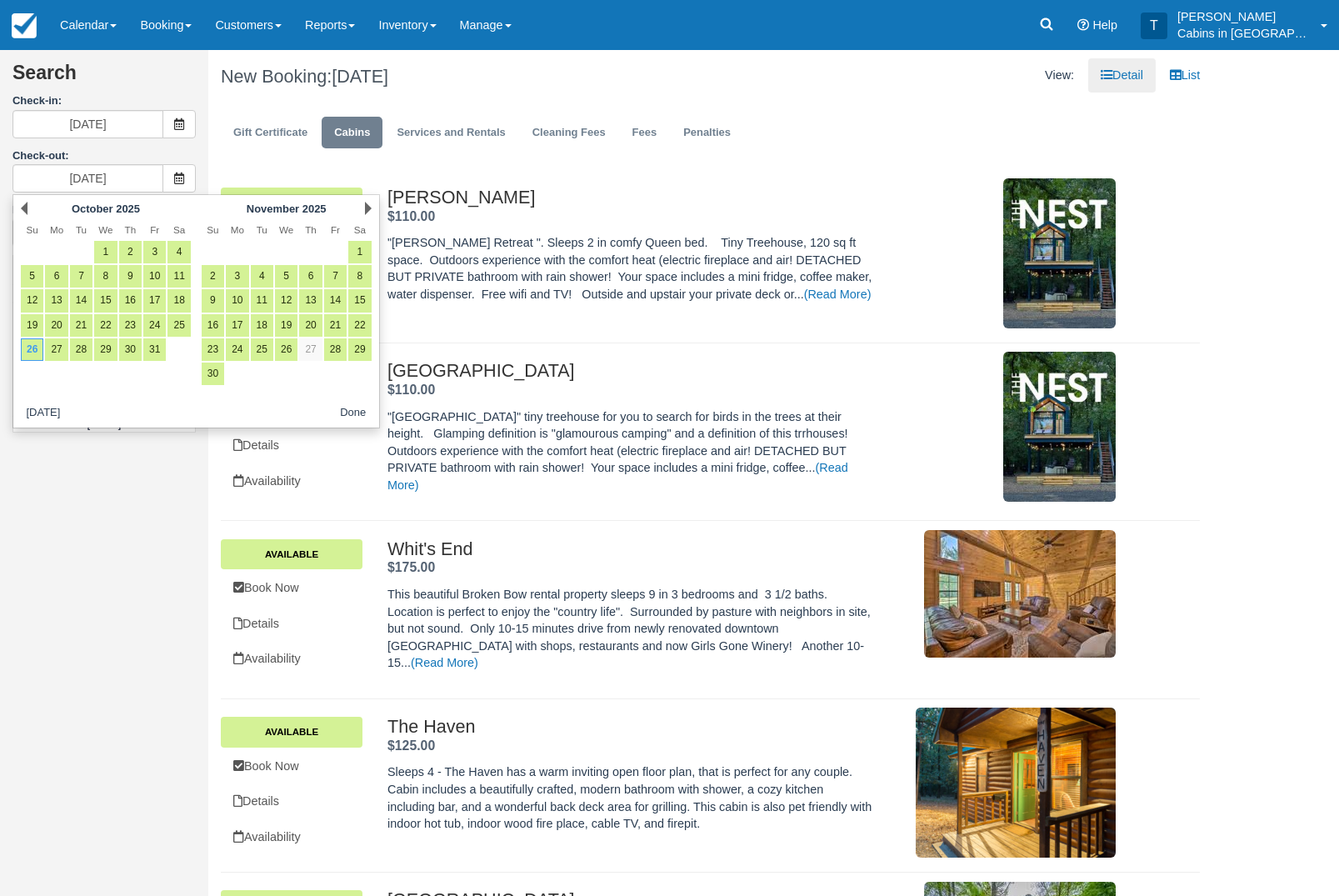
click at [369, 258] on link "1" at bounding box center [359, 253] width 23 height 23
type input "11/01/25"
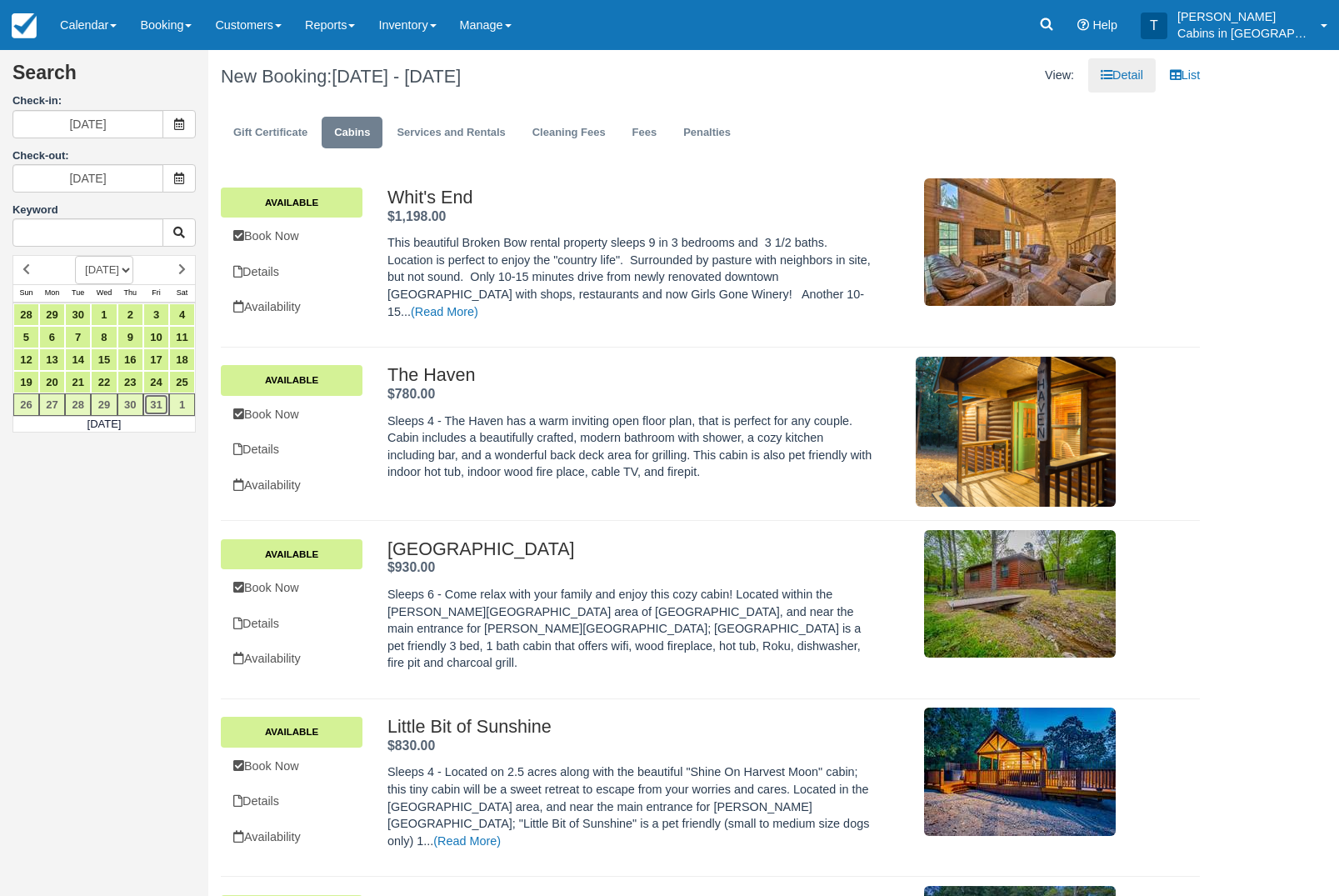
click at [143, 410] on link "31" at bounding box center [155, 405] width 26 height 23
type input "10/31/25"
click at [187, 188] on span at bounding box center [178, 178] width 33 height 29
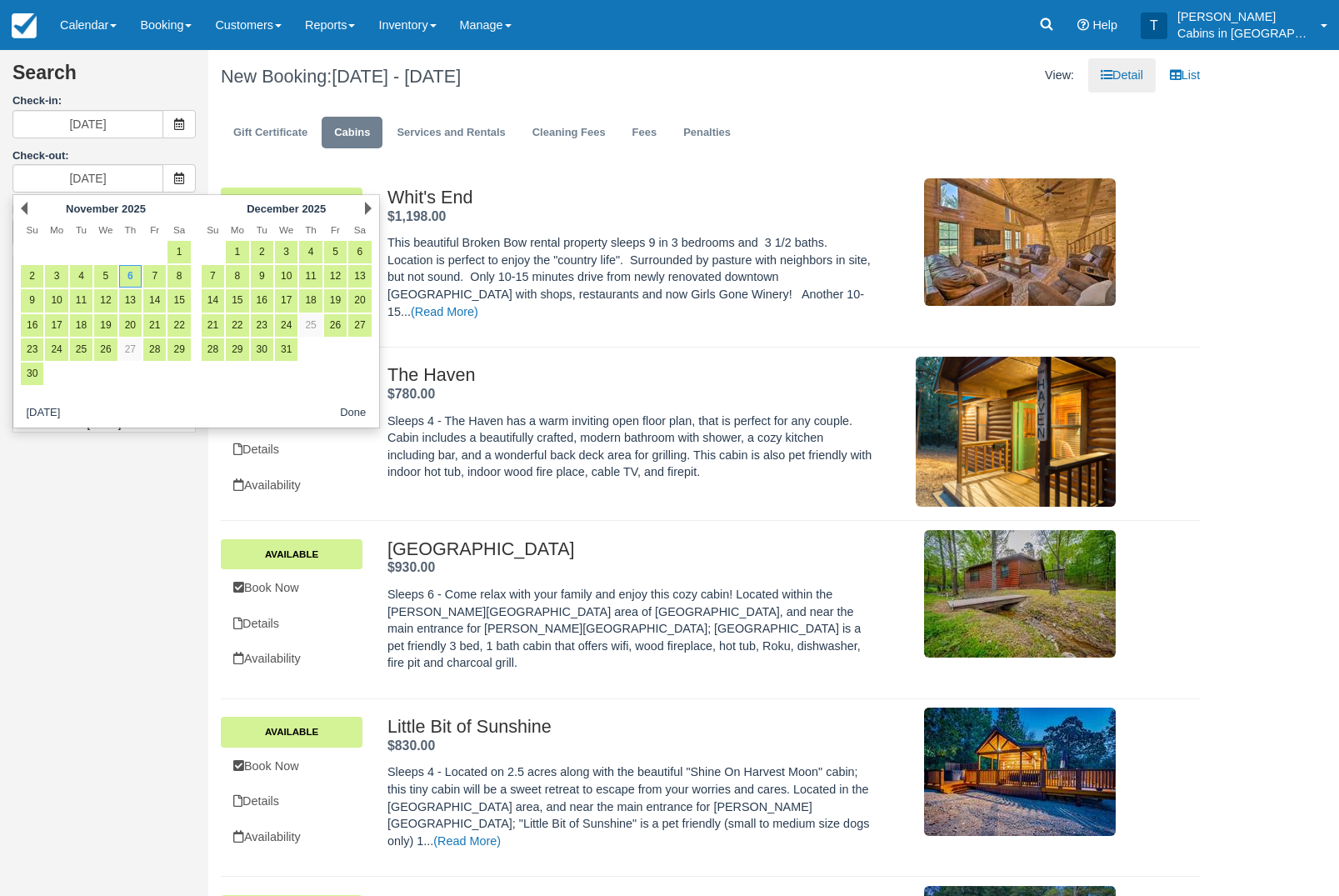
click at [74, 279] on link "4" at bounding box center [81, 276] width 23 height 23
type input "11/04/25"
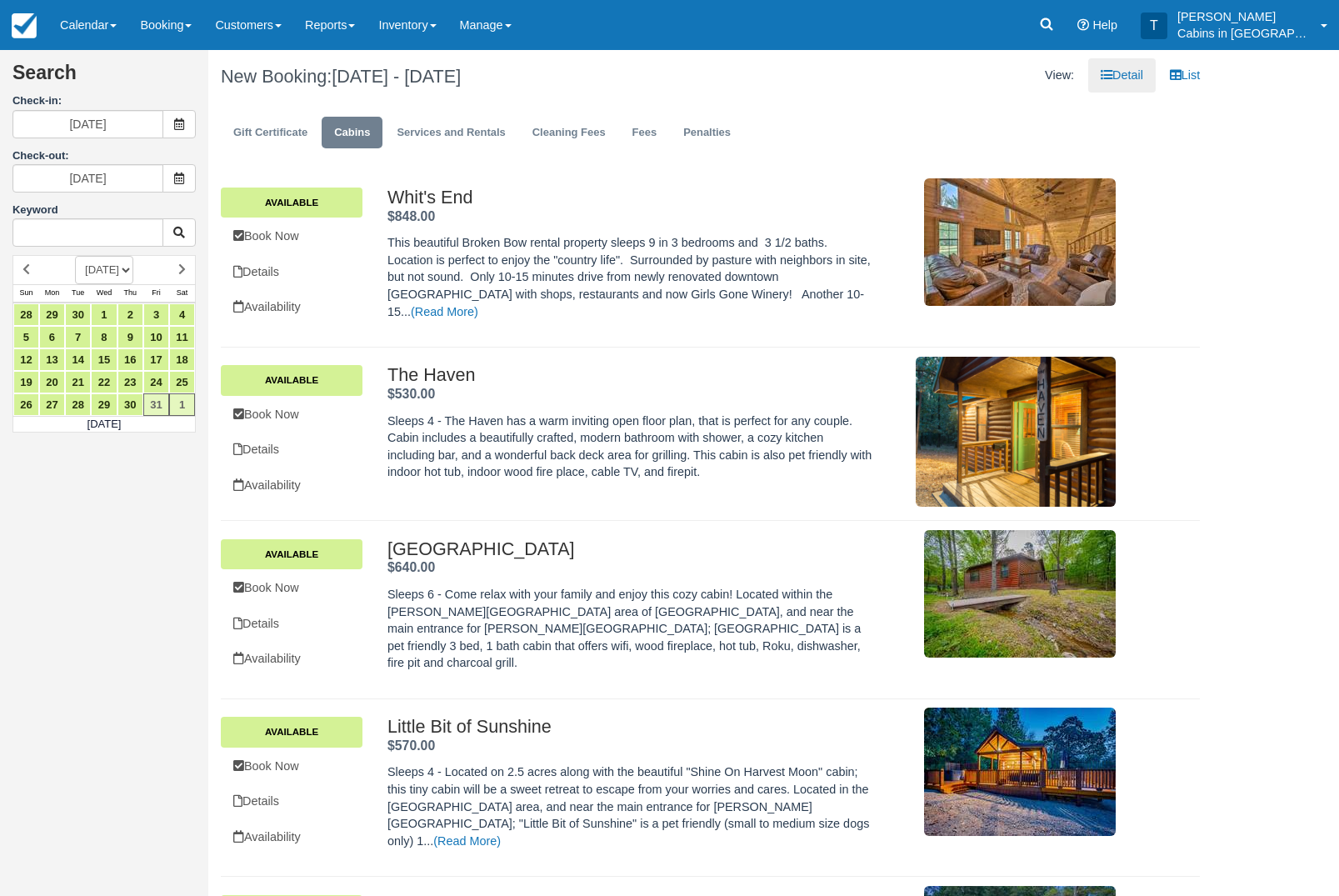
click at [103, 22] on link "Calendar" at bounding box center [89, 25] width 80 height 50
click at [148, 112] on link "Customer" at bounding box center [115, 108] width 132 height 36
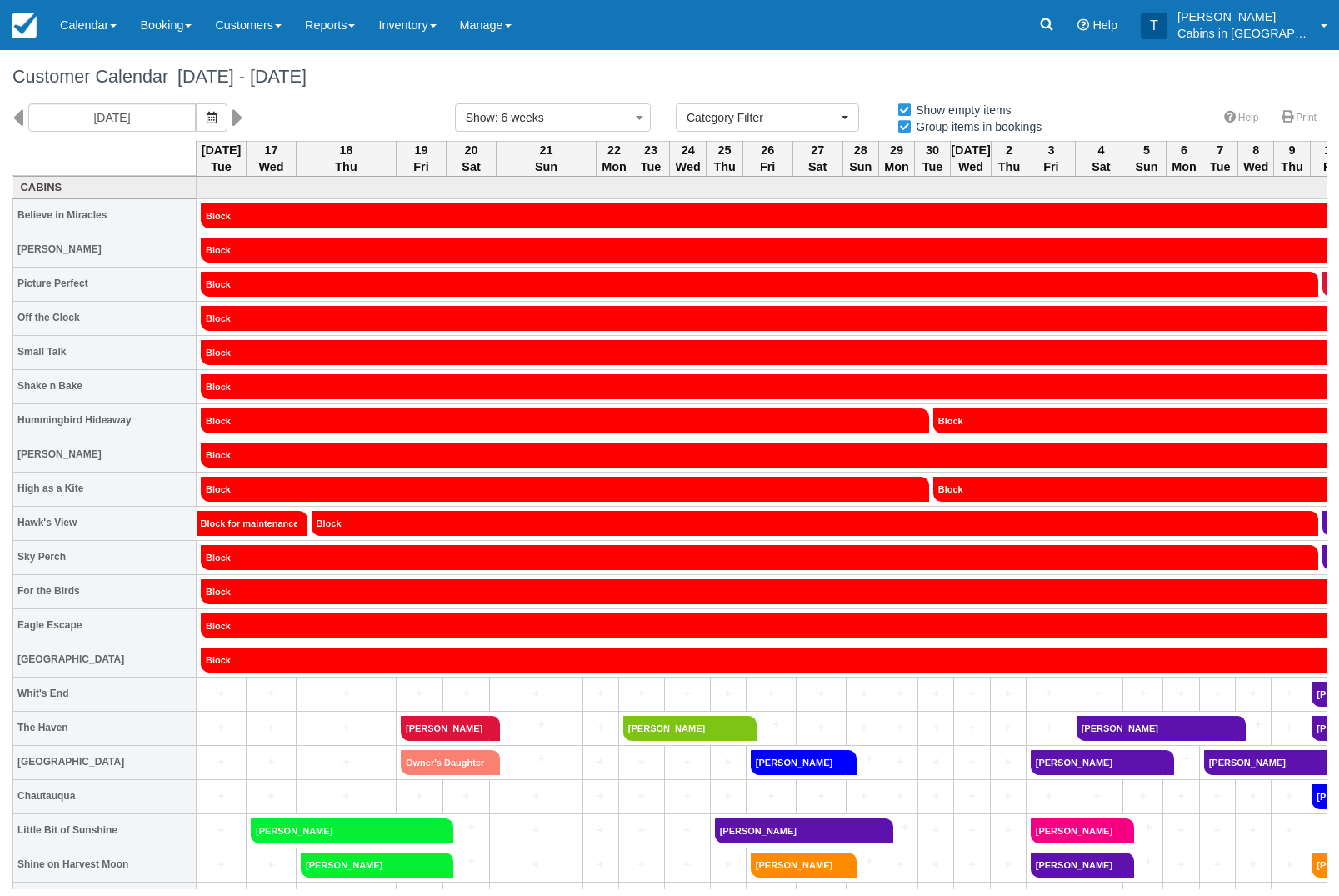
select select
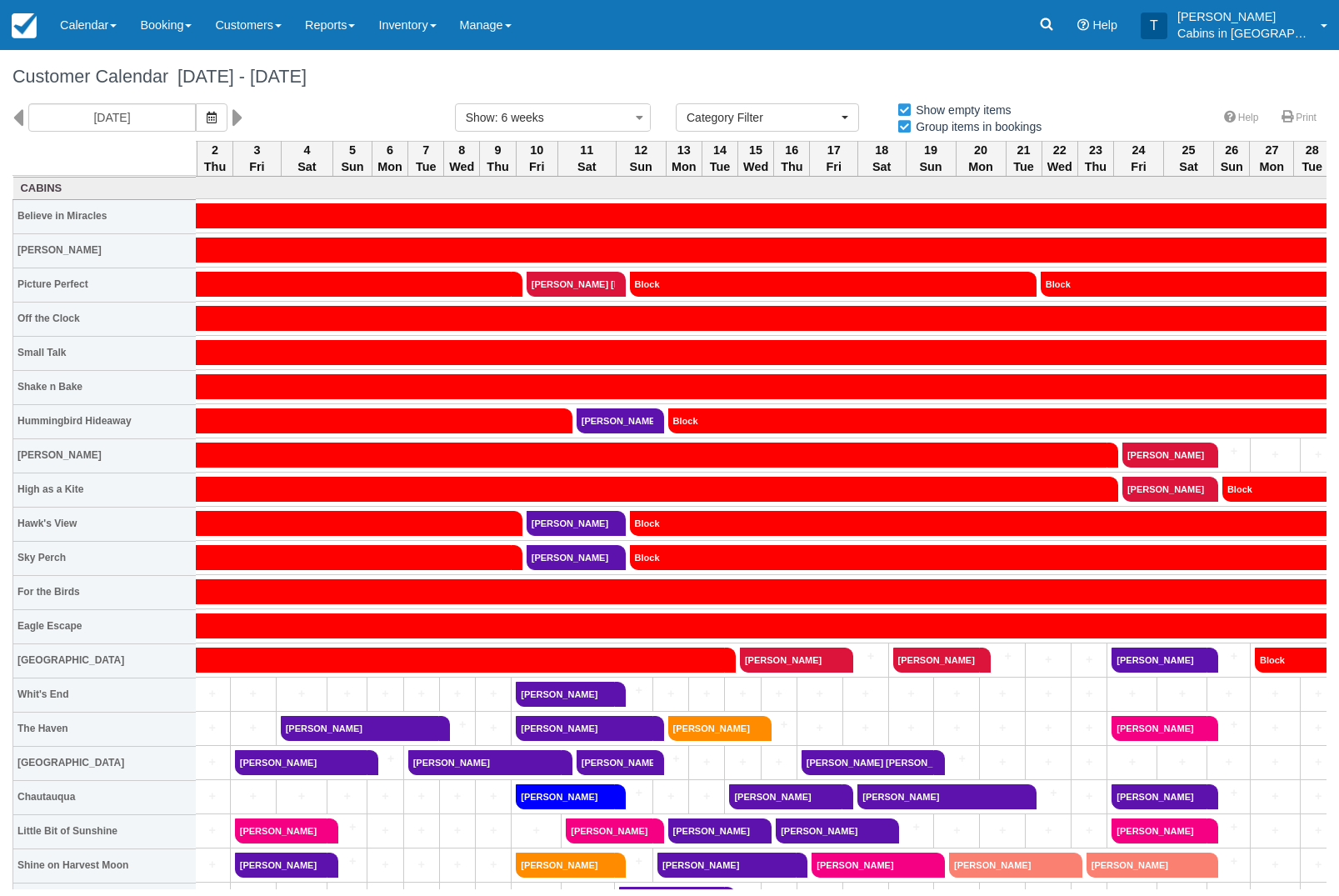
scroll to position [0, 793]
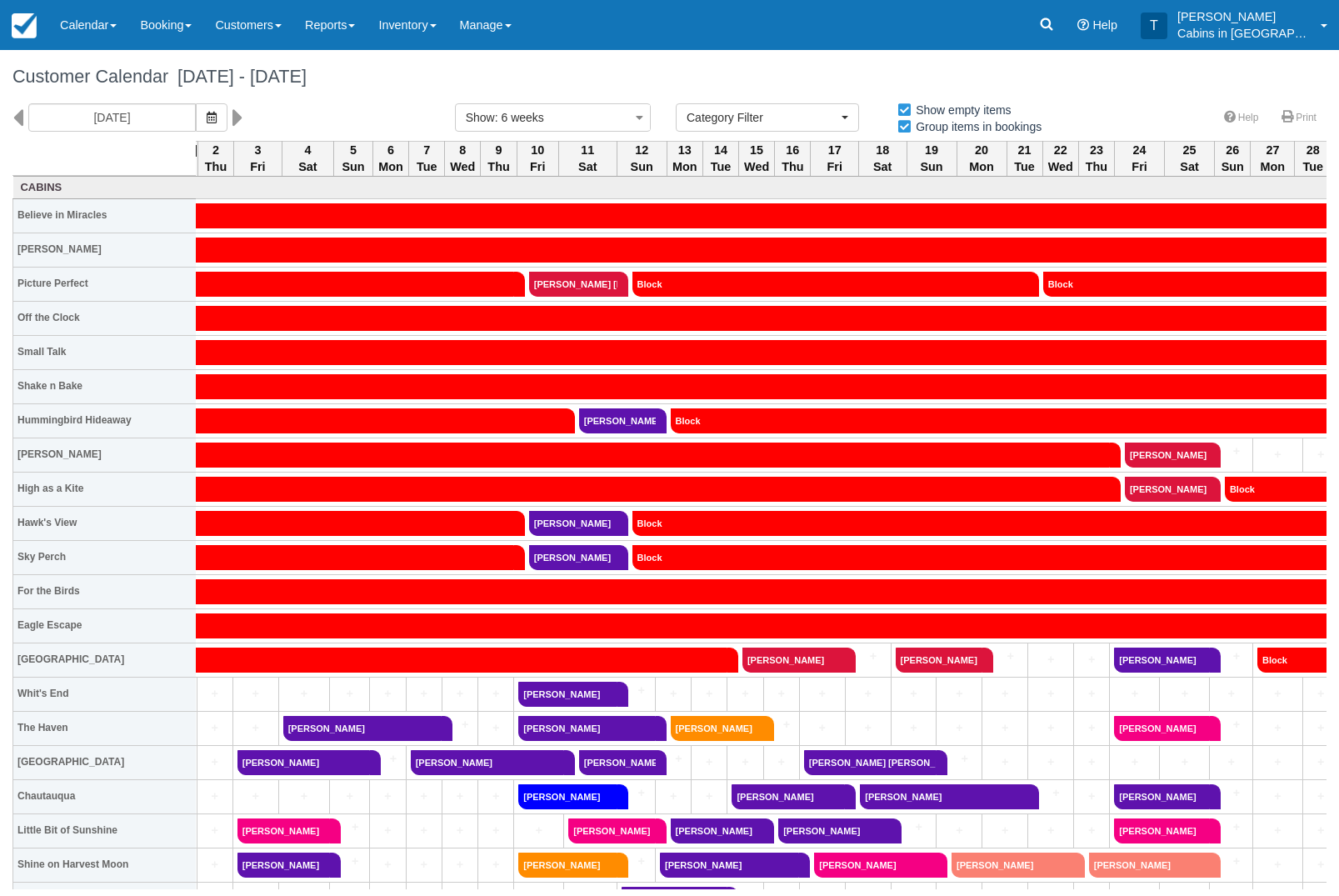
click at [233, 115] on link at bounding box center [242, 117] width 19 height 29
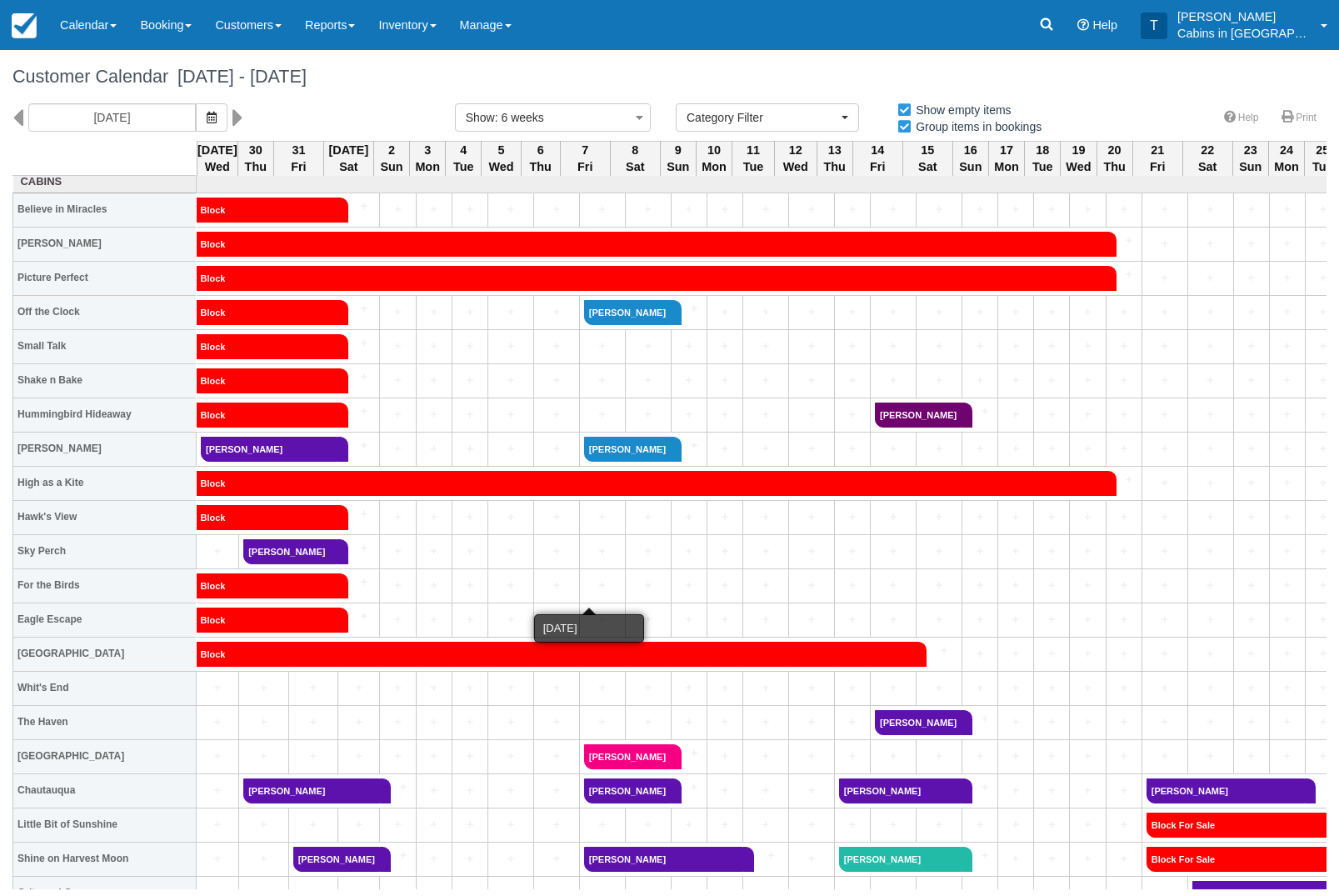
scroll to position [7, 0]
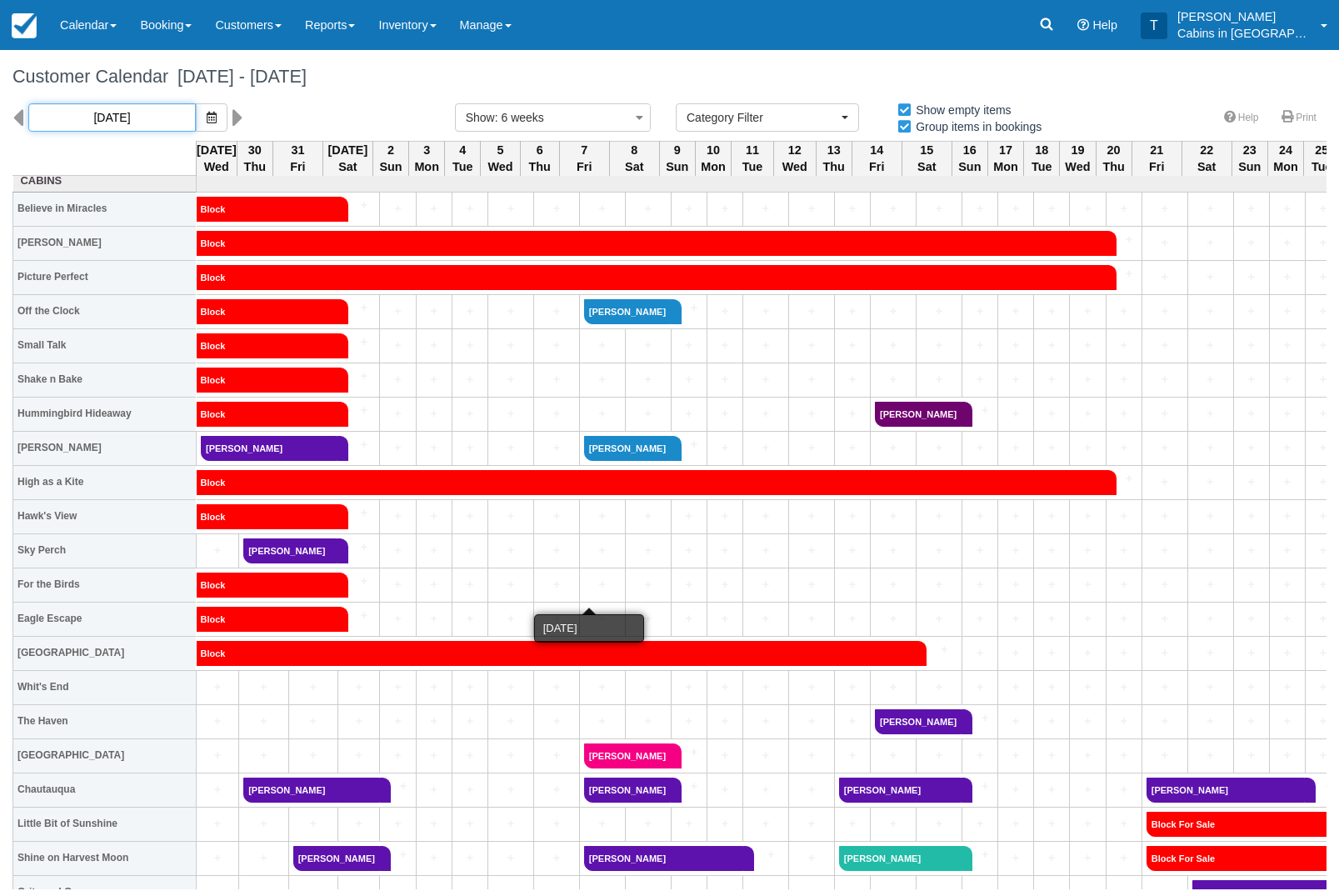
click at [29, 116] on input "[DATE]" at bounding box center [112, 117] width 168 height 29
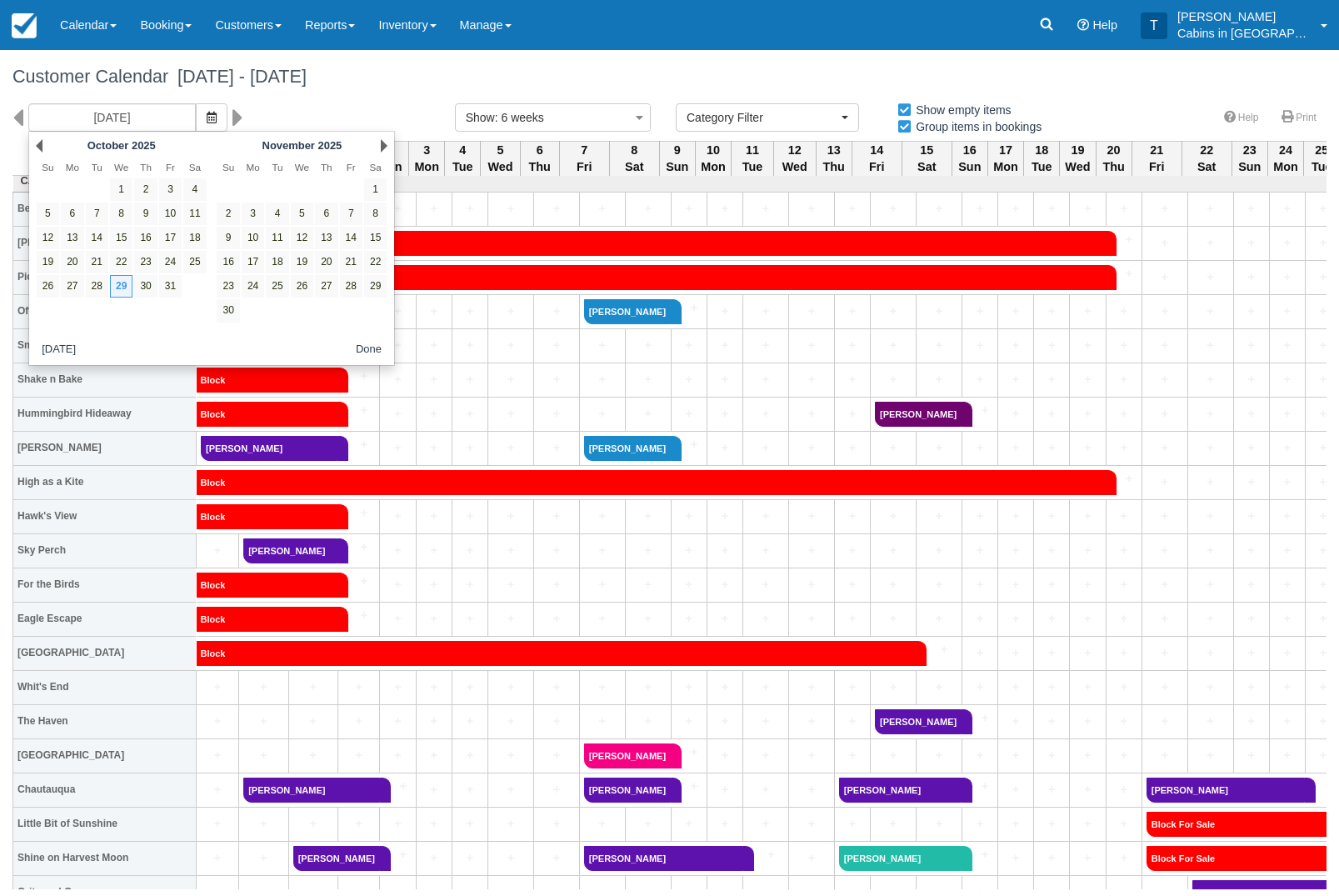
click at [21, 112] on icon at bounding box center [17, 117] width 10 height 29
type input "[DATE]"
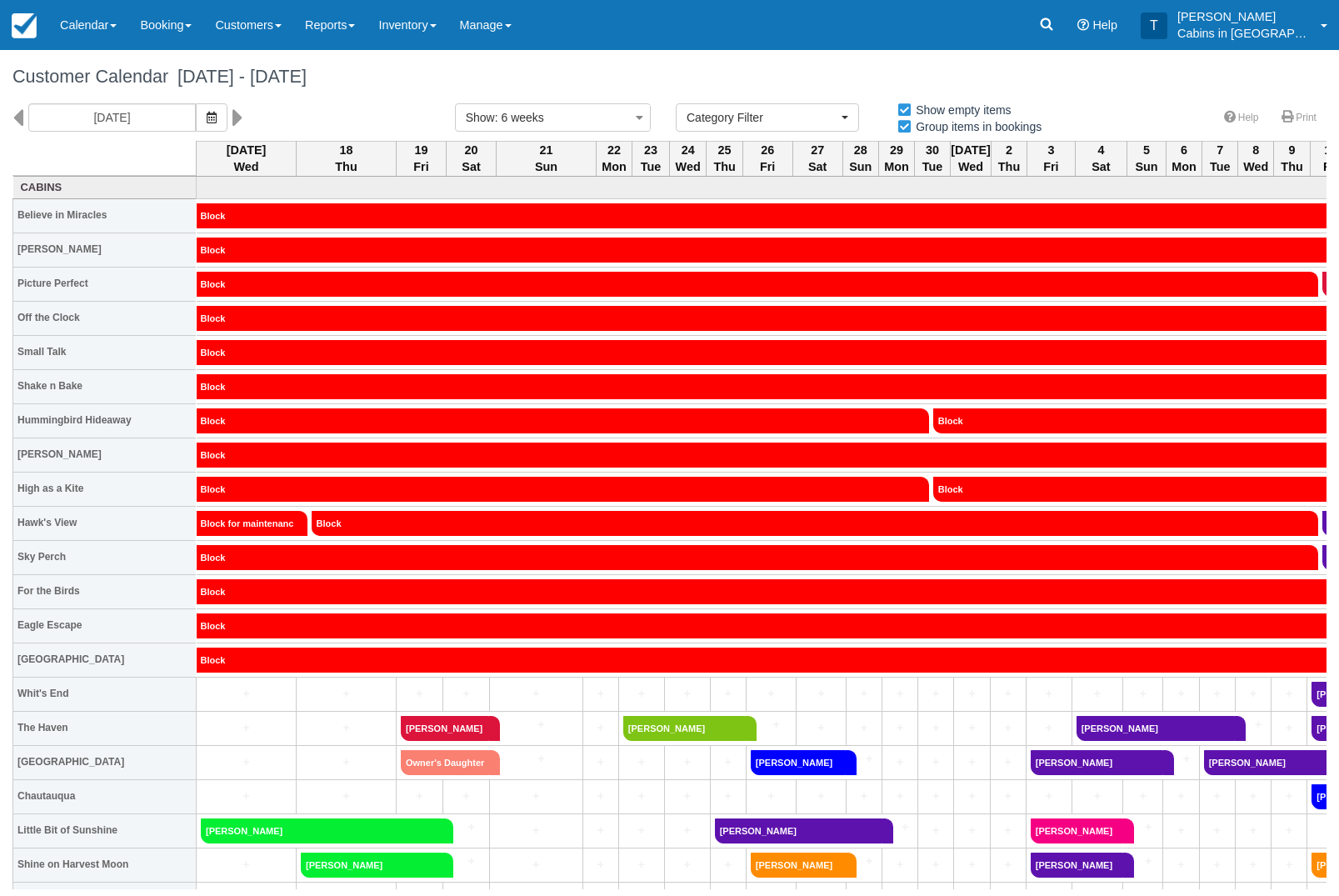
click at [180, 25] on link "Booking" at bounding box center [166, 25] width 75 height 50
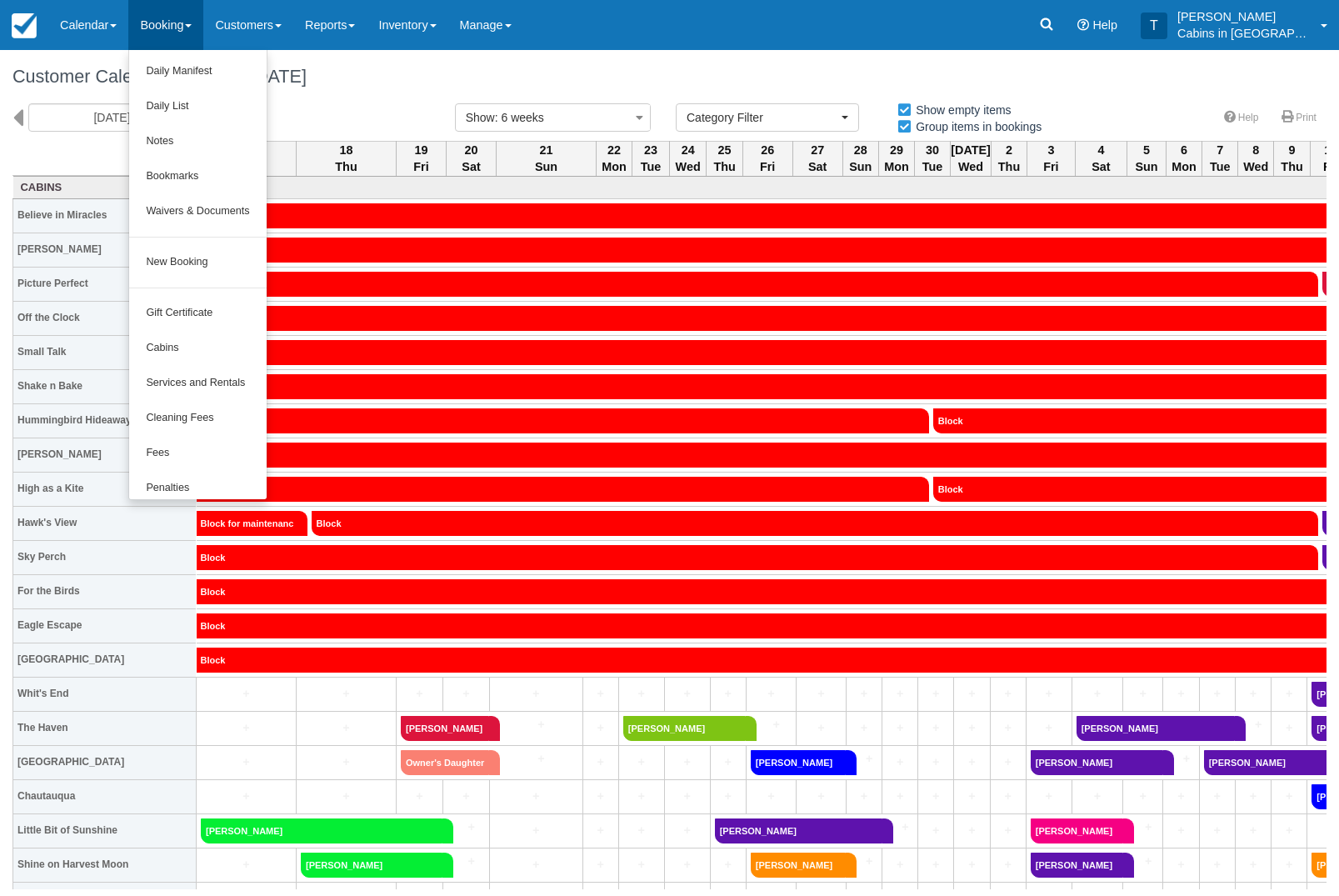
click at [236, 256] on link "New Booking" at bounding box center [197, 262] width 136 height 35
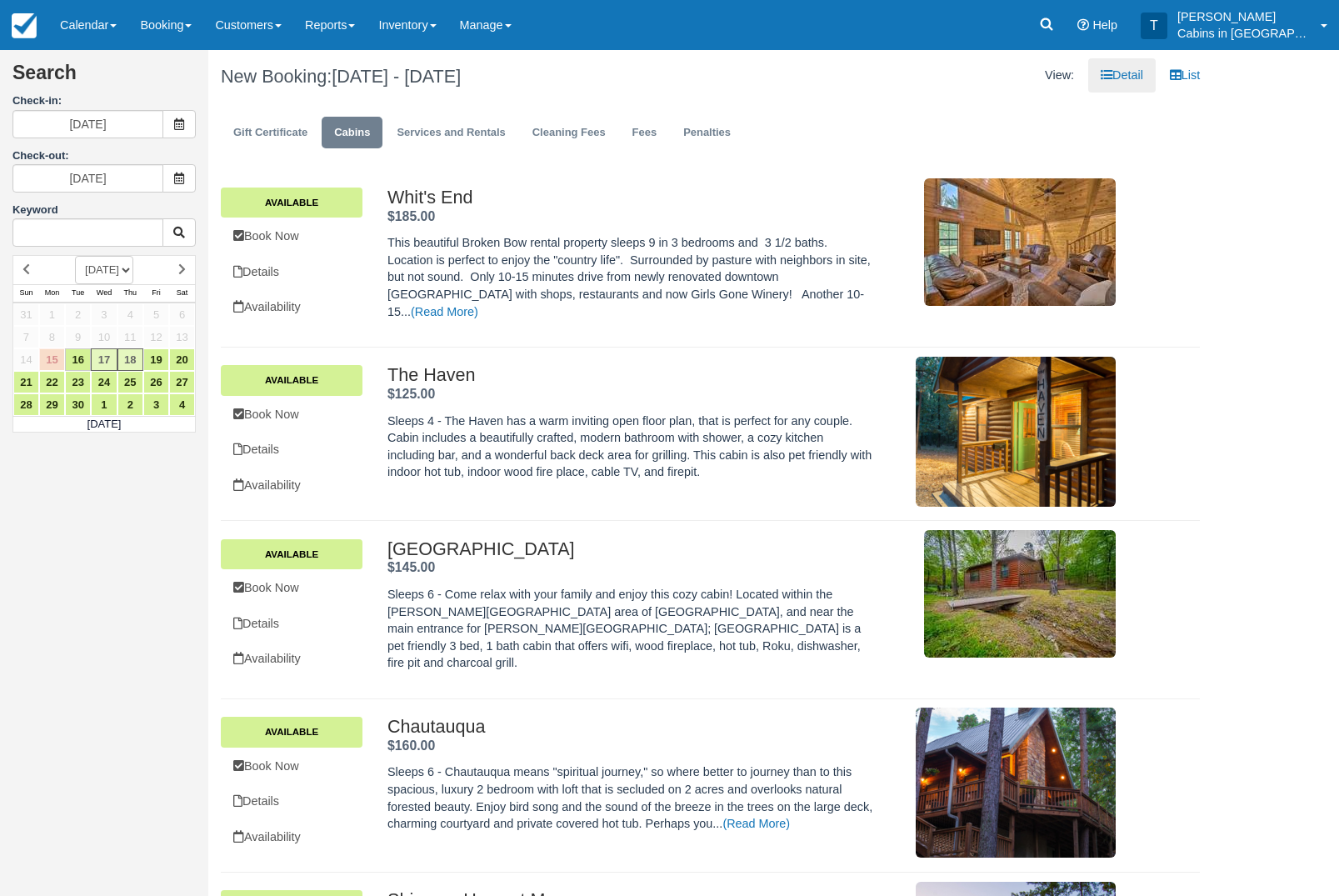
click at [188, 129] on span at bounding box center [178, 124] width 33 height 29
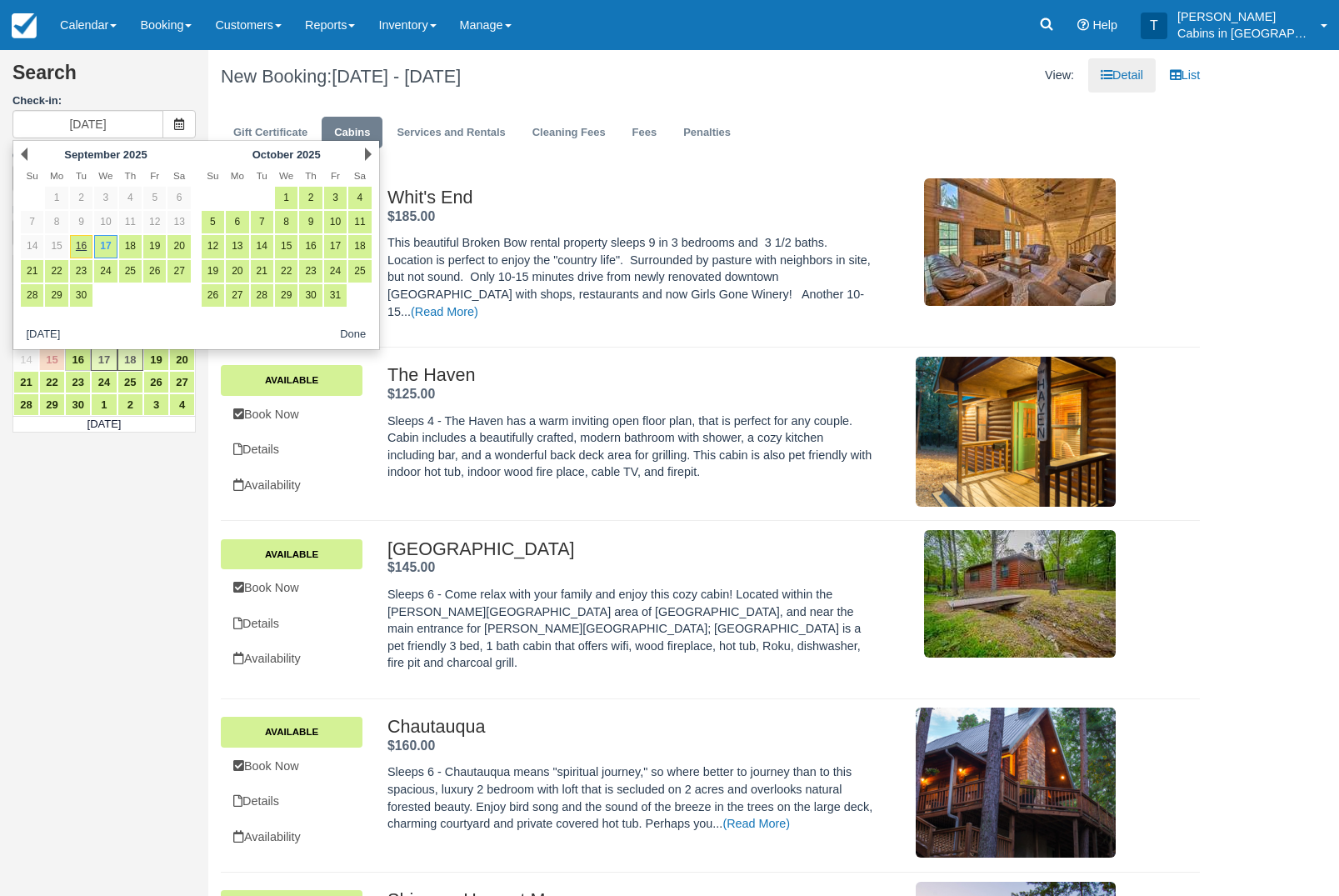
click at [163, 282] on link "26" at bounding box center [154, 272] width 23 height 23
type input "09/26/25"
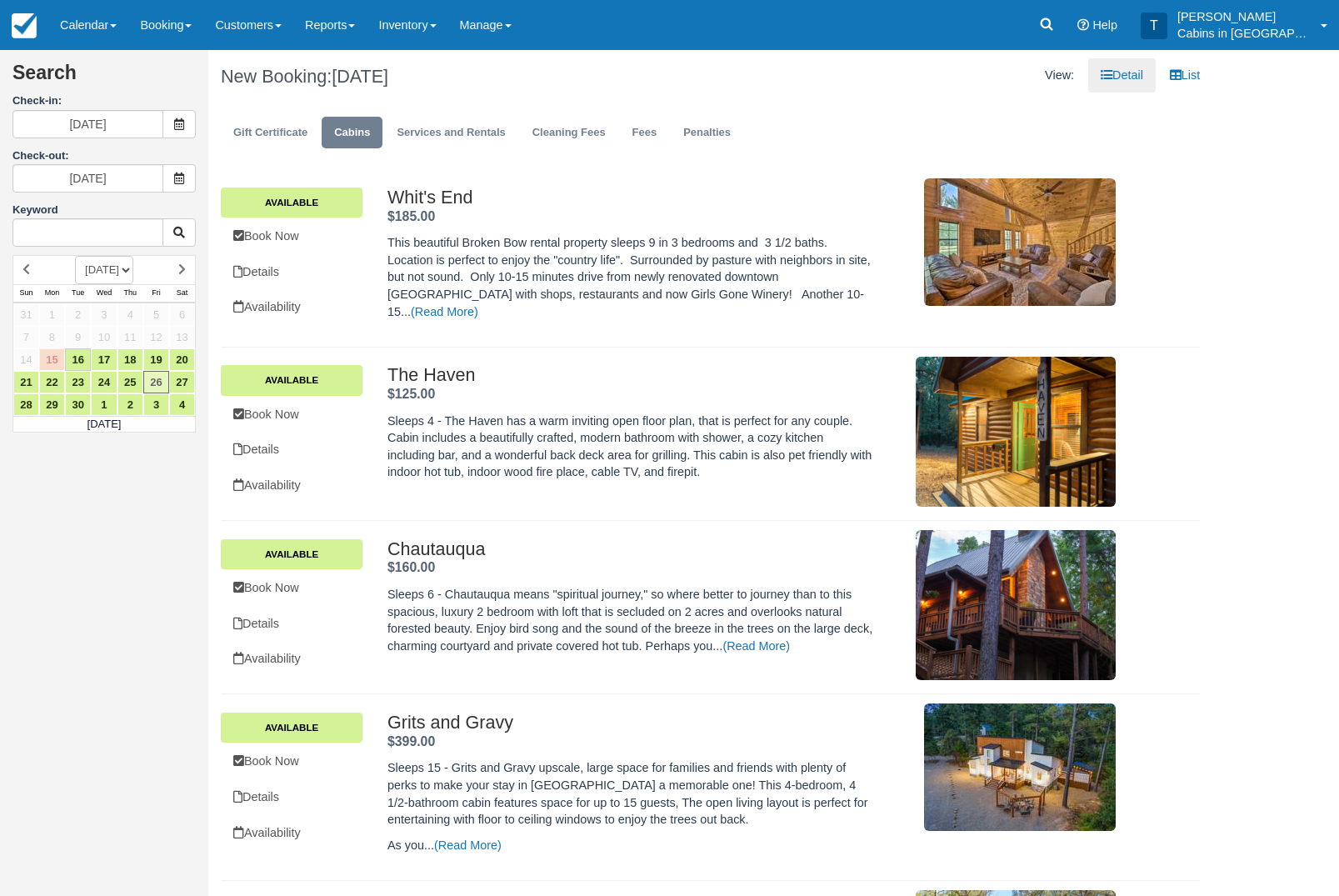
click at [188, 130] on span at bounding box center [178, 124] width 33 height 29
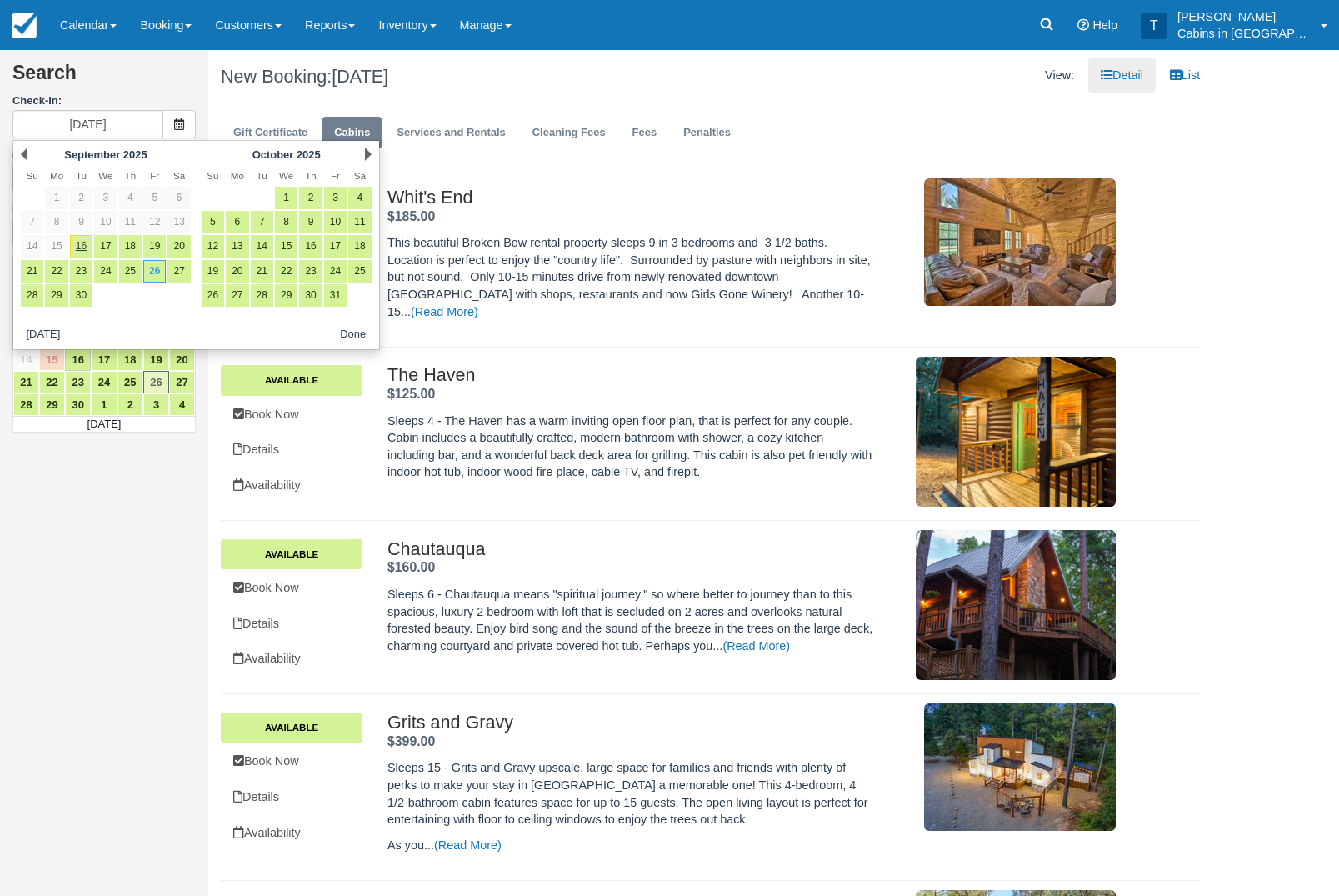
click at [213, 304] on link "26" at bounding box center [213, 295] width 23 height 23
type input "10/26/25"
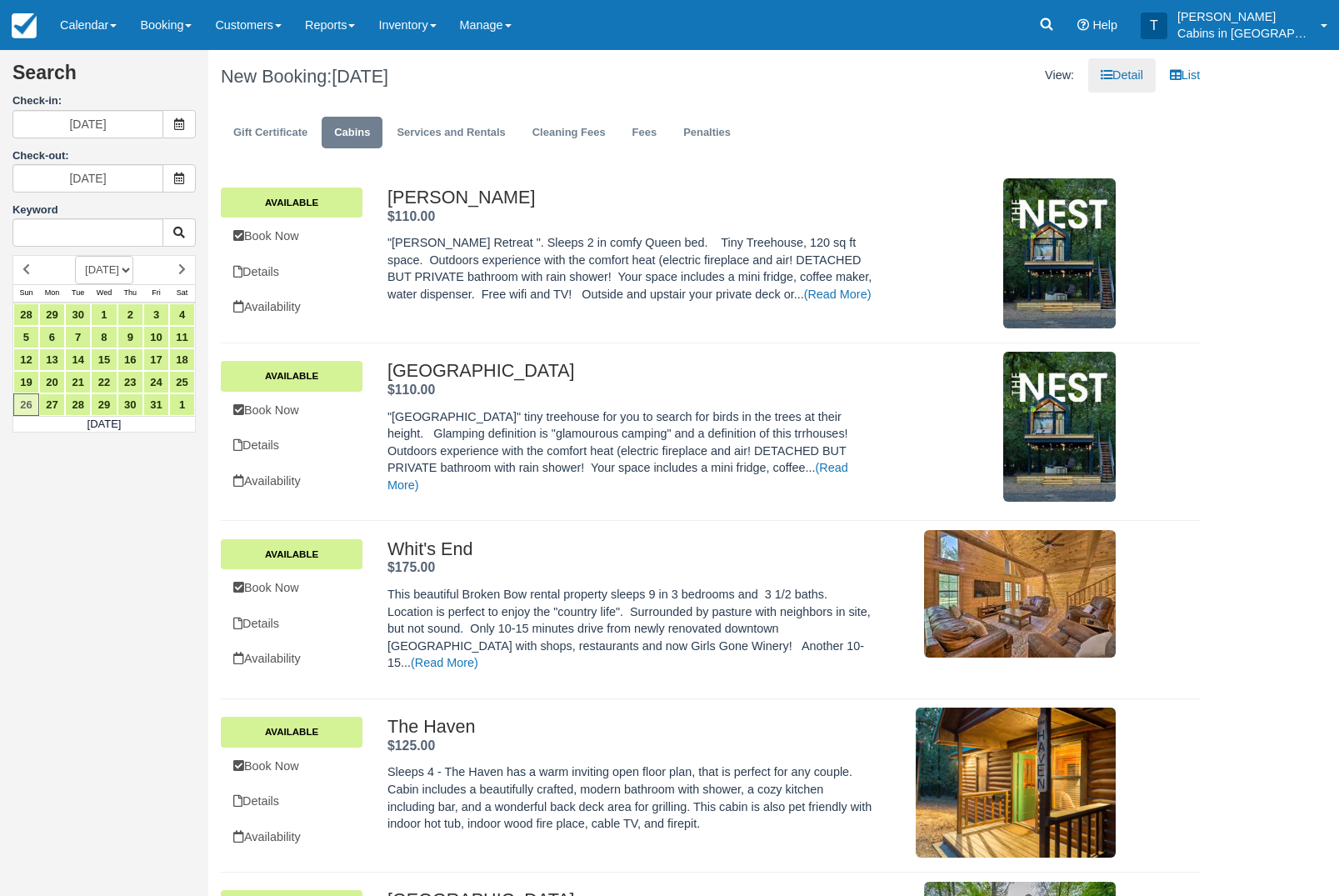
click at [178, 182] on icon at bounding box center [179, 178] width 11 height 11
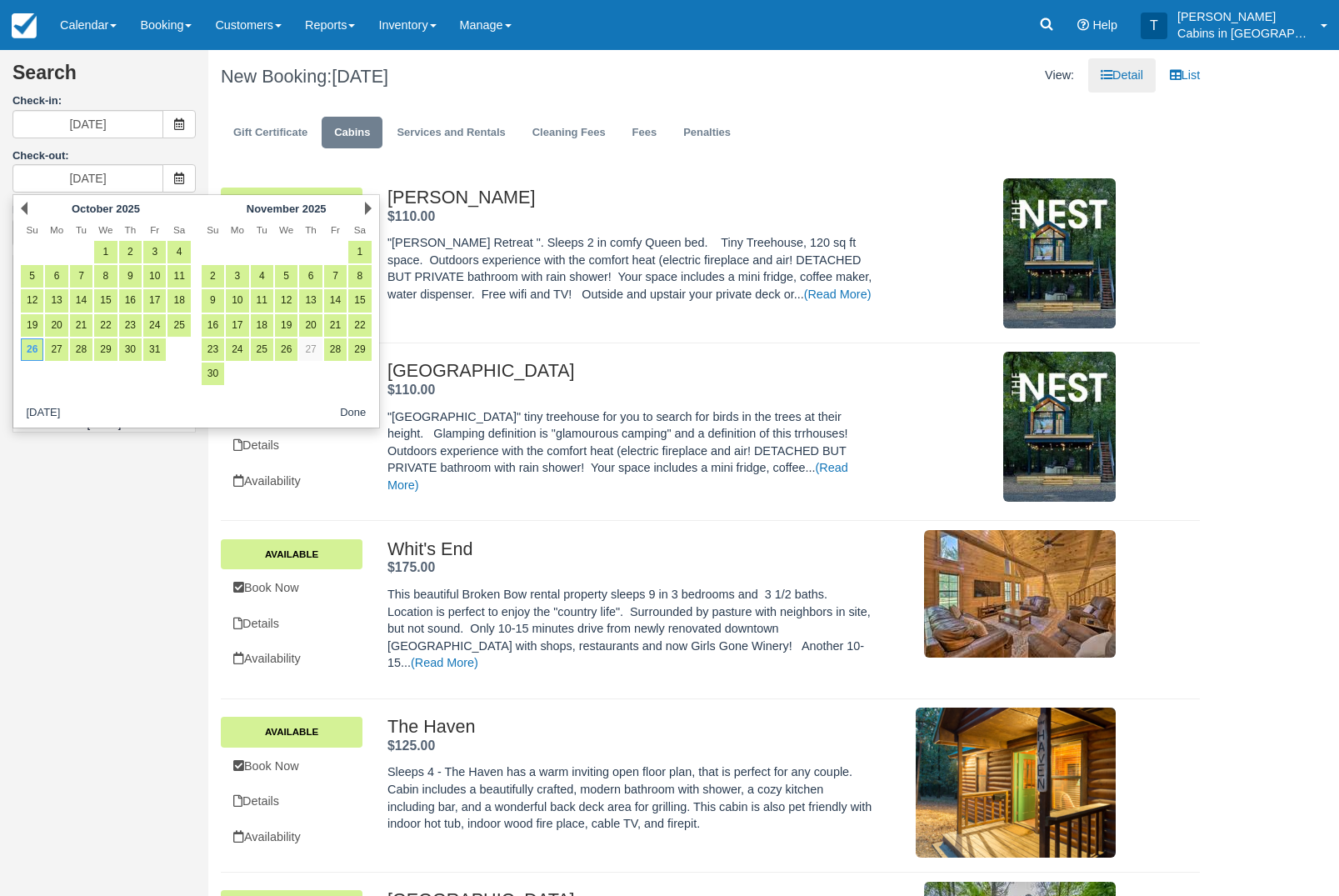
click at [291, 333] on link "19" at bounding box center [287, 326] width 23 height 23
type input "11/19/25"
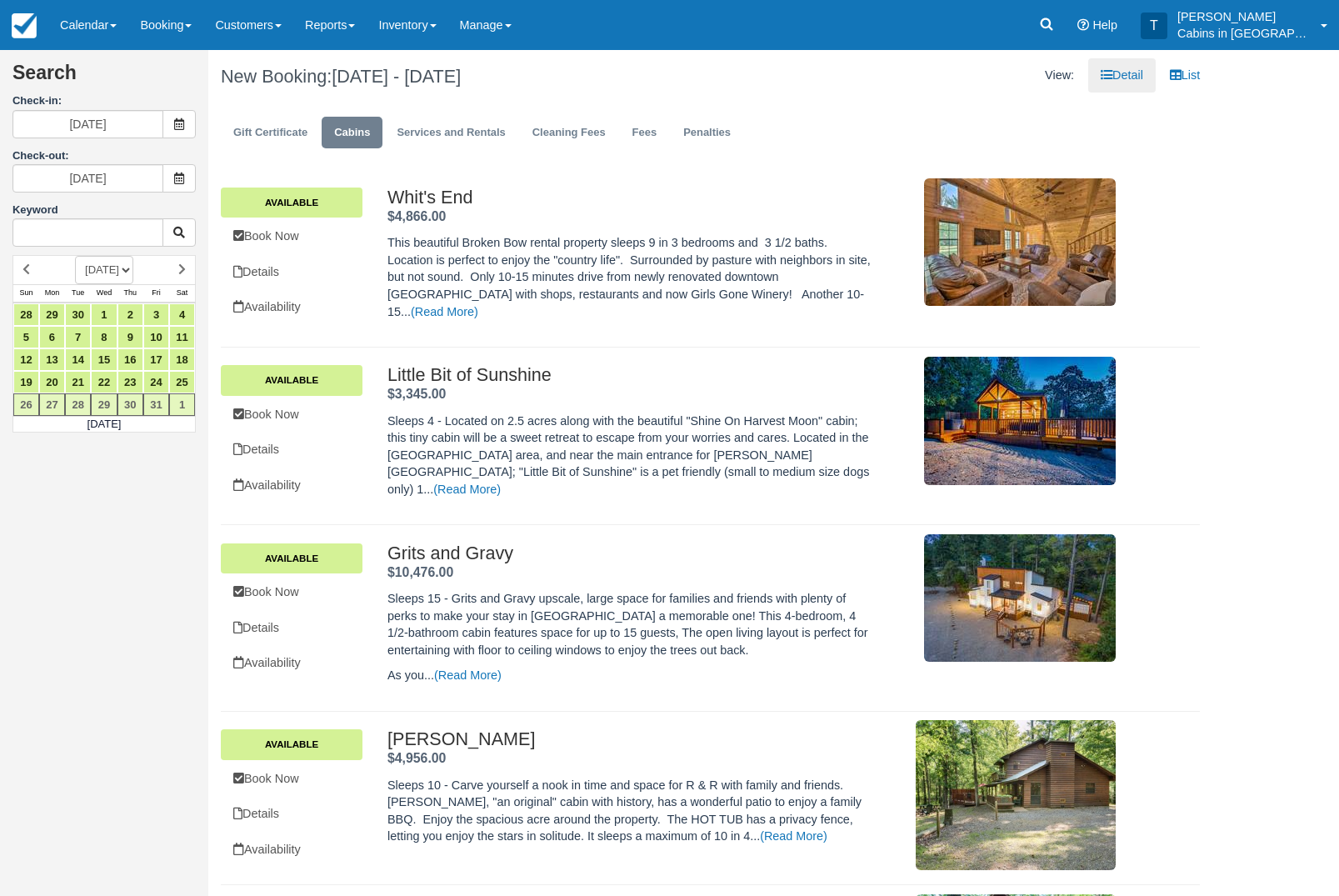
click at [359, 27] on link "Reports" at bounding box center [330, 25] width 73 height 50
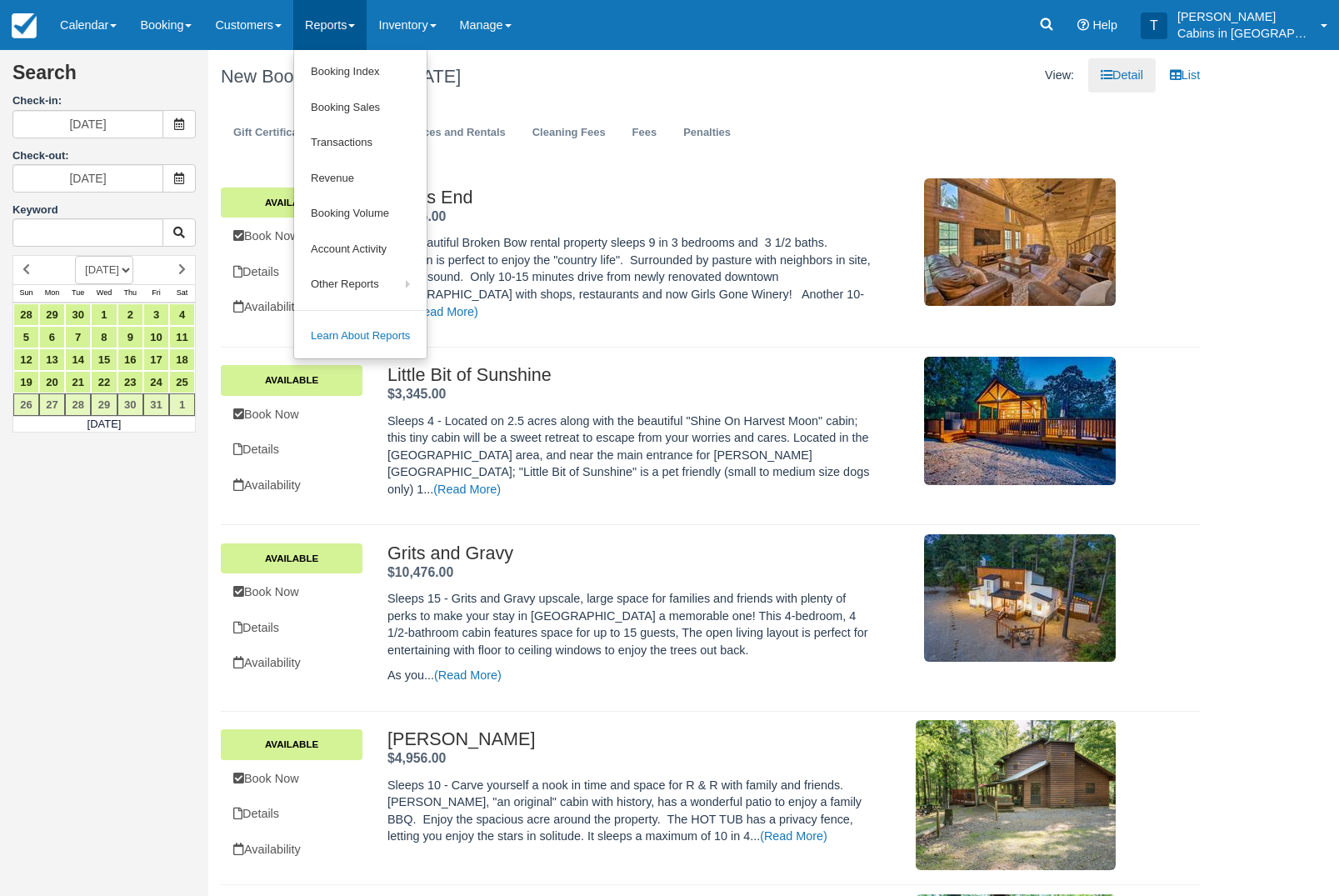
click at [413, 74] on link "Booking Index" at bounding box center [360, 72] width 132 height 36
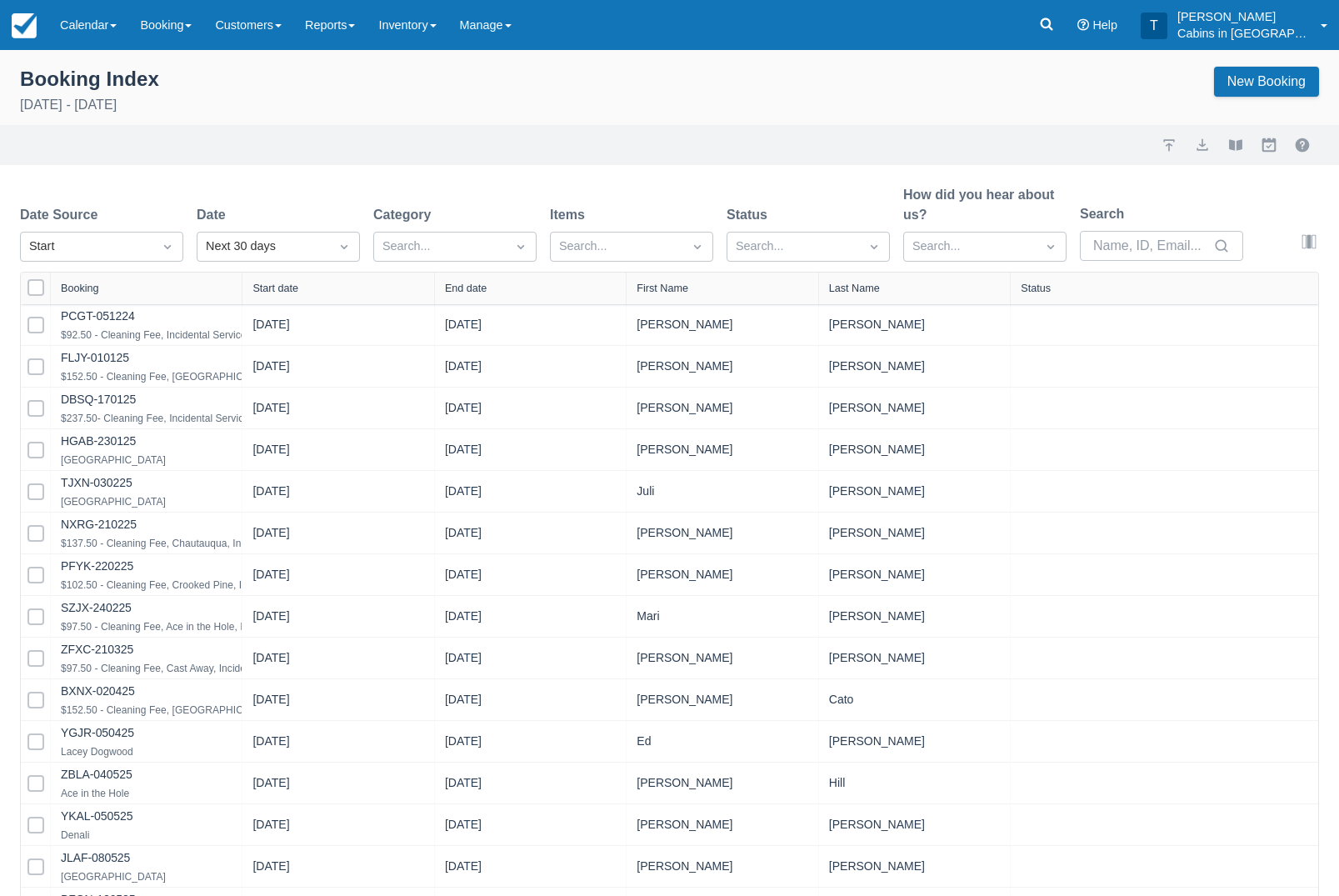
select select "25"
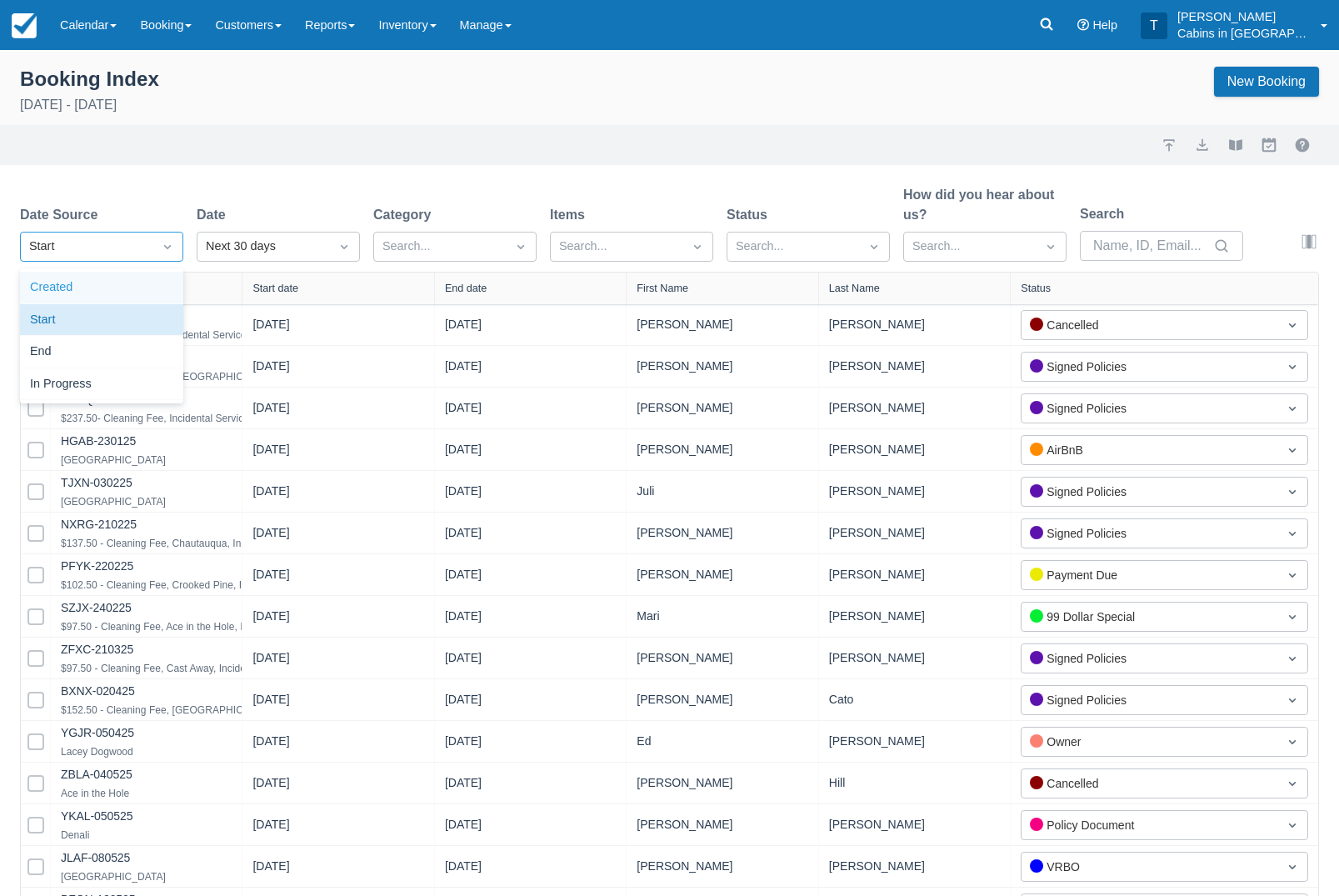
click at [149, 298] on div "Created" at bounding box center [101, 288] width 163 height 32
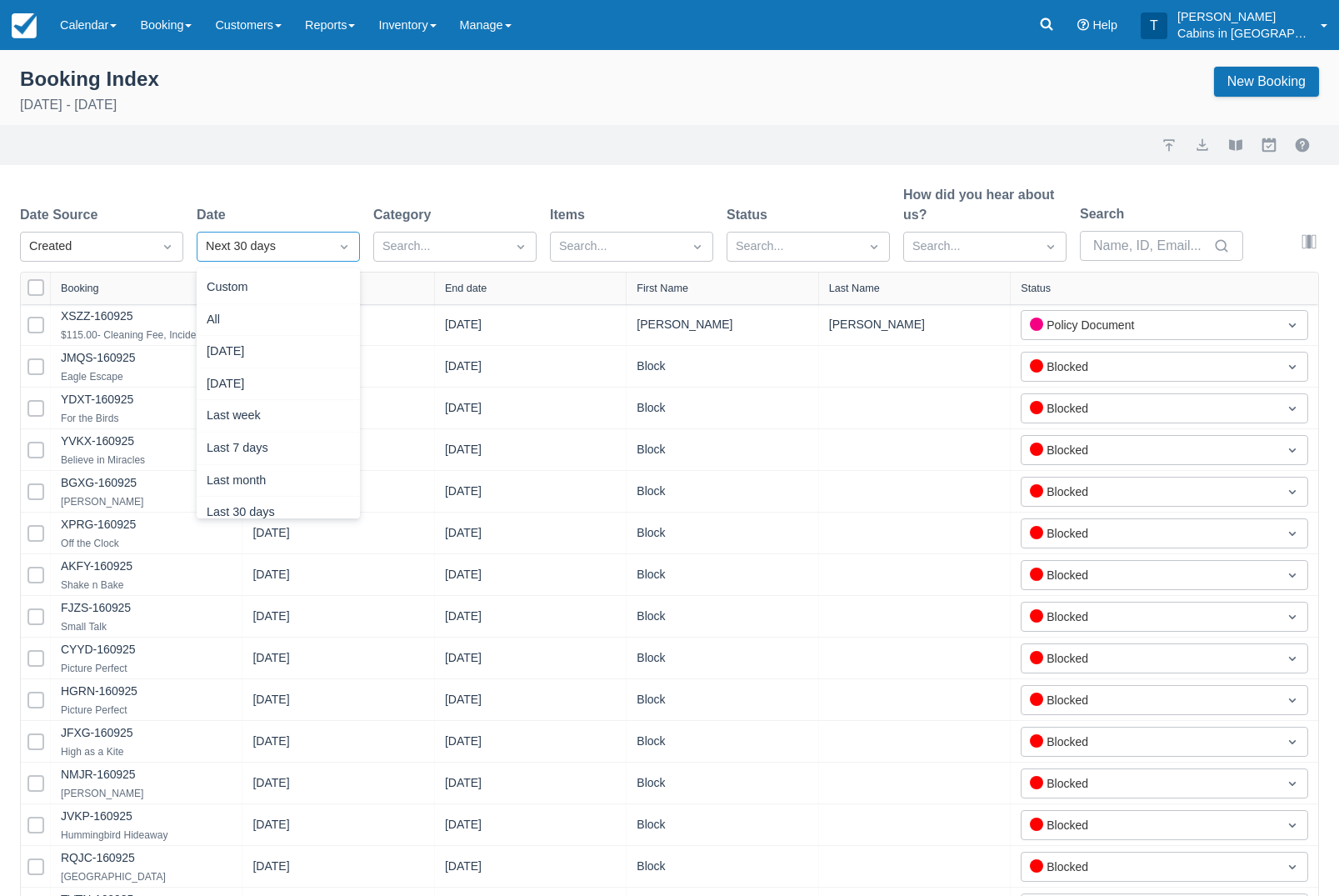
click at [301, 355] on div "Today" at bounding box center [277, 352] width 163 height 32
click at [117, 364] on link "JMQS-160925" at bounding box center [98, 357] width 75 height 13
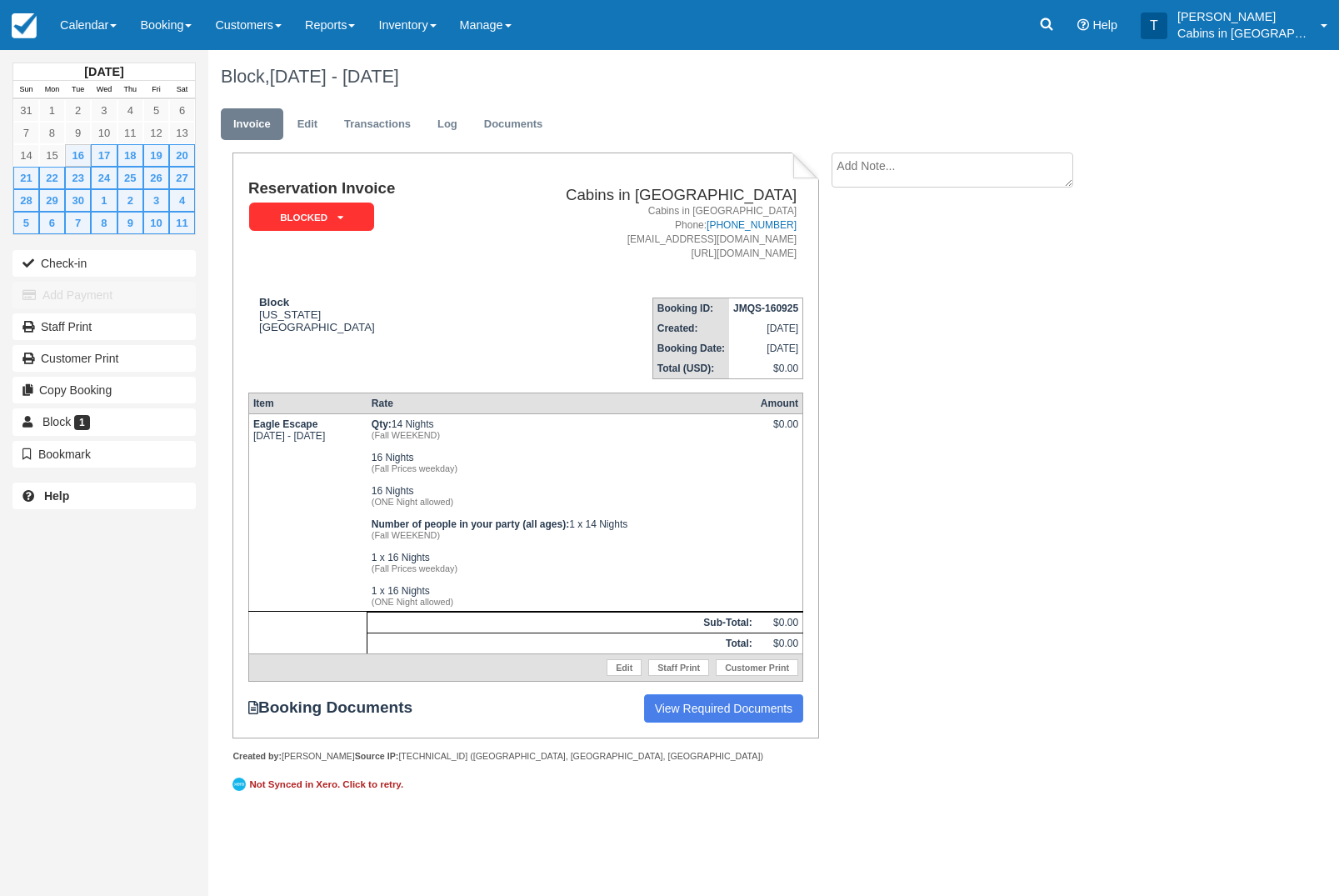
click at [943, 173] on textarea at bounding box center [953, 170] width 242 height 35
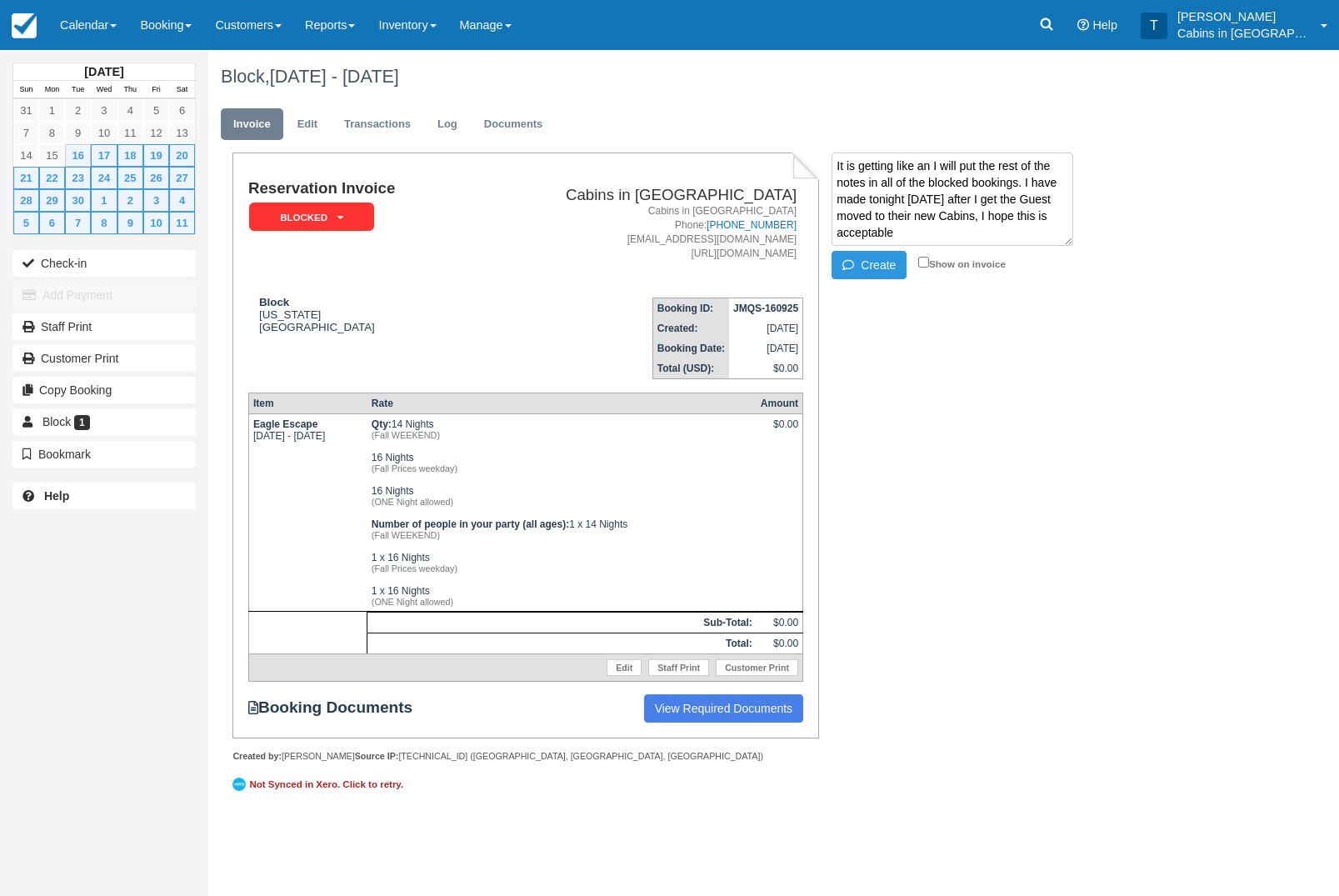
type textarea "It is getting like an I will put the rest of the notes in all of the blocked bo…"
click at [877, 276] on button "Create" at bounding box center [869, 265] width 75 height 29
